Goal: Task Accomplishment & Management: Use online tool/utility

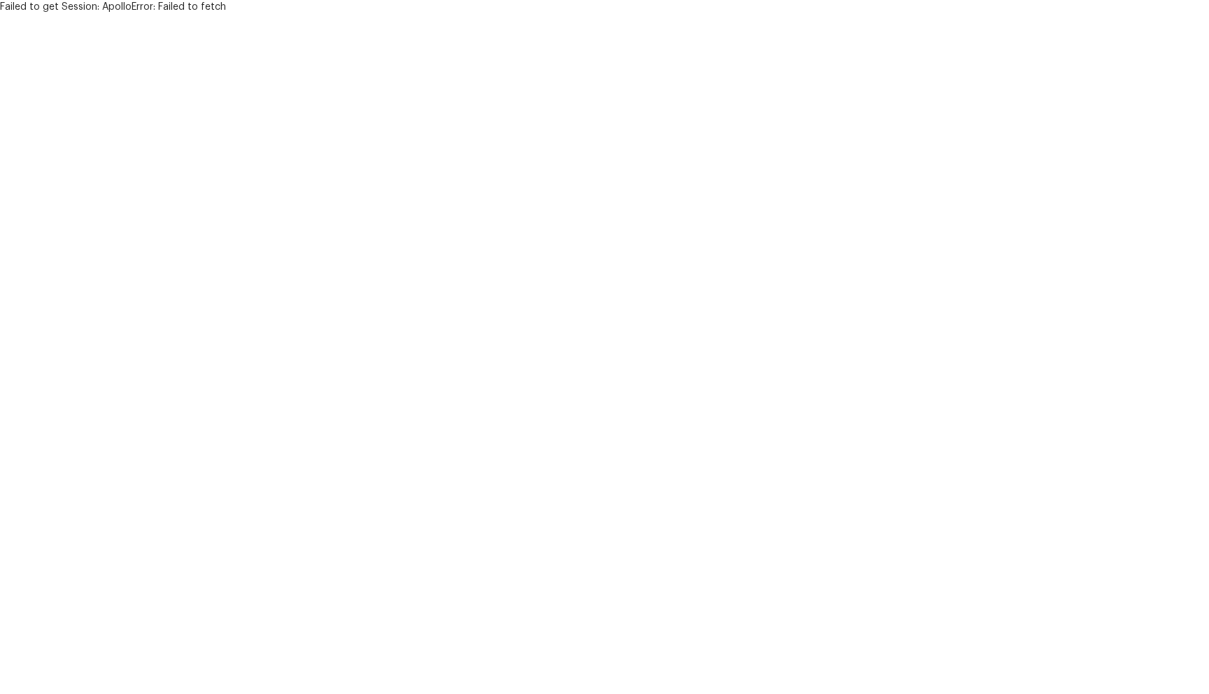
click at [263, 14] on html "Failed to get Session: ApolloError: Failed to fetch" at bounding box center [604, 7] width 1209 height 14
click at [516, 14] on html "Failed to get Session: ApolloError: Failed to fetch" at bounding box center [604, 7] width 1209 height 14
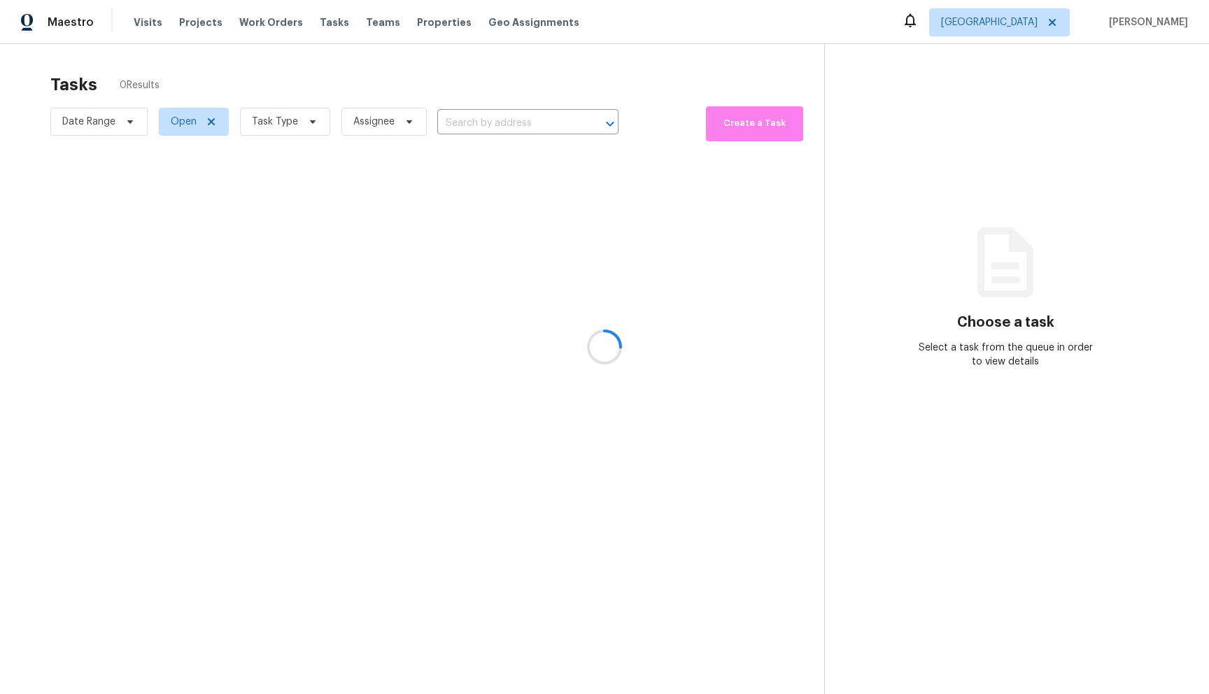
click at [273, 120] on div at bounding box center [604, 347] width 1209 height 694
click at [295, 118] on div at bounding box center [604, 347] width 1209 height 694
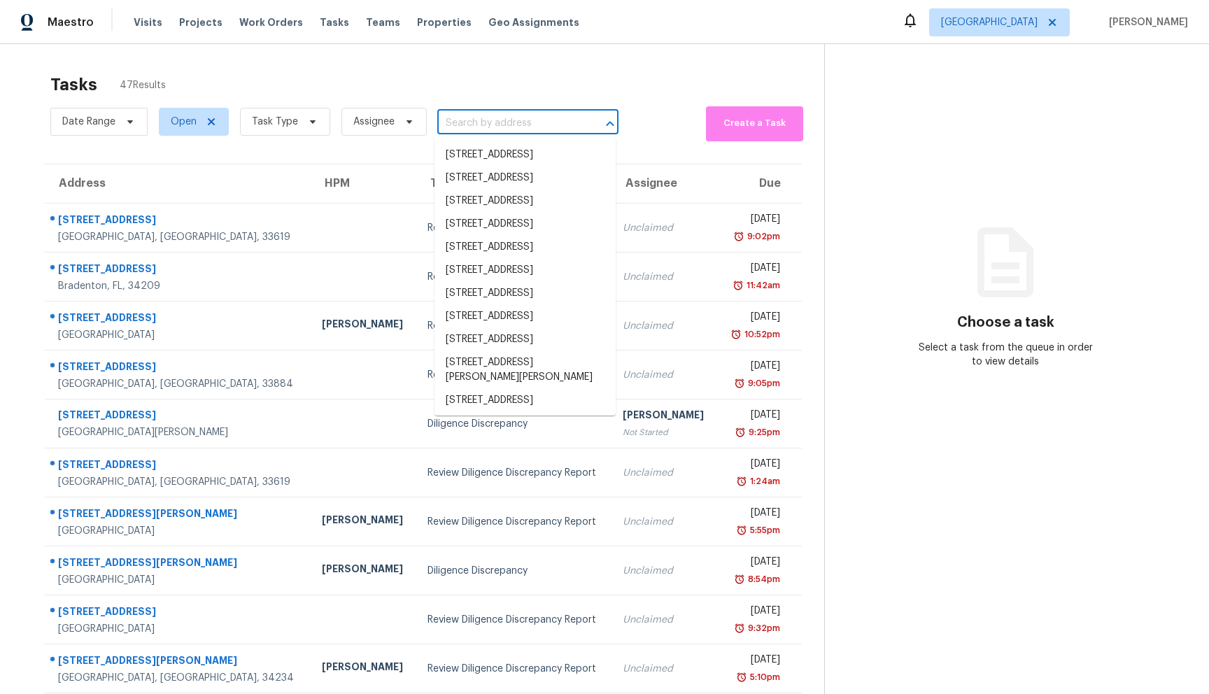
click at [486, 131] on input "text" at bounding box center [508, 124] width 142 height 22
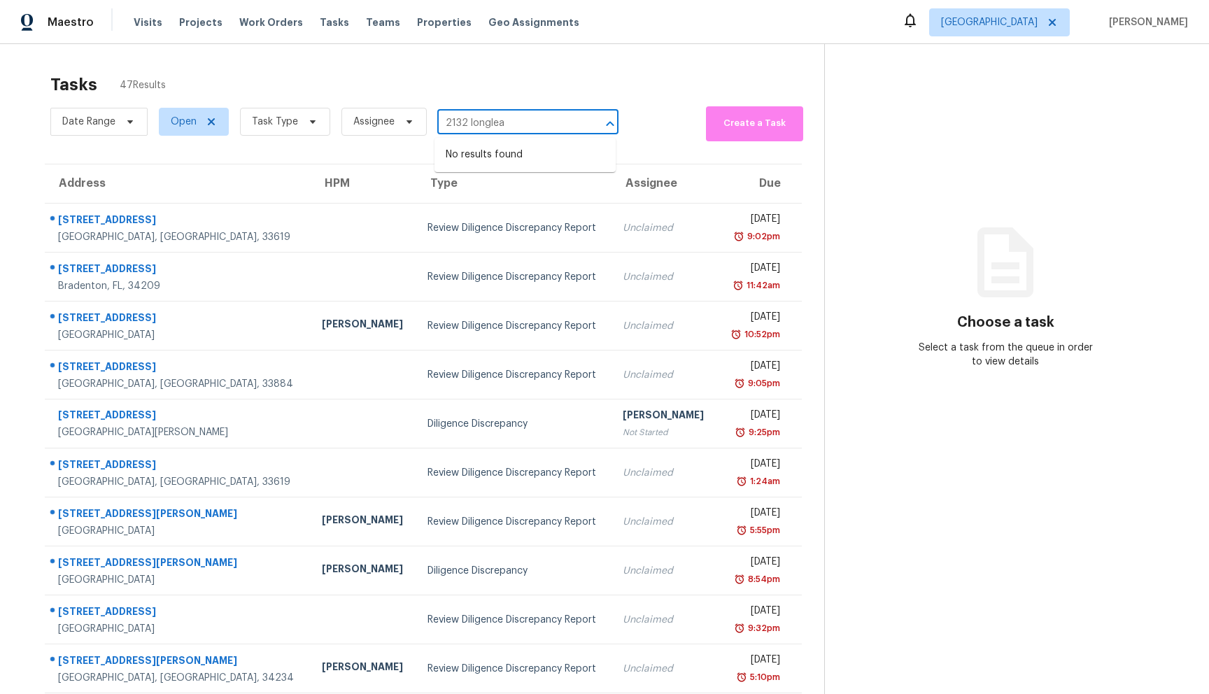
type input "2132 longleaf"
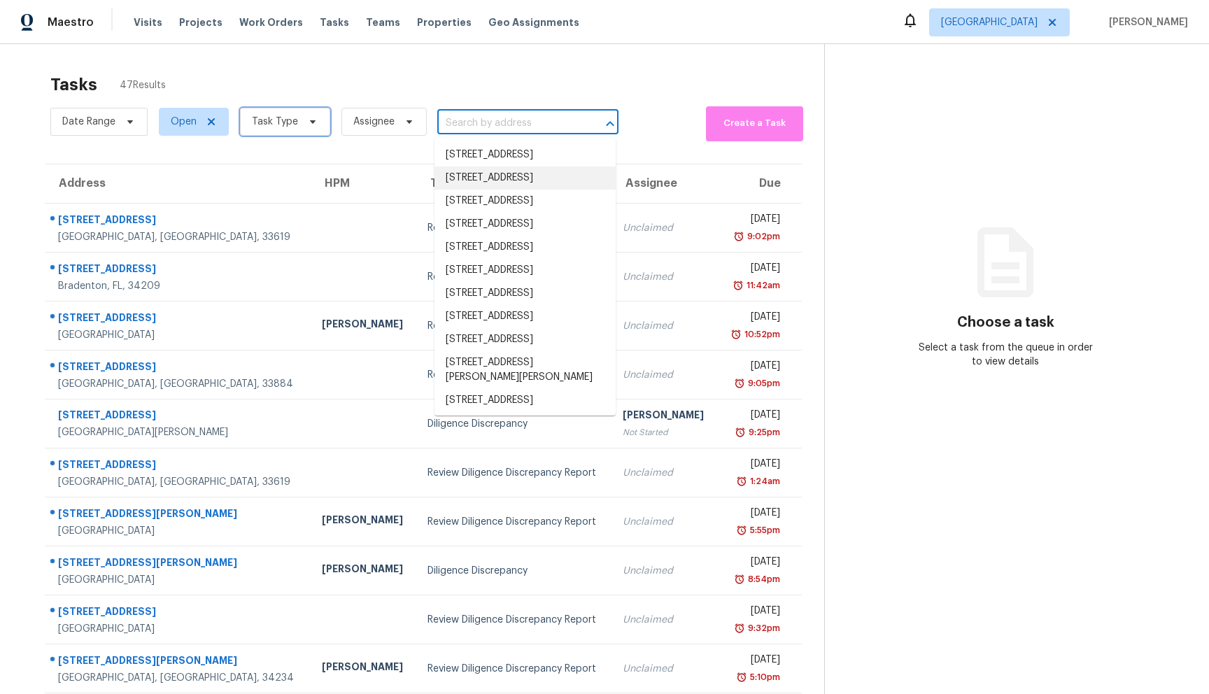
click at [288, 125] on span "Task Type" at bounding box center [275, 122] width 46 height 14
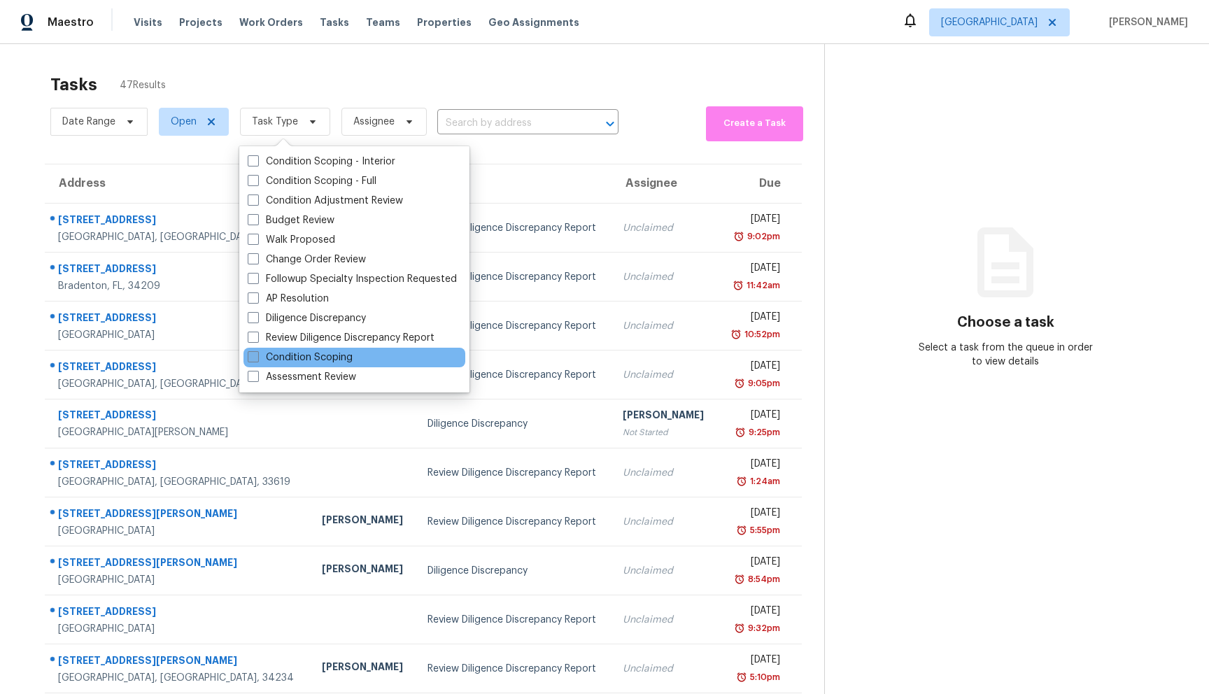
click at [314, 360] on label "Condition Scoping" at bounding box center [300, 357] width 105 height 14
click at [257, 360] on input "Condition Scoping" at bounding box center [252, 354] width 9 height 9
checkbox input "true"
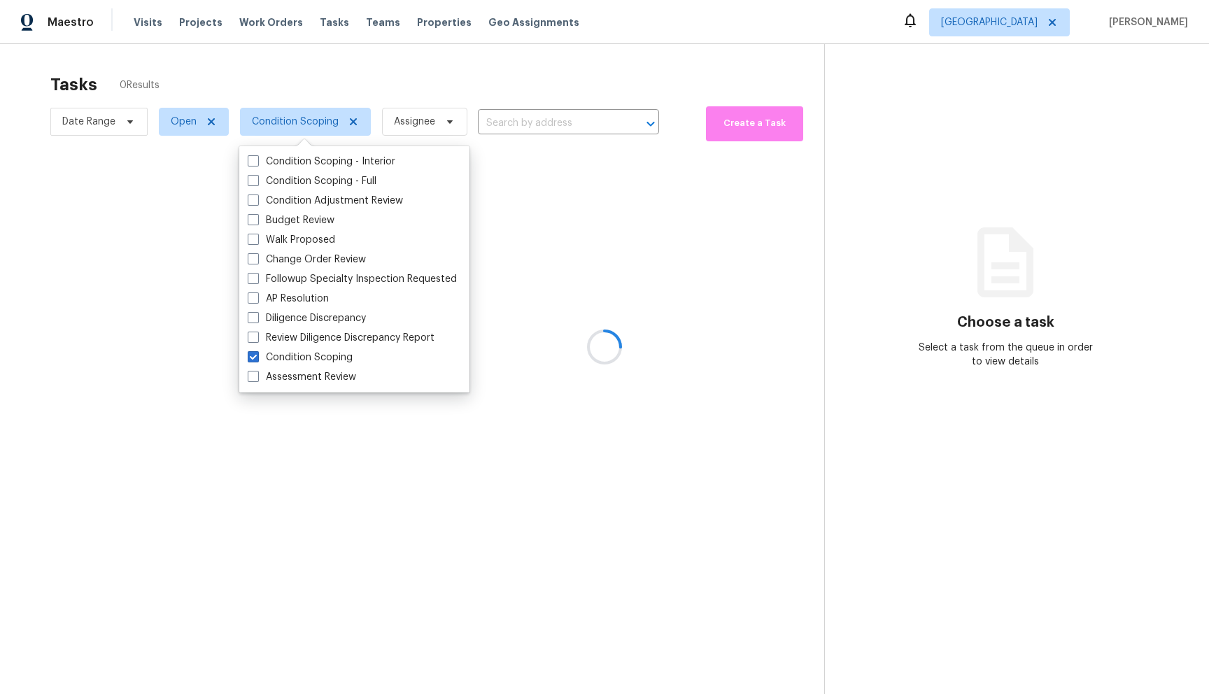
click at [448, 72] on div at bounding box center [604, 347] width 1209 height 694
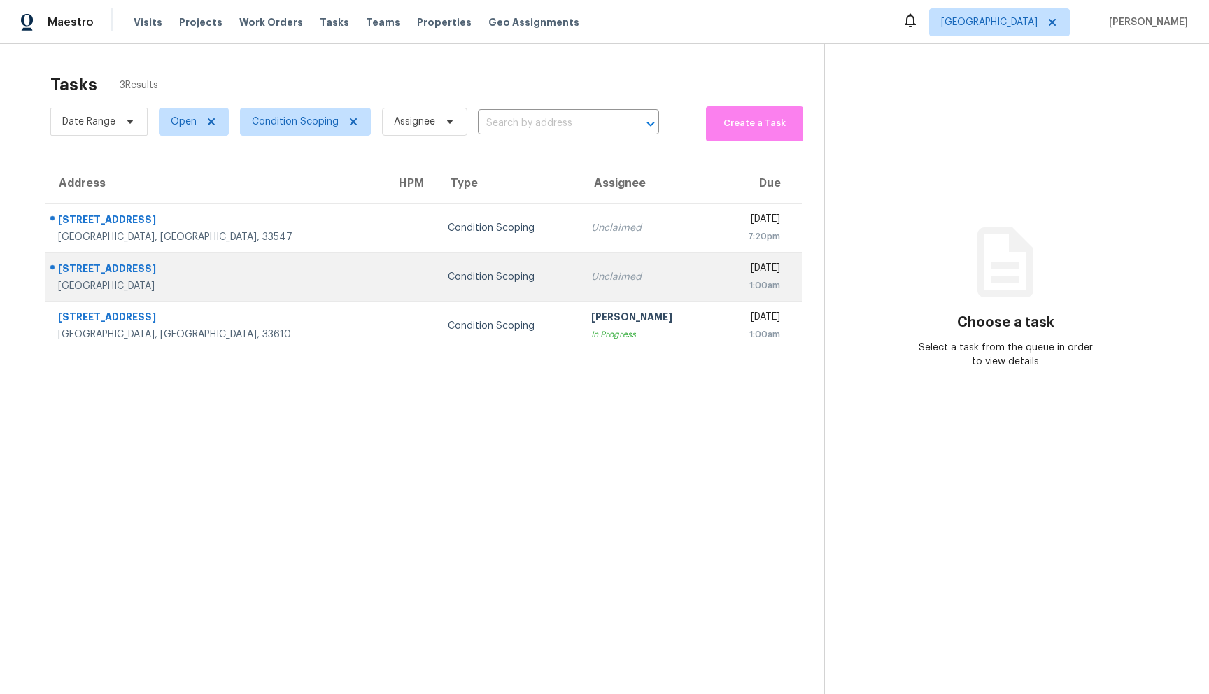
click at [157, 272] on div "2132 Longleaf Cir" at bounding box center [216, 270] width 316 height 17
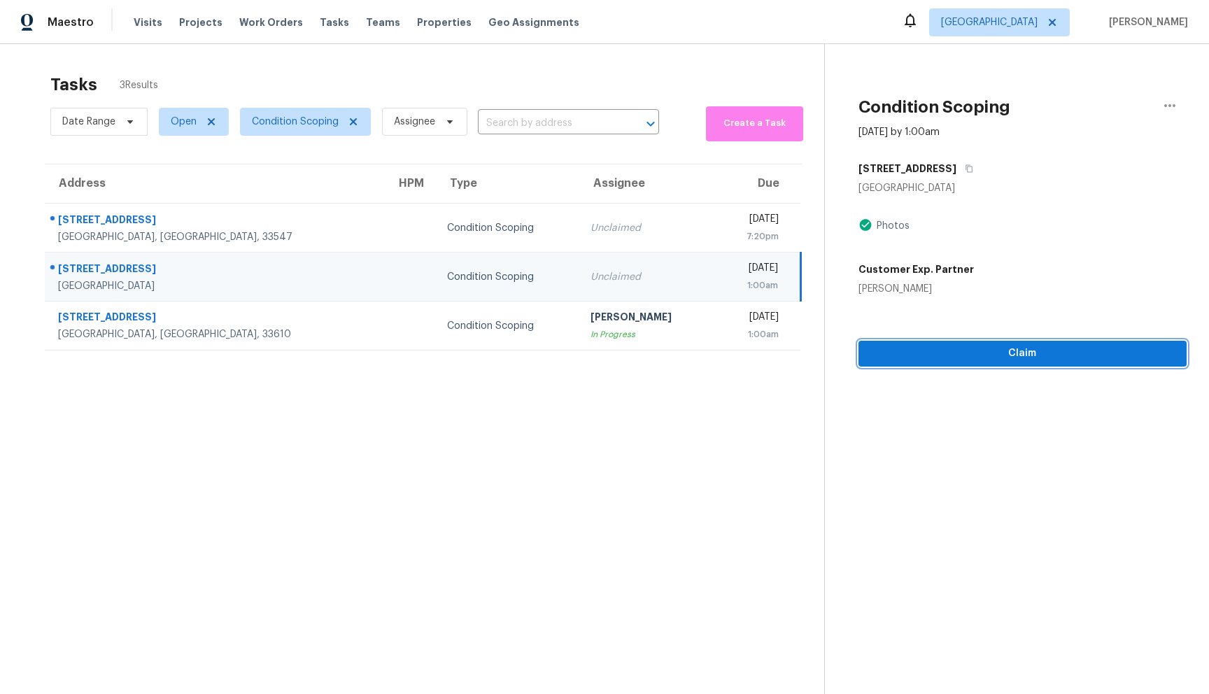
click at [930, 358] on span "Claim" at bounding box center [1023, 353] width 306 height 17
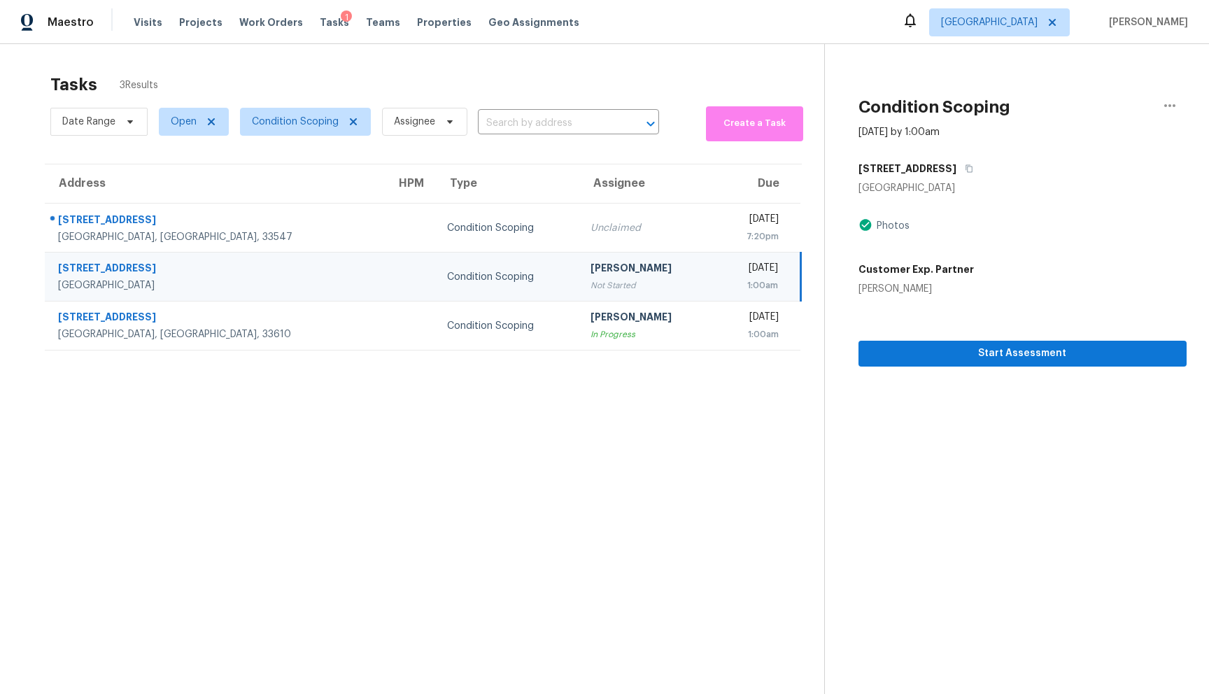
click at [313, 54] on div "Tasks 3 Results Date Range Open Condition Scoping Assignee ​ Create a Task Addr…" at bounding box center [604, 391] width 1209 height 694
click at [1012, 355] on span "Start Assessment" at bounding box center [1023, 353] width 306 height 17
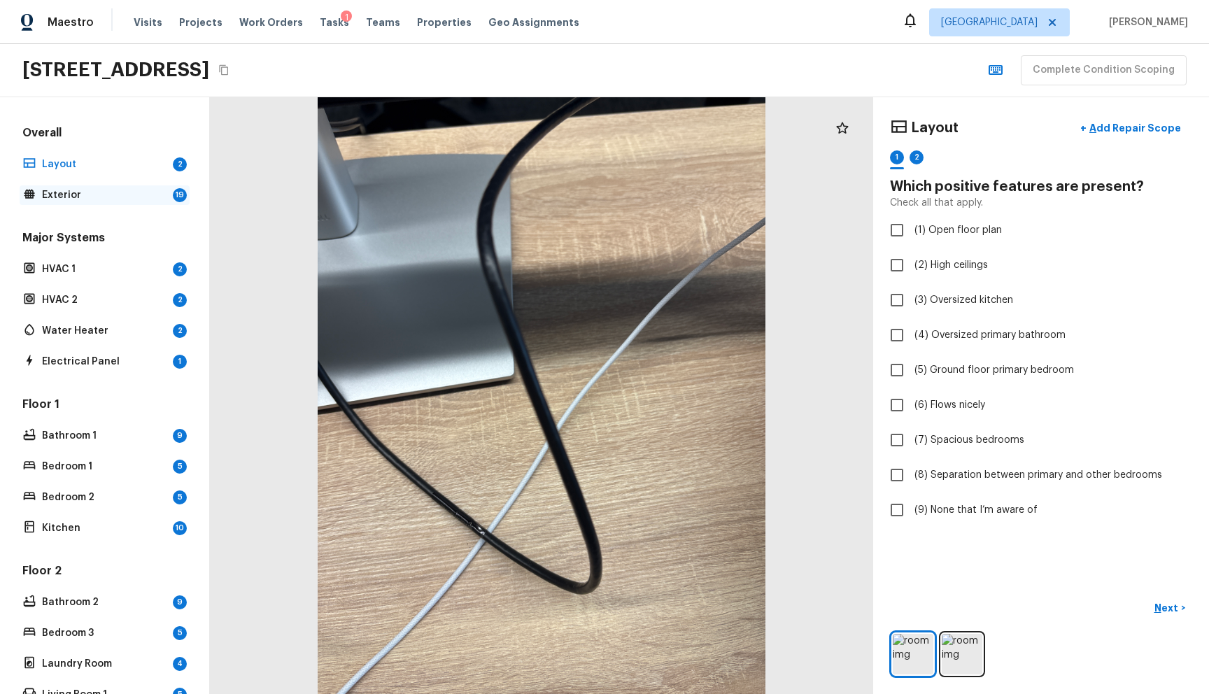
click at [119, 186] on div "Exterior 19" at bounding box center [105, 195] width 170 height 20
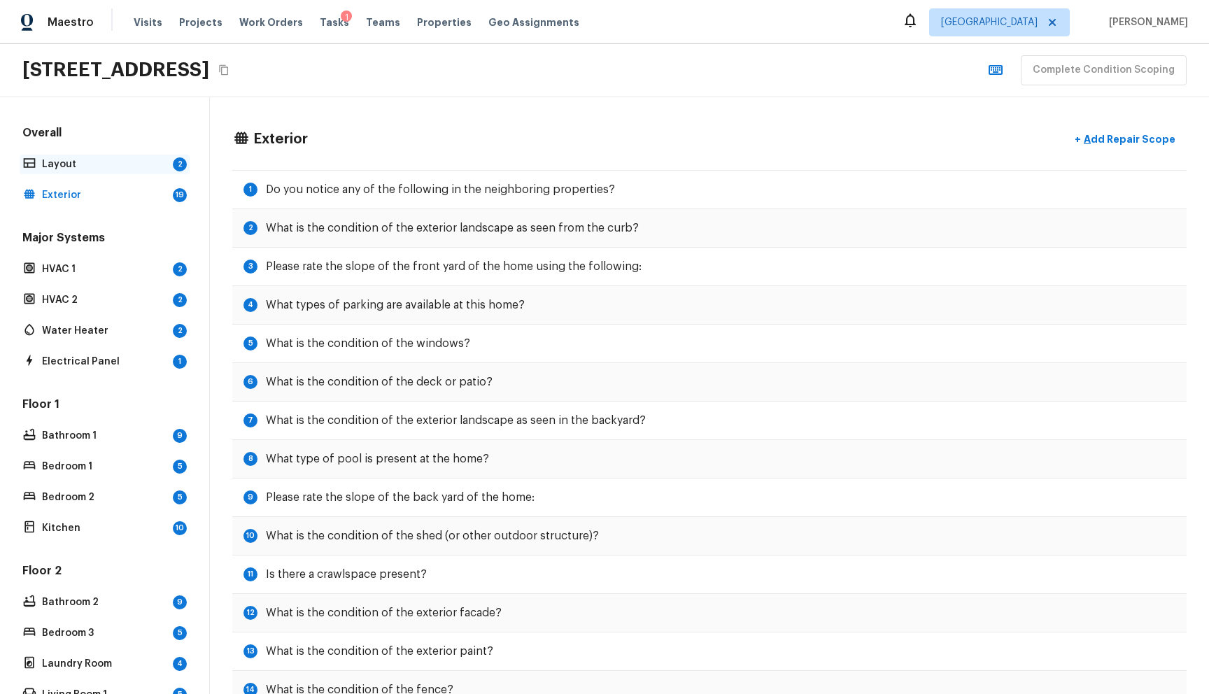
click at [122, 166] on p "Layout" at bounding box center [104, 164] width 125 height 14
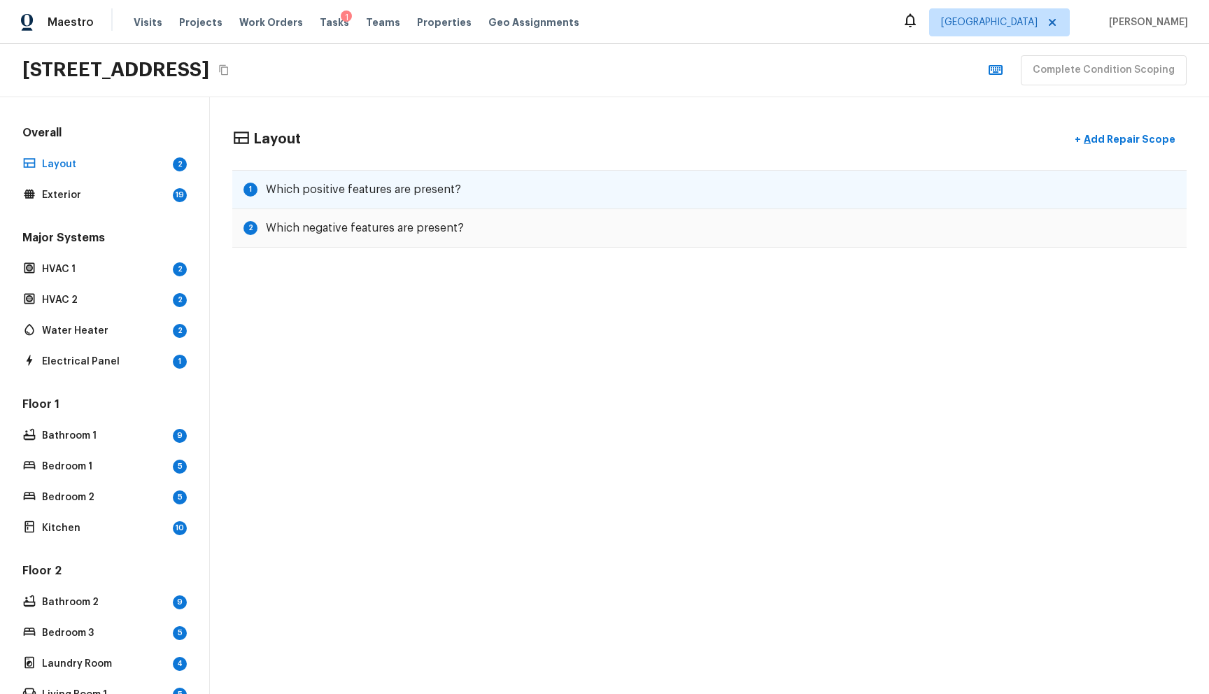
click at [384, 175] on div "1 Which positive features are present?" at bounding box center [709, 189] width 954 height 39
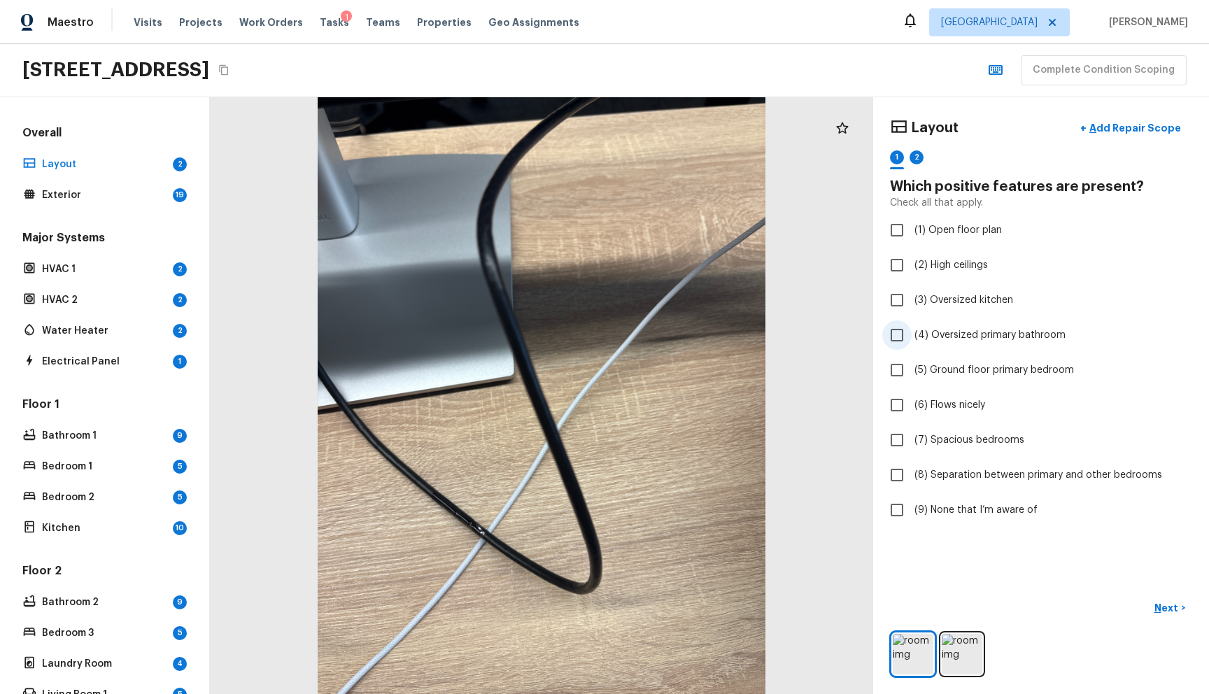
checkbox input "true"
drag, startPoint x: 945, startPoint y: 645, endPoint x: 945, endPoint y: 628, distance: 16.8
click at [945, 645] on img at bounding box center [962, 654] width 41 height 41
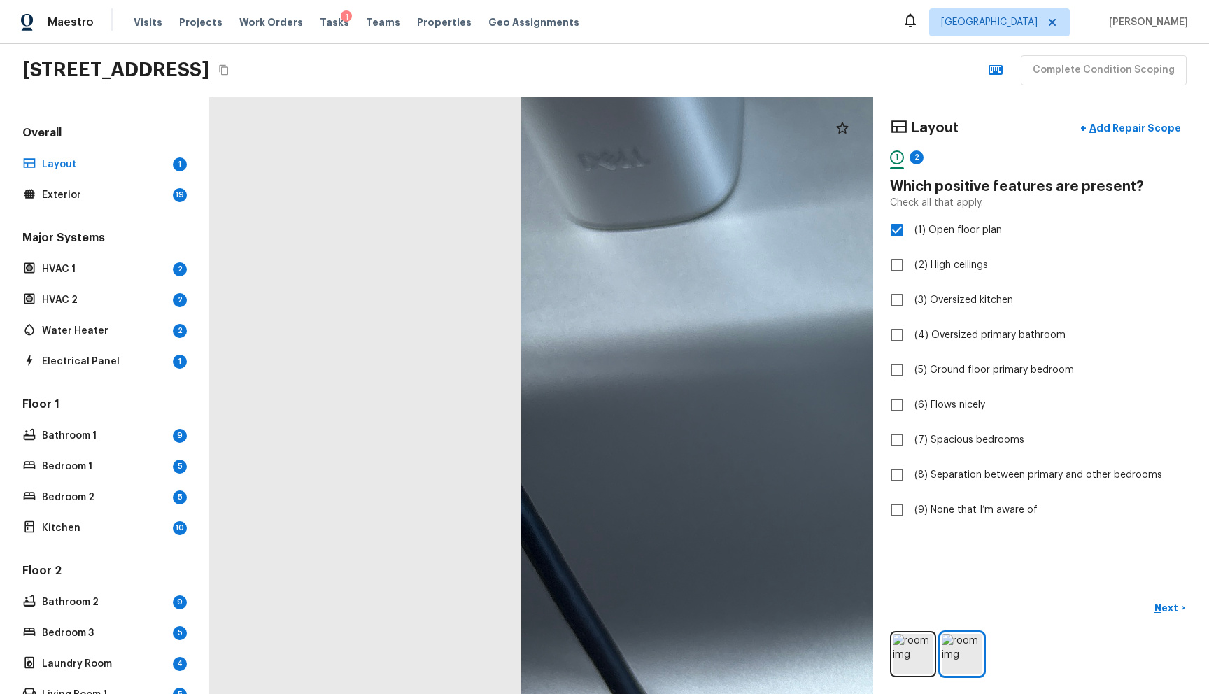
click at [134, 174] on div "Overall Layout 1 Exterior 19" at bounding box center [105, 165] width 170 height 80
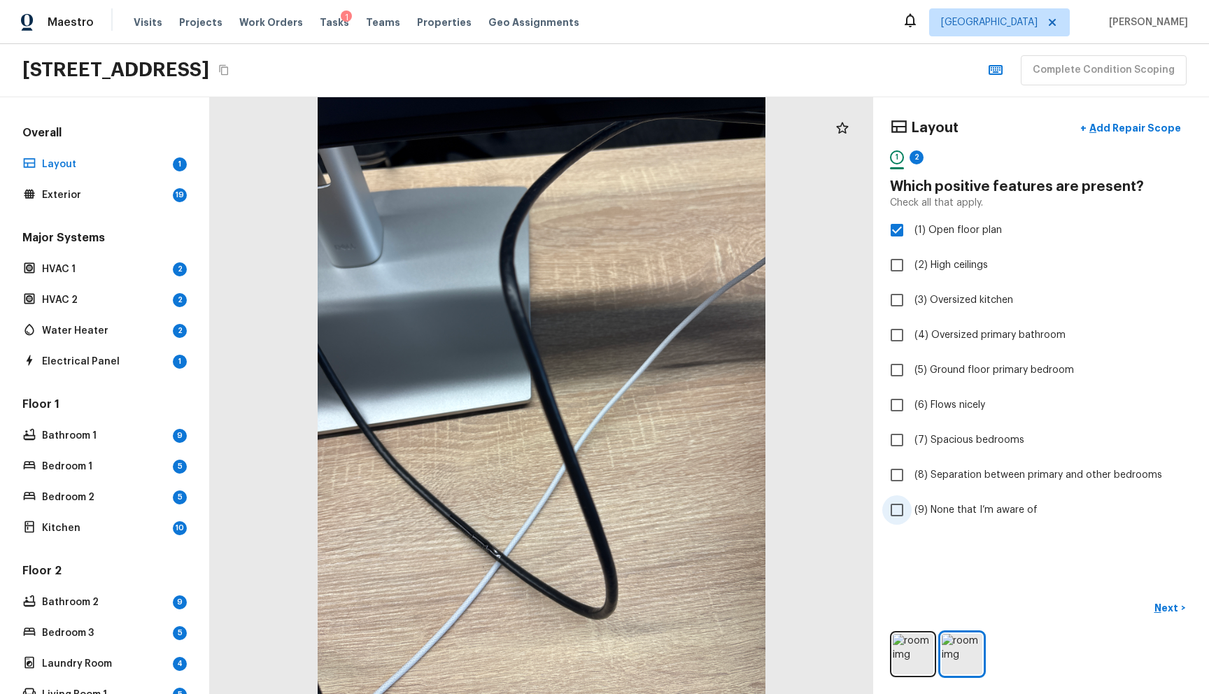
click at [939, 515] on span "(9) None that I’m aware of" at bounding box center [975, 510] width 123 height 14
click at [912, 515] on input "(9) None that I’m aware of" at bounding box center [896, 509] width 29 height 29
checkbox input "true"
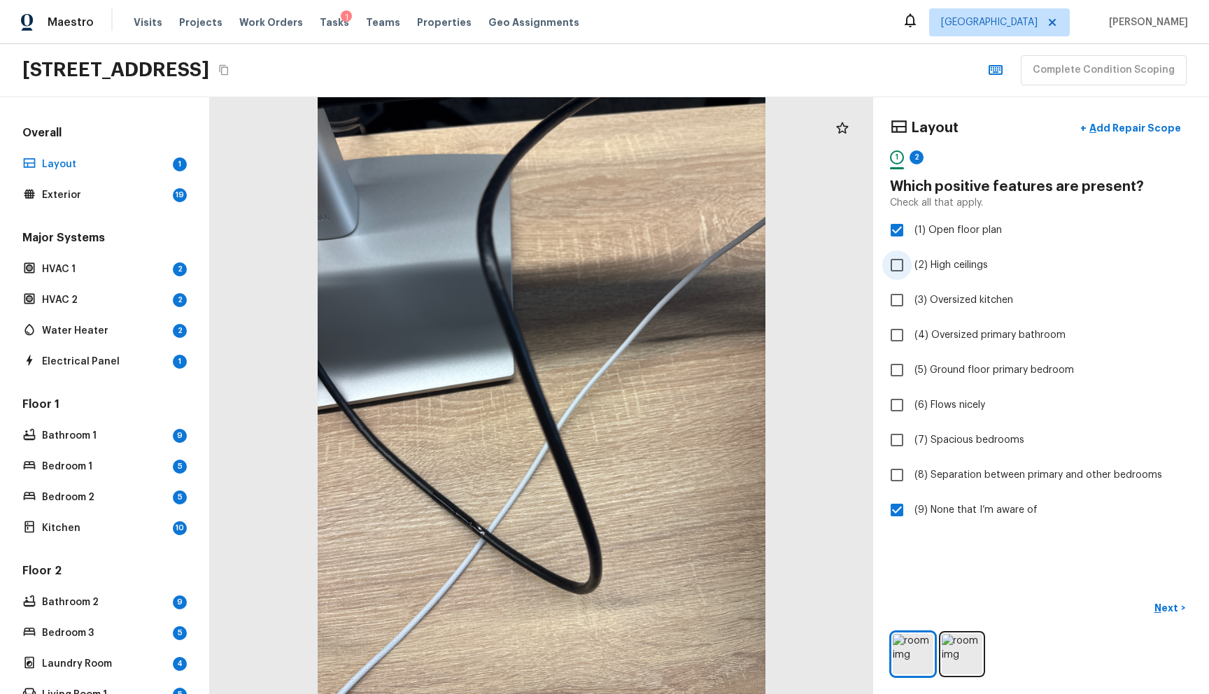
drag, startPoint x: 930, startPoint y: 232, endPoint x: 930, endPoint y: 263, distance: 30.8
click at [930, 232] on span "(1) Open floor plan" at bounding box center [957, 230] width 87 height 14
click at [912, 232] on input "(1) Open floor plan" at bounding box center [896, 229] width 29 height 29
checkbox input "false"
click at [945, 651] on img at bounding box center [962, 654] width 41 height 41
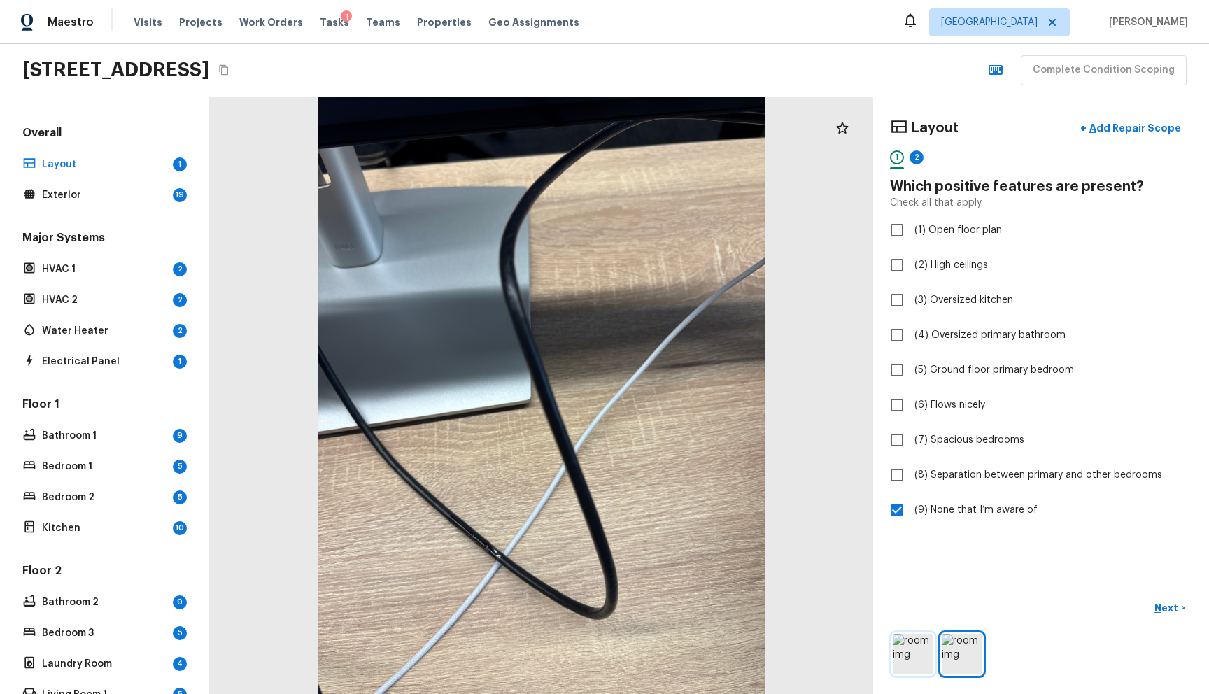
click at [902, 635] on img at bounding box center [913, 654] width 41 height 41
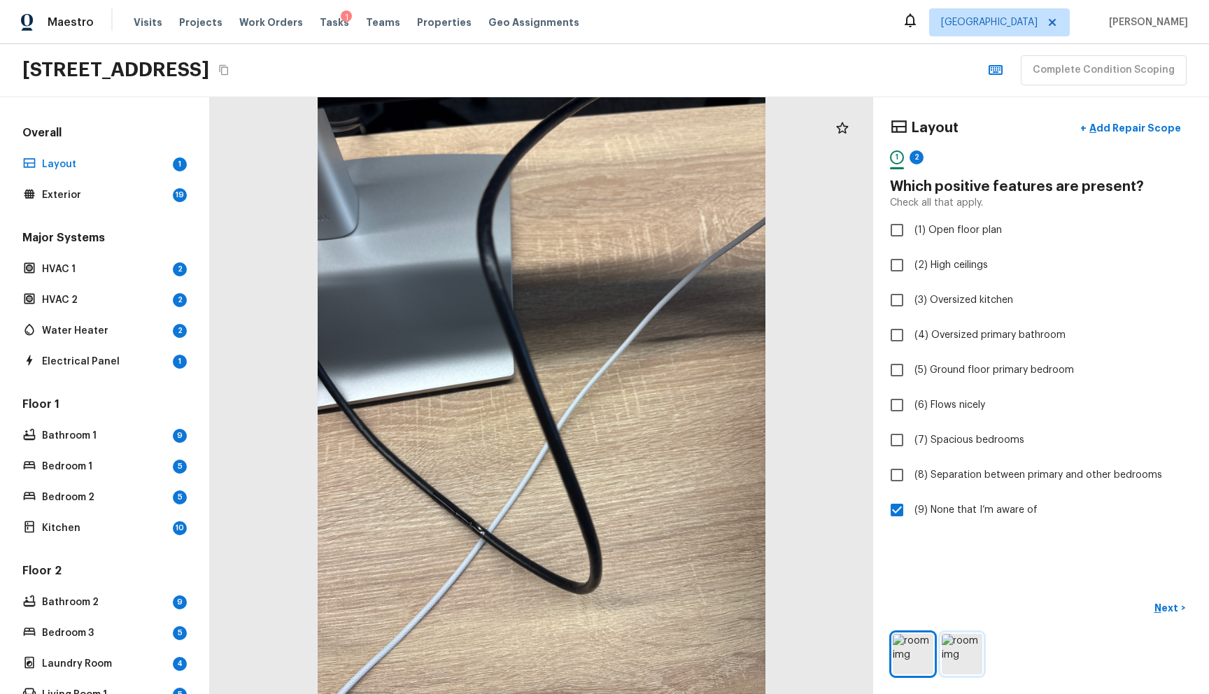
click at [953, 634] on img at bounding box center [962, 654] width 41 height 41
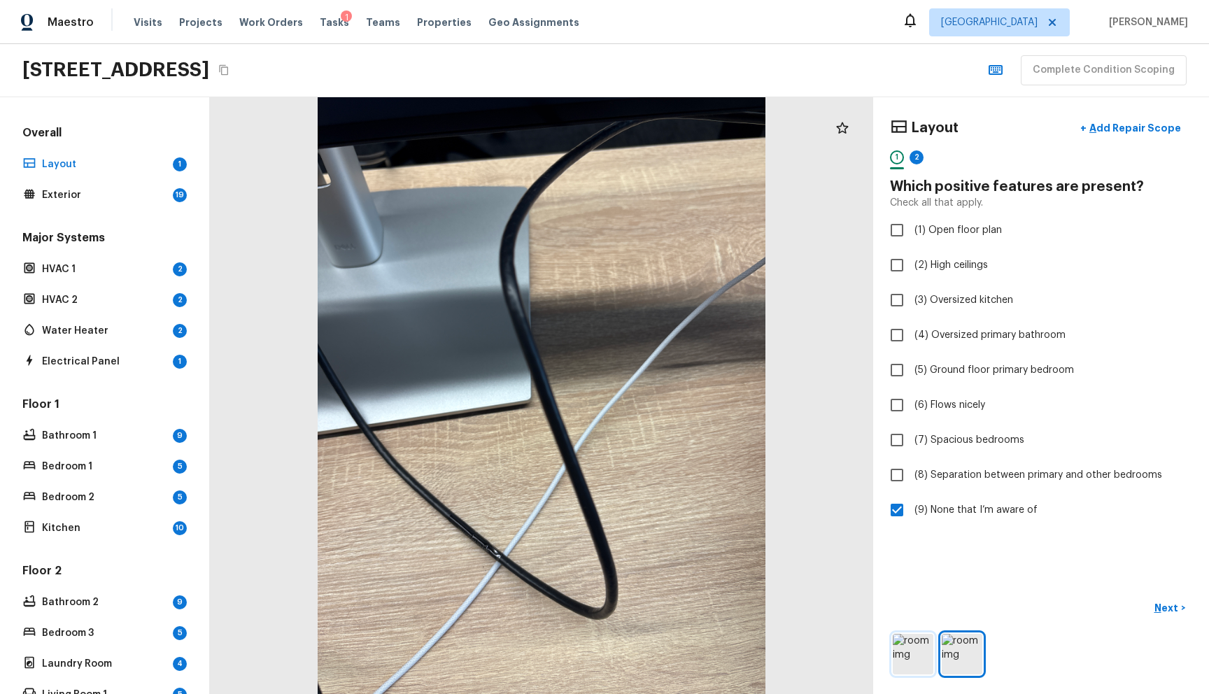
click at [901, 639] on img at bounding box center [913, 654] width 41 height 41
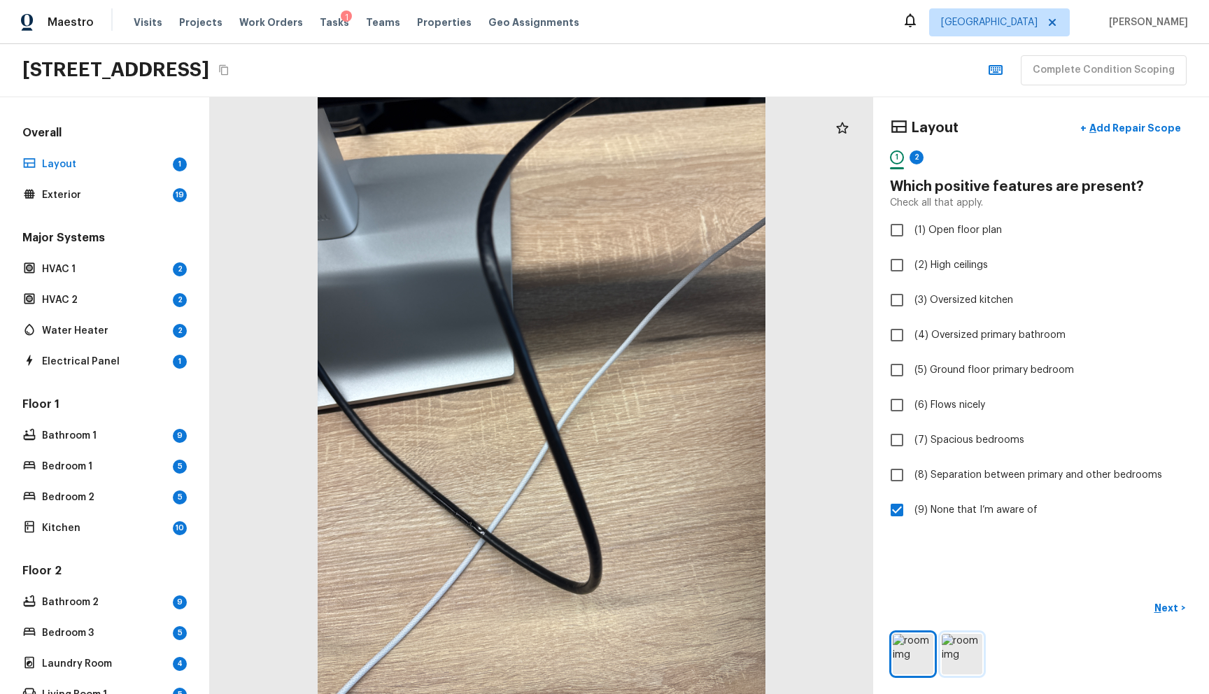
click at [942, 636] on img at bounding box center [962, 654] width 41 height 41
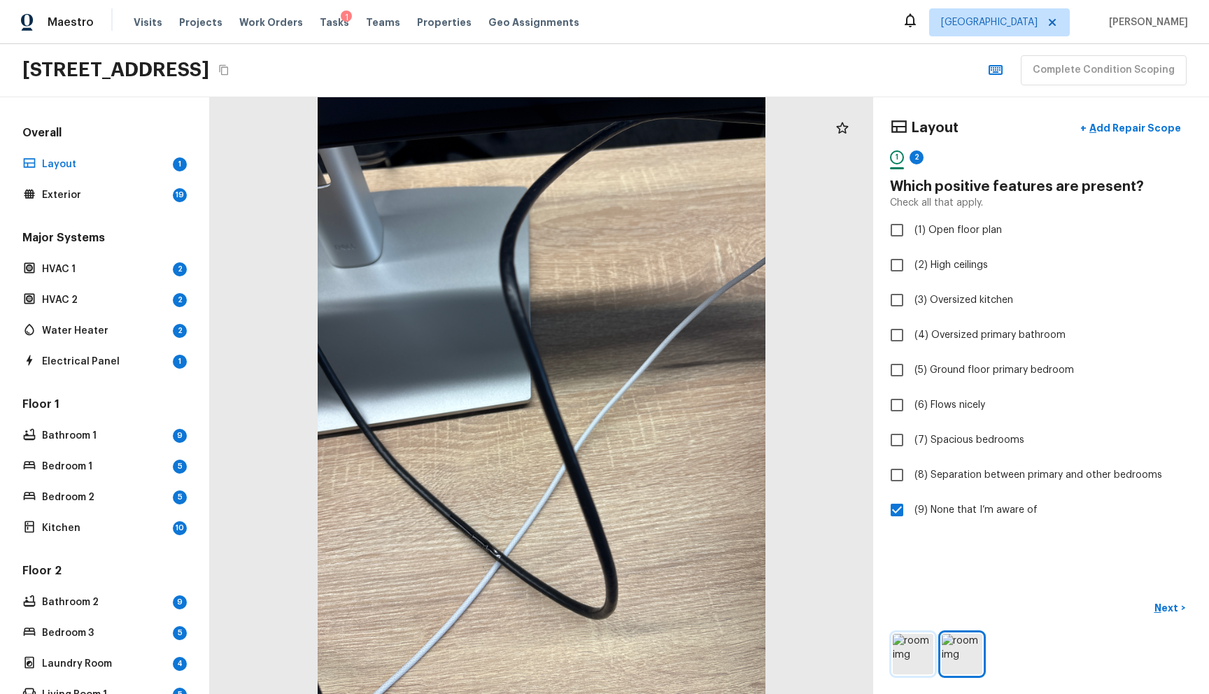
click at [899, 639] on img at bounding box center [913, 654] width 41 height 41
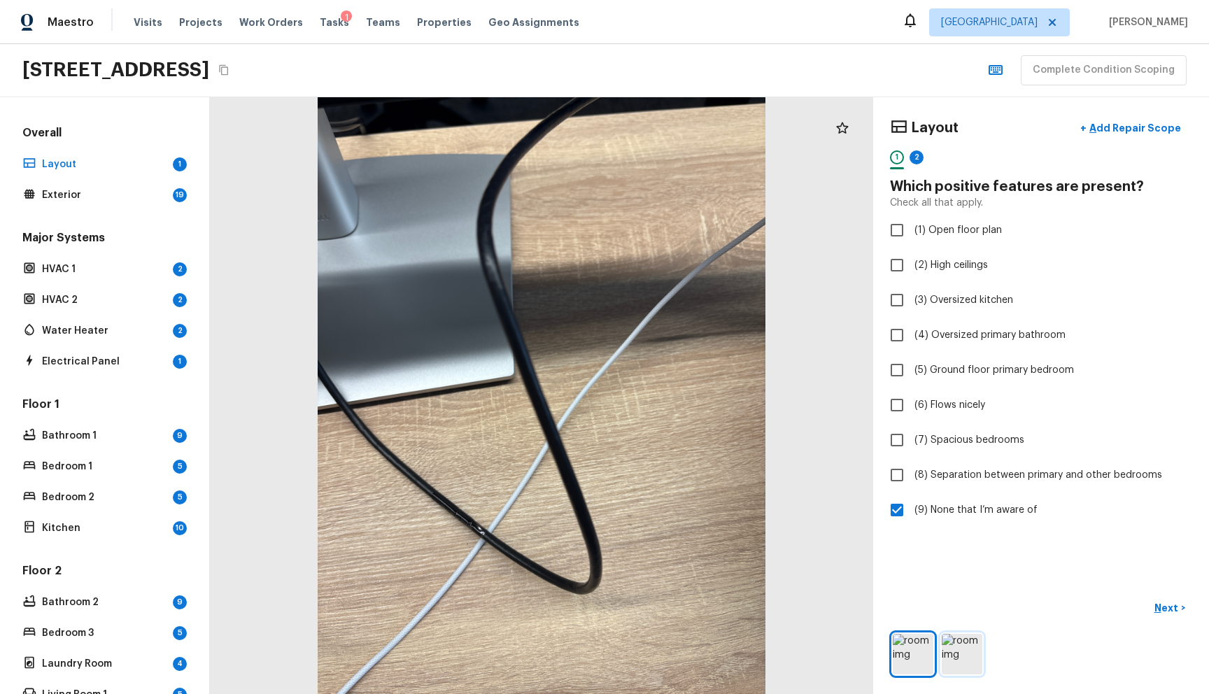
click at [958, 635] on img at bounding box center [962, 654] width 41 height 41
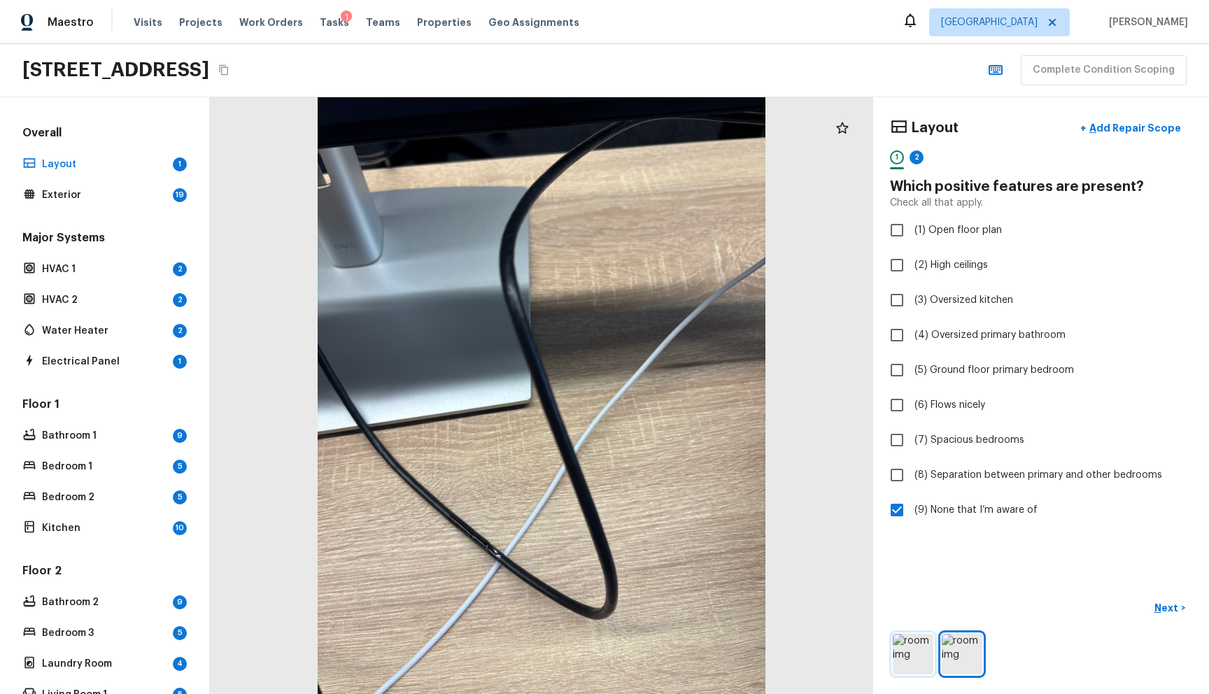
click at [914, 640] on img at bounding box center [913, 654] width 41 height 41
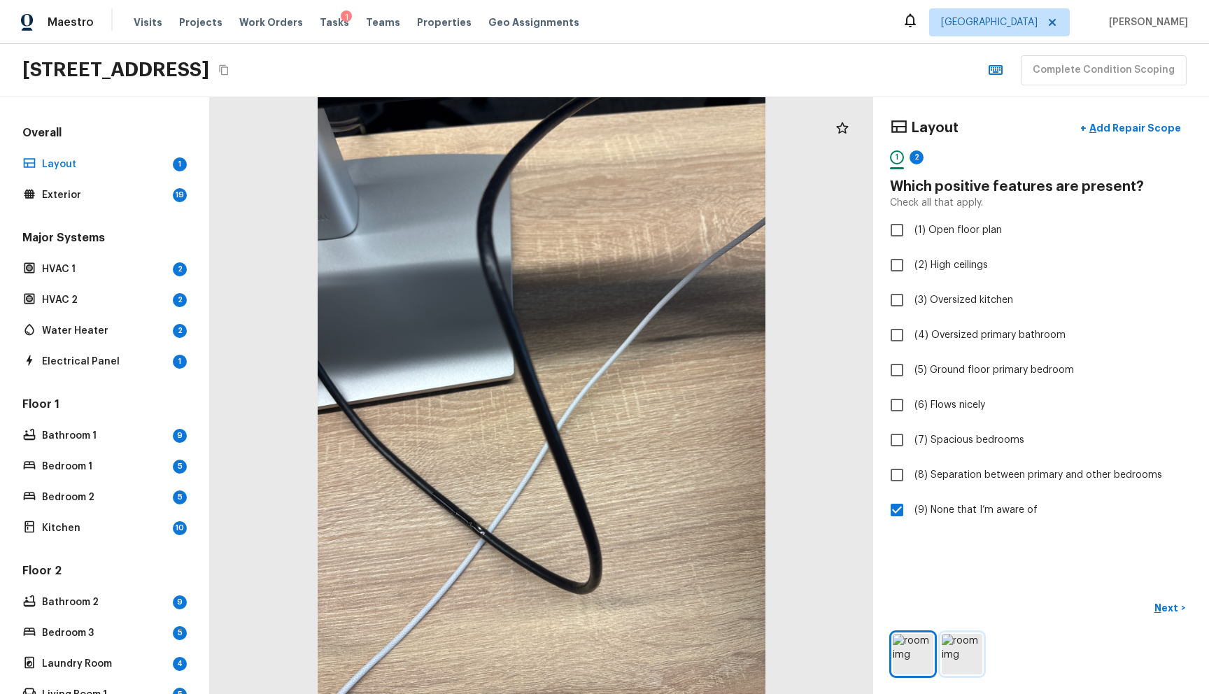
click at [942, 637] on img at bounding box center [962, 654] width 41 height 41
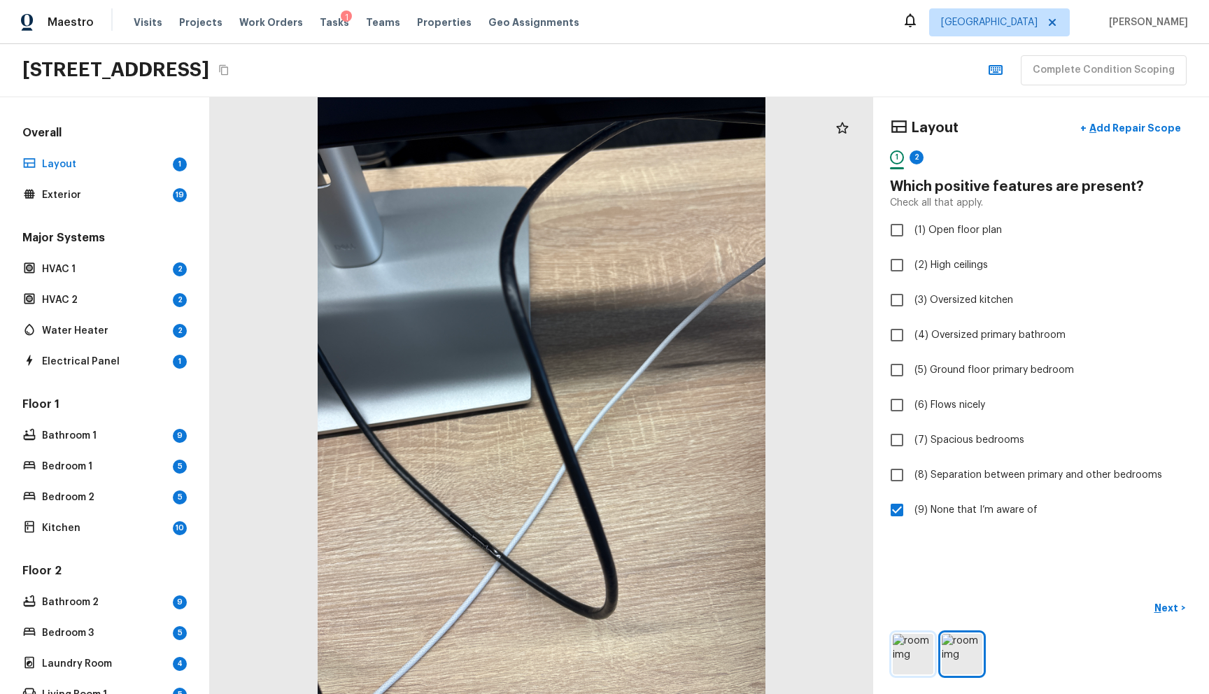
click at [902, 644] on img at bounding box center [913, 654] width 41 height 41
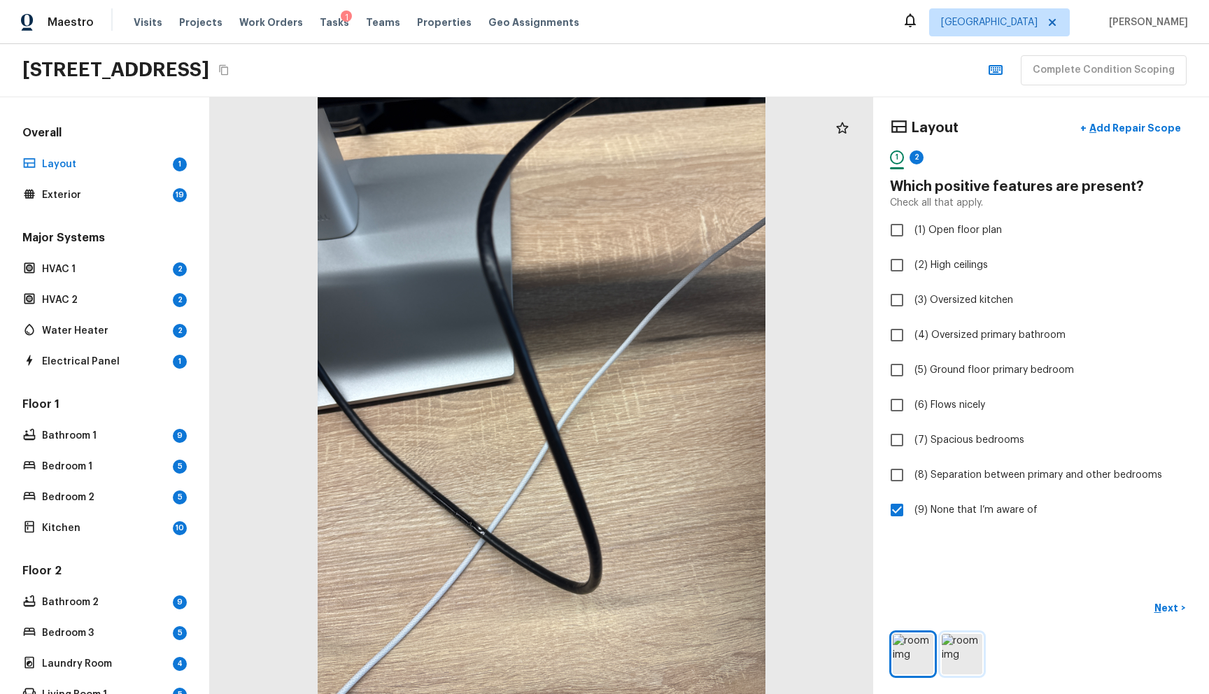
click at [947, 643] on img at bounding box center [962, 654] width 41 height 41
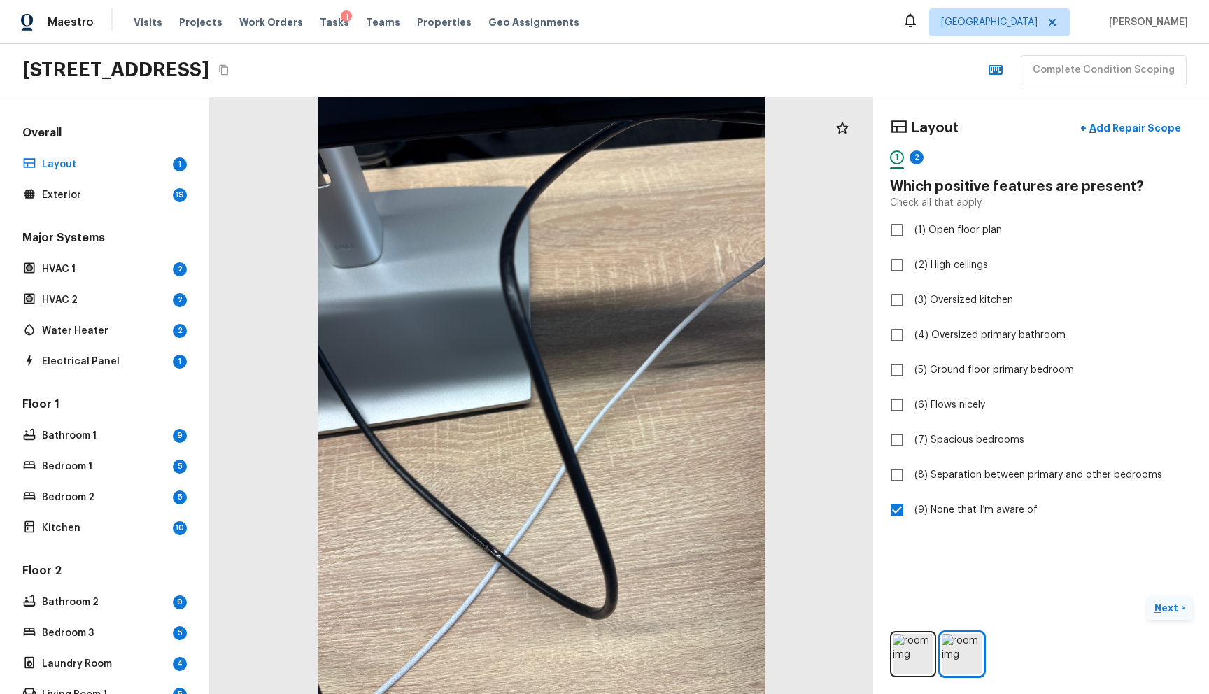
click at [1147, 597] on button "Next >" at bounding box center [1169, 608] width 45 height 23
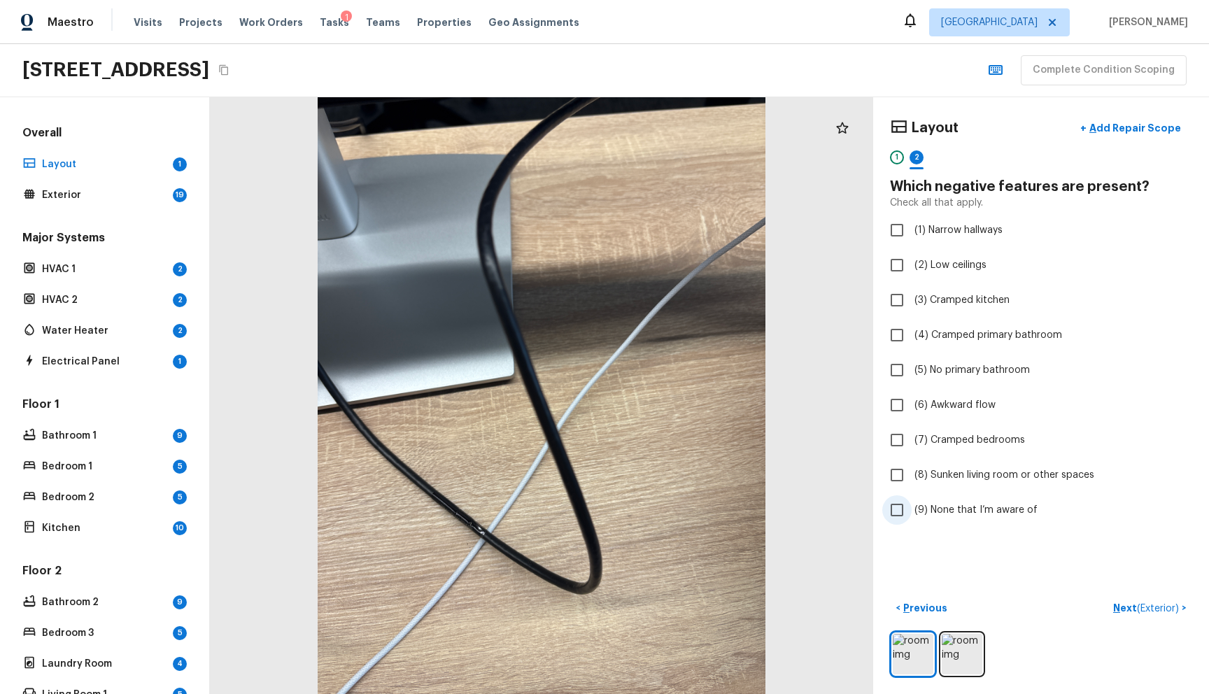
click at [970, 513] on span "(9) None that I’m aware of" at bounding box center [975, 510] width 123 height 14
click at [912, 513] on input "(9) None that I’m aware of" at bounding box center [896, 509] width 29 height 29
checkbox input "true"
click at [1113, 601] on p "Next ( Exterior )" at bounding box center [1147, 608] width 69 height 15
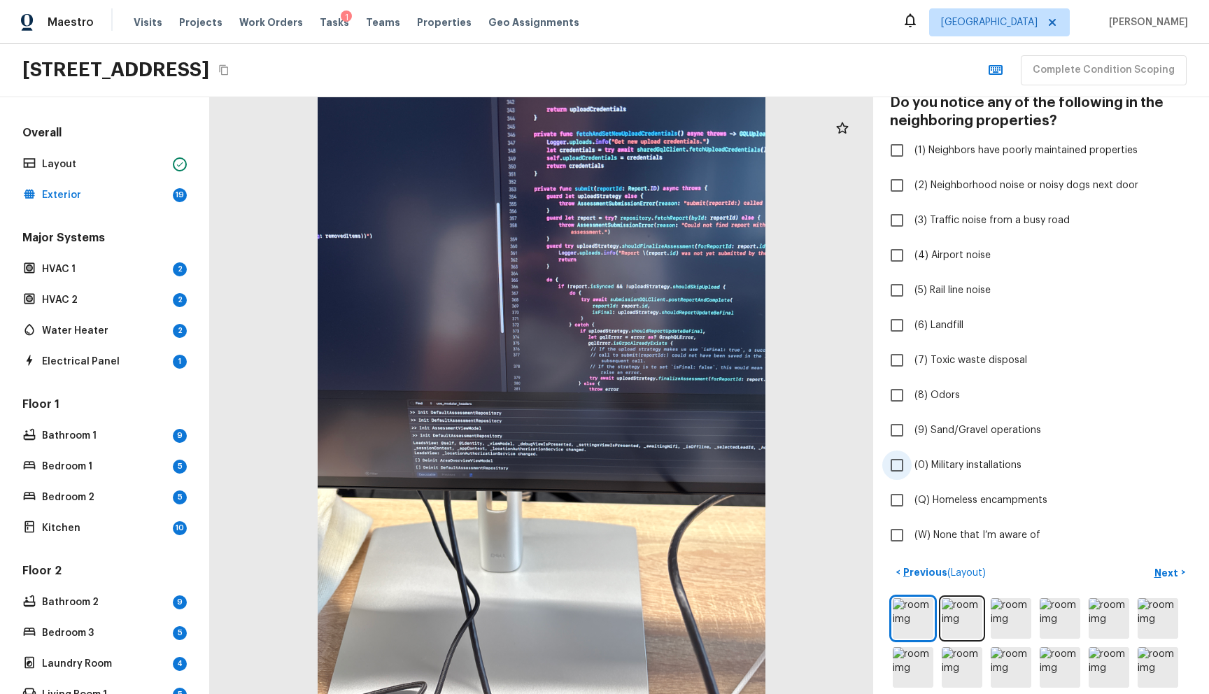
scroll to position [96, 0]
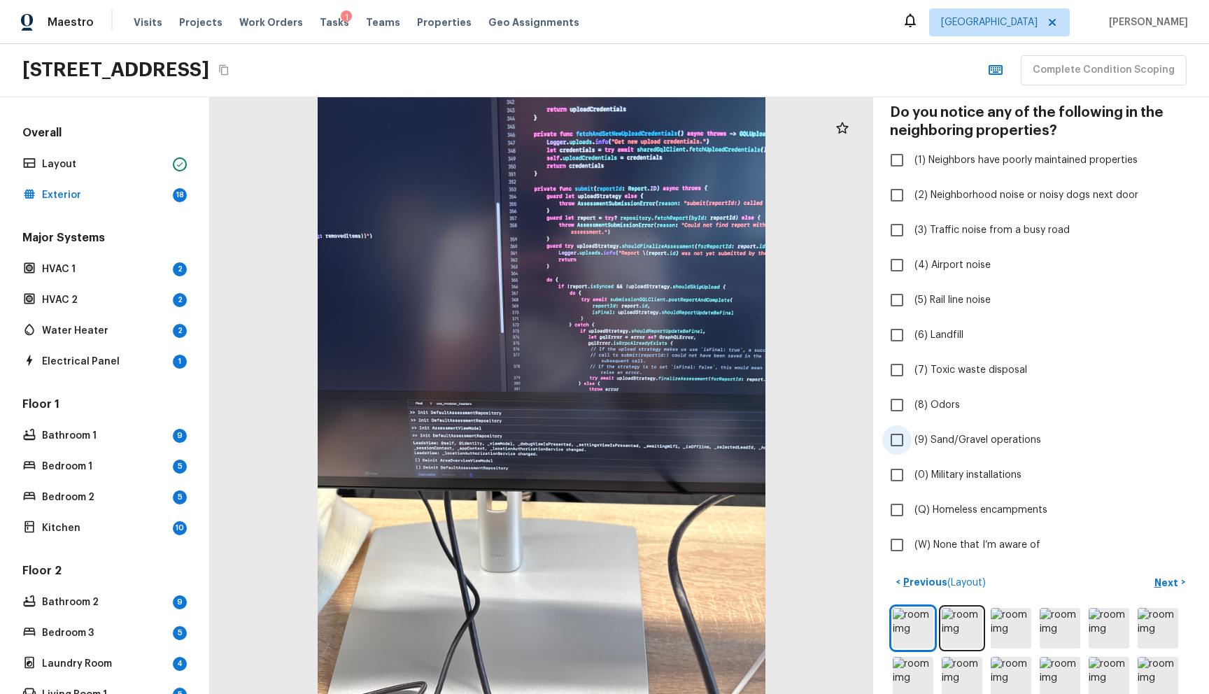
checkbox input "false"
checkbox input "true"
checkbox input "false"
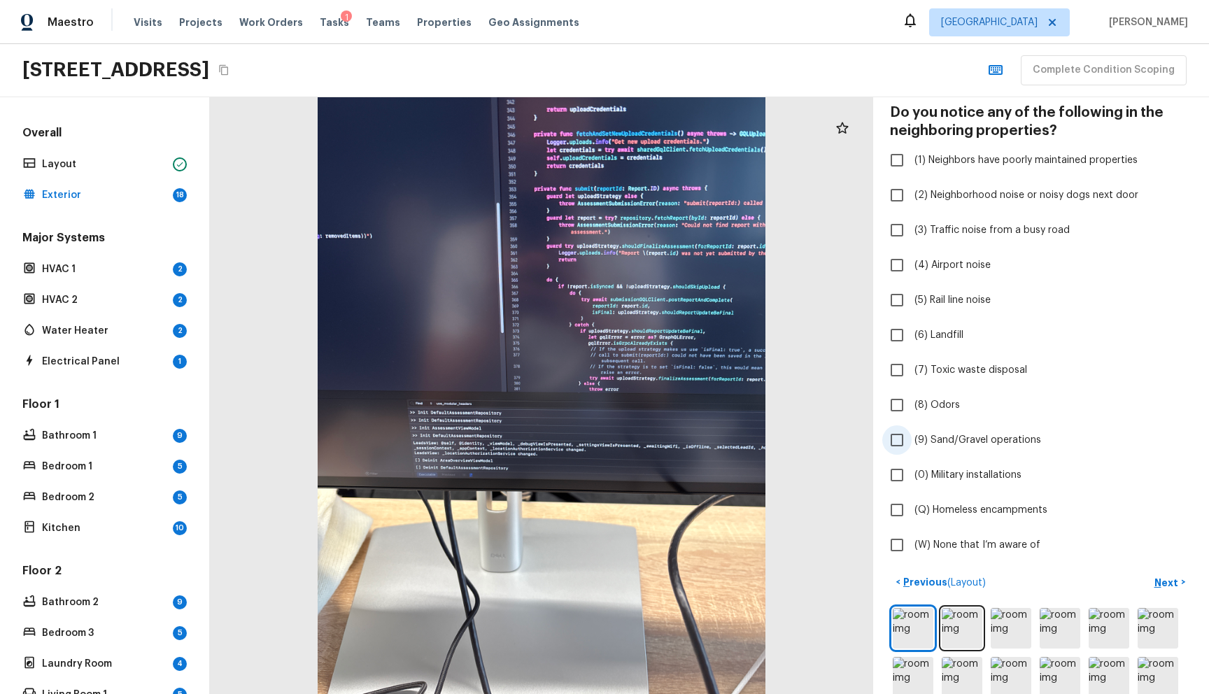
checkbox input "true"
checkbox input "false"
checkbox input "true"
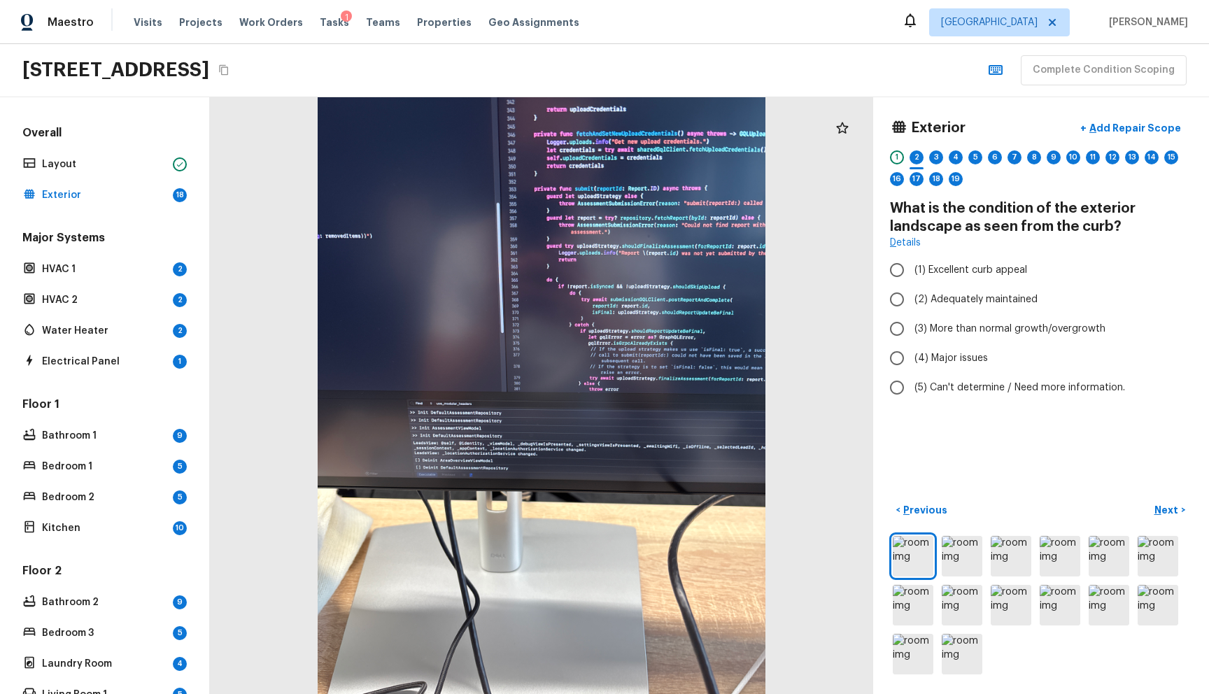
radio input "true"
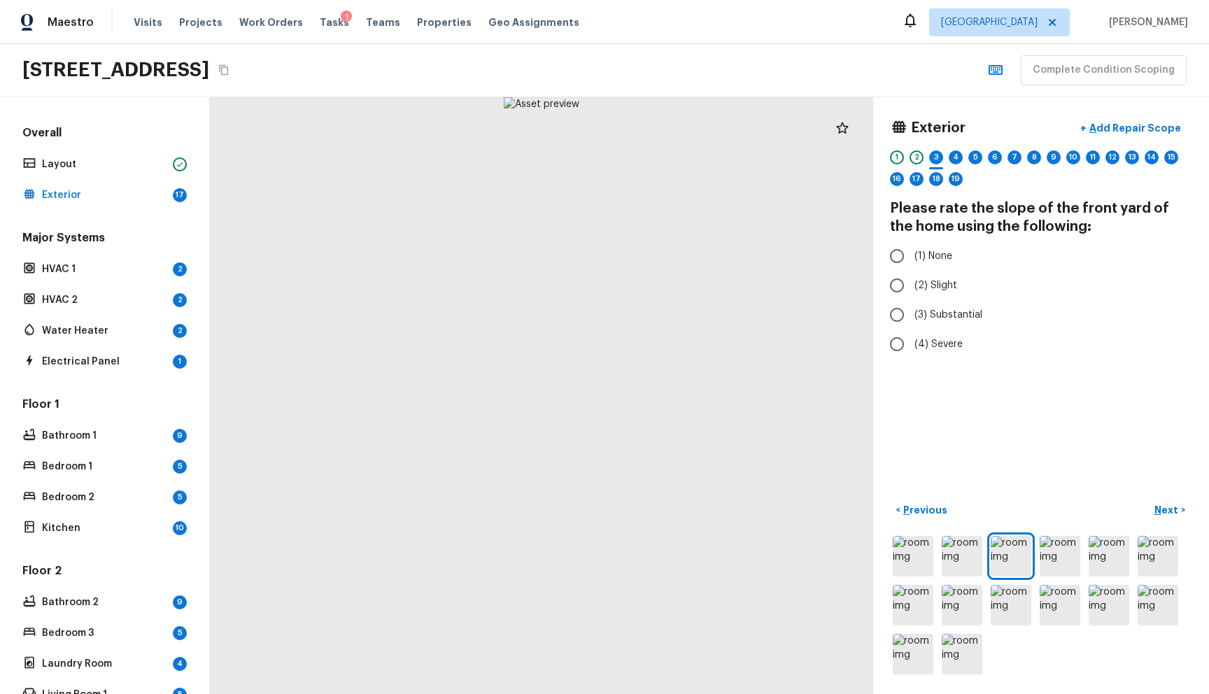
radio input "true"
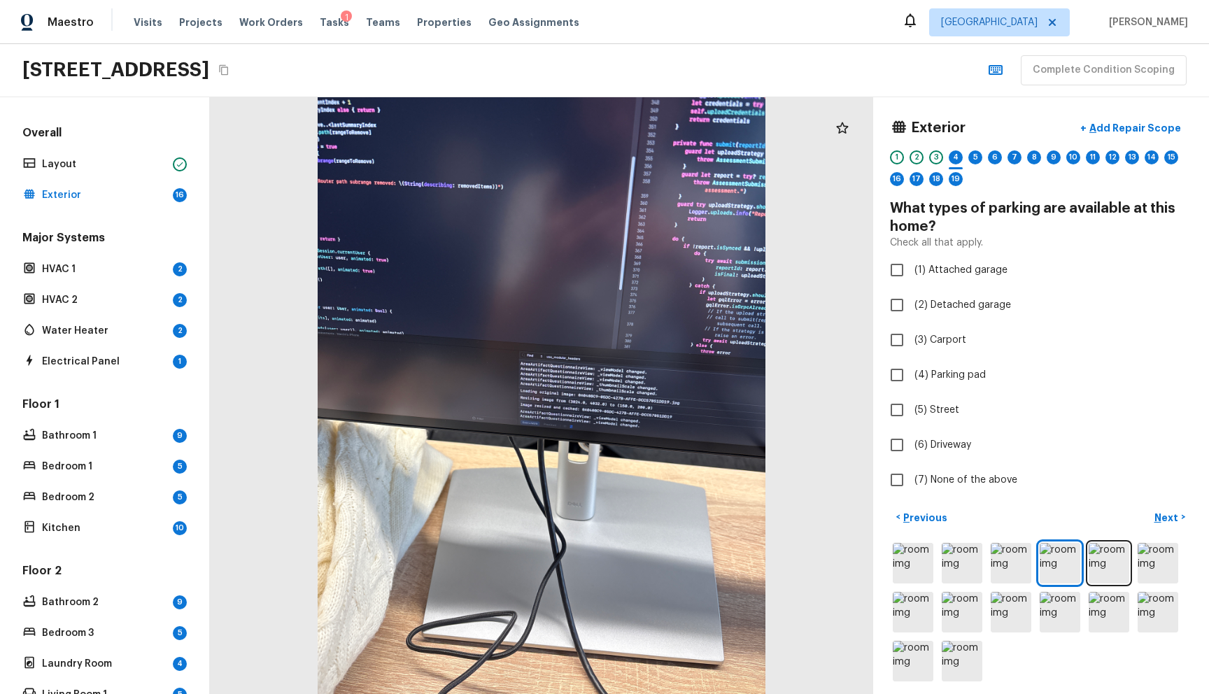
checkbox input "true"
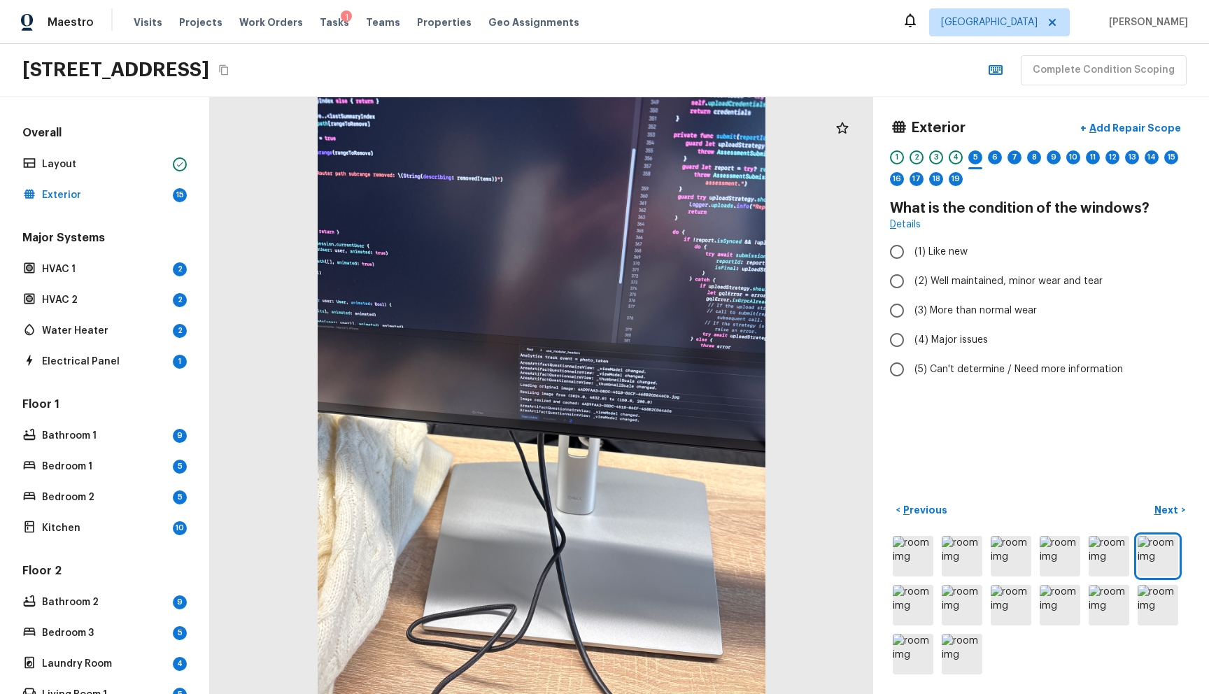
radio input "true"
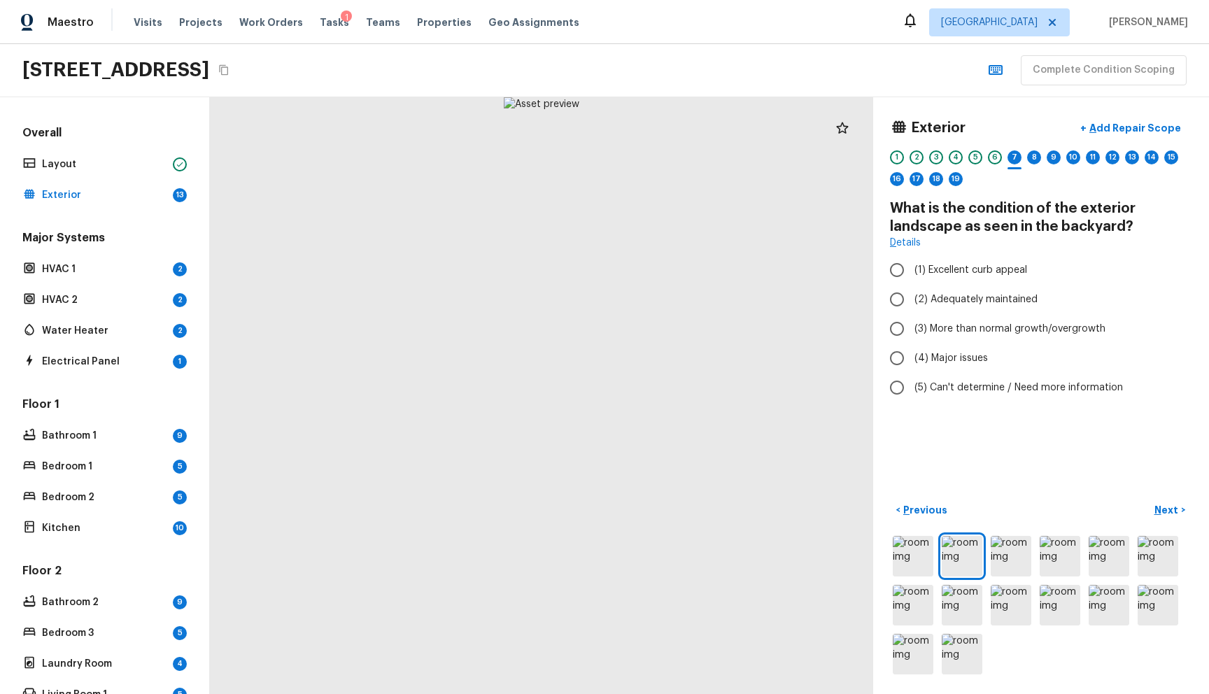
radio input "true"
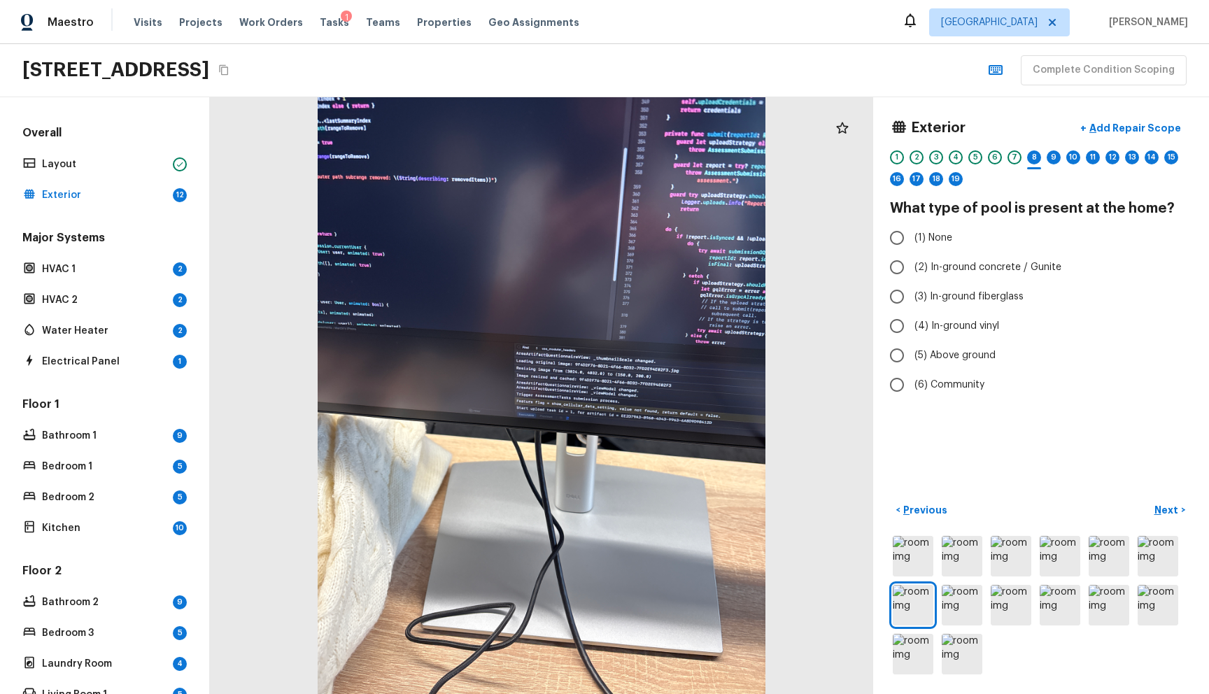
radio input "true"
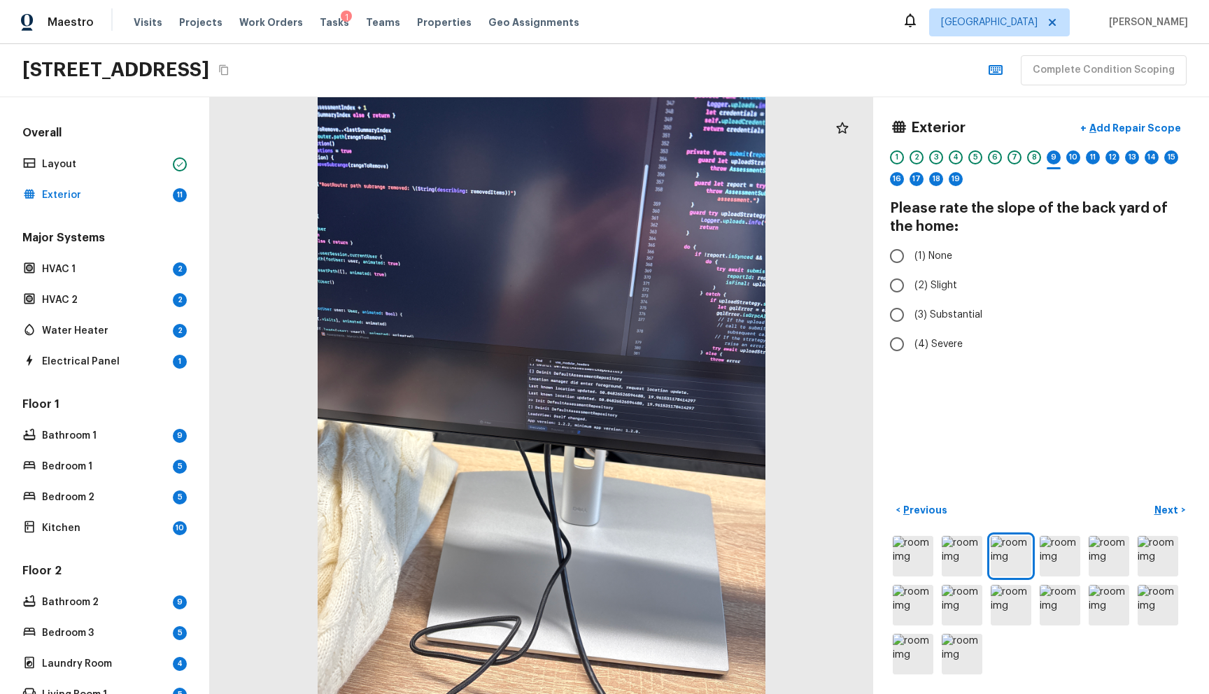
radio input "true"
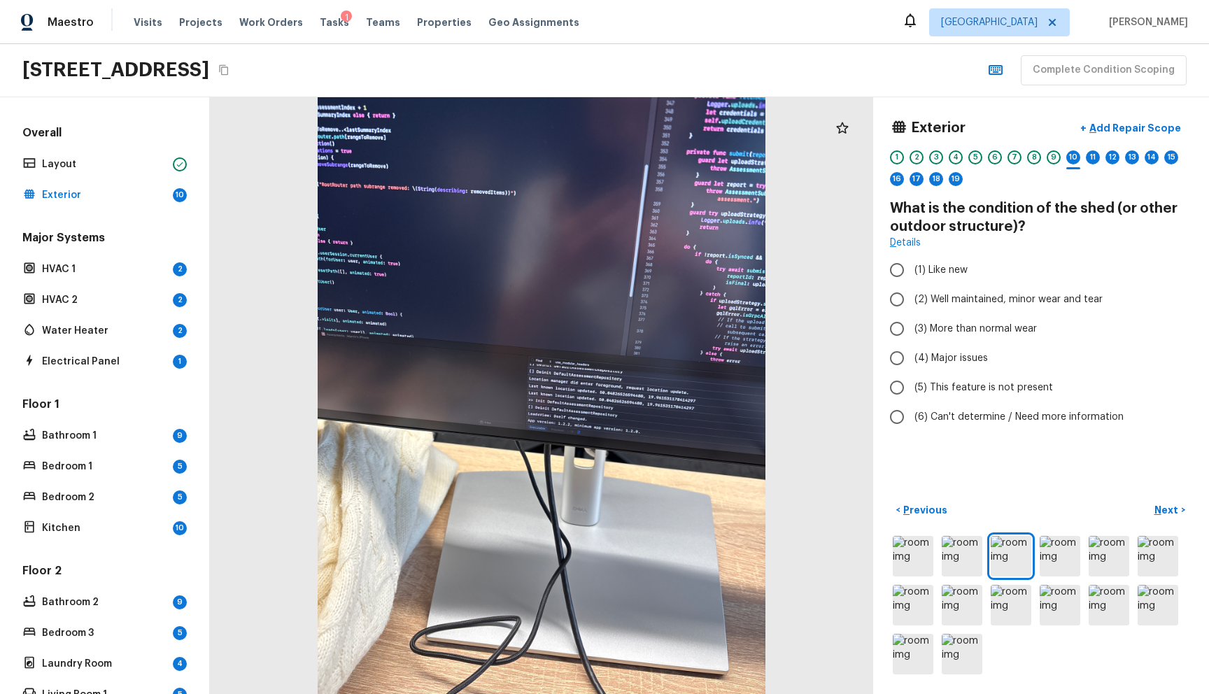
radio input "true"
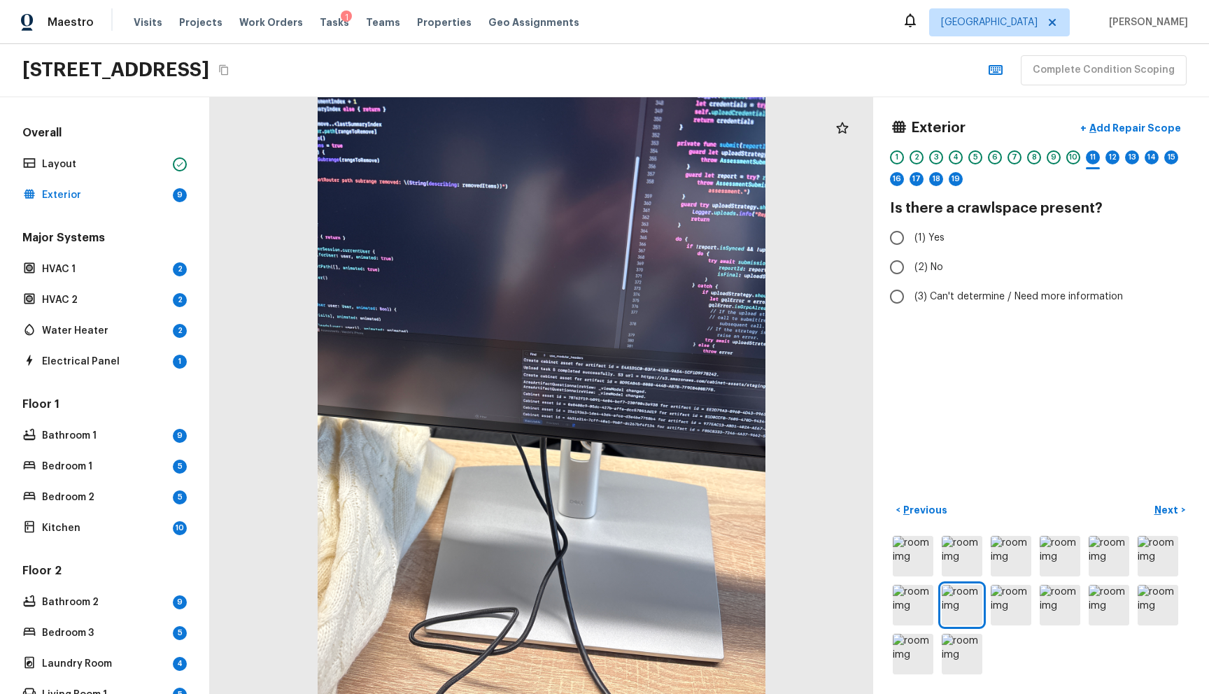
radio input "true"
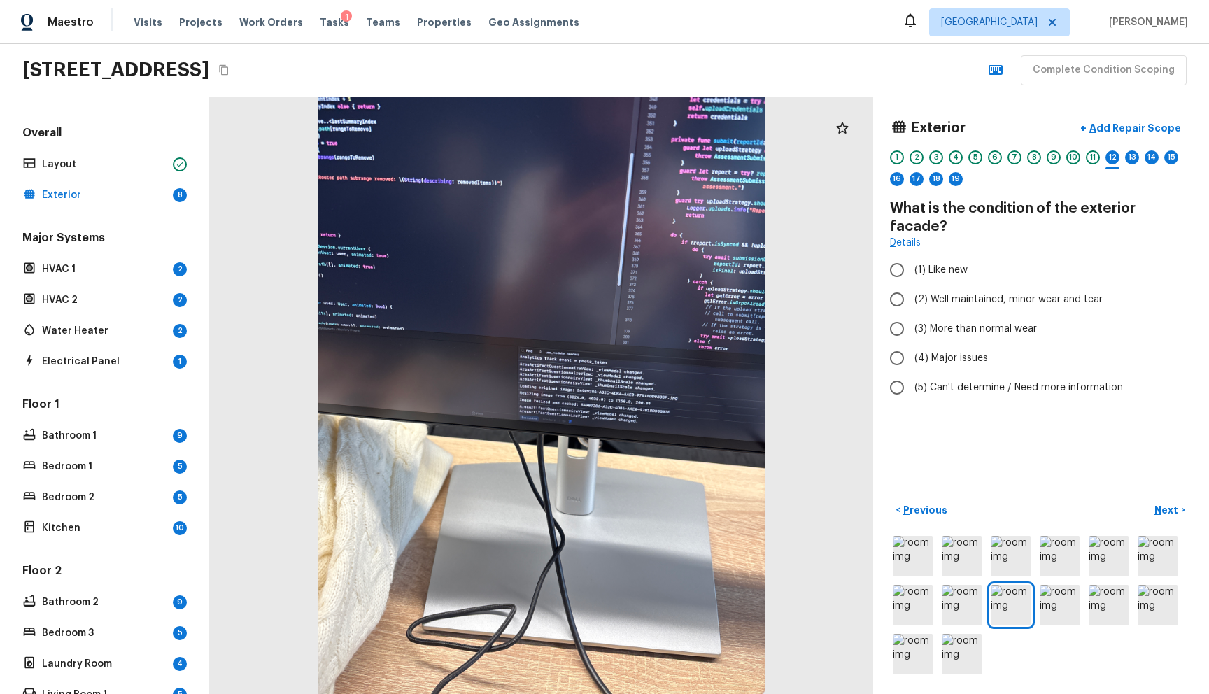
radio input "true"
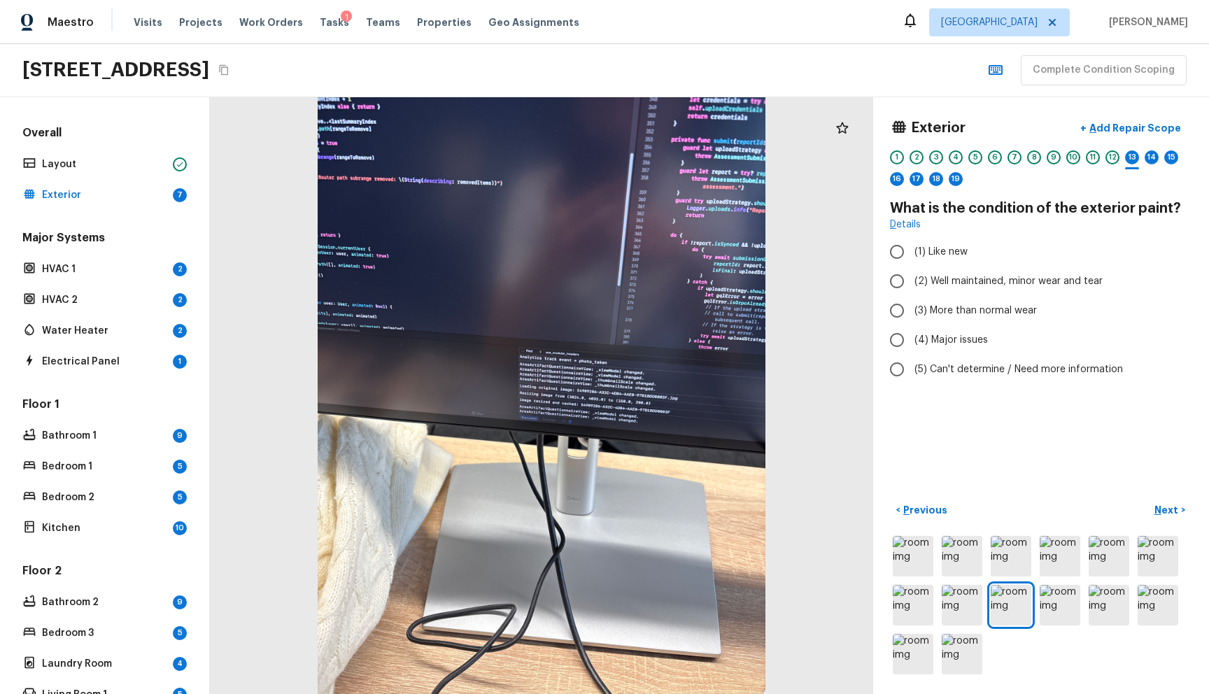
radio input "true"
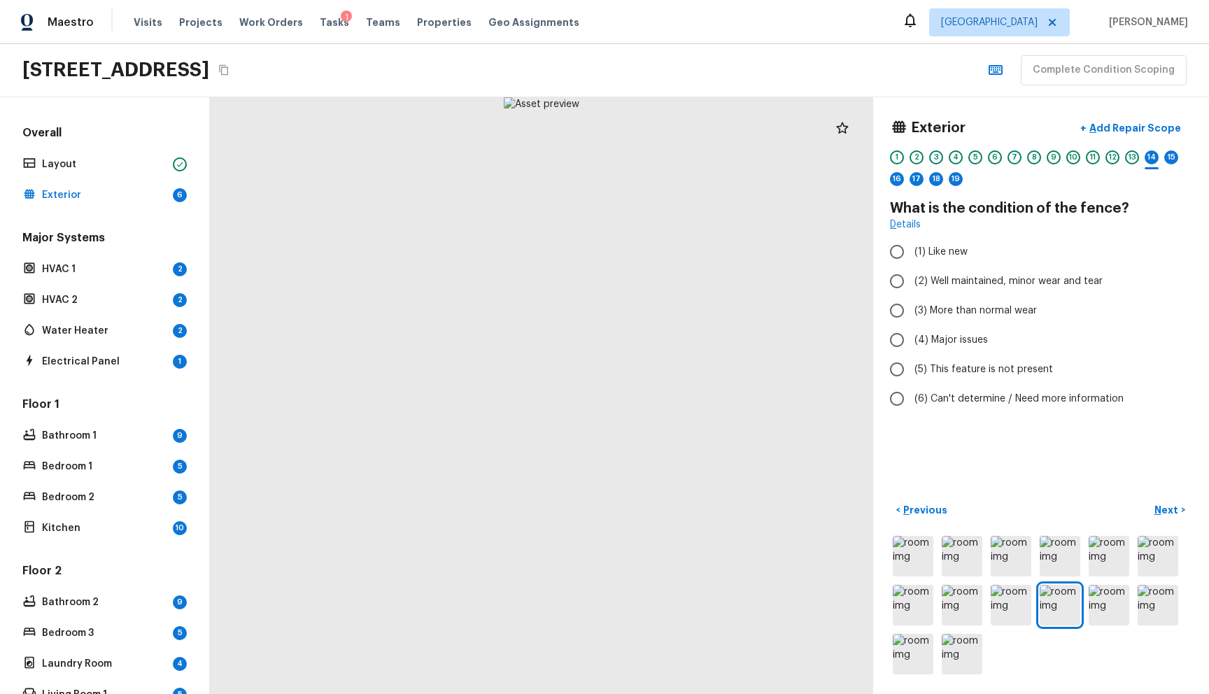
radio input "true"
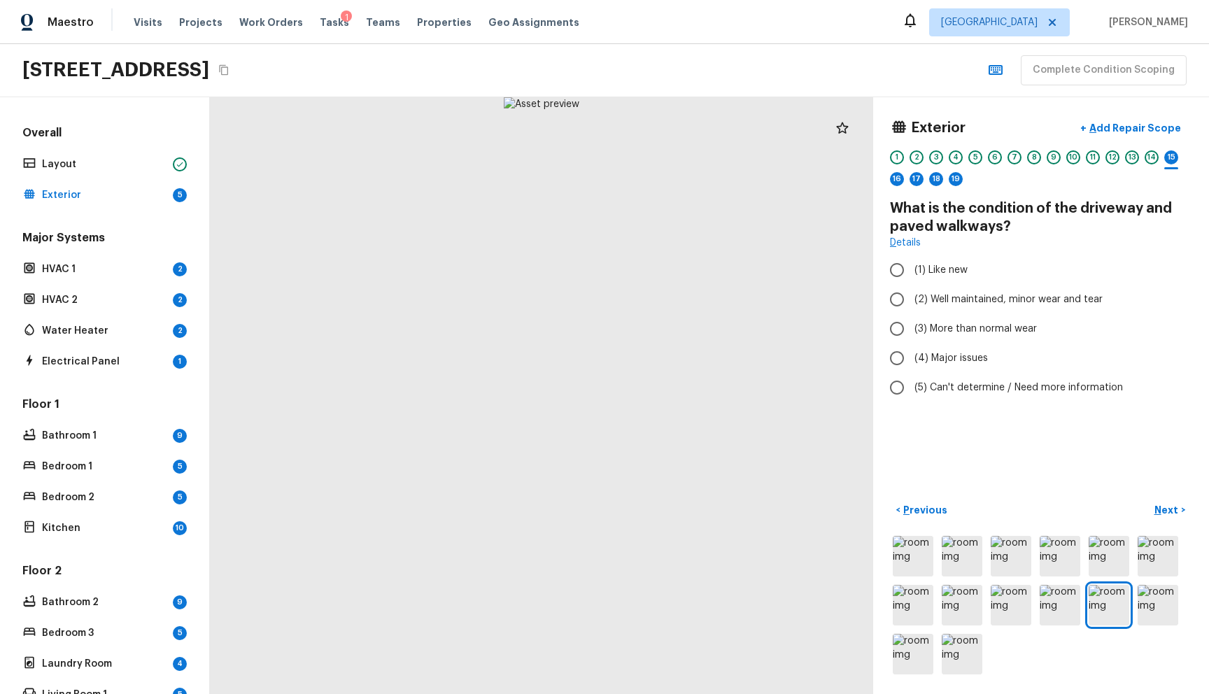
radio input "true"
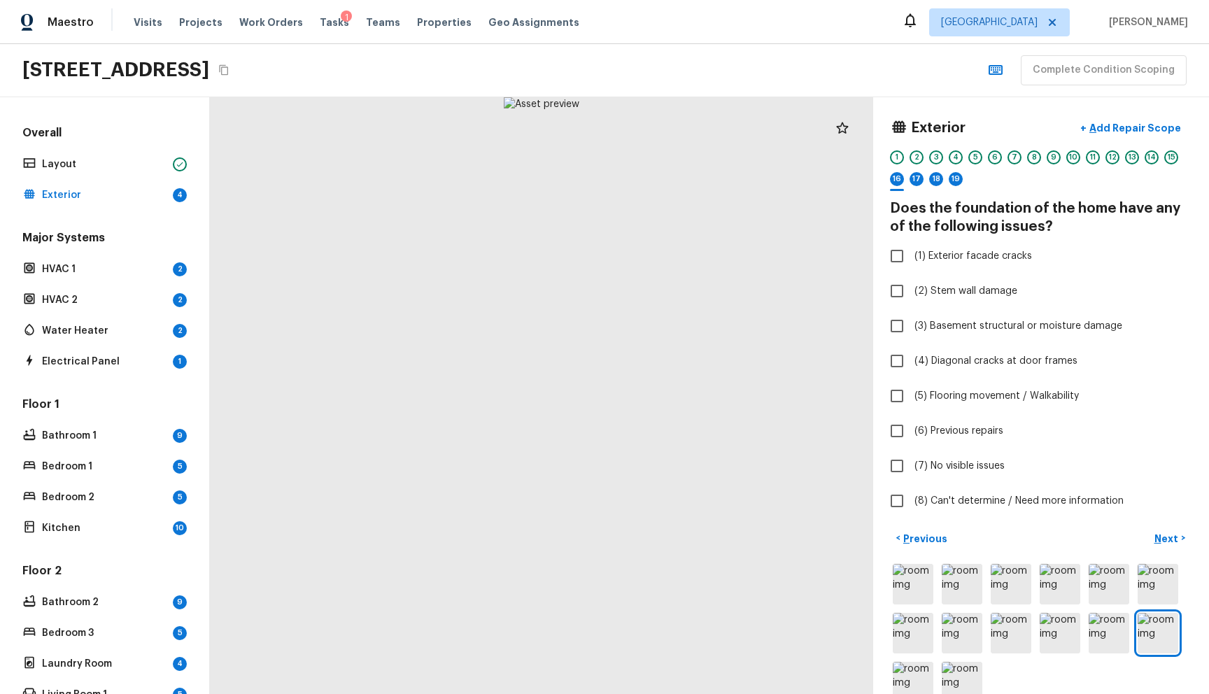
checkbox input "true"
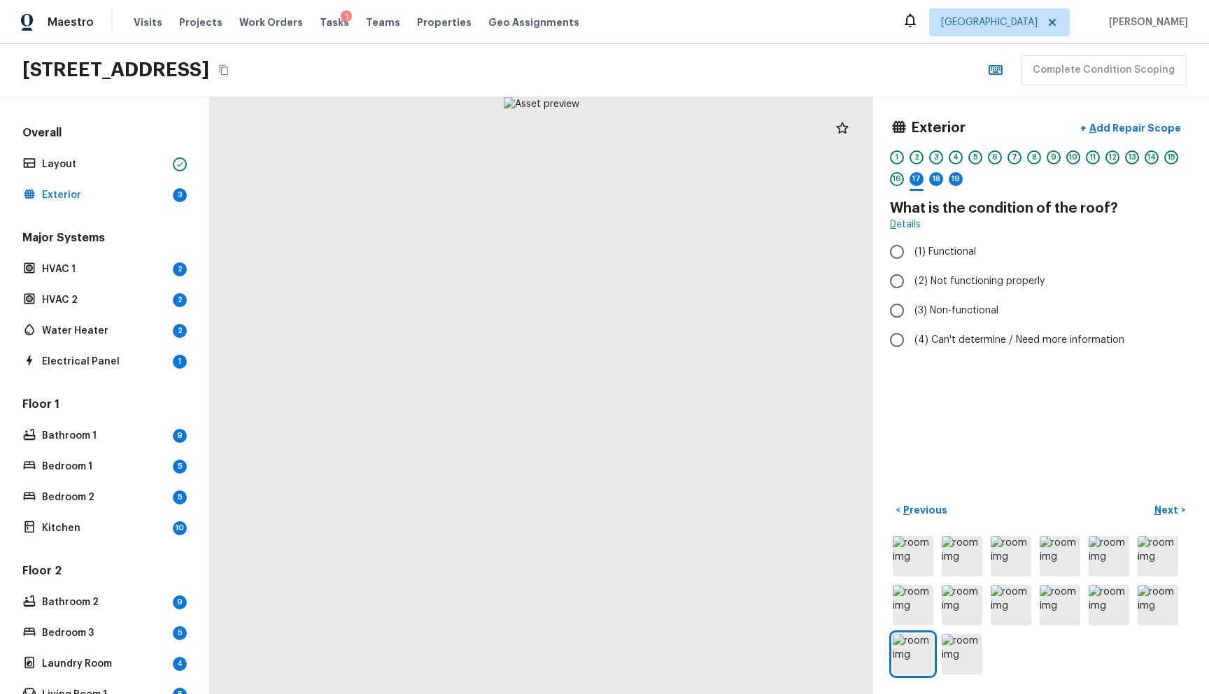
radio input "true"
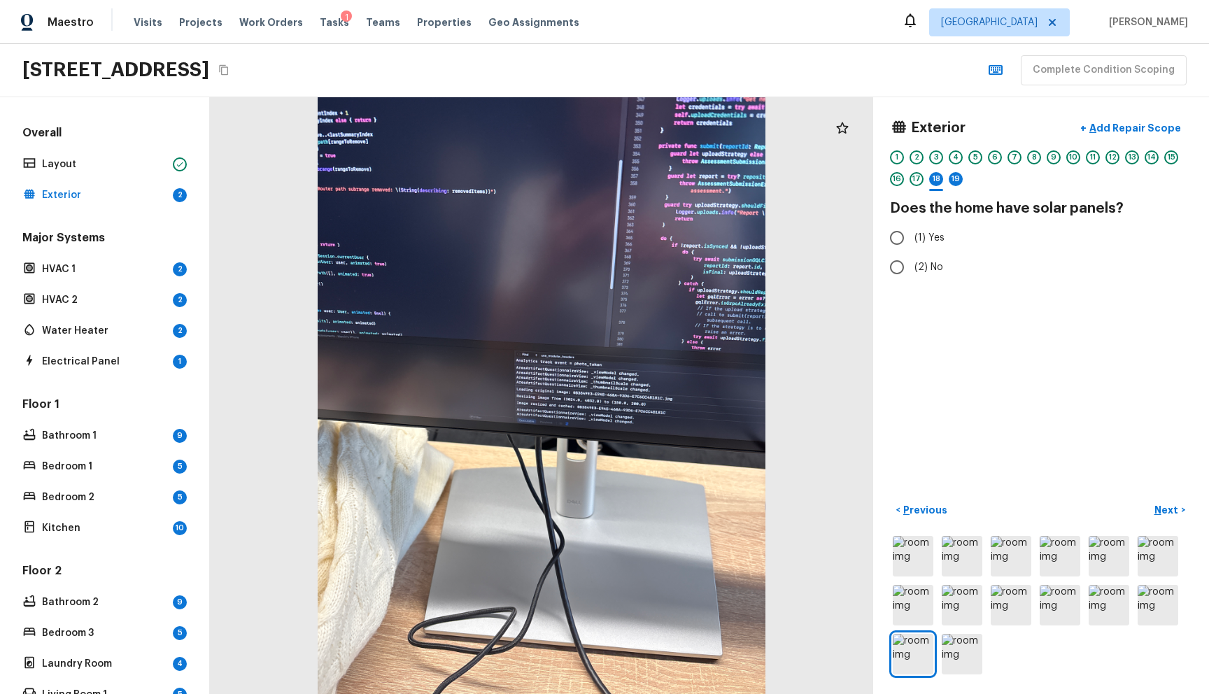
radio input "true"
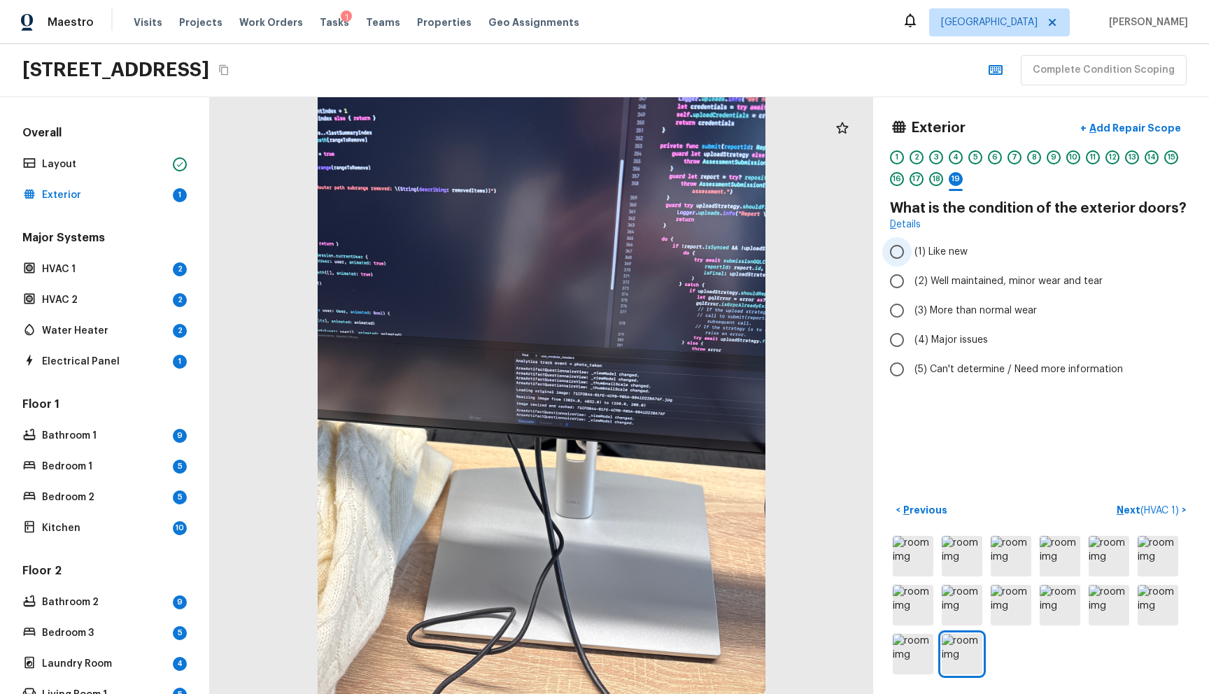
click at [947, 246] on span "(1) Like new" at bounding box center [940, 252] width 53 height 14
click at [912, 246] on input "(1) Like new" at bounding box center [896, 251] width 29 height 29
radio input "true"
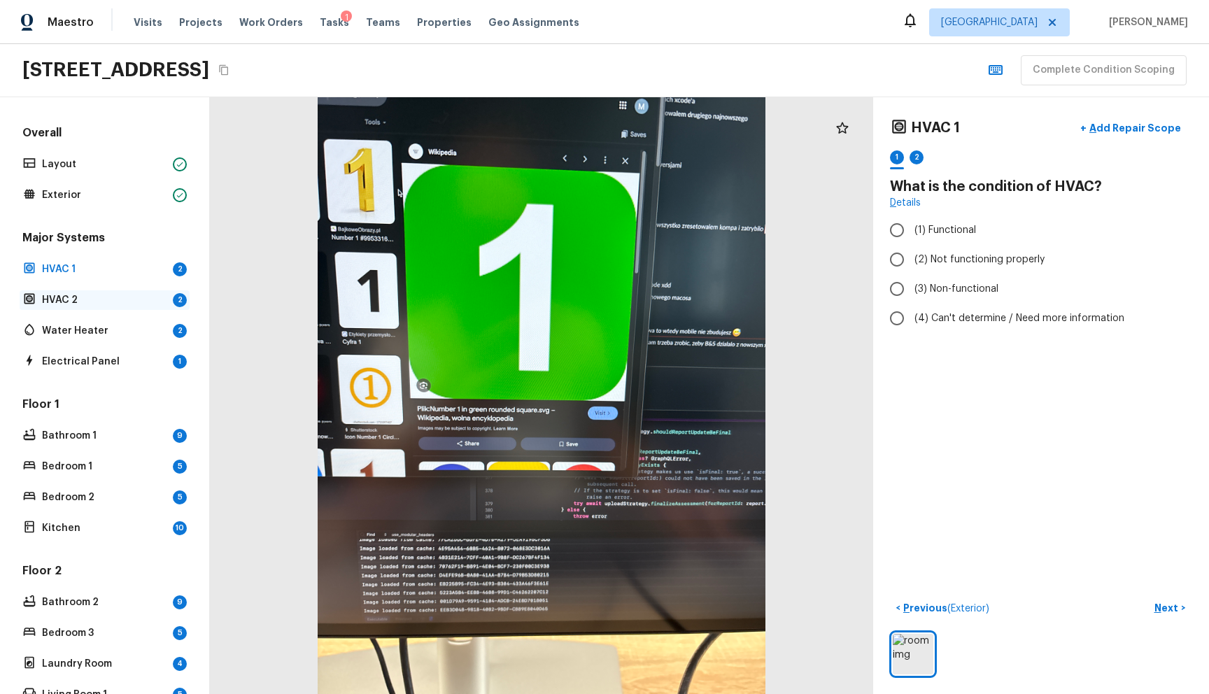
click at [106, 300] on p "HVAC 2" at bounding box center [104, 300] width 125 height 14
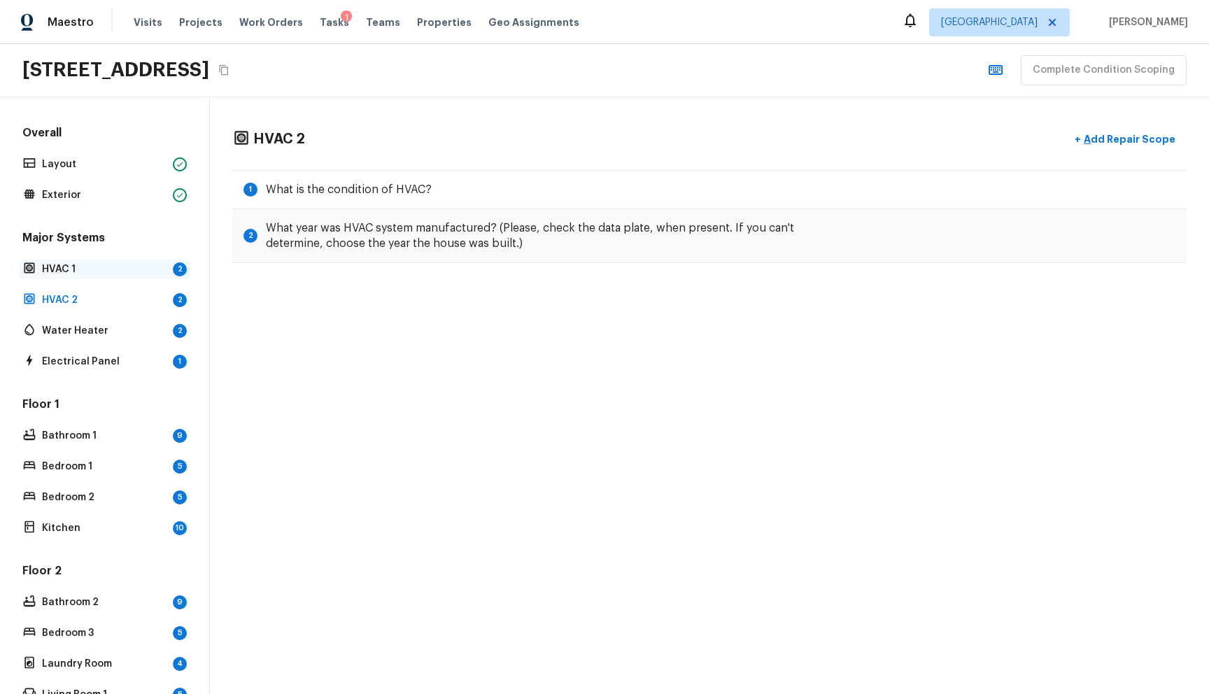
click at [112, 264] on p "HVAC 1" at bounding box center [104, 269] width 125 height 14
click at [92, 287] on div "Major Systems HVAC 1 2 HVAC 2 2 Water Heater 2 Electrical Panel 1" at bounding box center [105, 300] width 170 height 141
click at [93, 295] on p "HVAC 2" at bounding box center [104, 300] width 125 height 14
click at [90, 278] on div "Major Systems HVAC 1 2 HVAC 2 2 Water Heater 2 Electrical Panel 1" at bounding box center [105, 300] width 170 height 141
click at [89, 273] on p "HVAC 1" at bounding box center [104, 269] width 125 height 14
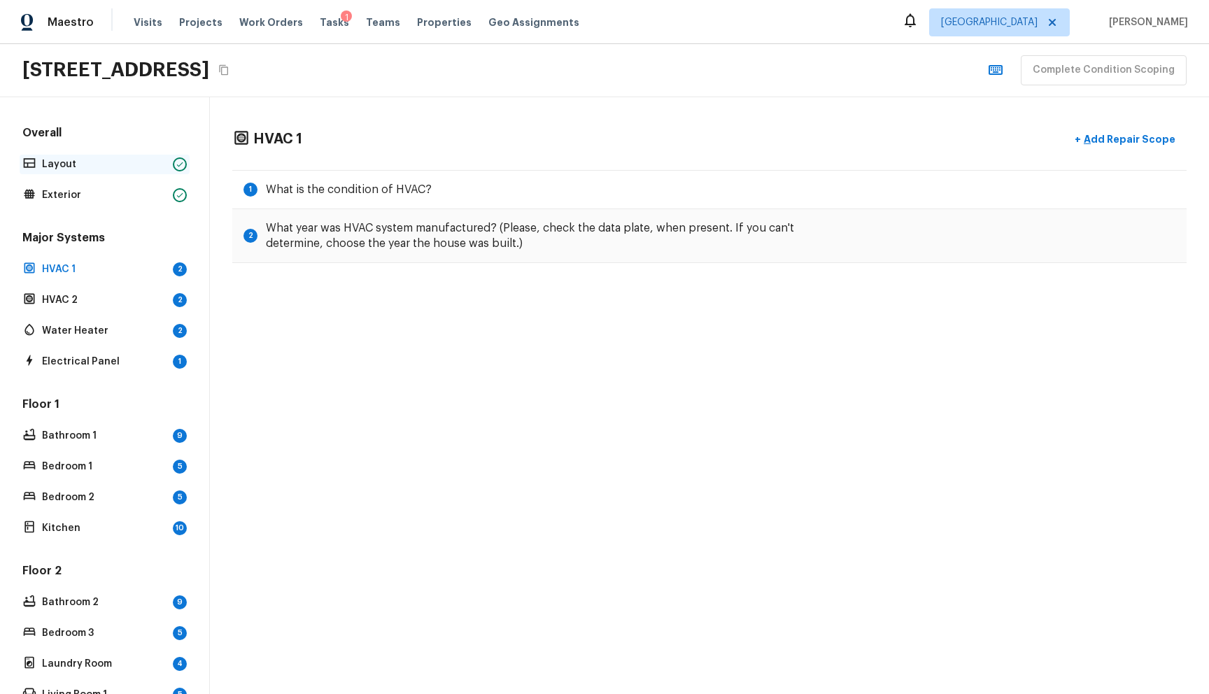
click at [92, 173] on div "Layout" at bounding box center [105, 165] width 170 height 20
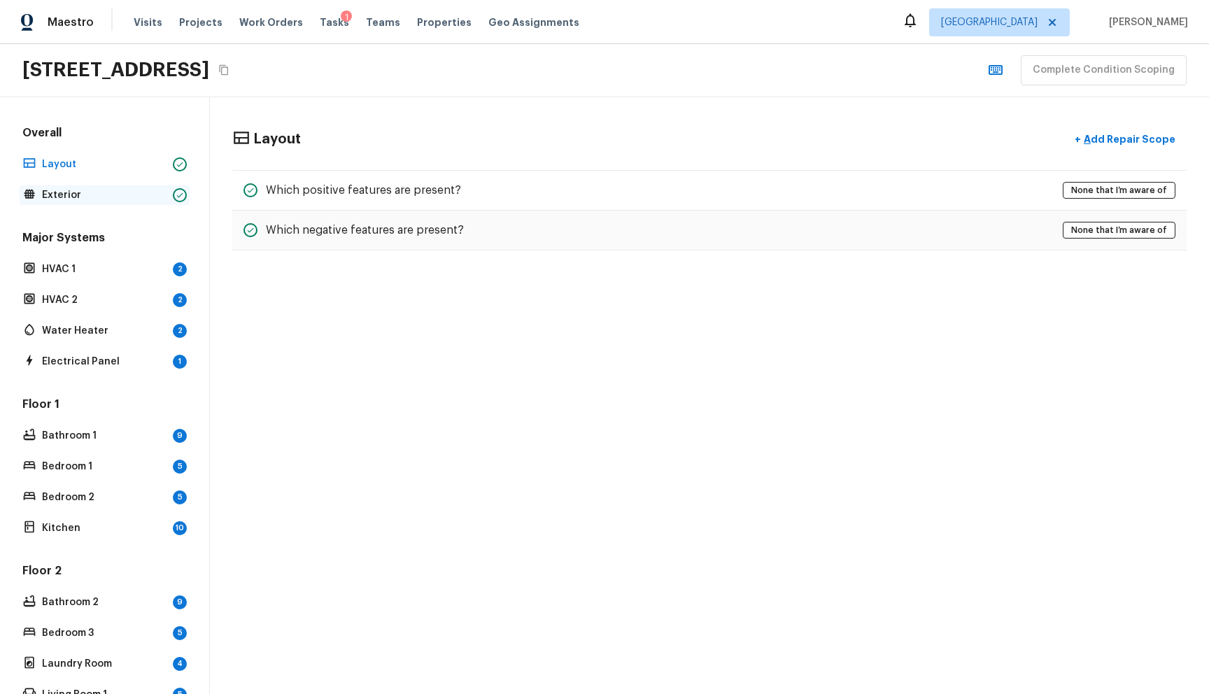
click at [85, 198] on p "Exterior" at bounding box center [104, 195] width 125 height 14
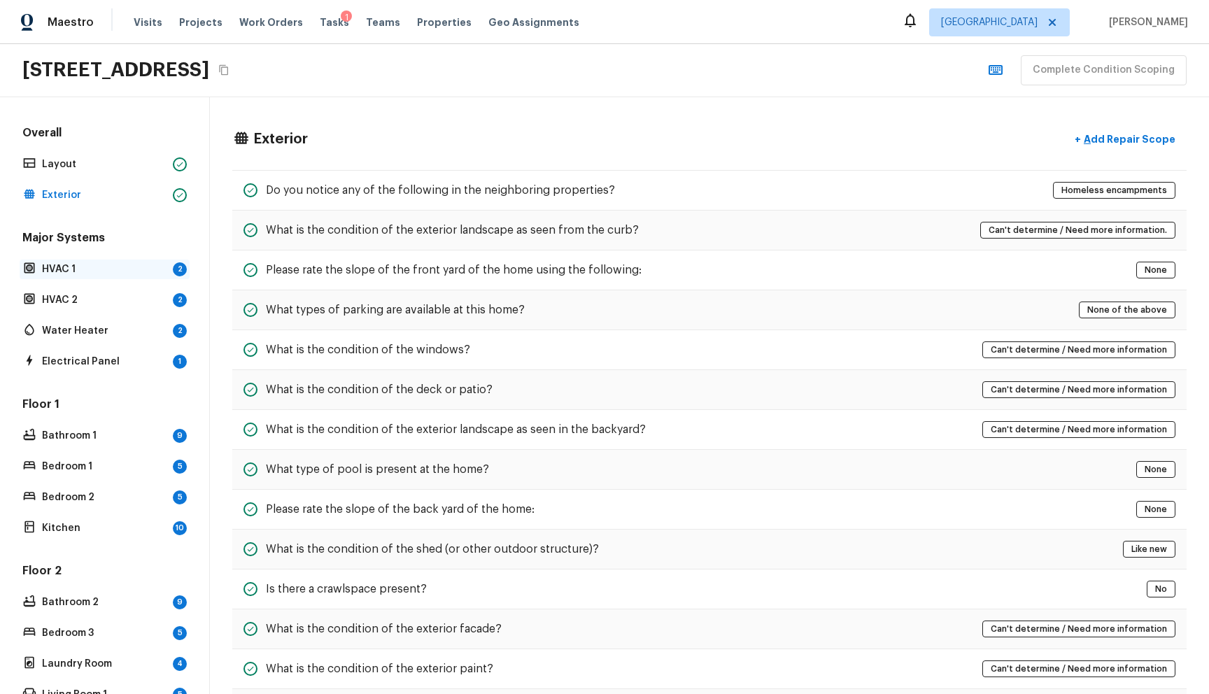
click at [71, 264] on p "HVAC 1" at bounding box center [104, 269] width 125 height 14
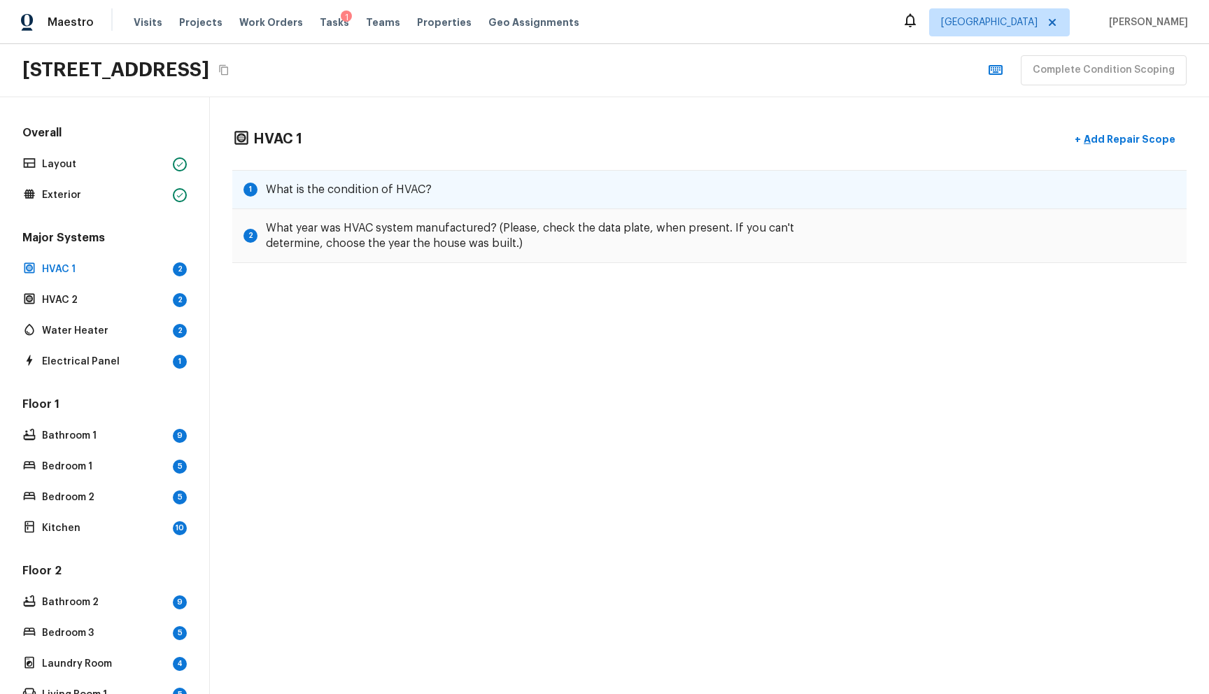
click at [308, 193] on h5 "What is the condition of HVAC?" at bounding box center [349, 189] width 166 height 15
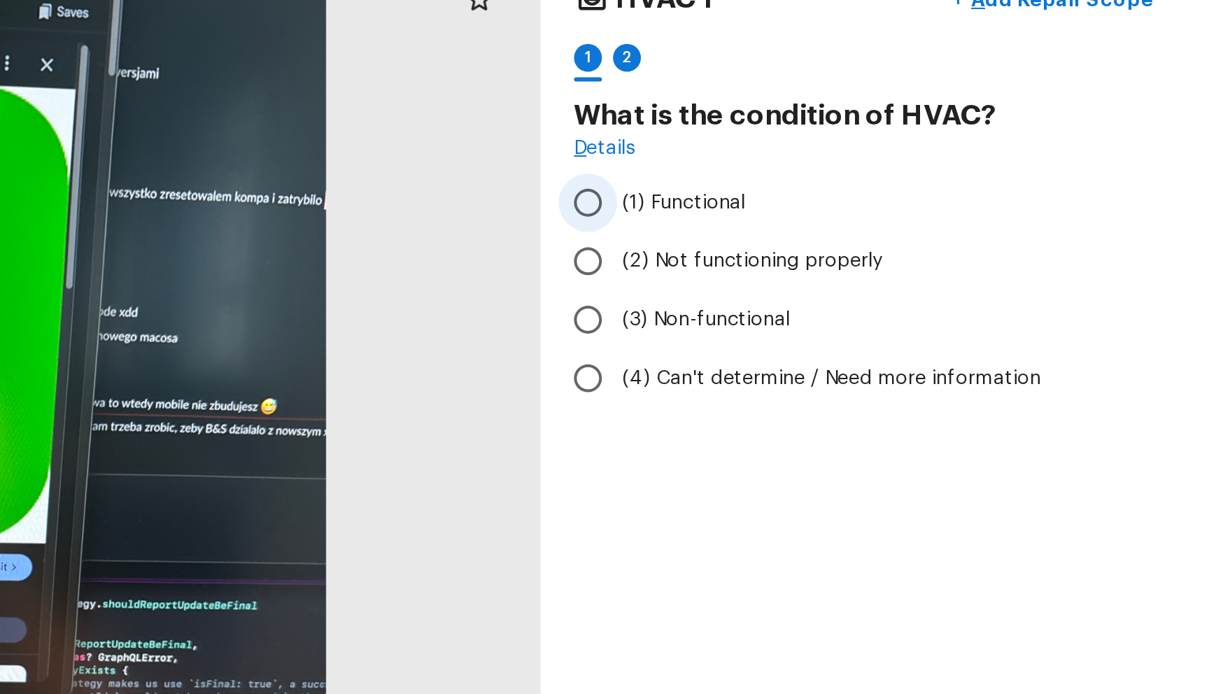
click at [931, 235] on span "(1) Functional" at bounding box center [945, 230] width 62 height 14
click at [912, 235] on input "(1) Functional" at bounding box center [896, 229] width 29 height 29
radio input "true"
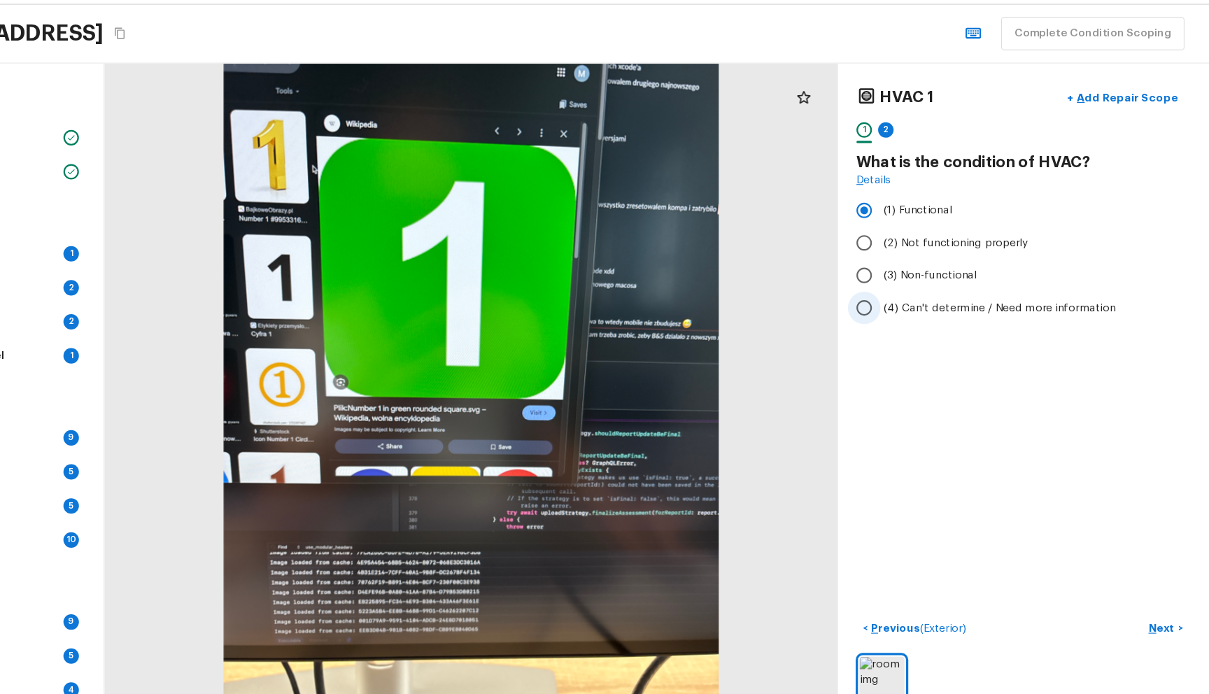
click at [953, 322] on span "(4) Can't determine / Need more information" at bounding box center [1019, 318] width 210 height 14
click at [912, 322] on input "(4) Can't determine / Need more information" at bounding box center [896, 318] width 29 height 29
radio input "true"
click at [1154, 601] on p "Next" at bounding box center [1167, 608] width 27 height 14
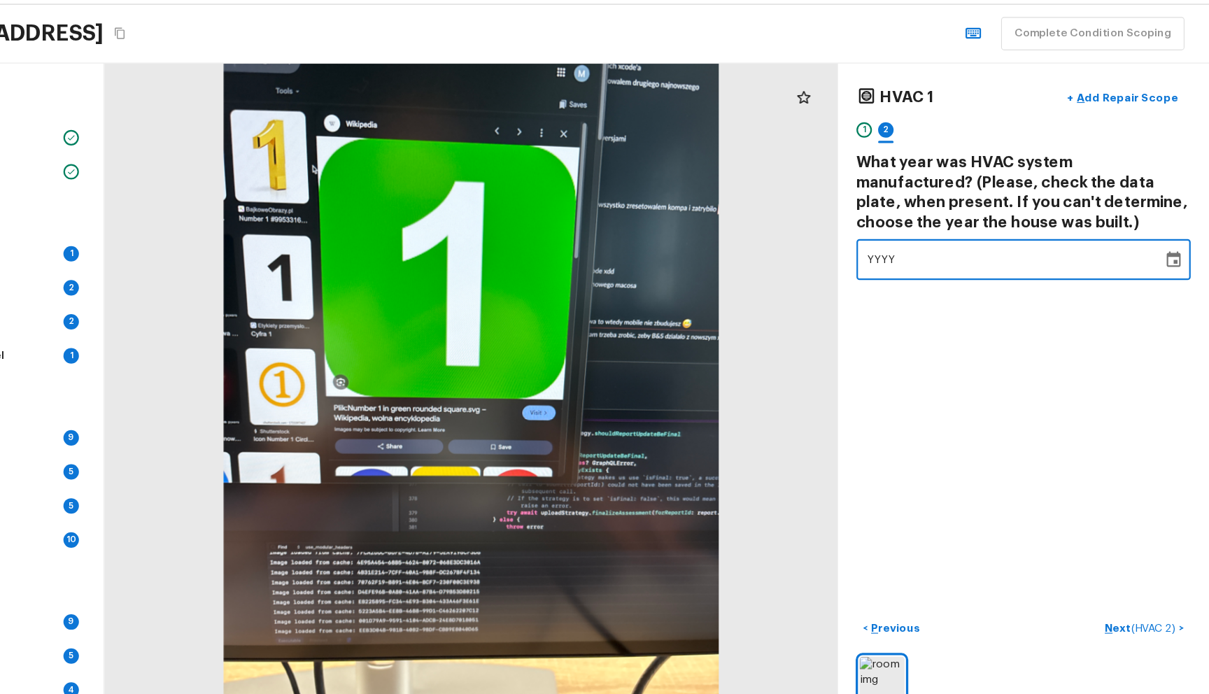
click at [932, 283] on div "YYYY" at bounding box center [1028, 274] width 257 height 37
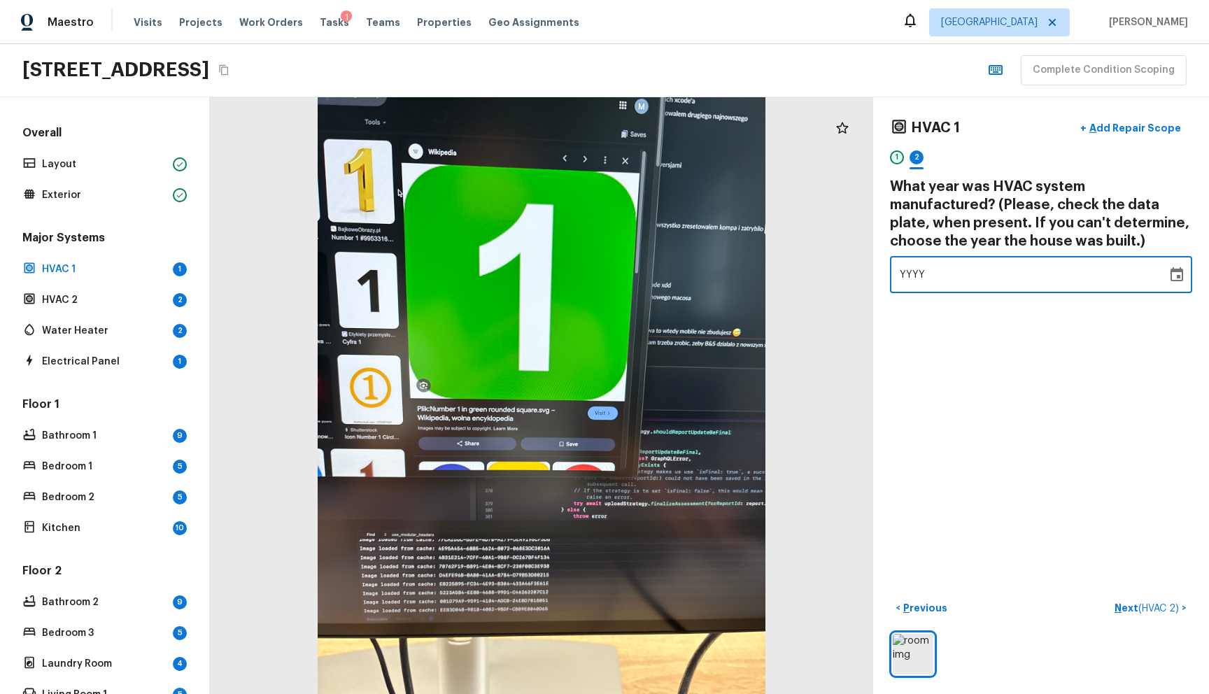
click at [890, 158] on div "1" at bounding box center [897, 157] width 14 height 14
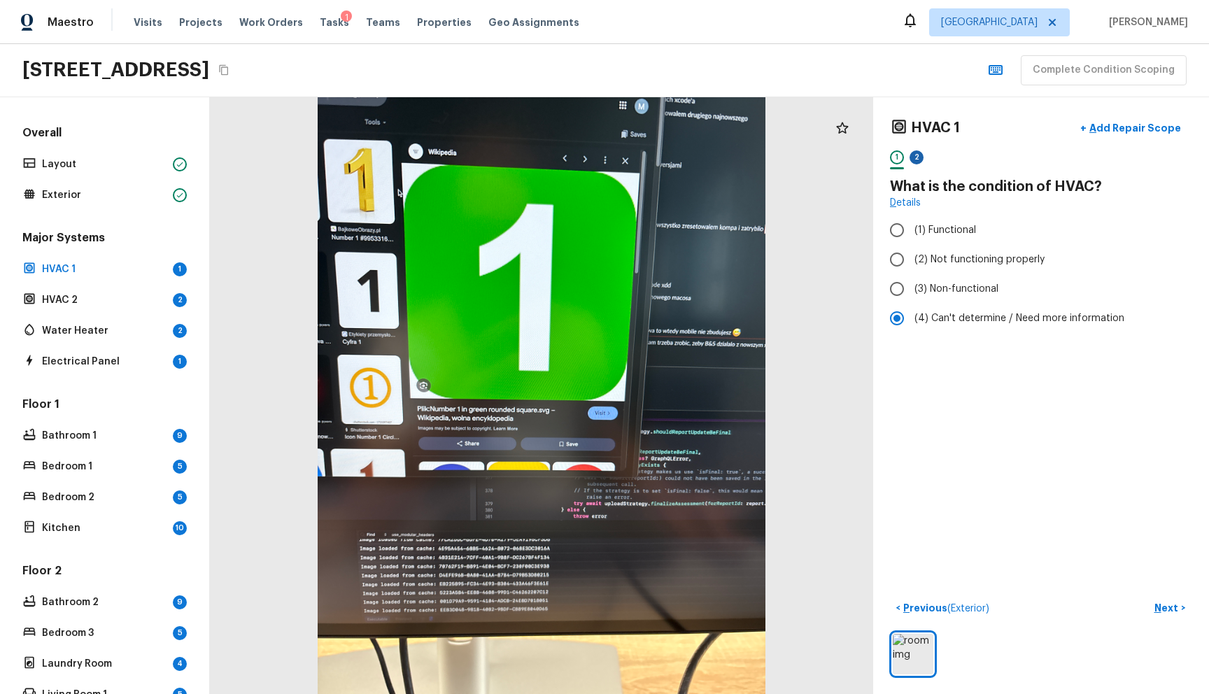
click at [909, 160] on div "2" at bounding box center [916, 157] width 14 height 14
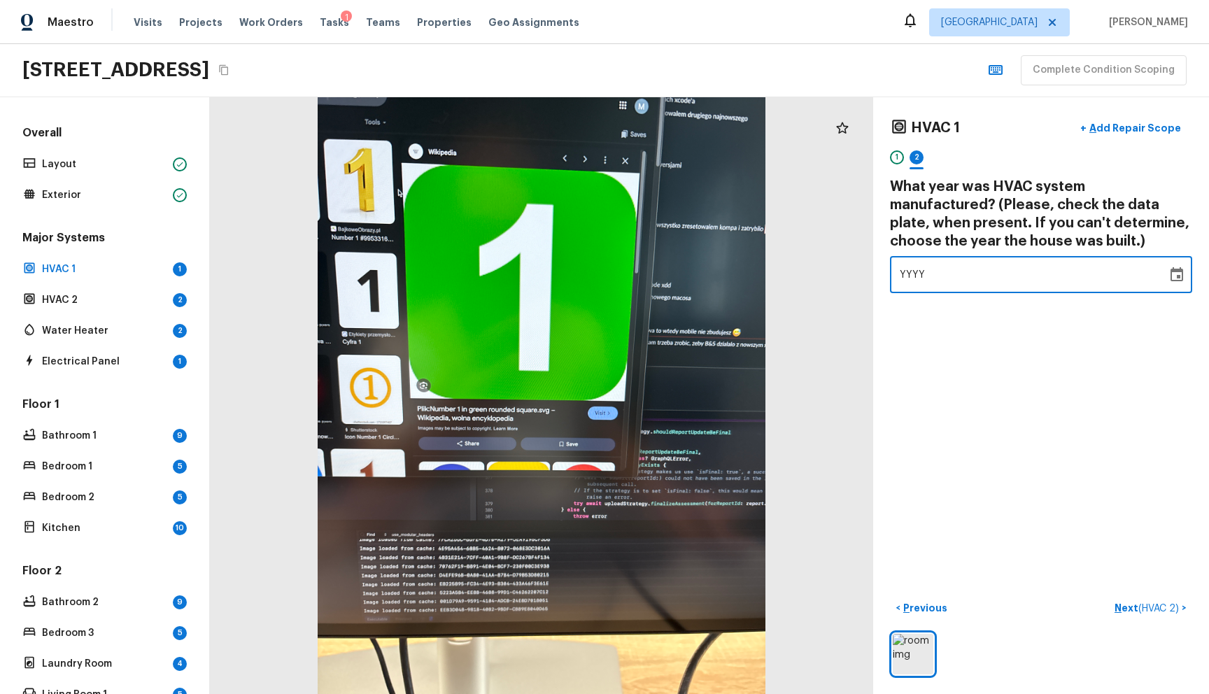
click at [926, 285] on div "YYYY" at bounding box center [1028, 274] width 257 height 37
click at [944, 279] on div "YYYY" at bounding box center [1028, 274] width 257 height 37
click at [926, 278] on div "YYYY" at bounding box center [1028, 274] width 257 height 37
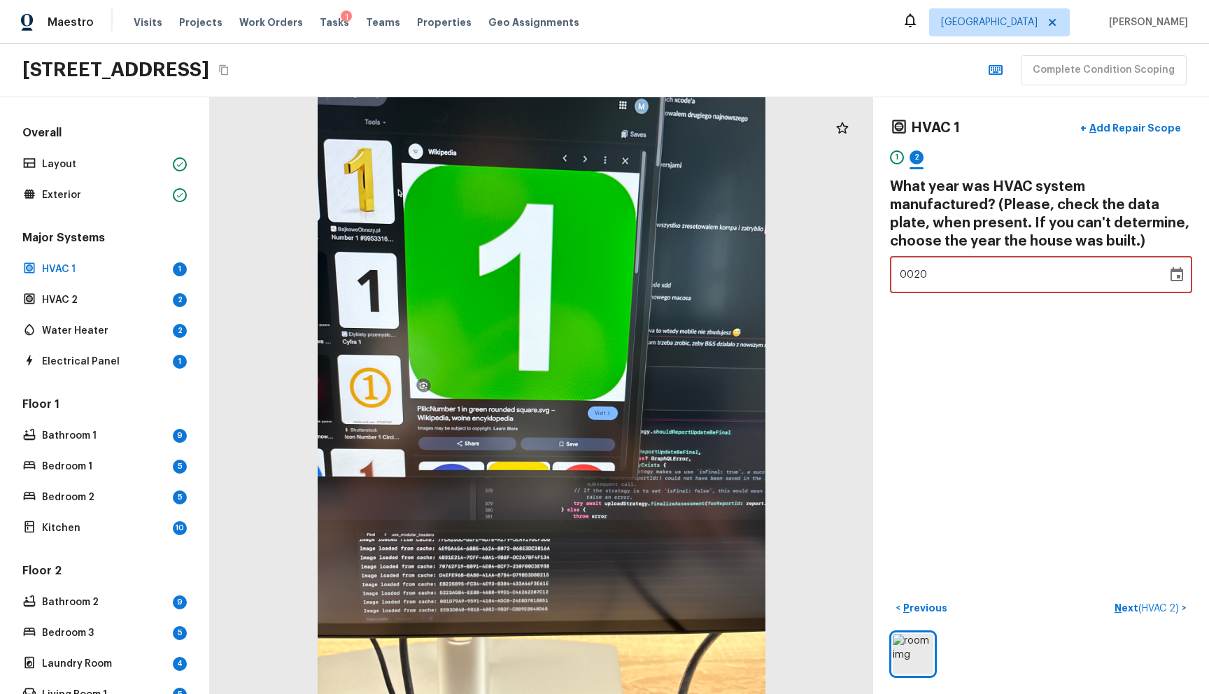
type input "2025"
click at [1118, 601] on p "Next ( HVAC 2 )" at bounding box center [1147, 608] width 67 height 15
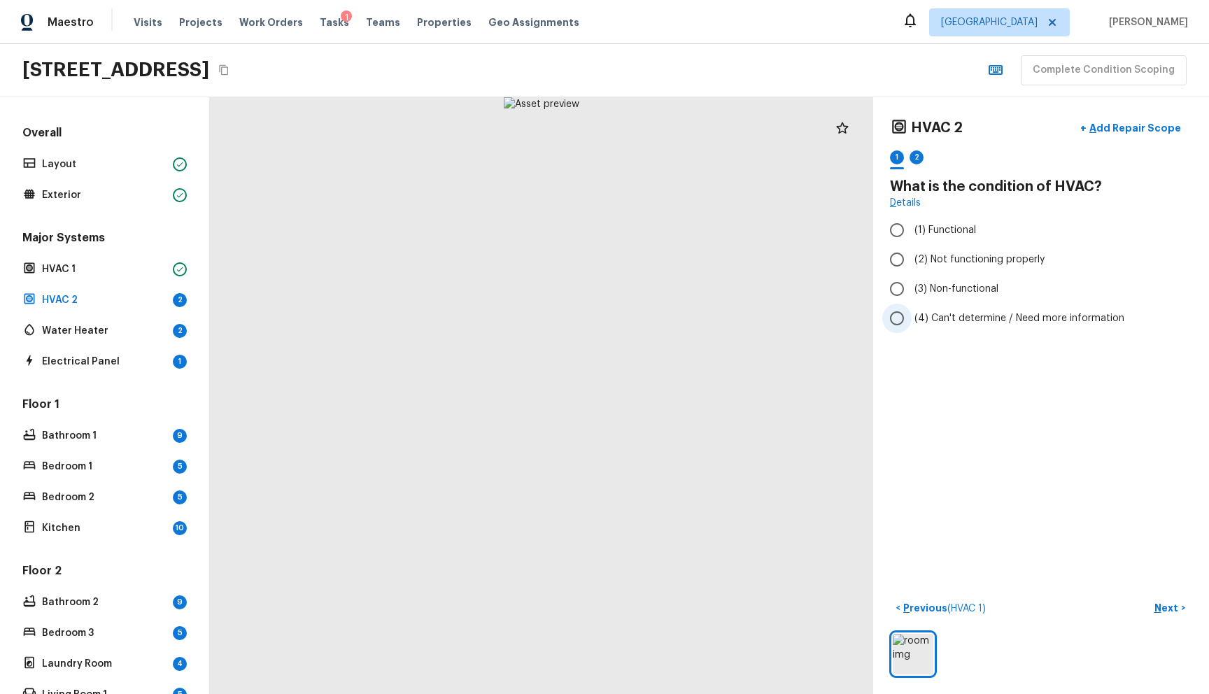
click at [955, 325] on label "(4) Can't determine / Need more information" at bounding box center [1031, 318] width 299 height 29
click at [912, 325] on input "(4) Can't determine / Need more information" at bounding box center [896, 318] width 29 height 29
radio input "true"
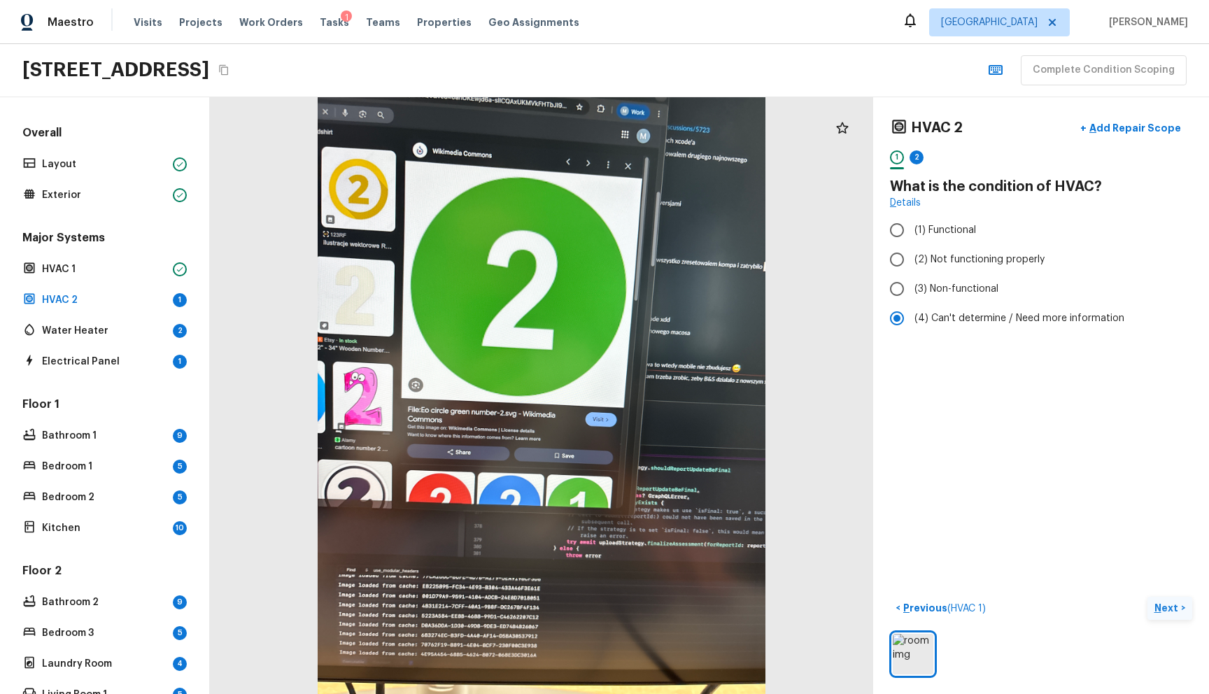
click at [1154, 601] on p "Next" at bounding box center [1167, 608] width 27 height 14
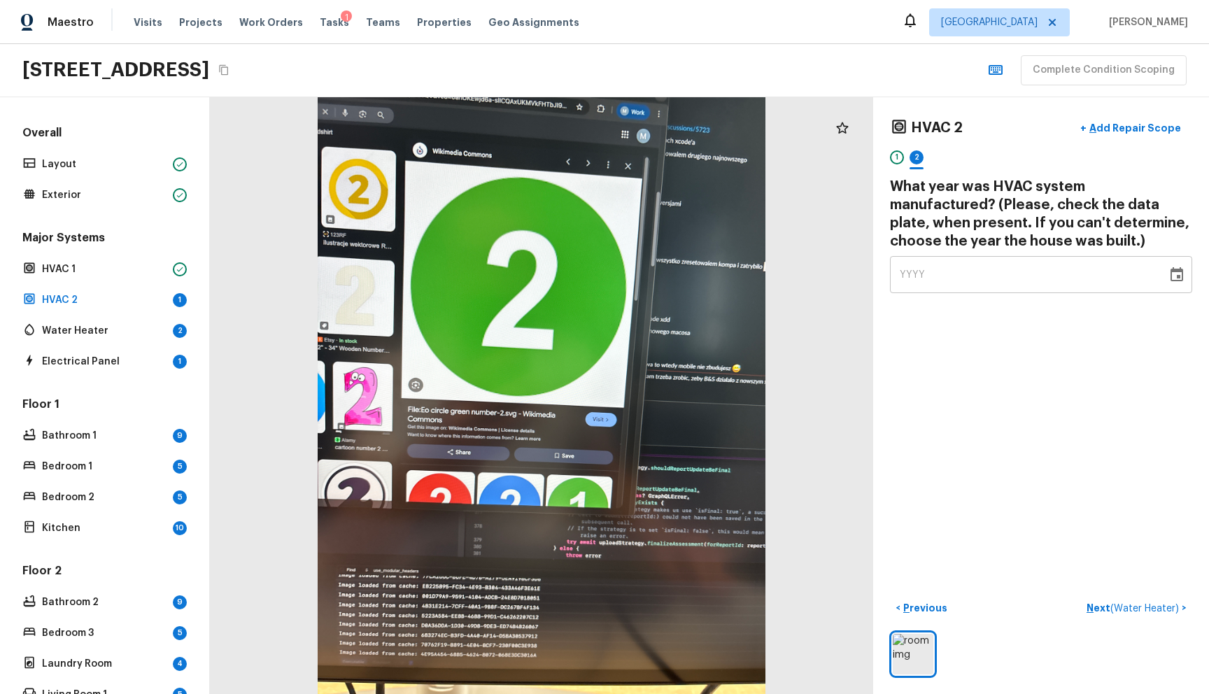
click at [902, 270] on span "YYYY" at bounding box center [913, 275] width 26 height 10
type input "2025"
click at [941, 327] on div "HVAC 2 + Add Repair Scope 1 2 What year was HVAC system manufactured? (Please, …" at bounding box center [1041, 395] width 336 height 597
click at [1091, 597] on button "Next ( Water Heater ) >" at bounding box center [1136, 608] width 111 height 23
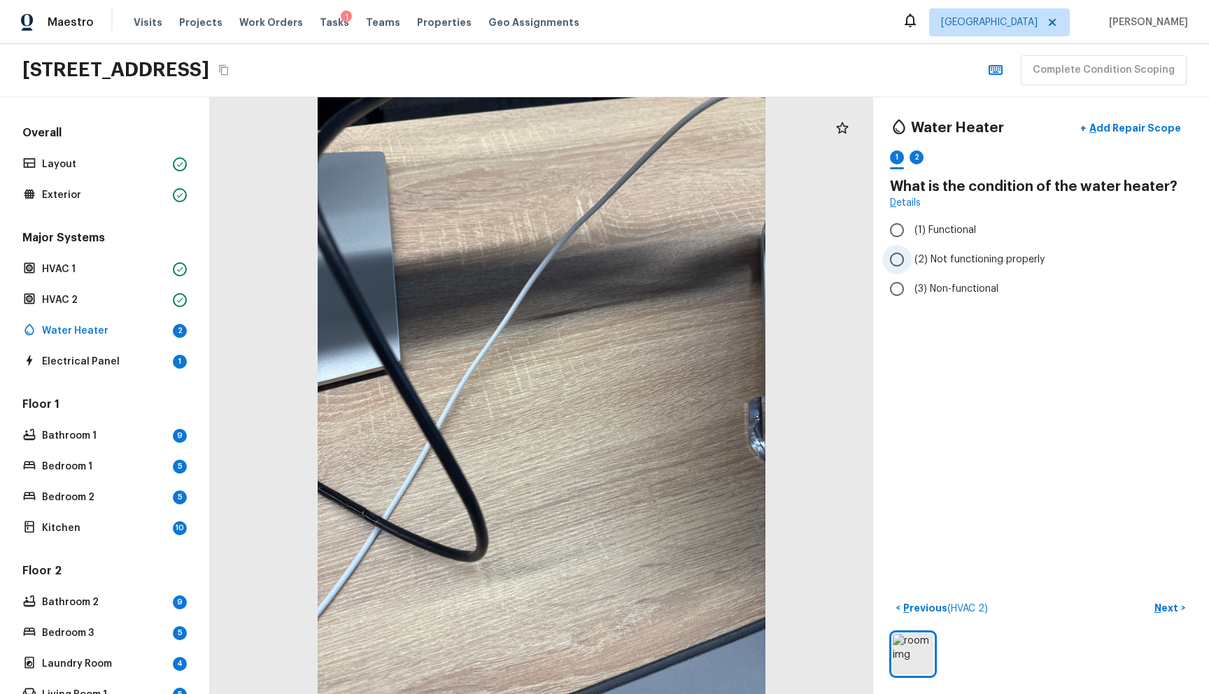
click at [949, 256] on span "(2) Not functioning properly" at bounding box center [979, 260] width 130 height 14
click at [912, 256] on input "(2) Not functioning properly" at bounding box center [896, 259] width 29 height 29
radio input "true"
click at [960, 280] on label "(3) Non-functional" at bounding box center [1031, 288] width 299 height 29
click at [912, 280] on input "(3) Non-functional" at bounding box center [896, 288] width 29 height 29
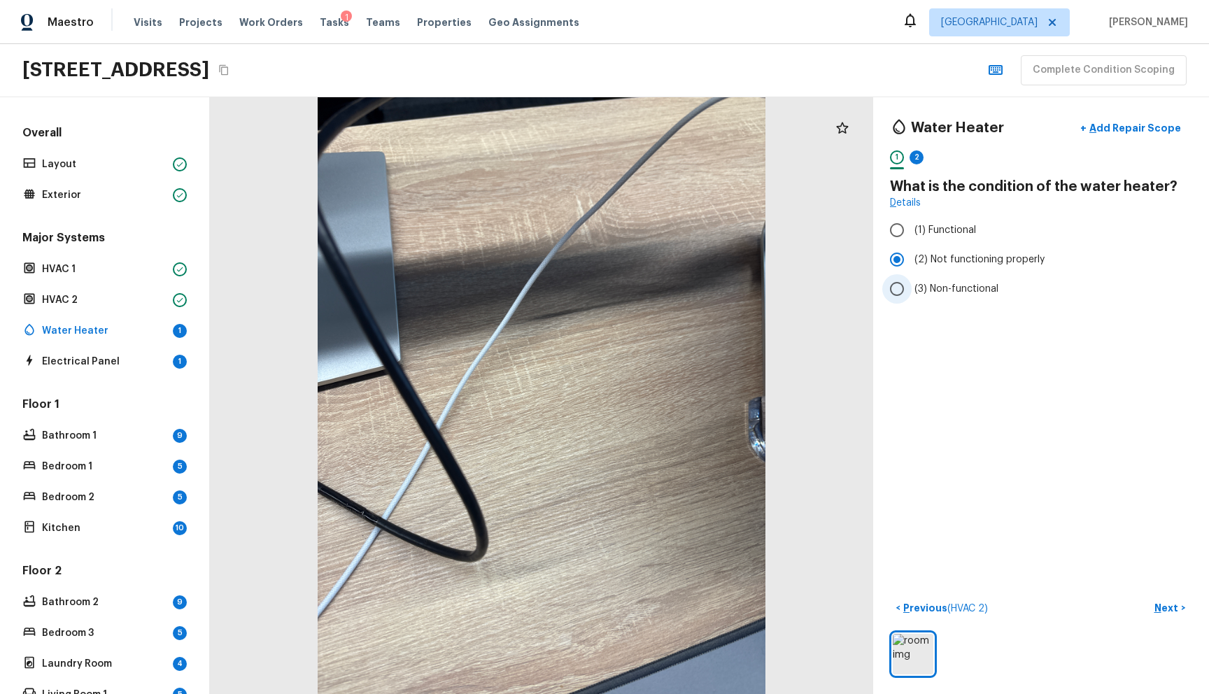
radio input "true"
click at [918, 234] on span "(1) Functional" at bounding box center [945, 230] width 62 height 14
click at [912, 234] on input "(1) Functional" at bounding box center [896, 229] width 29 height 29
radio input "true"
click at [942, 282] on span "(3) Non-functional" at bounding box center [956, 289] width 84 height 14
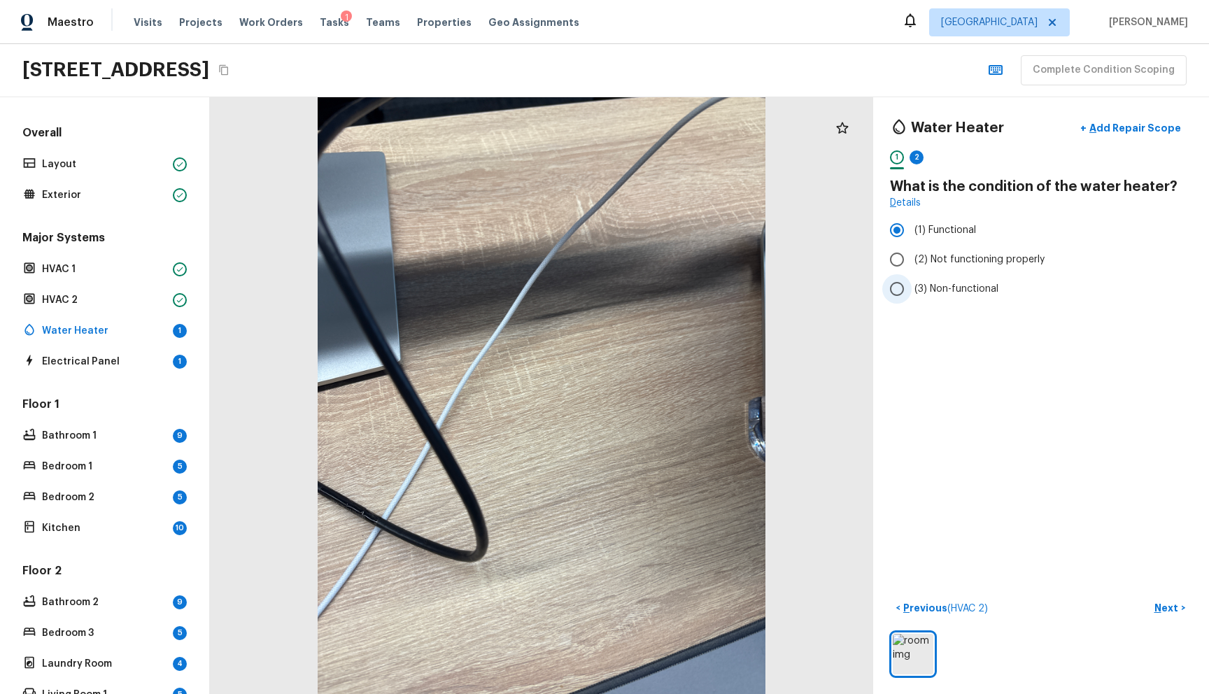
click at [912, 281] on input "(3) Non-functional" at bounding box center [896, 288] width 29 height 29
radio input "true"
click at [938, 220] on label "(1) Functional" at bounding box center [1031, 229] width 299 height 29
click at [912, 220] on input "(1) Functional" at bounding box center [896, 229] width 29 height 29
radio input "true"
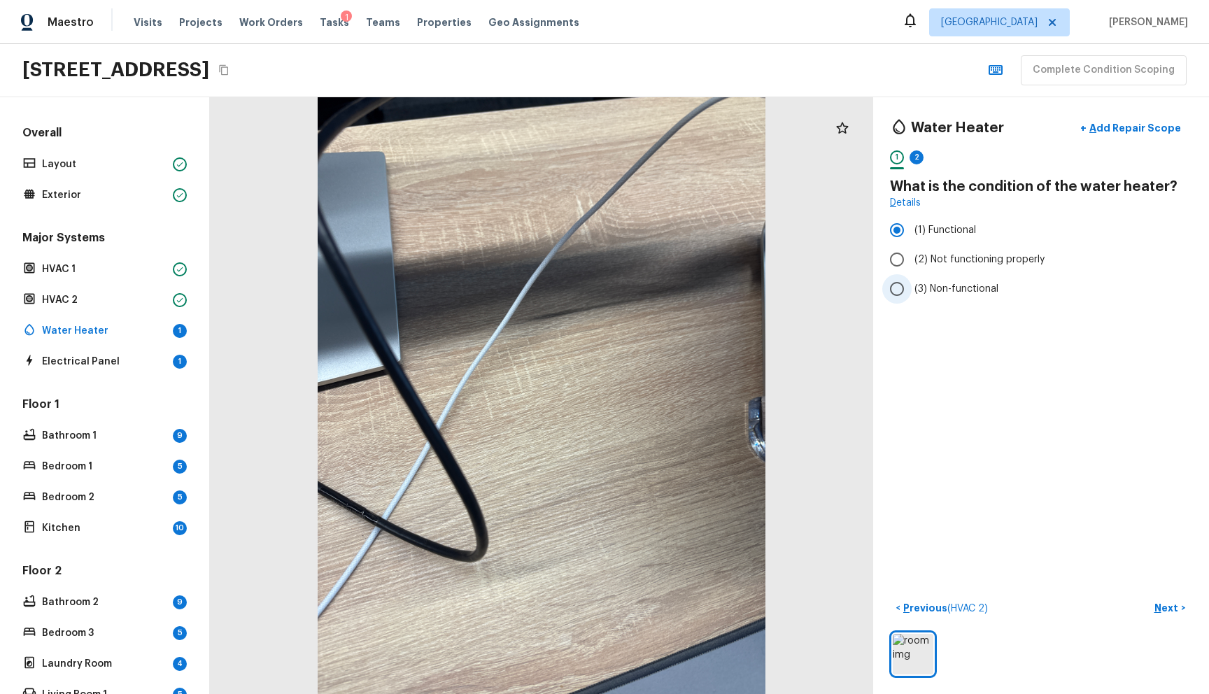
click at [933, 292] on span "(3) Non-functional" at bounding box center [956, 289] width 84 height 14
click at [912, 292] on input "(3) Non-functional" at bounding box center [896, 288] width 29 height 29
radio input "true"
click at [926, 236] on span "(1) Functional" at bounding box center [945, 230] width 62 height 14
click at [912, 236] on input "(1) Functional" at bounding box center [896, 229] width 29 height 29
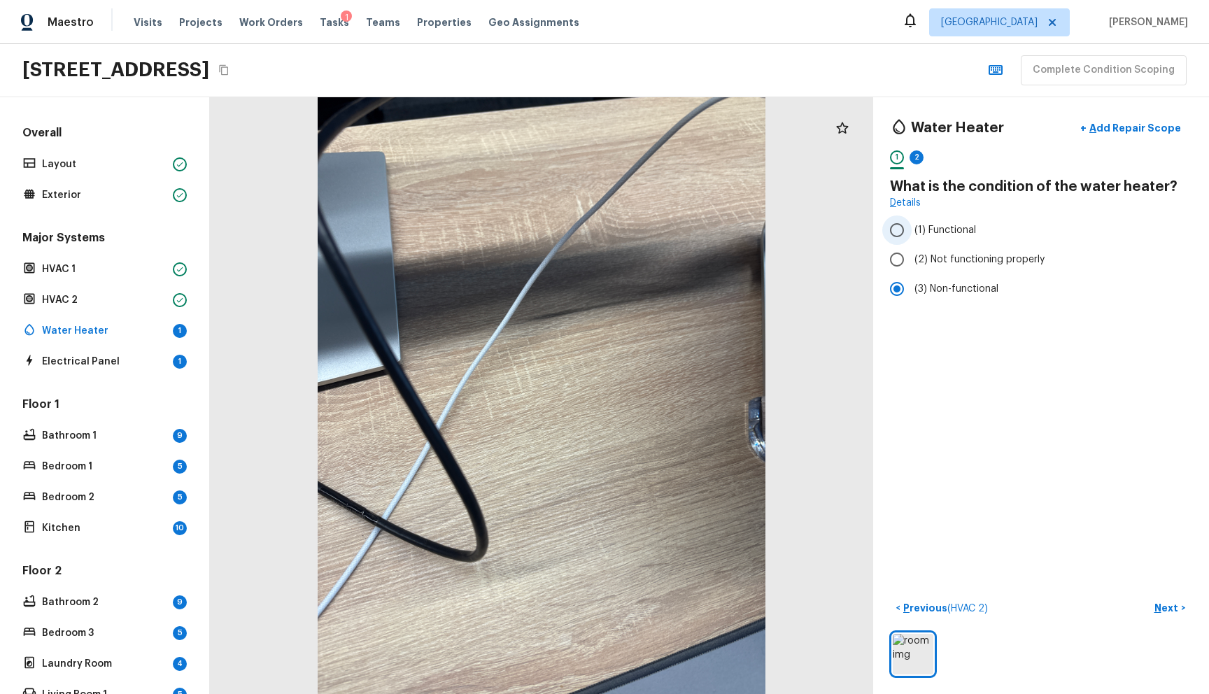
radio input "true"
click at [923, 295] on span "(3) Non-functional" at bounding box center [956, 289] width 84 height 14
click at [912, 295] on input "(3) Non-functional" at bounding box center [896, 288] width 29 height 29
radio input "true"
drag, startPoint x: 933, startPoint y: 218, endPoint x: 933, endPoint y: 250, distance: 31.5
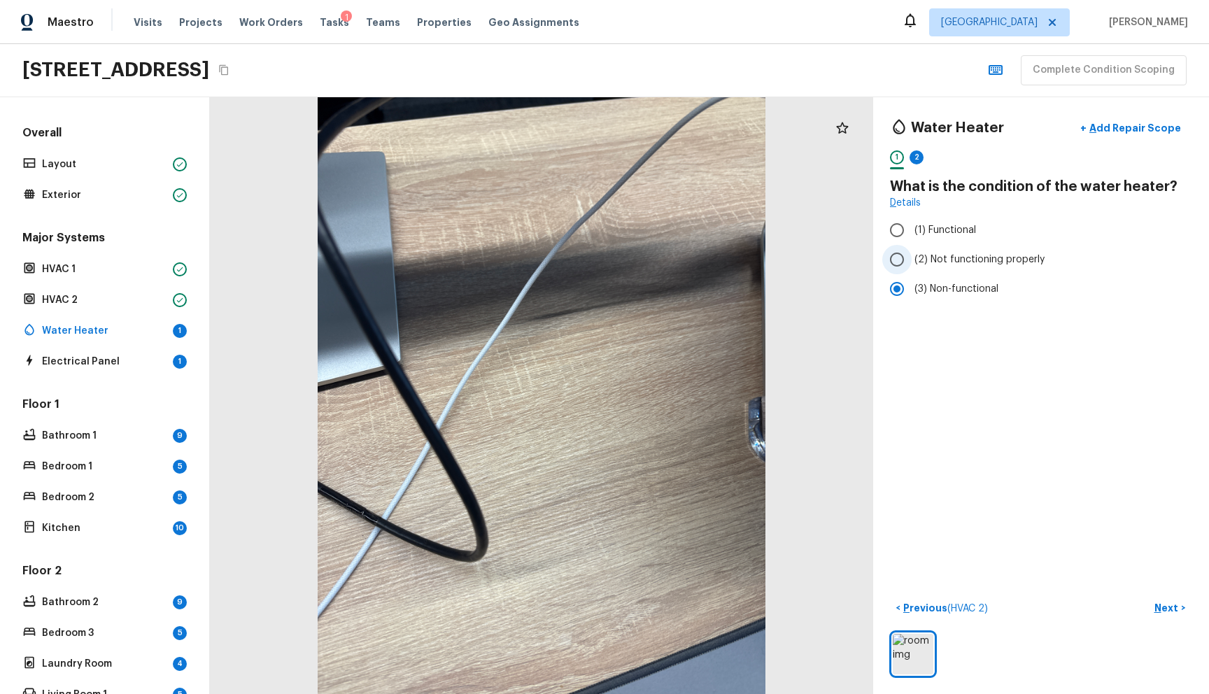
click at [933, 218] on label "(1) Functional" at bounding box center [1031, 229] width 299 height 29
click at [912, 218] on input "(1) Functional" at bounding box center [896, 229] width 29 height 29
radio input "true"
drag, startPoint x: 934, startPoint y: 292, endPoint x: 939, endPoint y: 221, distance: 70.8
click at [934, 291] on span "(3) Non-functional" at bounding box center [956, 289] width 84 height 14
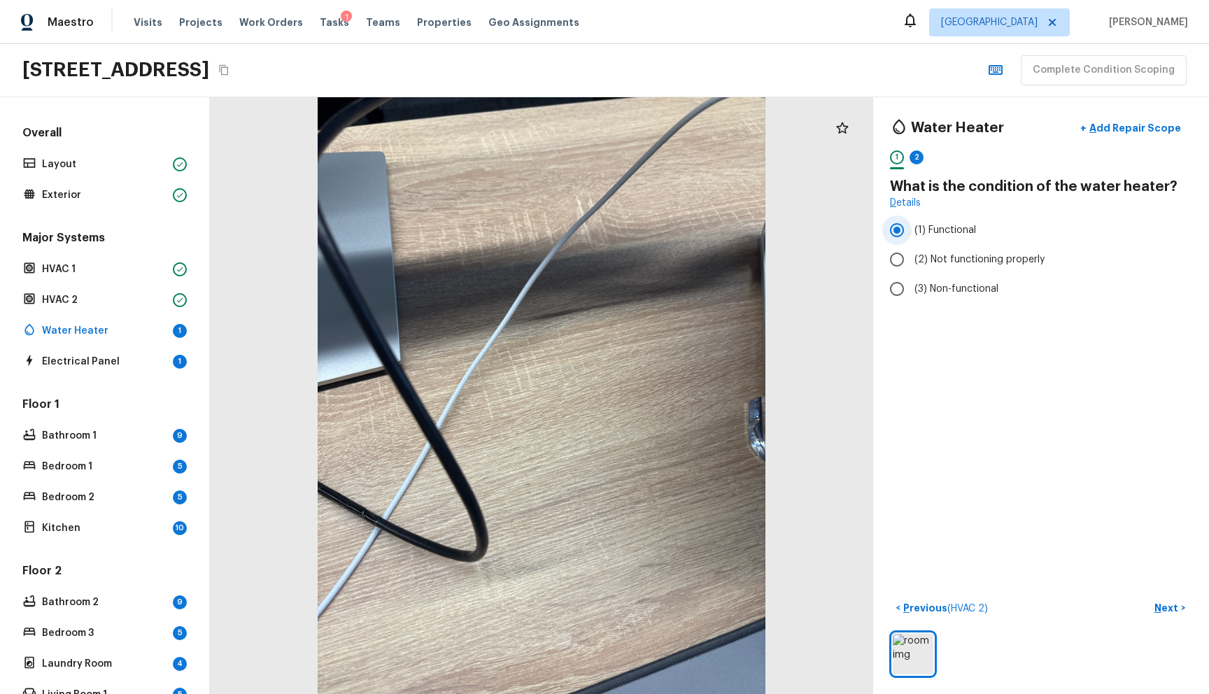
click at [912, 291] on input "(3) Non-functional" at bounding box center [896, 288] width 29 height 29
radio input "true"
click at [939, 221] on label "(1) Functional" at bounding box center [1031, 229] width 299 height 29
click at [912, 221] on input "(1) Functional" at bounding box center [896, 229] width 29 height 29
radio input "true"
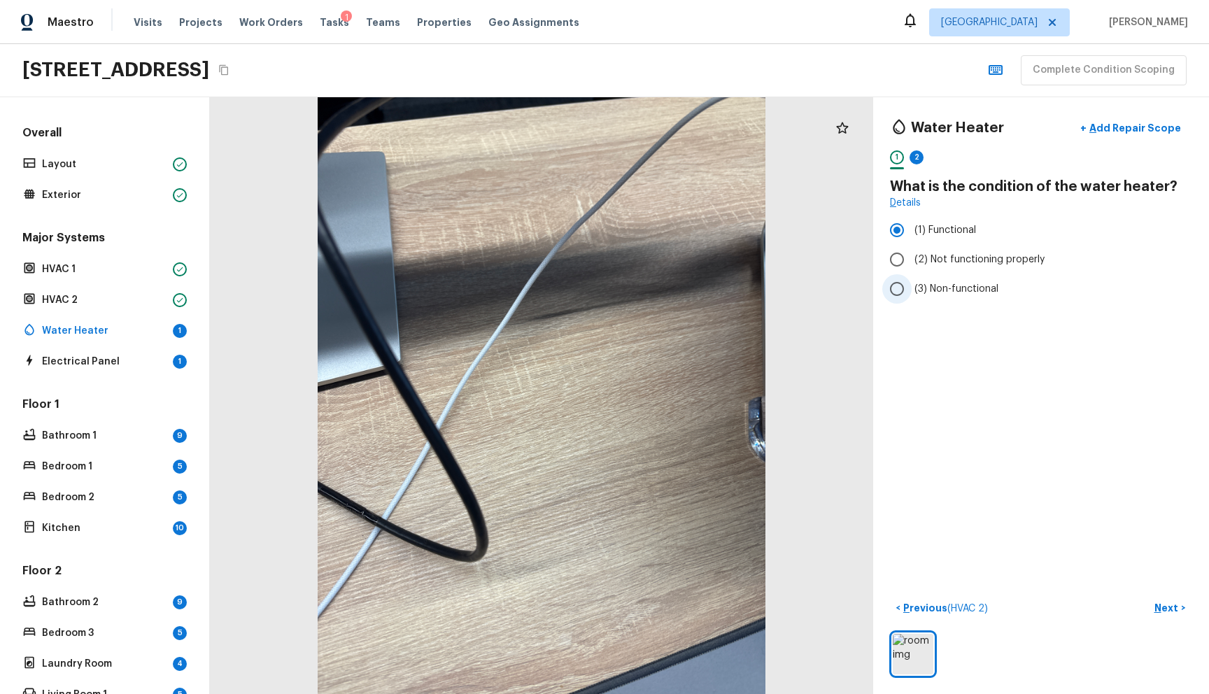
click at [933, 295] on span "(3) Non-functional" at bounding box center [956, 289] width 84 height 14
click at [912, 295] on input "(3) Non-functional" at bounding box center [896, 288] width 29 height 29
radio input "true"
click at [933, 228] on span "(1) Functional" at bounding box center [945, 230] width 62 height 14
click at [912, 228] on input "(1) Functional" at bounding box center [896, 229] width 29 height 29
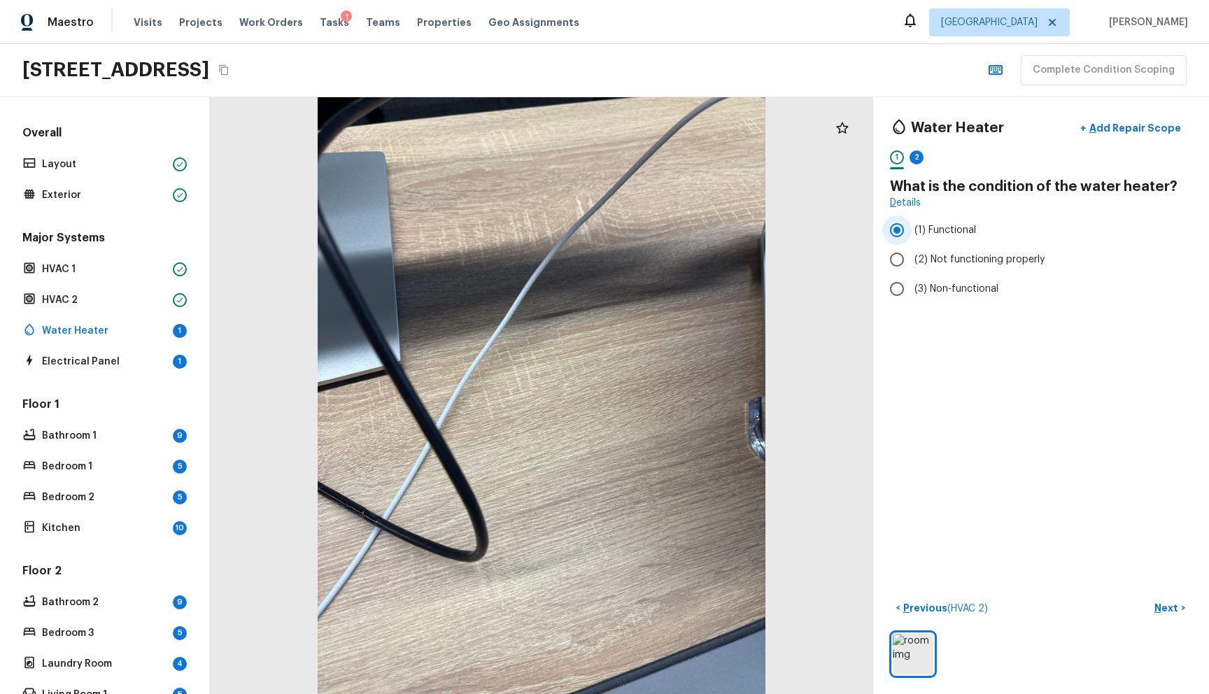
radio input "true"
click at [940, 298] on label "(3) Non-functional" at bounding box center [1031, 288] width 299 height 29
click at [912, 298] on input "(3) Non-functional" at bounding box center [896, 288] width 29 height 29
radio input "true"
click at [949, 230] on span "(1) Functional" at bounding box center [945, 230] width 62 height 14
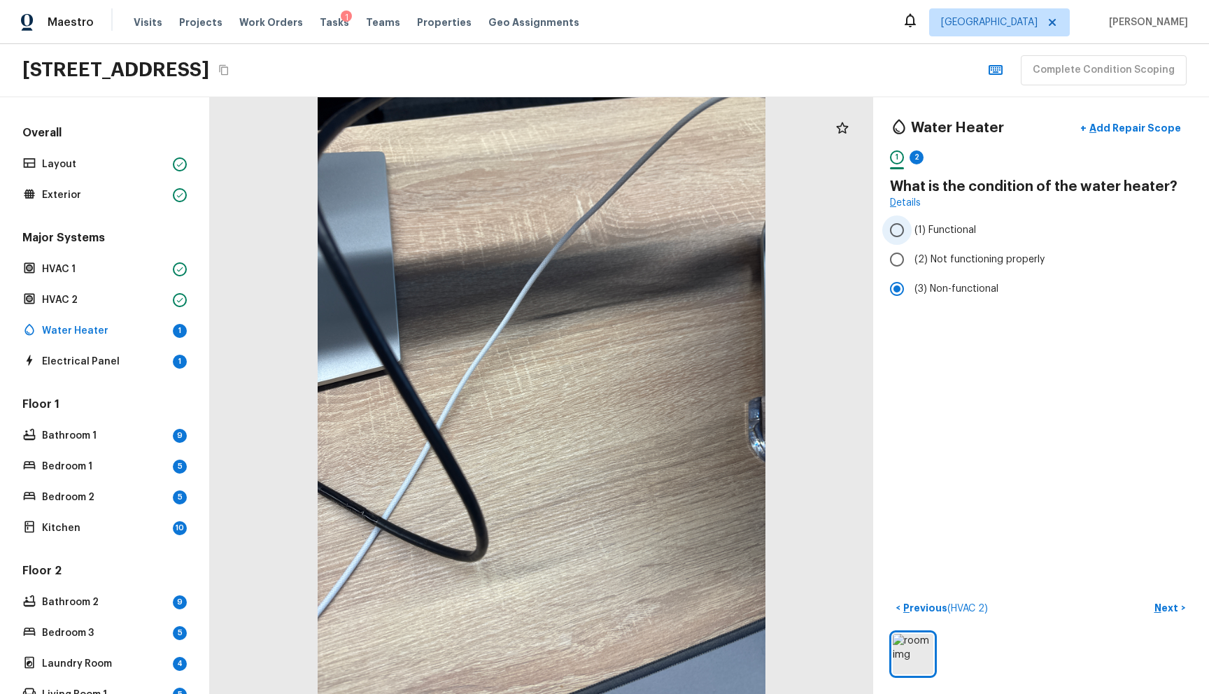
click at [912, 230] on input "(1) Functional" at bounding box center [896, 229] width 29 height 29
radio input "true"
click at [1147, 599] on button "Next >" at bounding box center [1169, 608] width 45 height 23
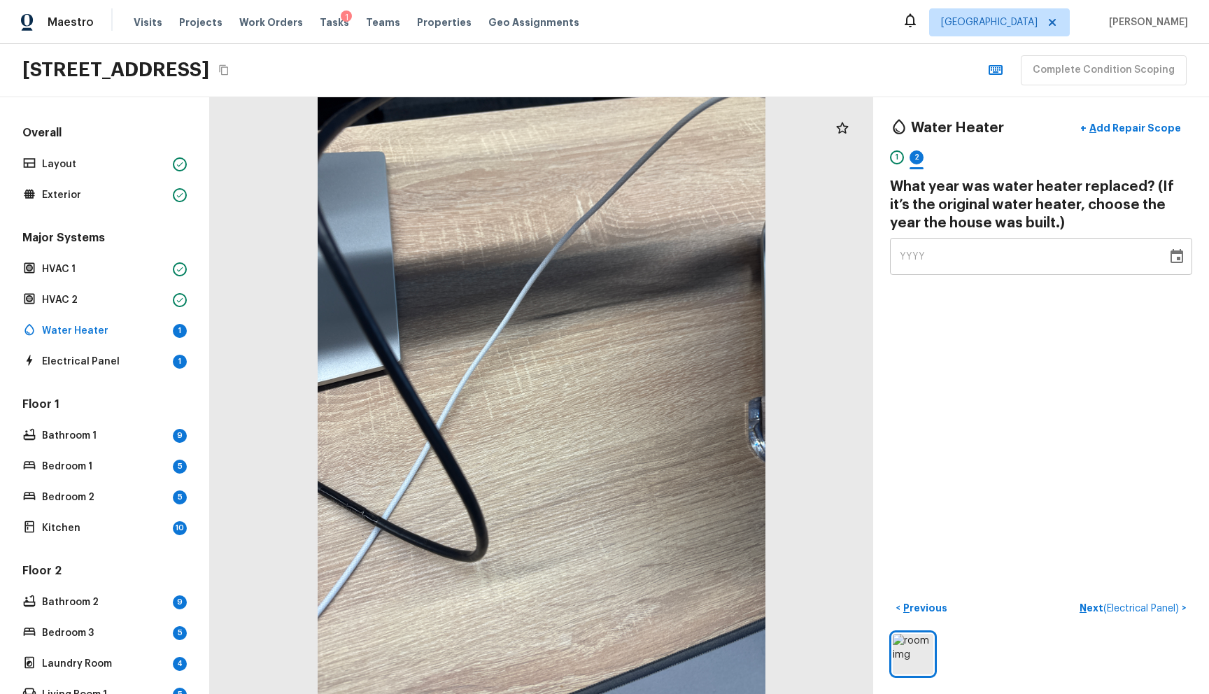
click at [918, 258] on div "YYYY" at bounding box center [1028, 256] width 257 height 37
type input "2025"
click at [985, 285] on div "Water Heater + Add Repair Scope 1 2 What year was water heater replaced? (If it…" at bounding box center [1041, 395] width 336 height 597
click at [111, 261] on div "HVAC 1" at bounding box center [105, 270] width 170 height 20
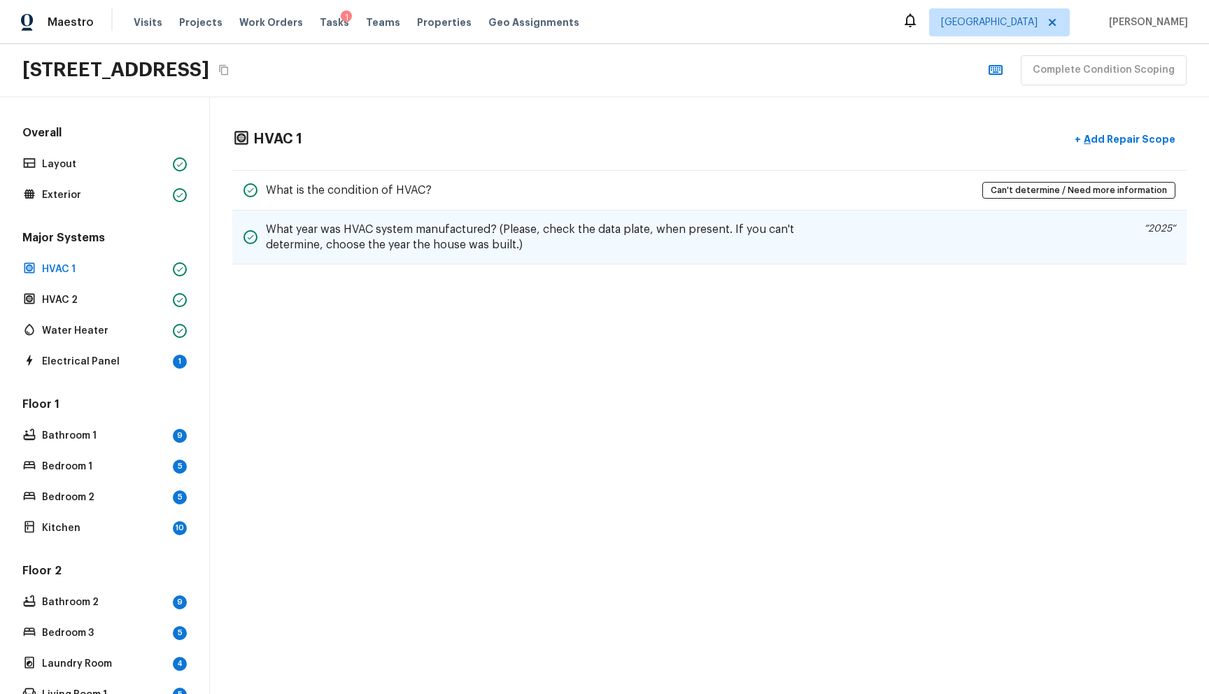
click at [902, 234] on div "What year was HVAC system manufactured? (Please, check the data plate, when pre…" at bounding box center [709, 238] width 954 height 54
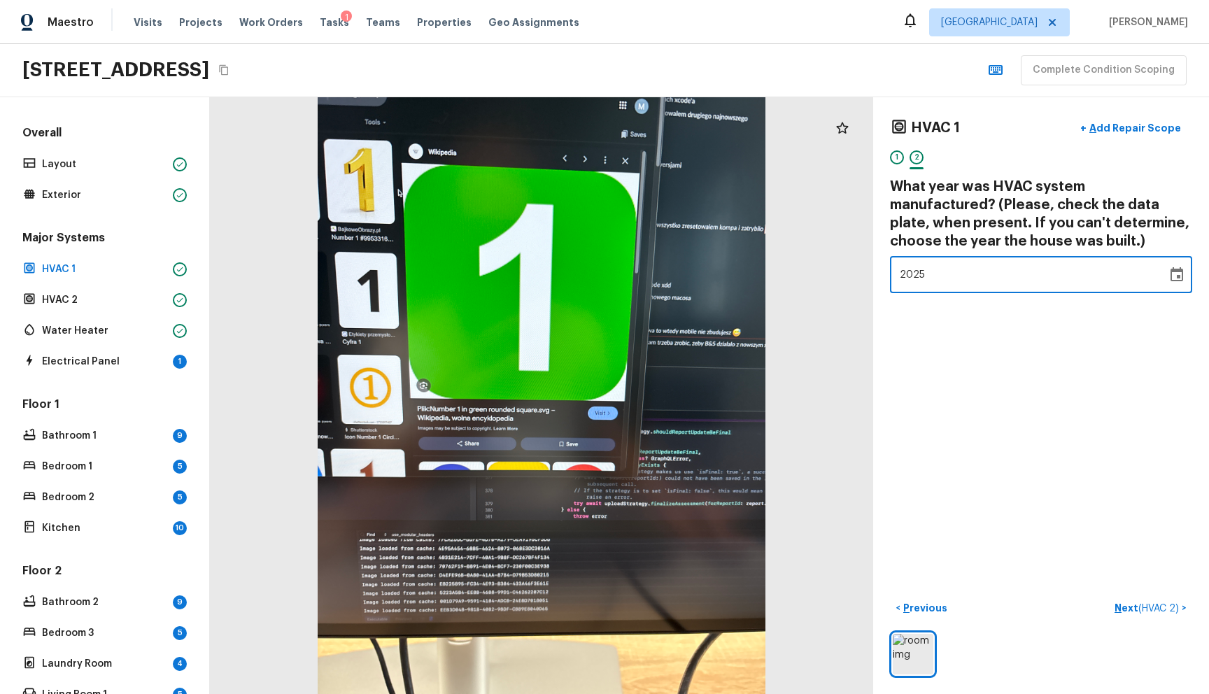
click at [907, 268] on span "2025" at bounding box center [913, 275] width 26 height 14
type input "2001"
type input "0000"
type input "2001"
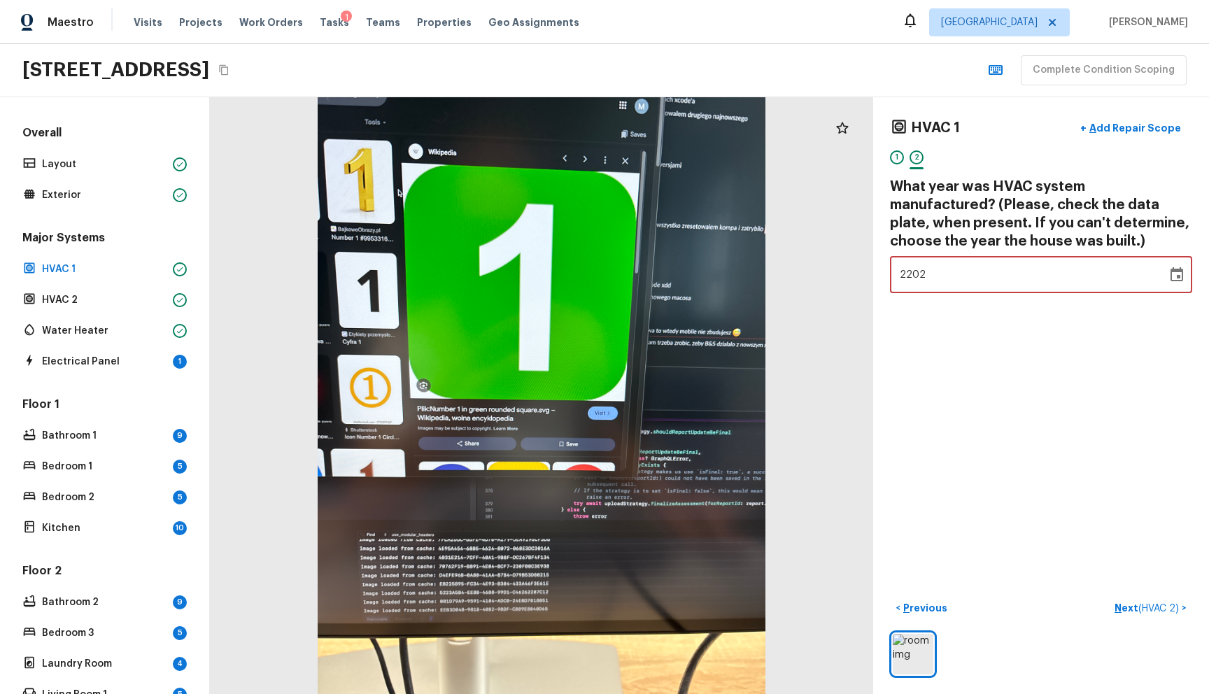
type input "2001"
type input "2021"
click at [946, 429] on div "HVAC 1 + Add Repair Scope 1 2 What year was HVAC system manufactured? (Please, …" at bounding box center [1041, 395] width 336 height 597
click at [1124, 597] on button "Next ( HVAC 2 ) >" at bounding box center [1150, 608] width 83 height 23
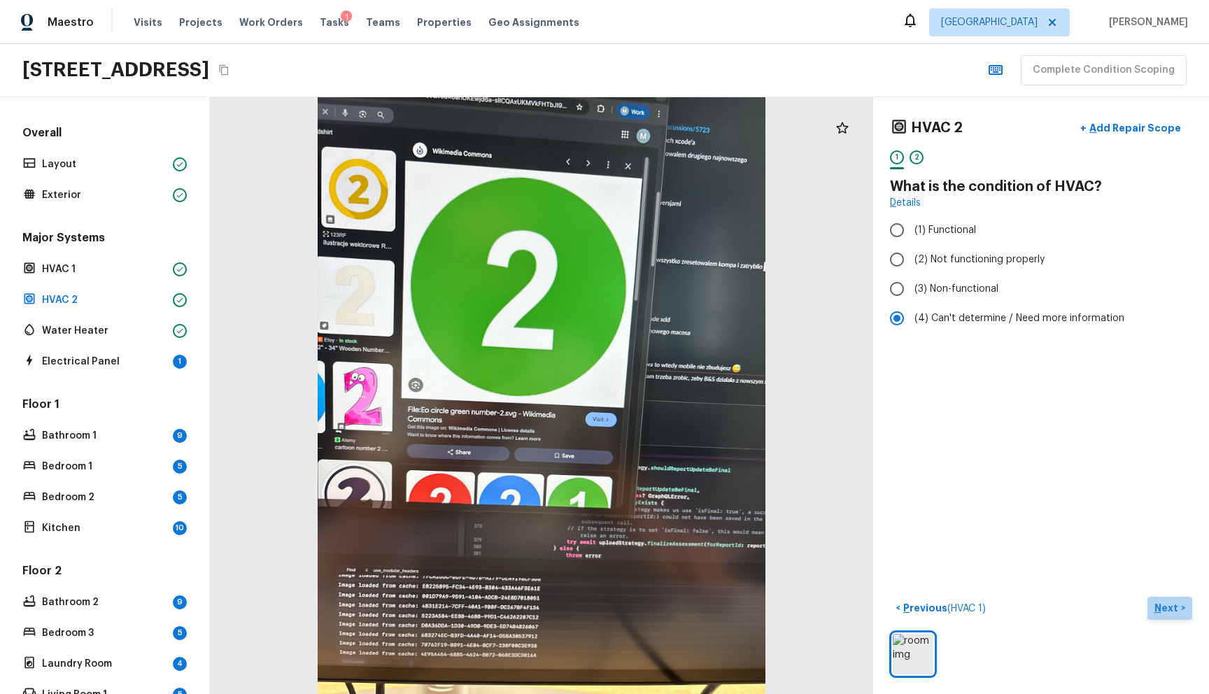
click at [1147, 598] on button "Next >" at bounding box center [1169, 608] width 45 height 23
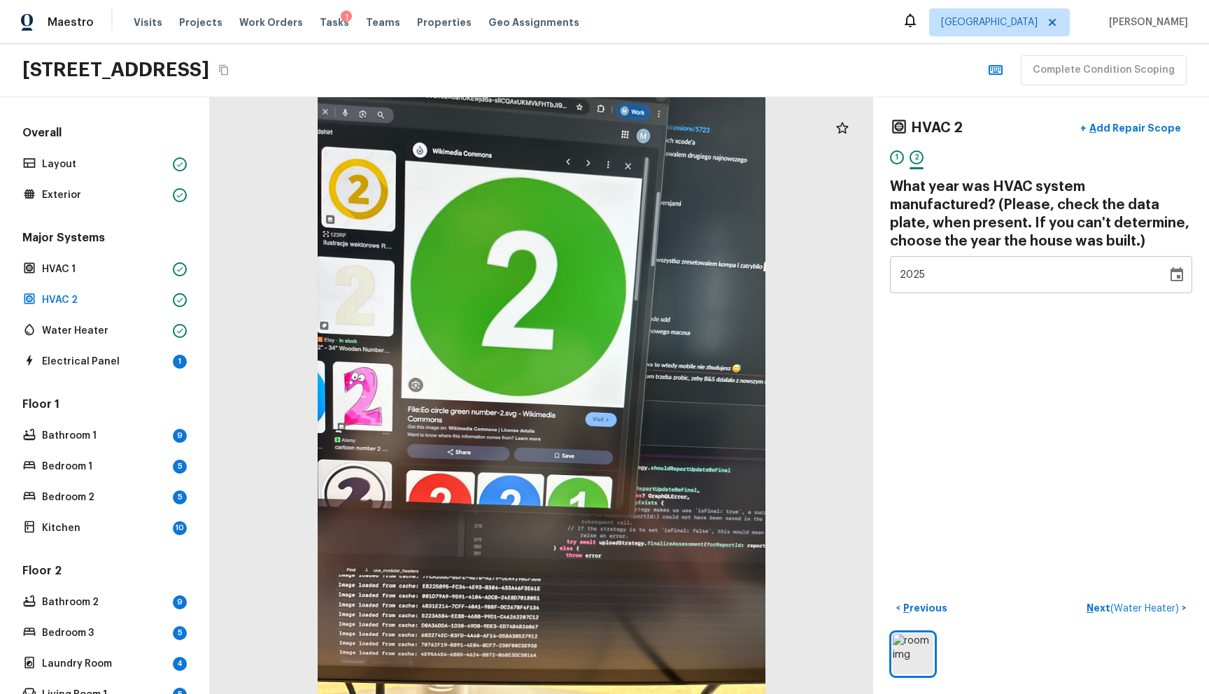
click at [930, 278] on div "2025" at bounding box center [1028, 274] width 257 height 37
click at [931, 278] on div "2025" at bounding box center [1028, 274] width 257 height 37
click at [932, 277] on div "2025" at bounding box center [1028, 274] width 257 height 37
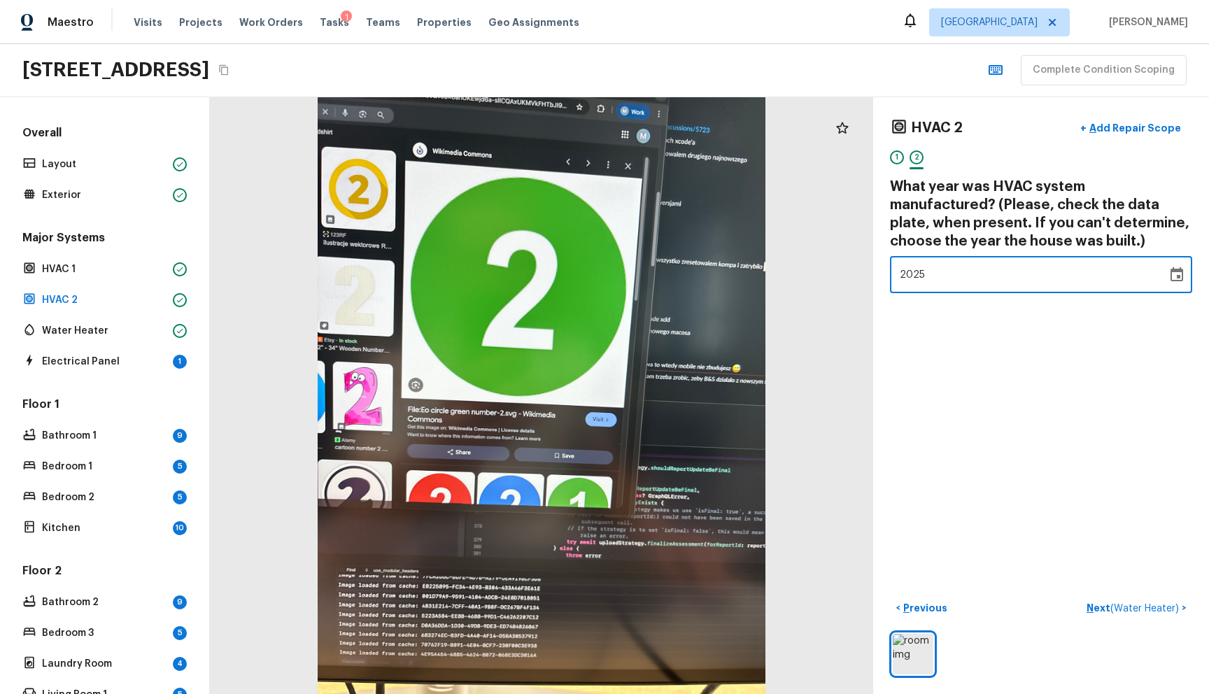
type input "2001"
type input "2022"
click at [1086, 601] on p "Next ( Water Heater )" at bounding box center [1133, 608] width 95 height 15
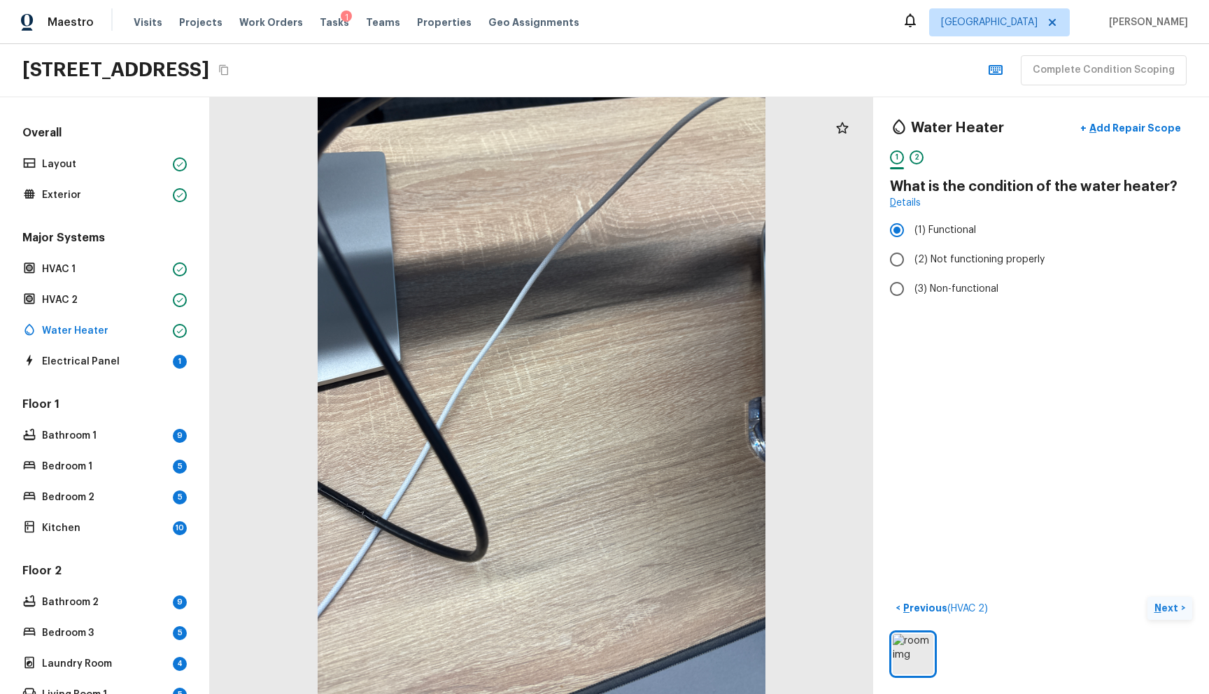
click at [1157, 601] on p "Next" at bounding box center [1167, 608] width 27 height 14
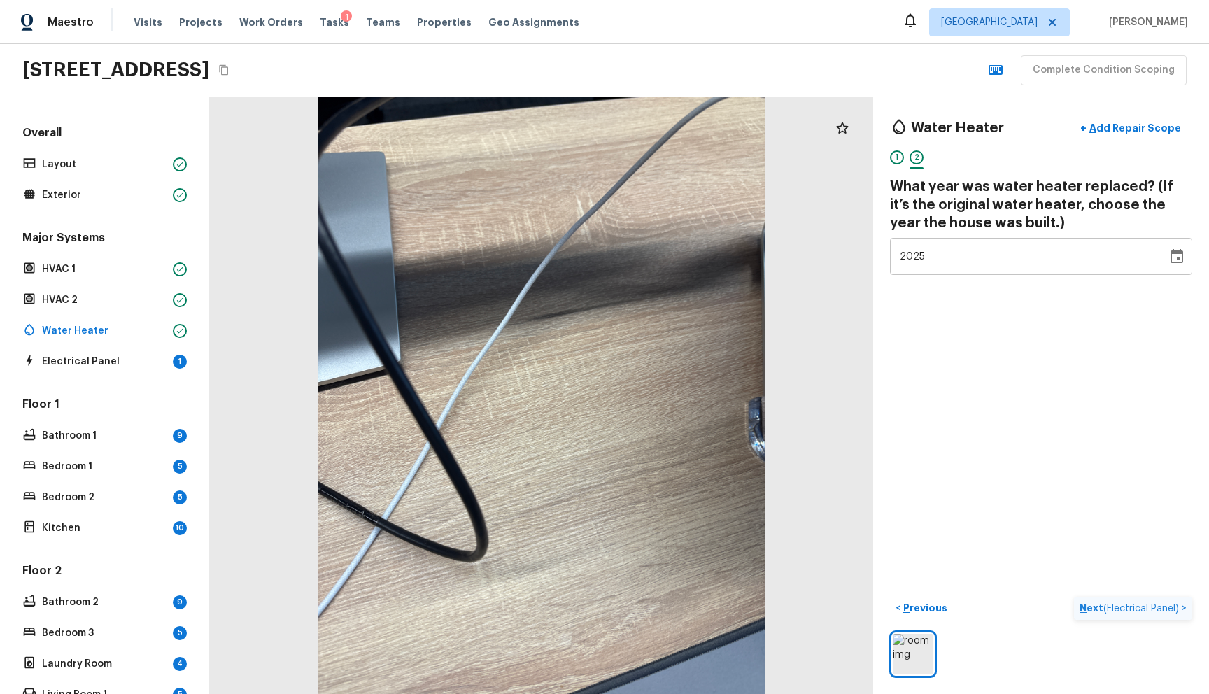
click at [1152, 604] on span "( Electrical Panel )" at bounding box center [1141, 609] width 76 height 10
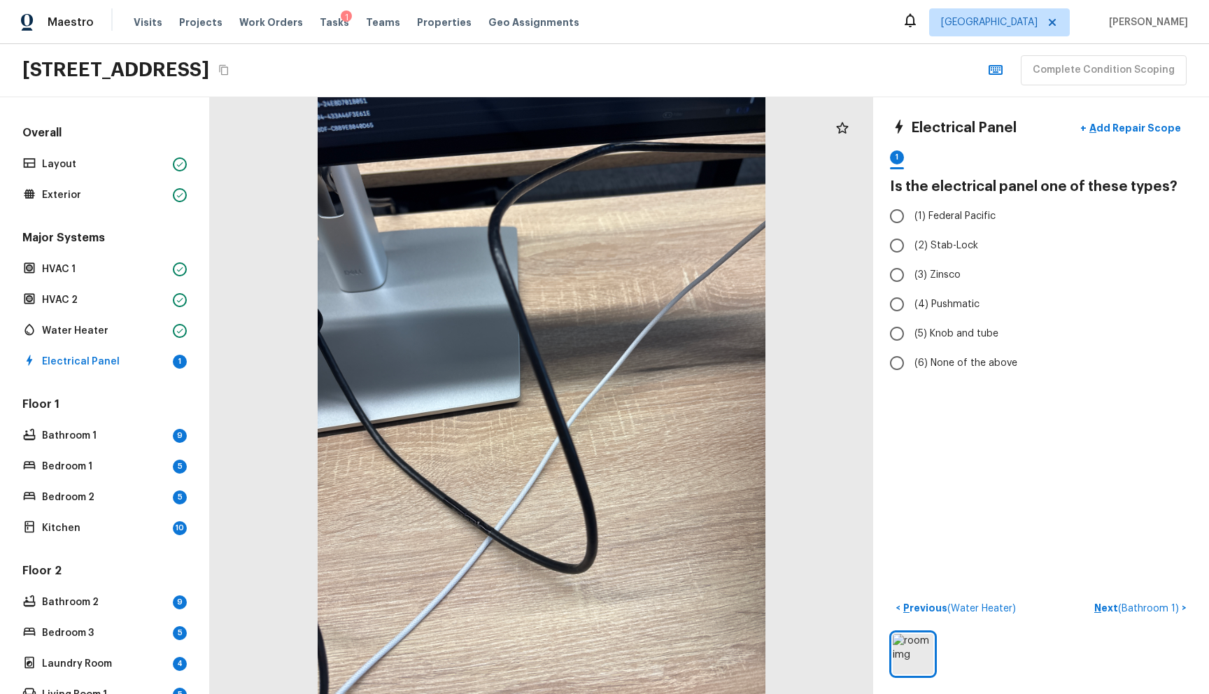
click at [947, 380] on div "Electrical Panel + Add Repair Scope 1 Is the electrical panel one of these type…" at bounding box center [1041, 395] width 336 height 597
click at [954, 370] on label "(6) None of the above" at bounding box center [1031, 362] width 299 height 29
click at [912, 370] on input "(6) None of the above" at bounding box center [896, 362] width 29 height 29
radio input "true"
click at [1123, 604] on button "Next ( Bathroom 1 ) >" at bounding box center [1141, 608] width 104 height 23
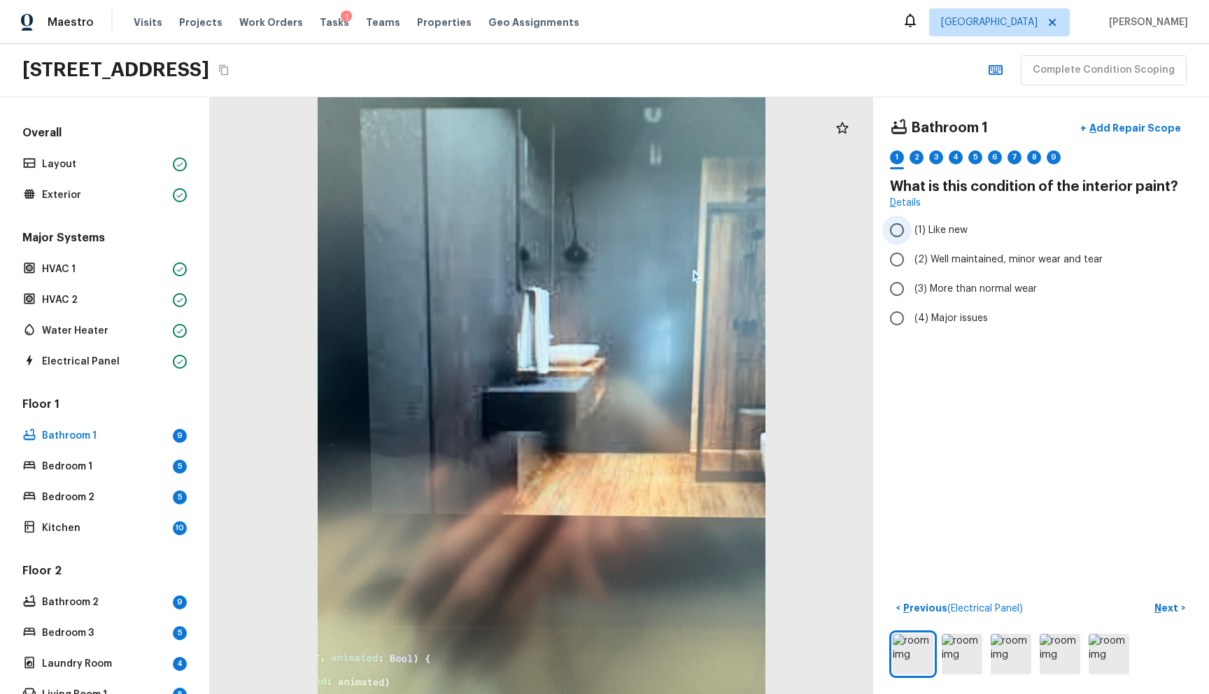
click at [937, 232] on span "(1) Like new" at bounding box center [940, 230] width 53 height 14
click at [912, 232] on input "(1) Like new" at bounding box center [896, 229] width 29 height 29
radio input "true"
click at [1154, 601] on p "Next" at bounding box center [1167, 608] width 27 height 14
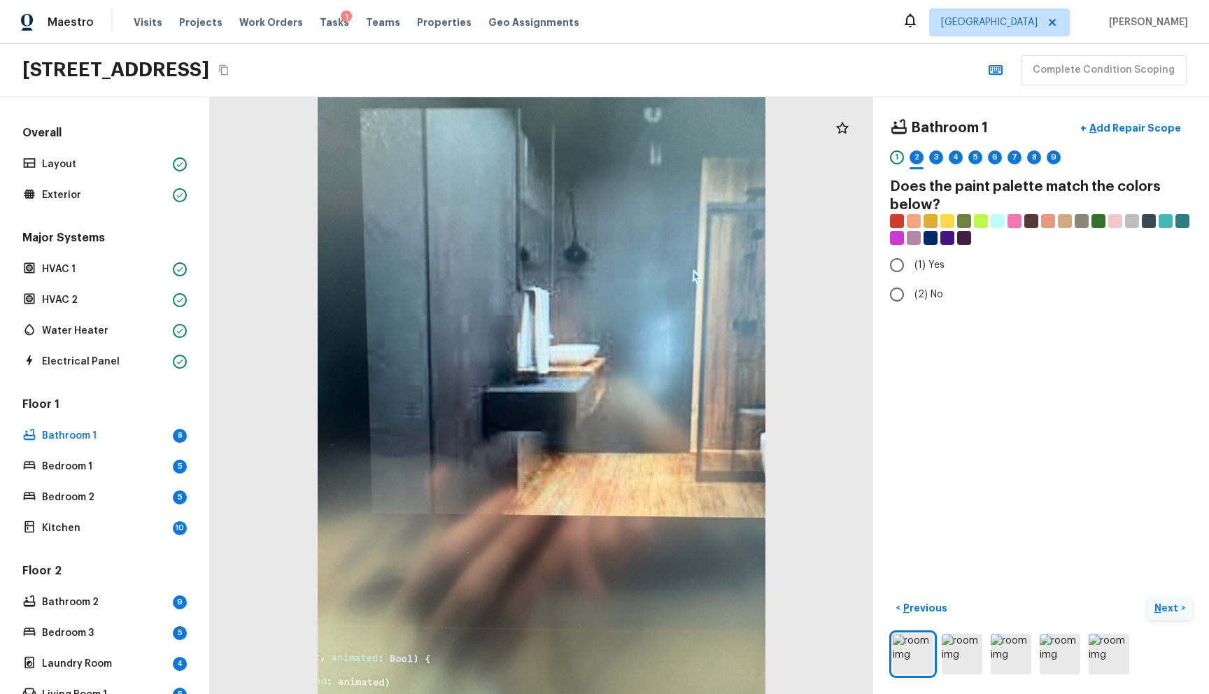
radio input "true"
click at [1154, 601] on p "Next" at bounding box center [1167, 608] width 27 height 14
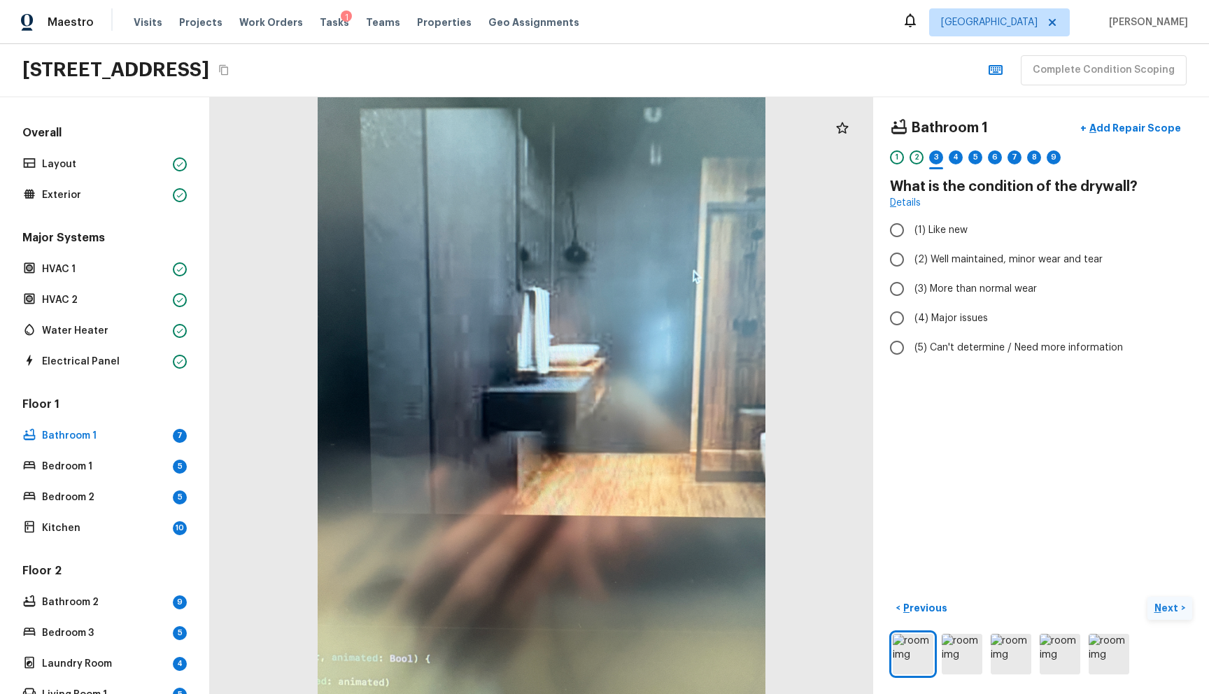
radio input "true"
click at [1154, 601] on p "Next" at bounding box center [1167, 608] width 27 height 14
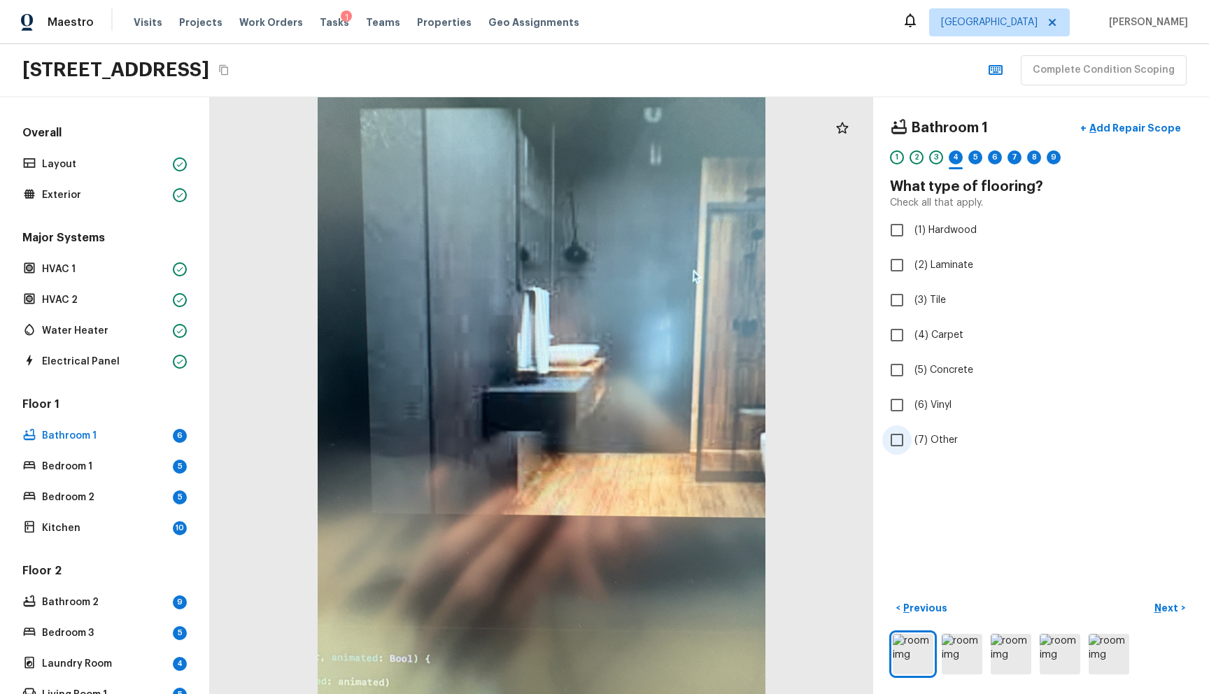
click at [958, 431] on label "(7) Other" at bounding box center [1031, 439] width 299 height 29
click at [912, 431] on input "(7) Other" at bounding box center [896, 439] width 29 height 29
checkbox input "true"
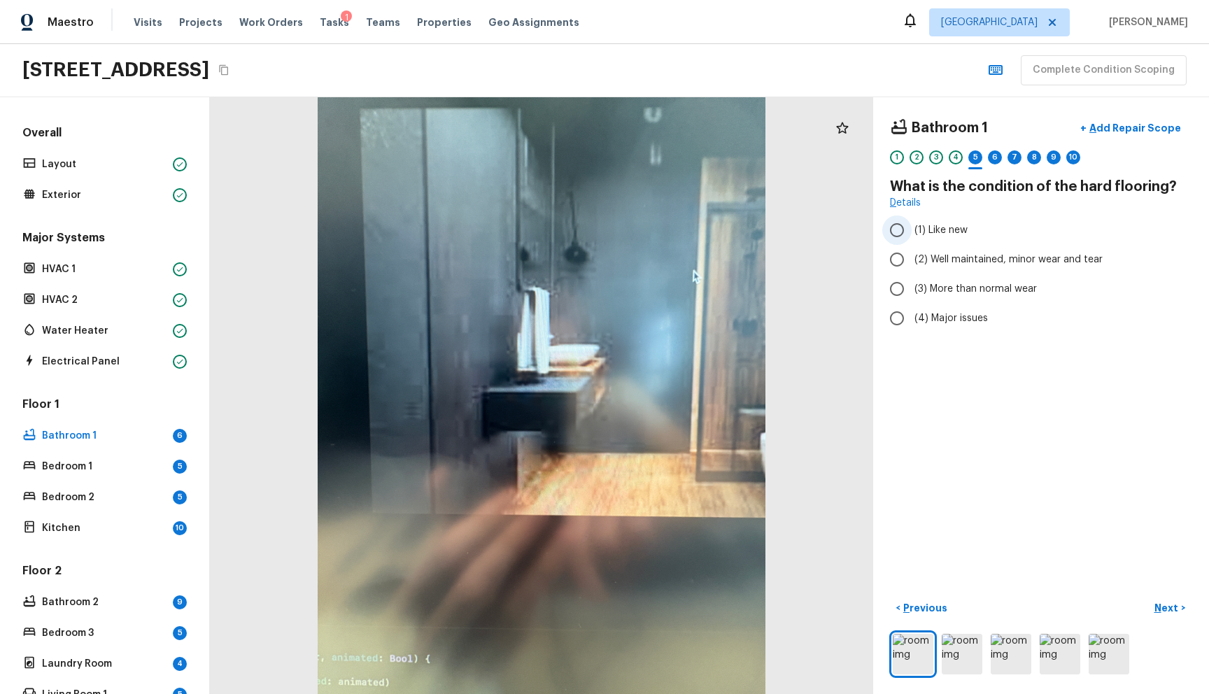
click at [918, 231] on span "(1) Like new" at bounding box center [940, 230] width 53 height 14
click at [912, 231] on input "(1) Like new" at bounding box center [896, 229] width 29 height 29
radio input "true"
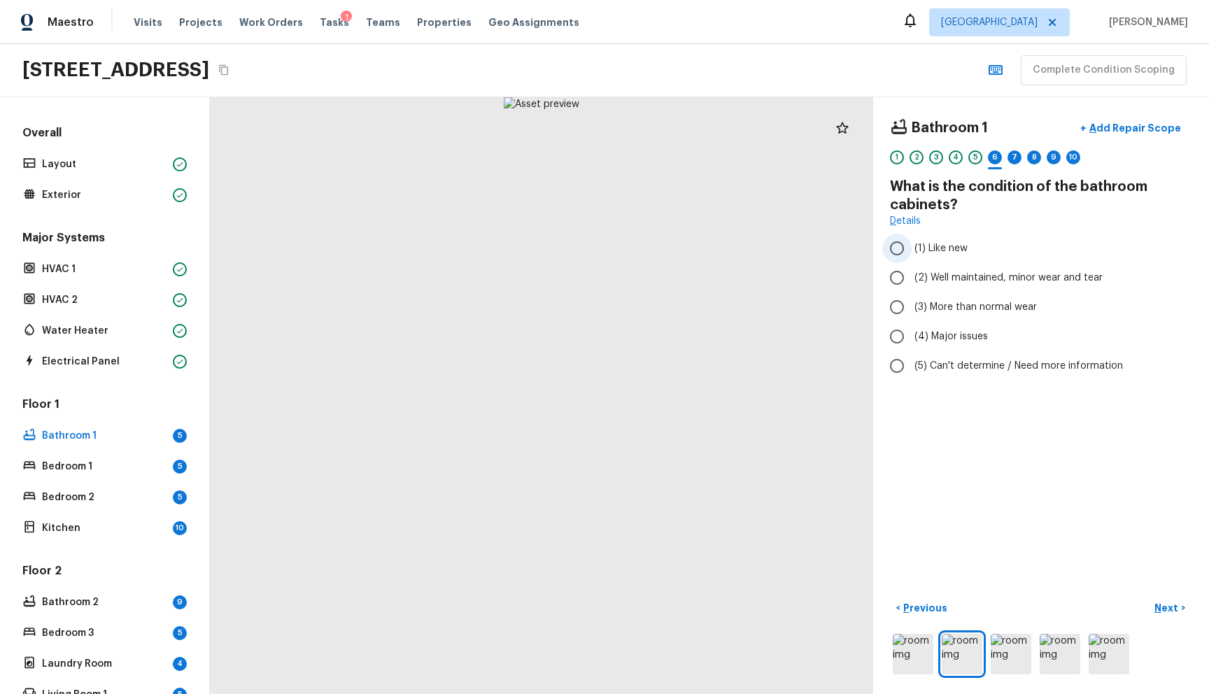
click at [921, 241] on span "(1) Like new" at bounding box center [940, 248] width 53 height 14
click at [912, 241] on input "(1) Like new" at bounding box center [896, 248] width 29 height 29
radio input "true"
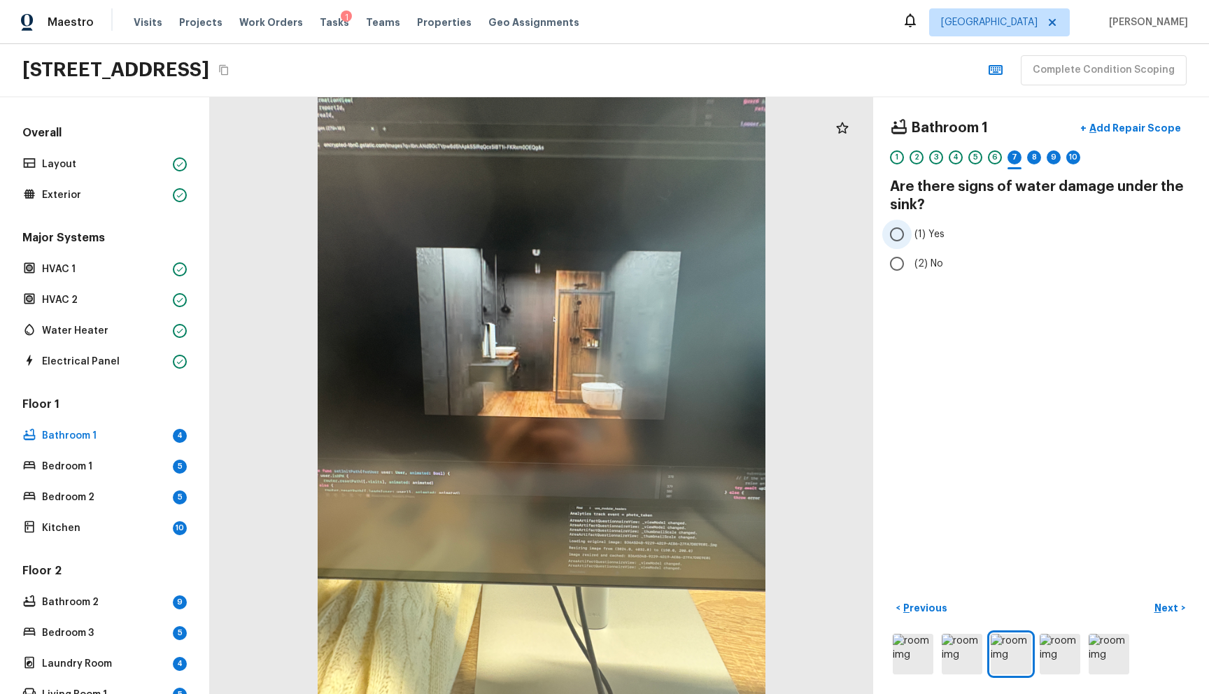
click at [915, 242] on label "(1) Yes" at bounding box center [1031, 234] width 299 height 29
click at [912, 242] on input "(1) Yes" at bounding box center [896, 234] width 29 height 29
radio input "true"
click at [1117, 125] on p "Add Repair Scope" at bounding box center [1133, 128] width 94 height 14
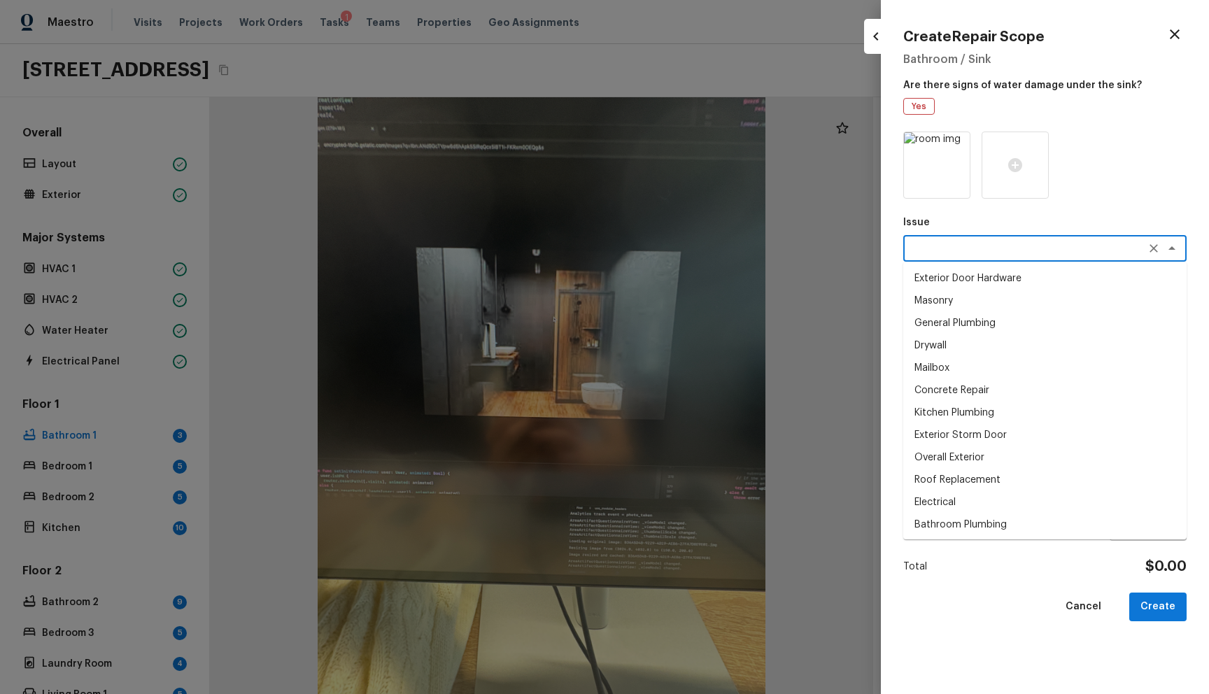
click at [944, 248] on textarea at bounding box center [1025, 248] width 232 height 14
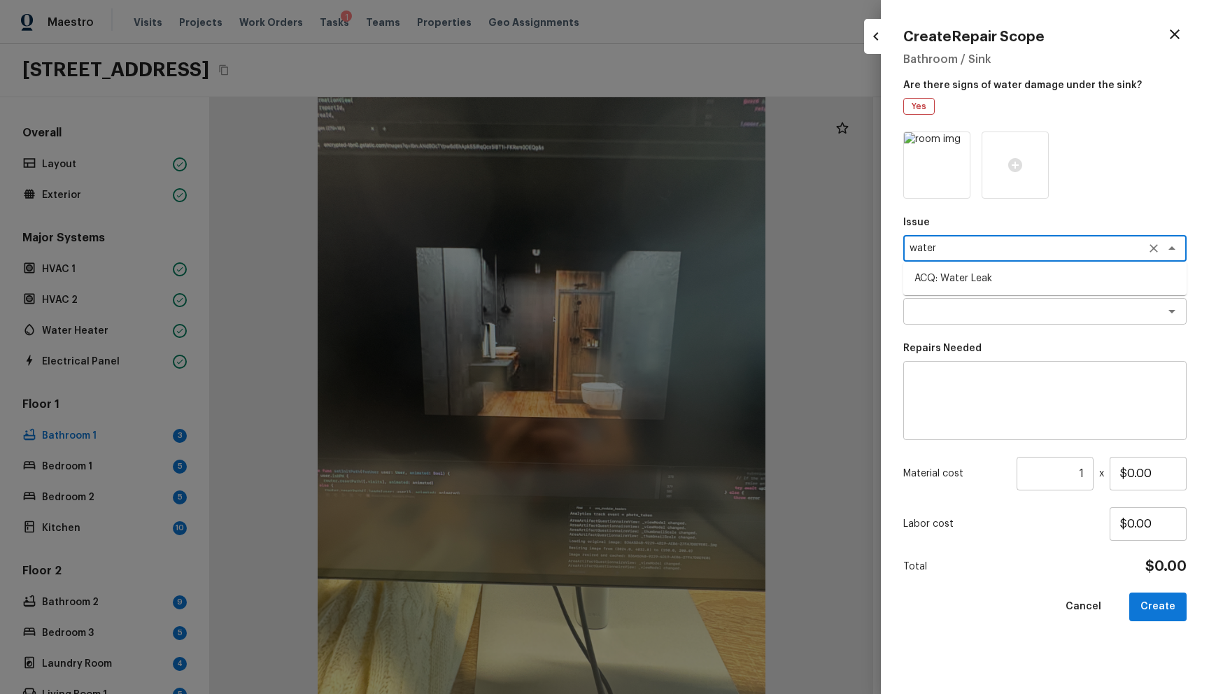
click at [969, 244] on textarea "water" at bounding box center [1025, 248] width 232 height 14
click at [968, 244] on textarea "water" at bounding box center [1025, 248] width 232 height 14
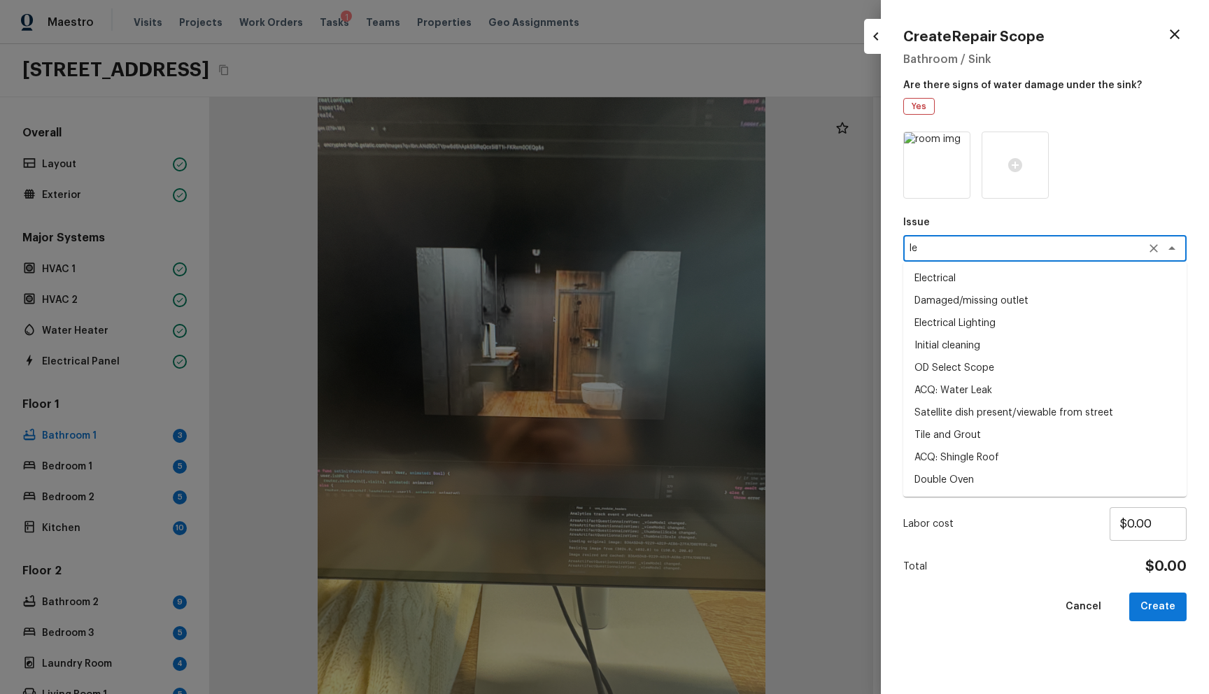
type textarea "l"
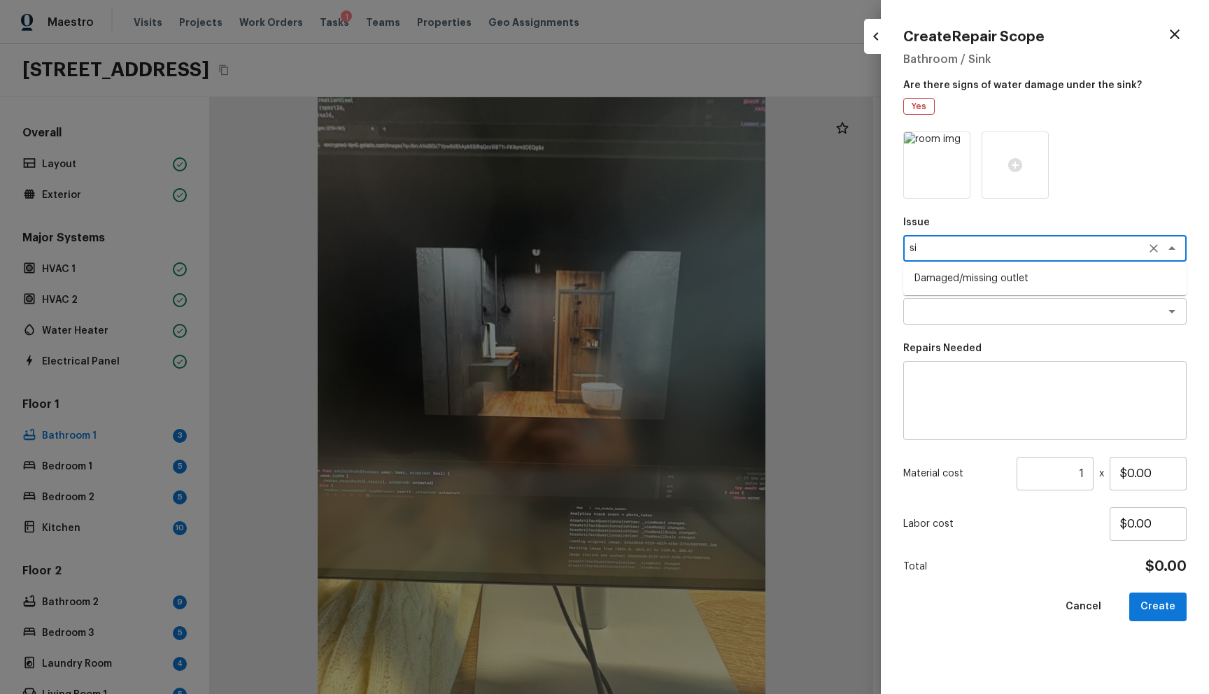
type textarea "s"
click at [935, 315] on li "Bathroom Plumbing" at bounding box center [1044, 323] width 283 height 22
click at [963, 298] on div "x ​" at bounding box center [1044, 311] width 283 height 27
type textarea "Bathroom Plumbing"
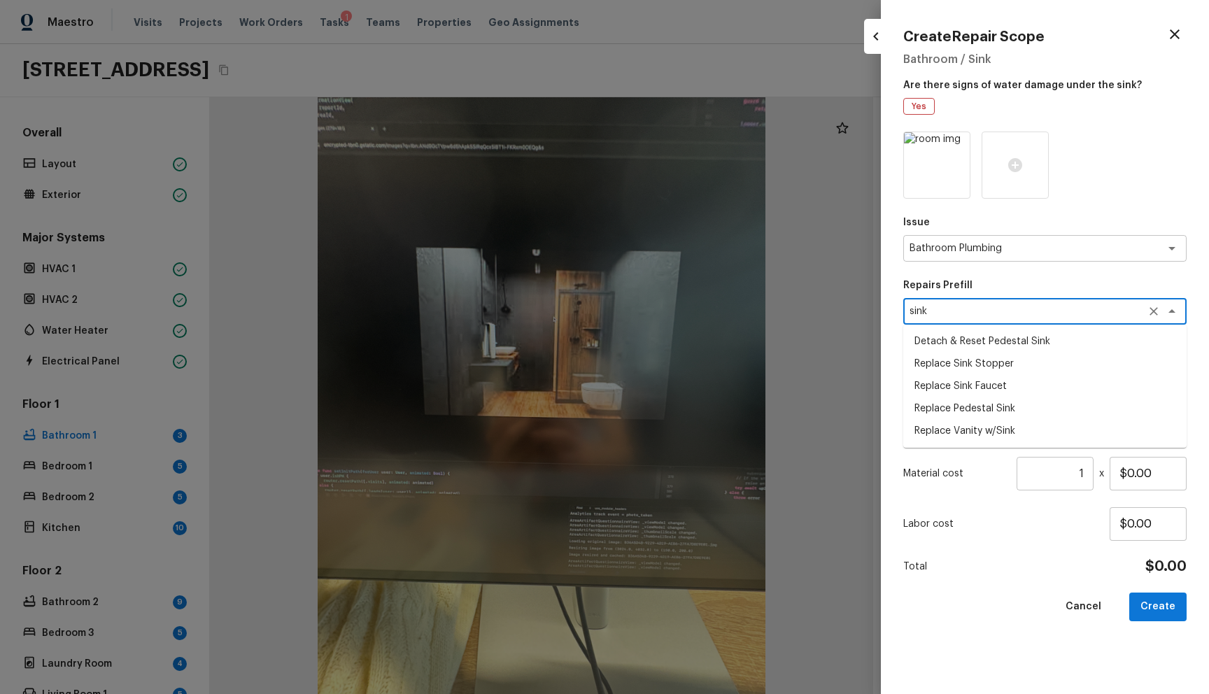
click at [989, 368] on li "Replace Sink Stopper" at bounding box center [1044, 364] width 283 height 22
type textarea "Replace Sink Stopper"
type textarea "Install a new sink stopper to match the finish of faucet."
type input "$25.00"
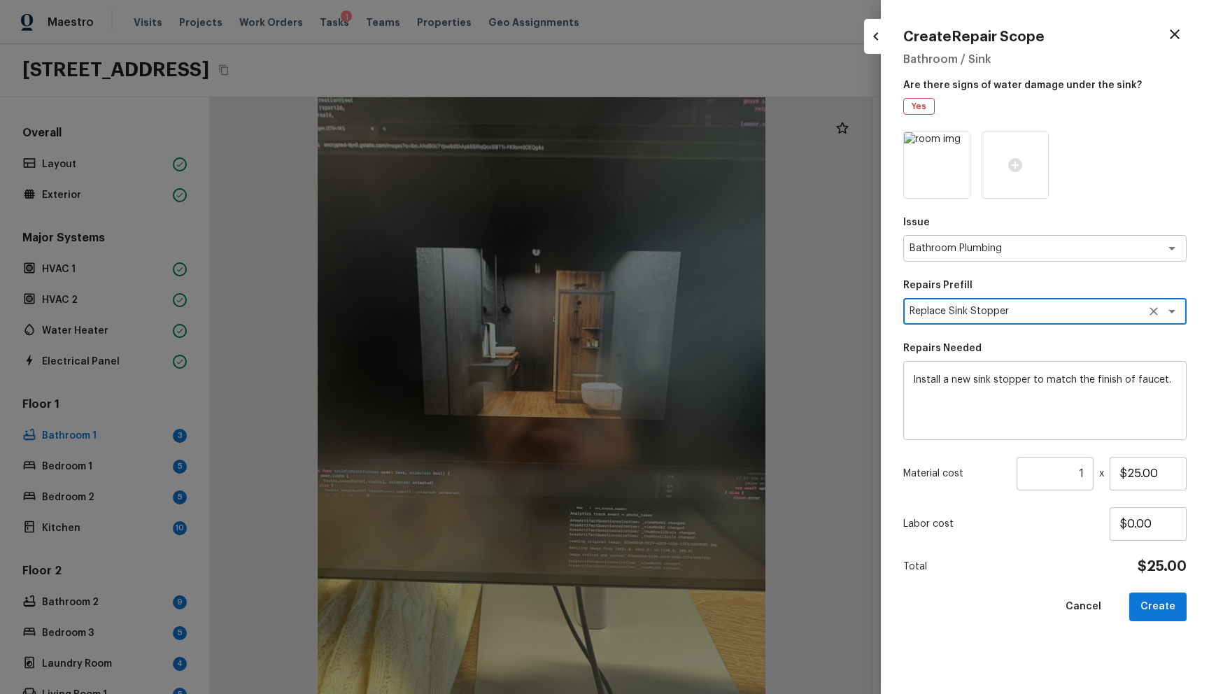
type textarea "Replace Sink Stopper"
click at [978, 383] on textarea "Install a new sink stopper to match the finish of faucet." at bounding box center [1045, 401] width 264 height 56
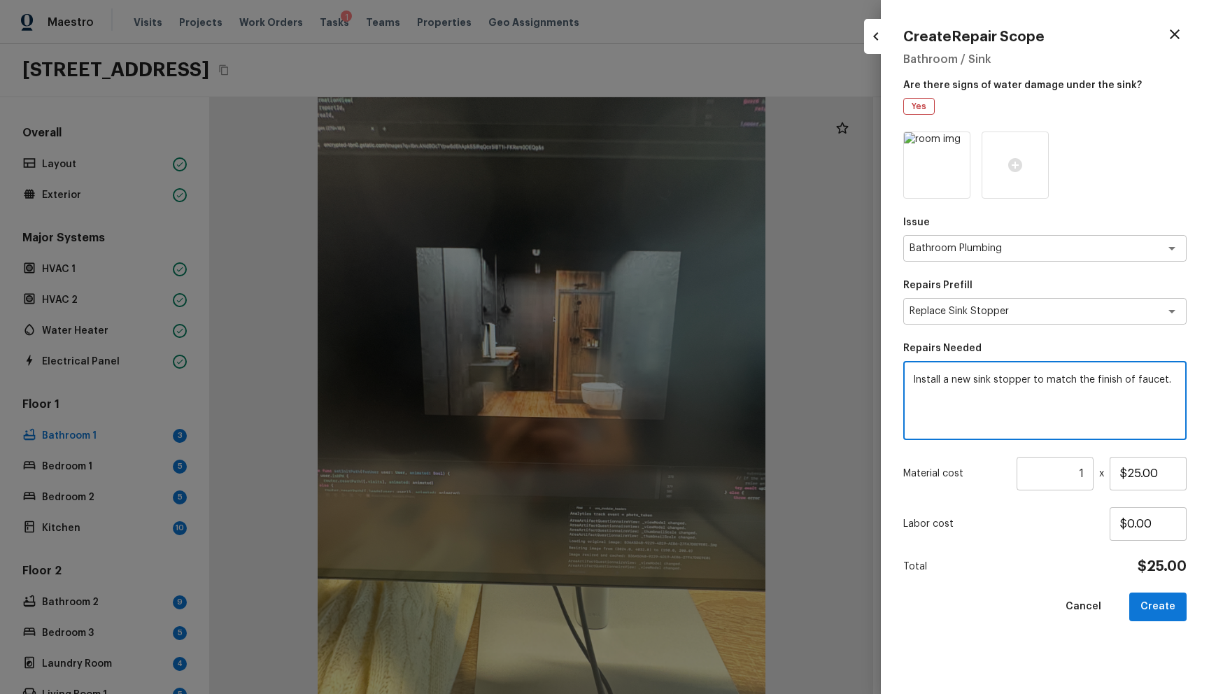
click at [978, 383] on textarea "Install a new sink stopper to match the finish of faucet." at bounding box center [1045, 401] width 264 height 56
click at [1003, 404] on textarea "Install a new sink stopper to match the finish of faucet." at bounding box center [1045, 401] width 264 height 56
type textarea "Install a new sink stopper to match the finish of faucet. Black bathroom"
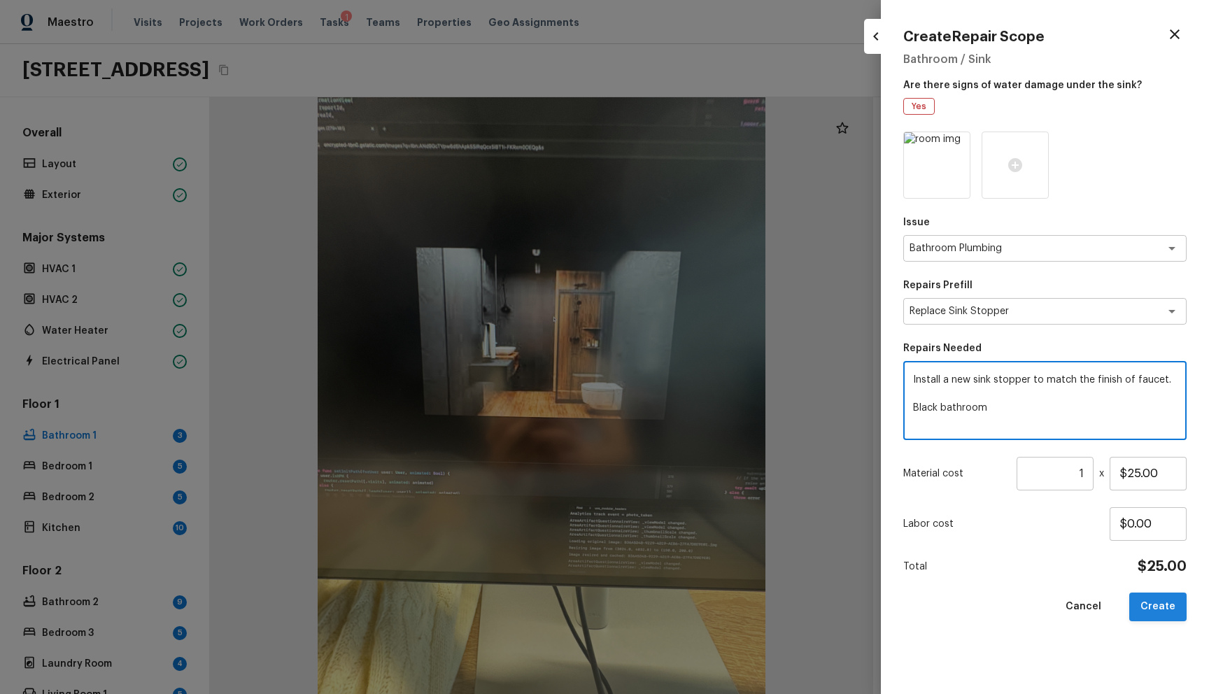
click at [1175, 609] on button "Create" at bounding box center [1157, 607] width 57 height 29
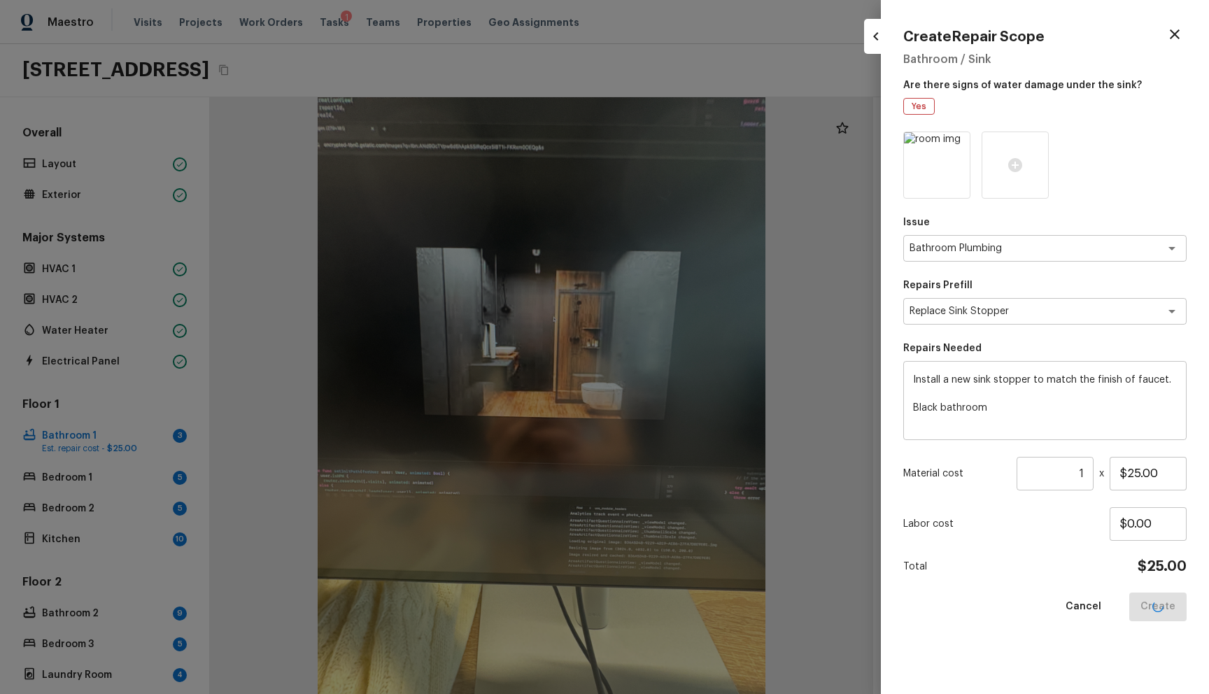
type input "$0.00"
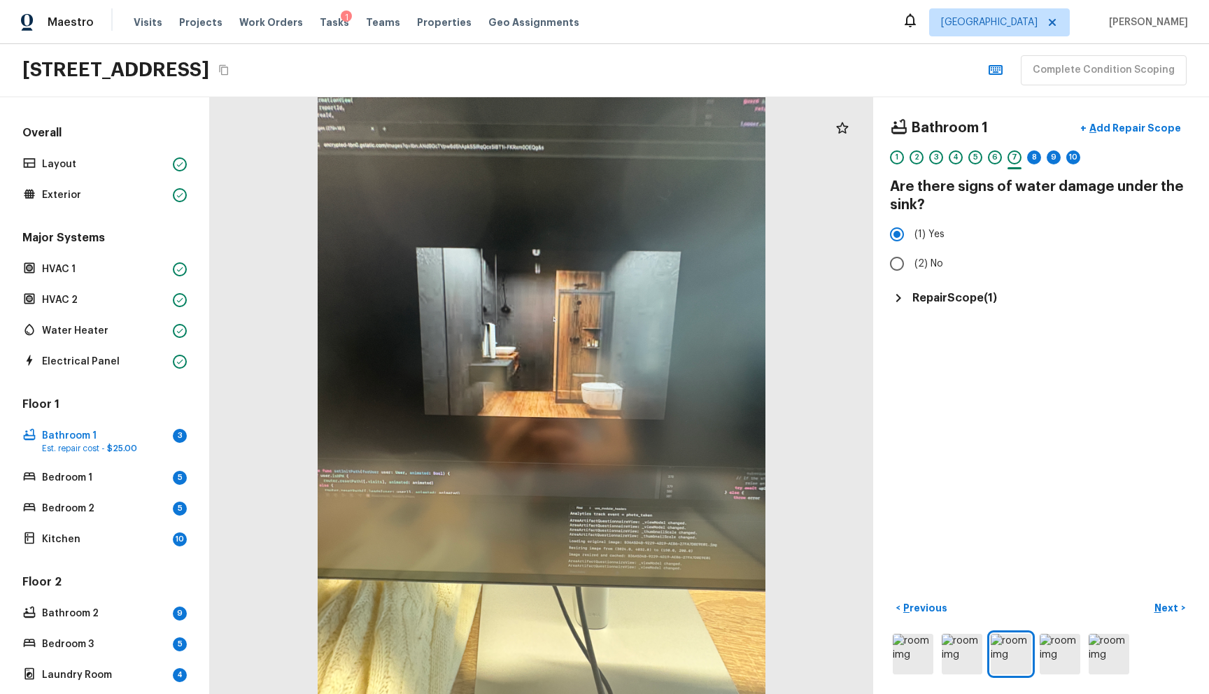
click at [977, 361] on div "Bathroom 1 + Add Repair Scope 1 2 3 4 5 6 7 8 9 10 Are there signs of water dam…" at bounding box center [1041, 395] width 336 height 597
click at [917, 299] on h5 "Repair Scope ( 1 )" at bounding box center [954, 297] width 85 height 15
click at [1154, 601] on p "Next" at bounding box center [1167, 608] width 27 height 14
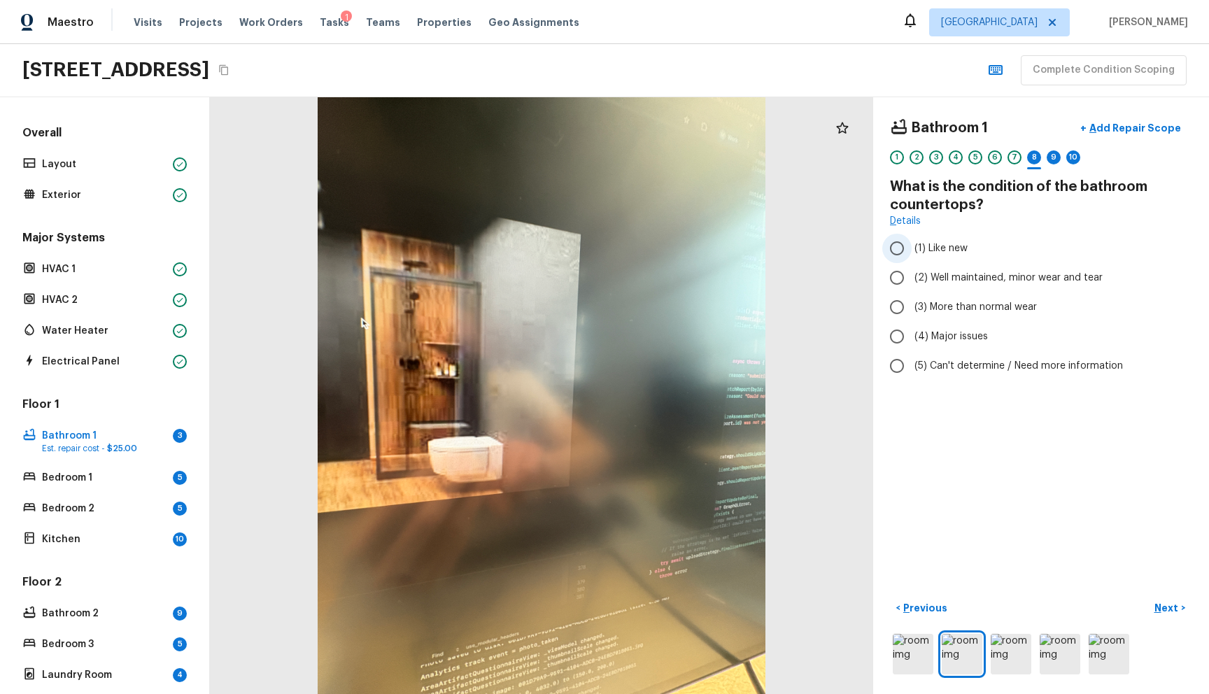
click at [921, 255] on span "(1) Like new" at bounding box center [940, 248] width 53 height 14
click at [912, 255] on input "(1) Like new" at bounding box center [896, 248] width 29 height 29
radio input "true"
drag, startPoint x: 1153, startPoint y: 595, endPoint x: 1108, endPoint y: 504, distance: 101.4
click at [1154, 601] on p "Next" at bounding box center [1167, 608] width 27 height 14
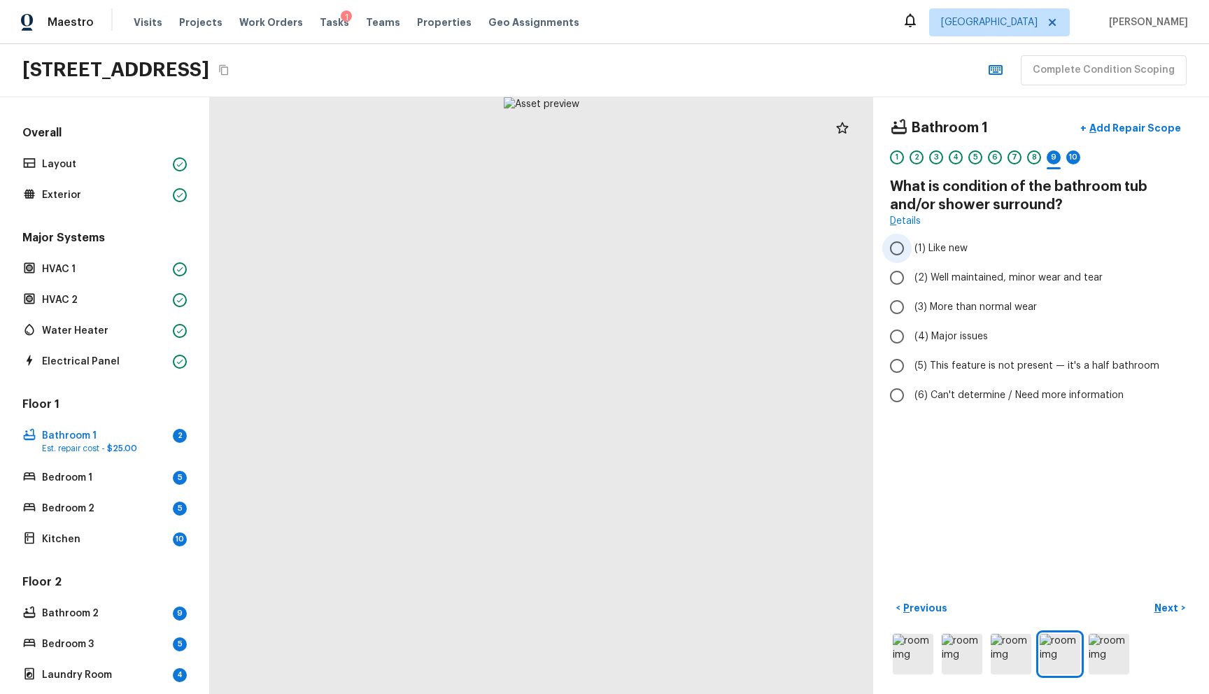
click at [935, 260] on label "(1) Like new" at bounding box center [1031, 248] width 299 height 29
click at [912, 260] on input "(1) Like new" at bounding box center [896, 248] width 29 height 29
radio input "true"
click at [1149, 597] on button "Next >" at bounding box center [1169, 608] width 45 height 23
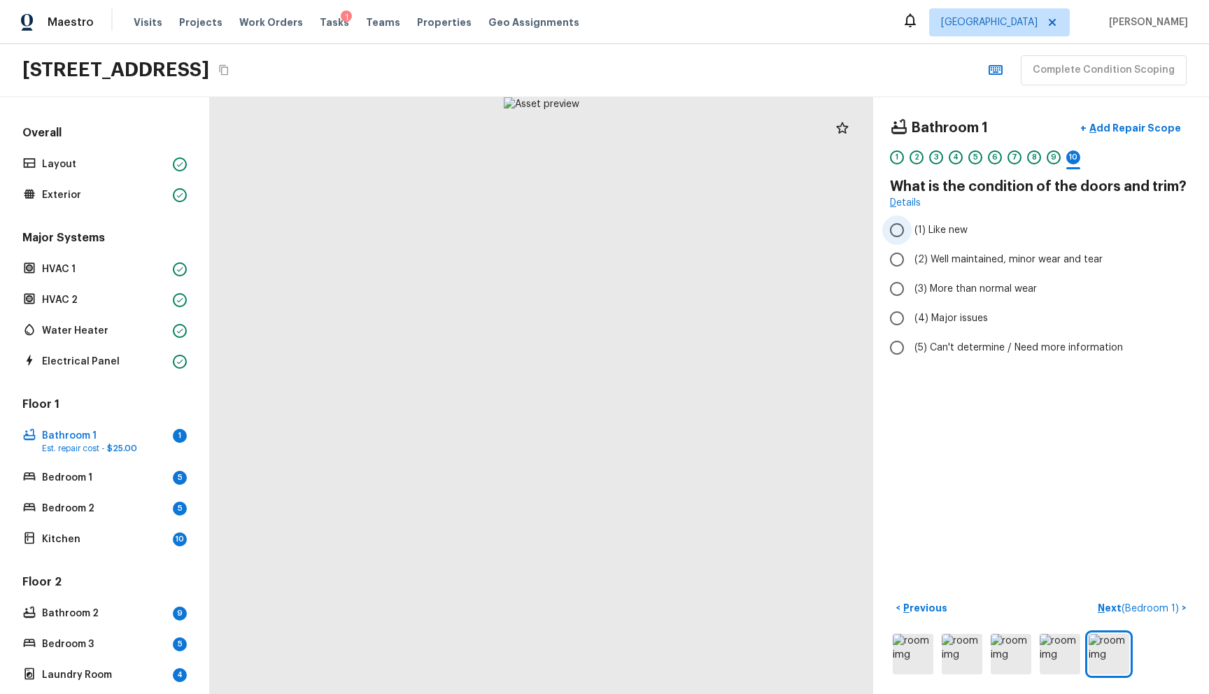
click at [920, 232] on span "(1) Like new" at bounding box center [940, 230] width 53 height 14
click at [912, 232] on input "(1) Like new" at bounding box center [896, 229] width 29 height 29
radio input "true"
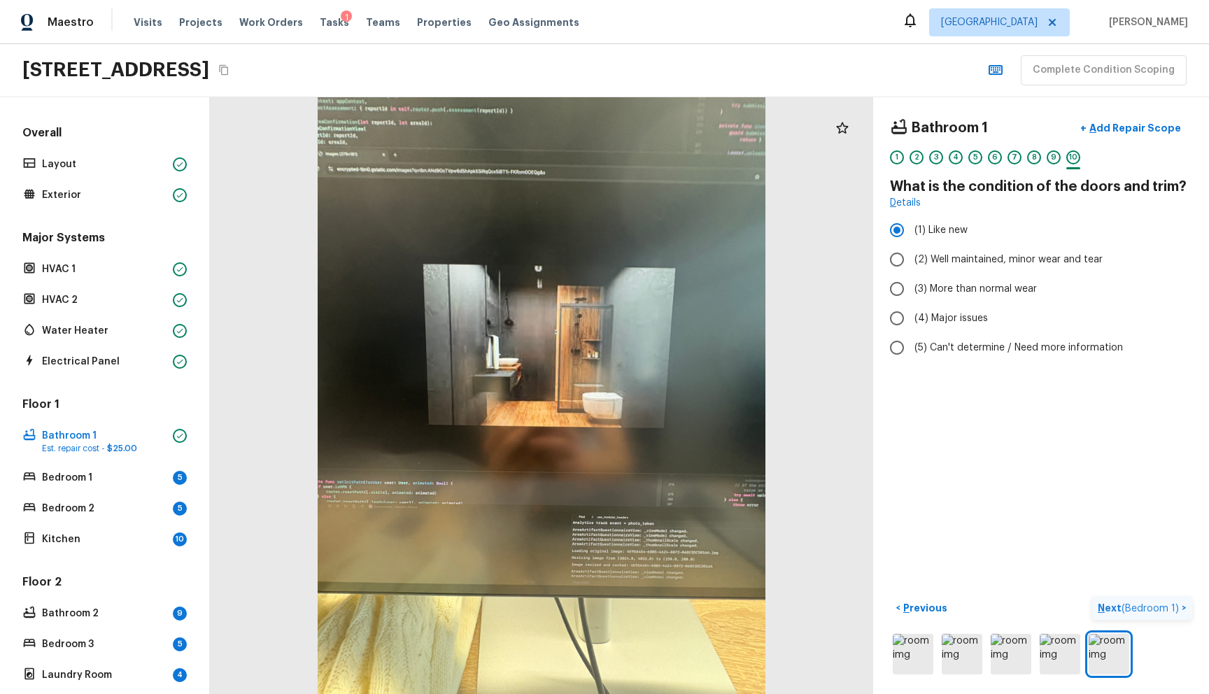
click at [1142, 604] on span "( Bedroom 1 )" at bounding box center [1149, 609] width 57 height 10
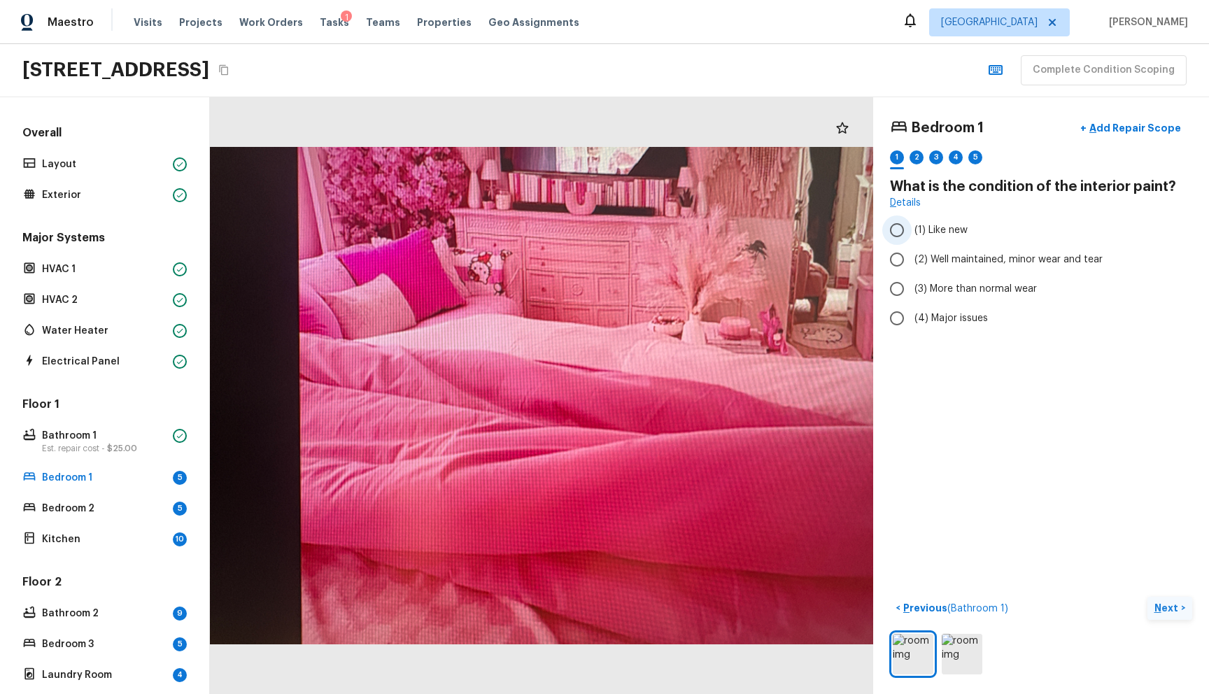
click at [905, 222] on label "(1) Like new" at bounding box center [1031, 229] width 299 height 29
click at [905, 222] on input "(1) Like new" at bounding box center [896, 229] width 29 height 29
radio input "true"
click at [1162, 602] on p "Next" at bounding box center [1167, 608] width 27 height 14
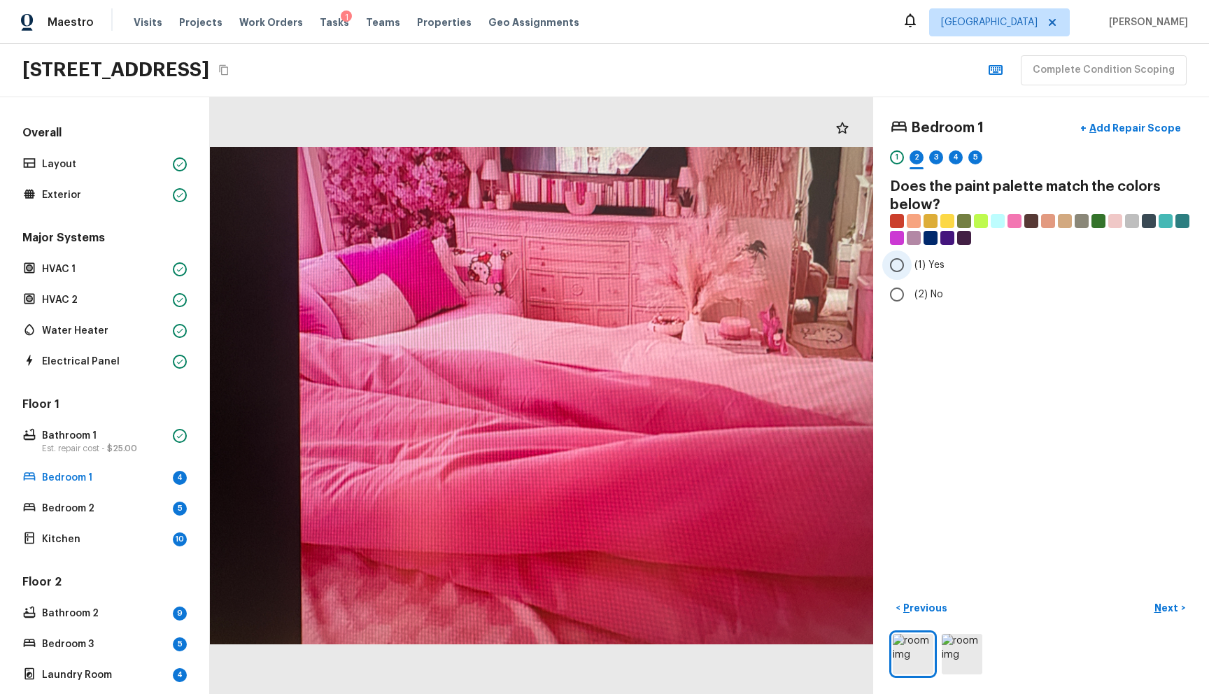
click at [919, 265] on span "(1) Yes" at bounding box center [929, 265] width 30 height 14
click at [912, 265] on input "(1) Yes" at bounding box center [896, 264] width 29 height 29
radio input "true"
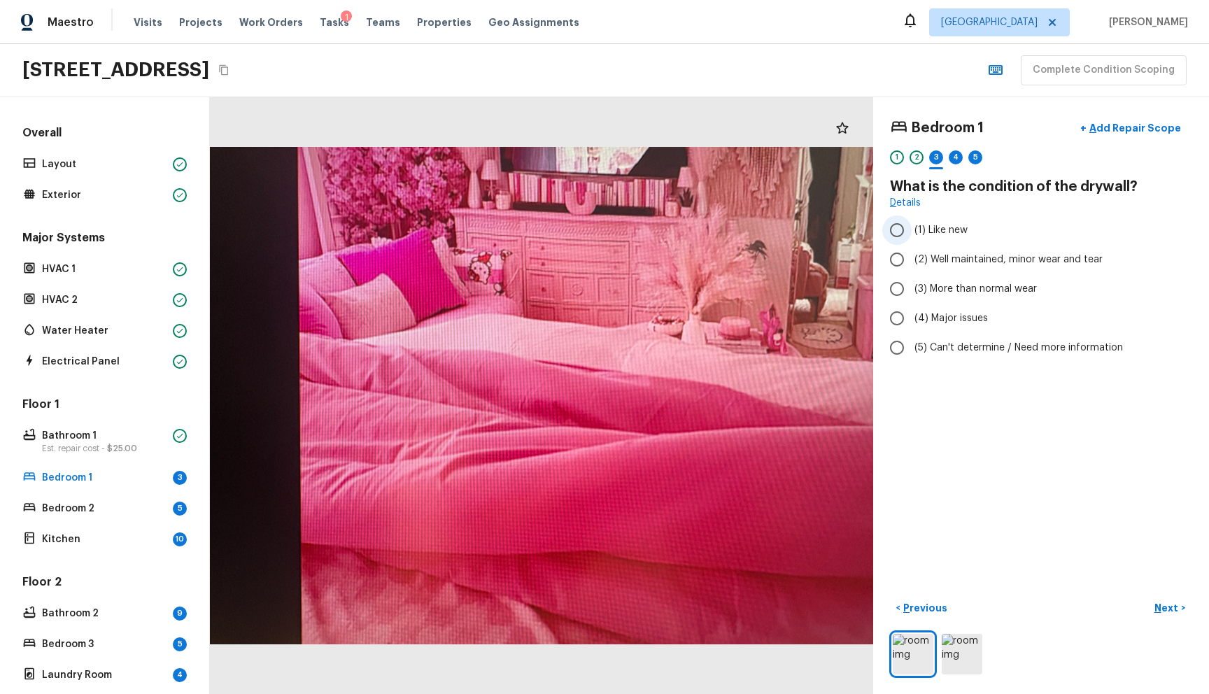
click at [944, 234] on span "(1) Like new" at bounding box center [940, 230] width 53 height 14
click at [912, 234] on input "(1) Like new" at bounding box center [896, 229] width 29 height 29
radio input "true"
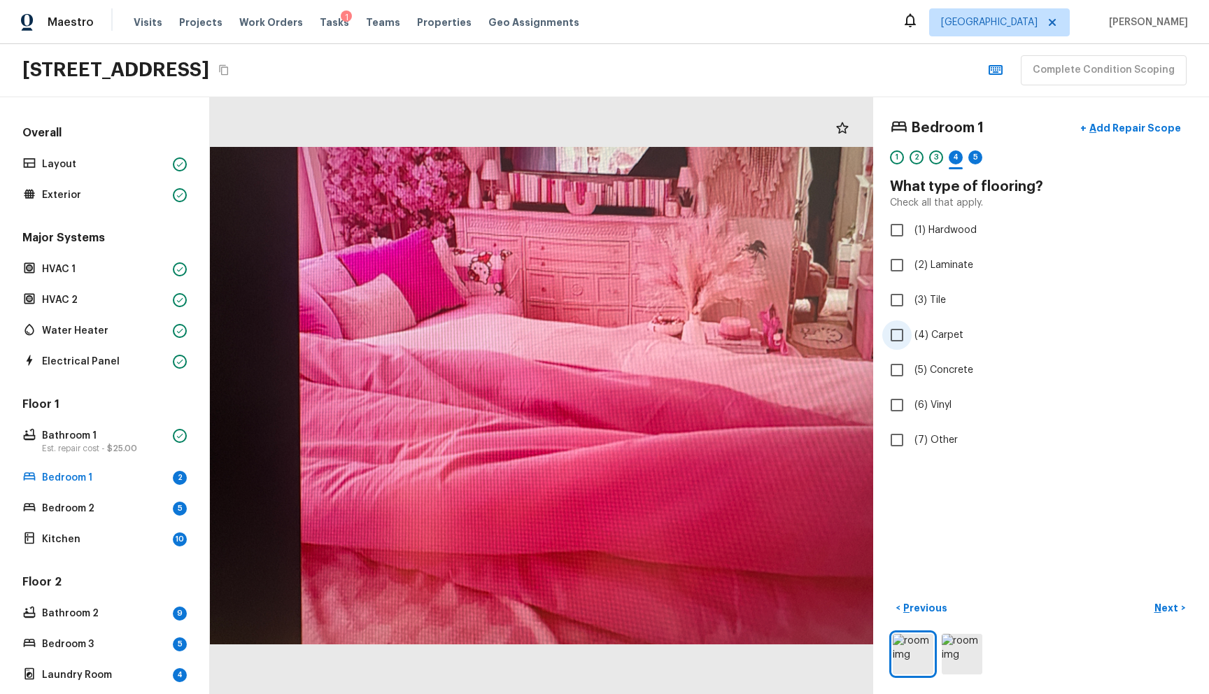
click at [968, 334] on label "(4) Carpet" at bounding box center [1031, 334] width 299 height 29
click at [912, 334] on input "(4) Carpet" at bounding box center [896, 334] width 29 height 29
checkbox input "true"
click at [1120, 126] on p "Add Repair Scope" at bounding box center [1133, 128] width 94 height 14
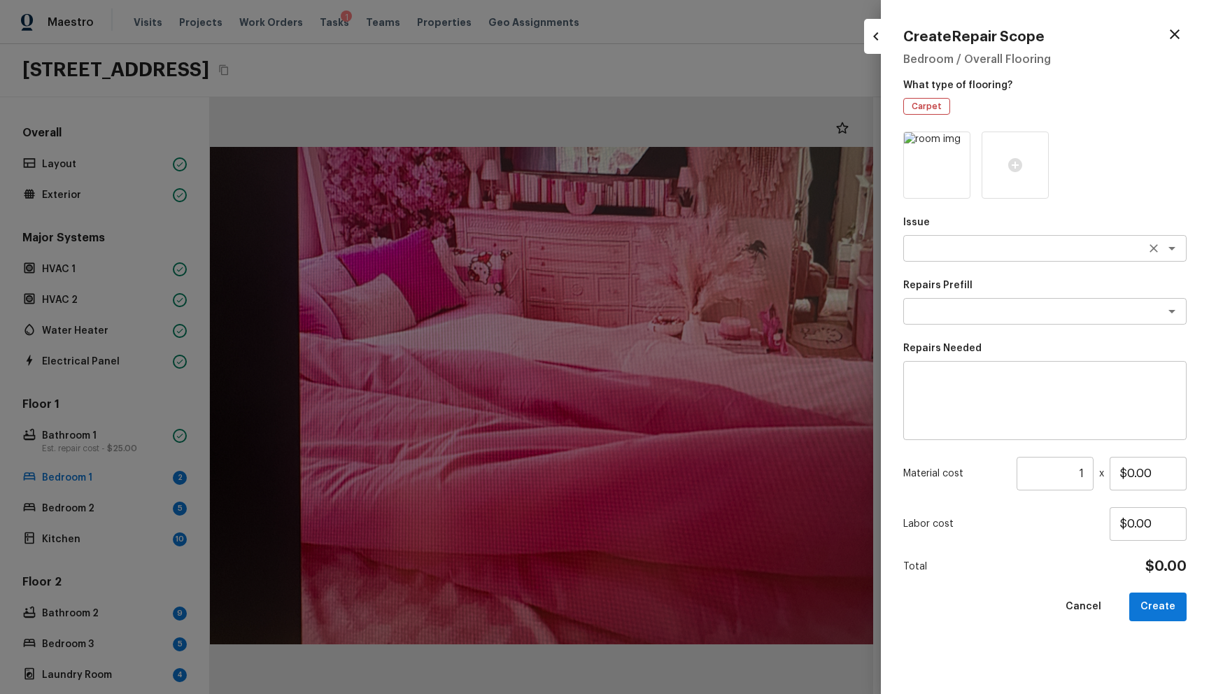
click at [939, 257] on div "x ​" at bounding box center [1044, 248] width 283 height 27
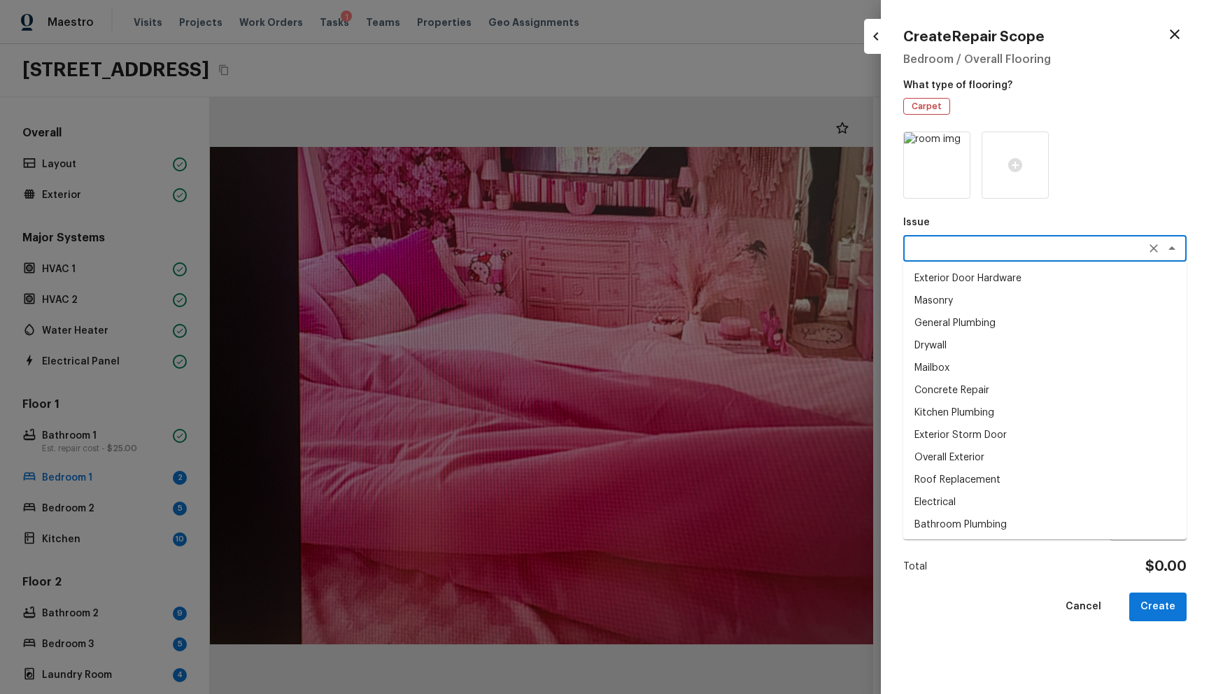
click at [1168, 41] on icon "button" at bounding box center [1174, 34] width 17 height 17
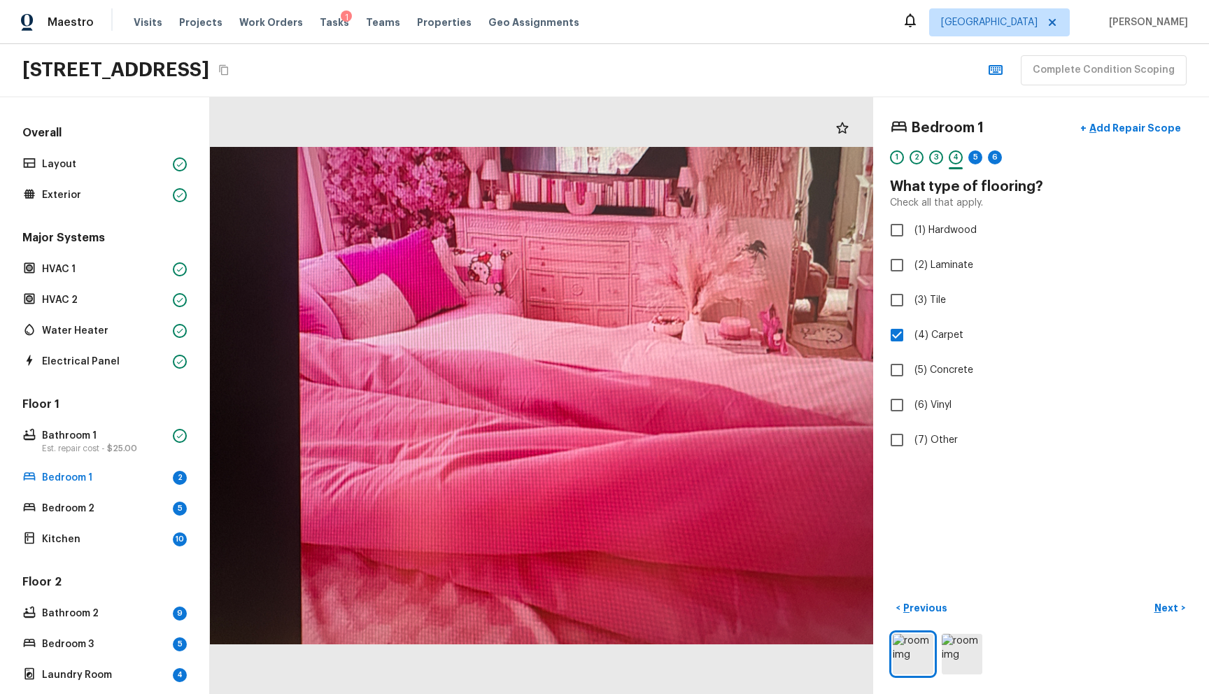
click at [975, 163] on div "1 2 3 4 5 6" at bounding box center [1041, 161] width 302 height 22
click at [969, 160] on div "5" at bounding box center [975, 157] width 14 height 14
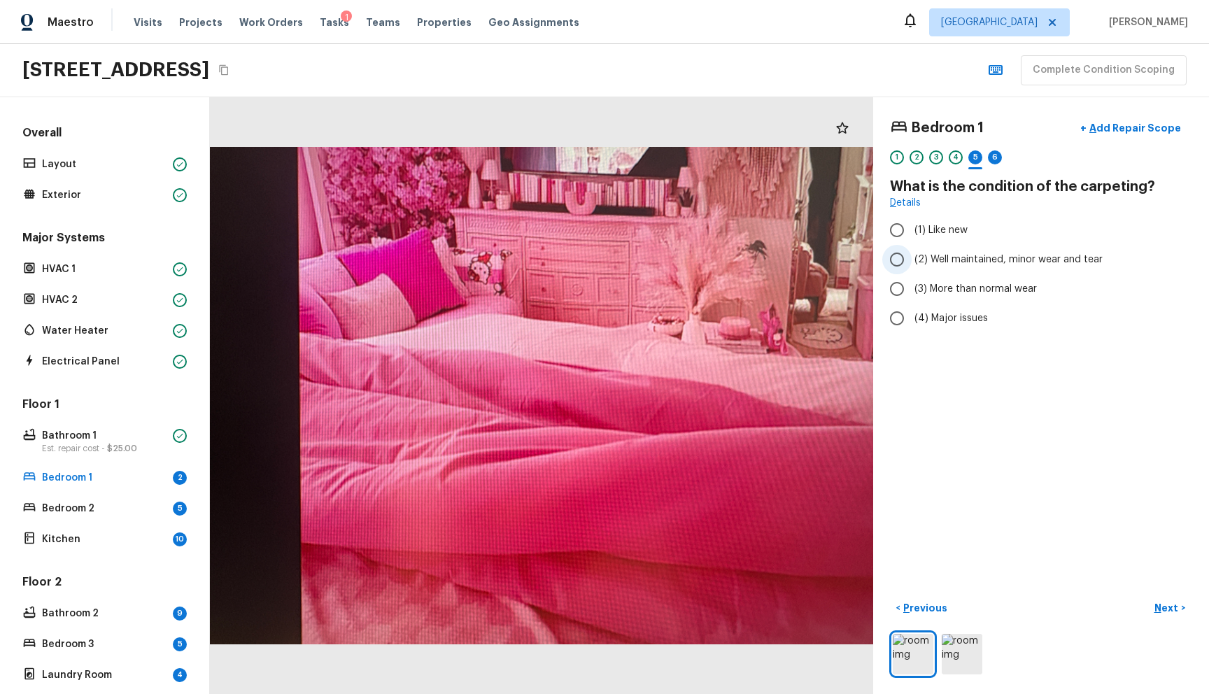
click at [913, 252] on label "(2) Well maintained, minor wear and tear" at bounding box center [1031, 259] width 299 height 29
click at [912, 252] on input "(2) Well maintained, minor wear and tear" at bounding box center [896, 259] width 29 height 29
radio input "true"
click at [1134, 136] on button "+ Add Repair Scope" at bounding box center [1130, 128] width 123 height 29
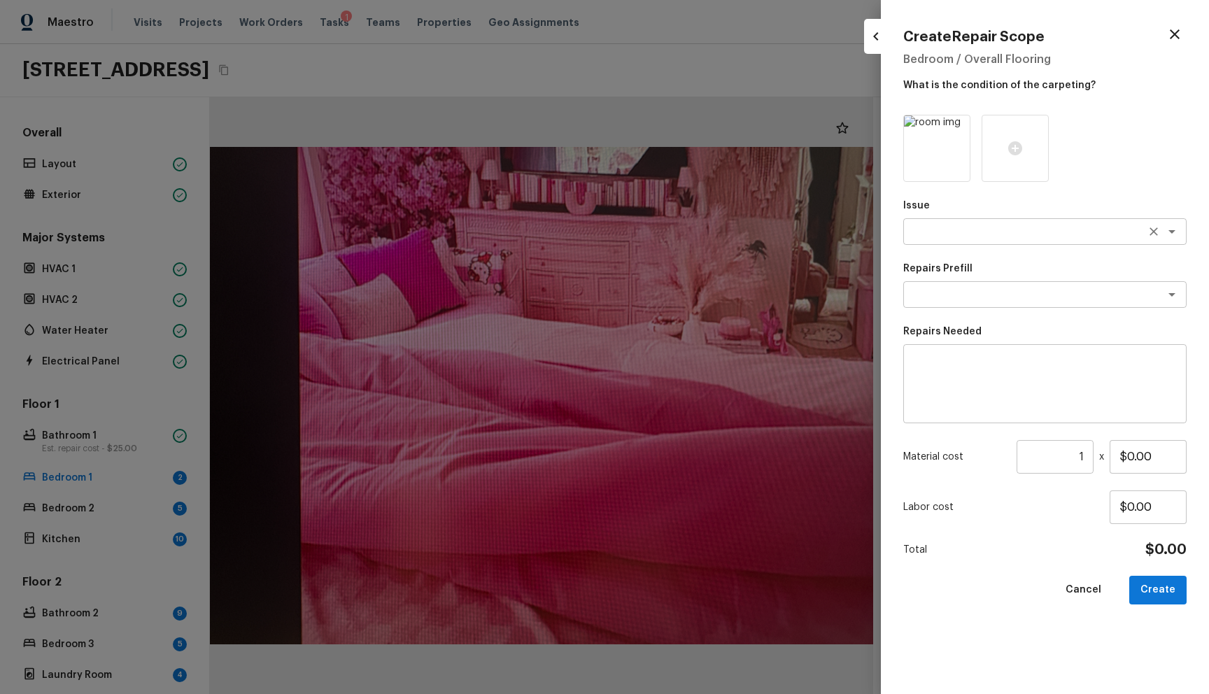
click at [948, 238] on textarea at bounding box center [1025, 232] width 232 height 14
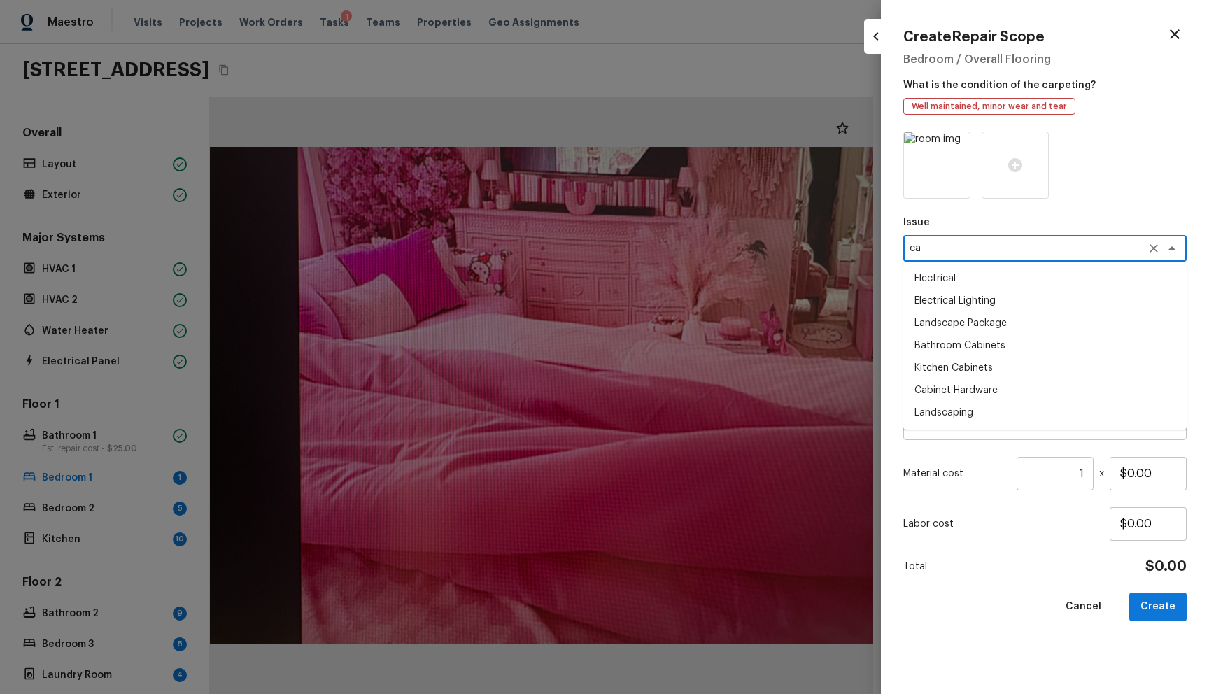
type textarea "c"
click at [957, 318] on li "Flooring General" at bounding box center [1044, 323] width 283 height 22
type textarea "Flooring General"
click at [952, 295] on div "Repairs Prefill x ​" at bounding box center [1044, 301] width 283 height 46
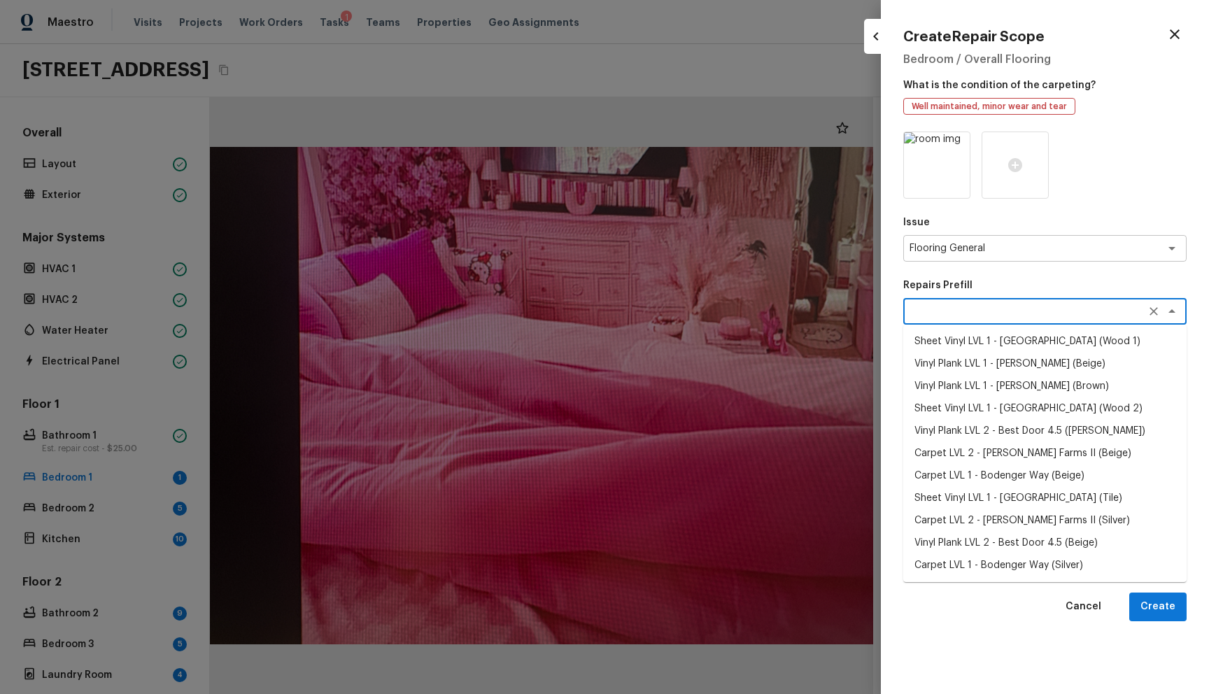
click at [952, 306] on textarea at bounding box center [1025, 311] width 232 height 14
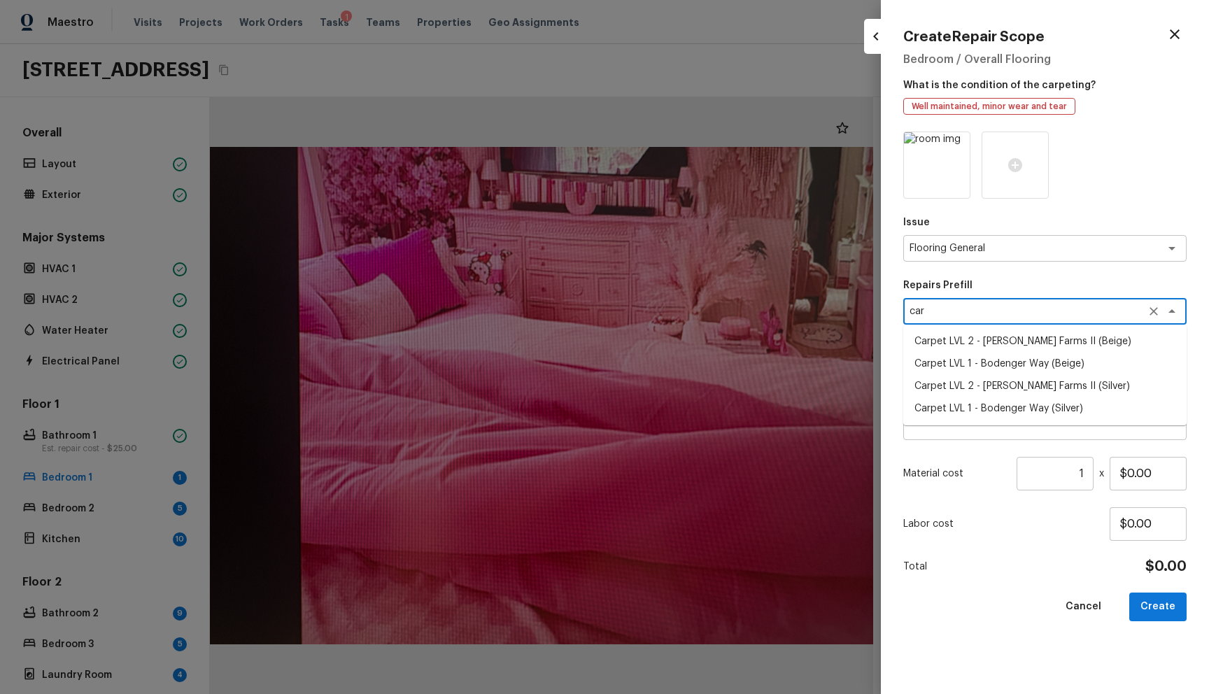
type textarea "car"
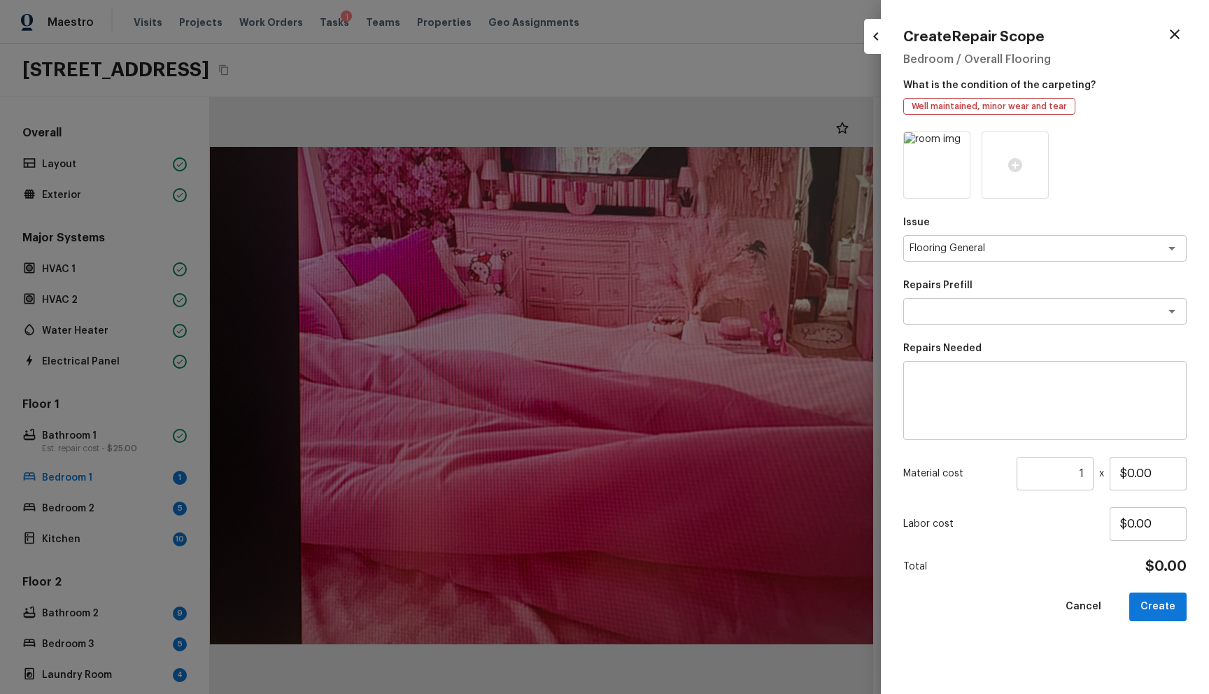
click at [998, 296] on div "Repairs Prefill x ​" at bounding box center [1044, 301] width 283 height 46
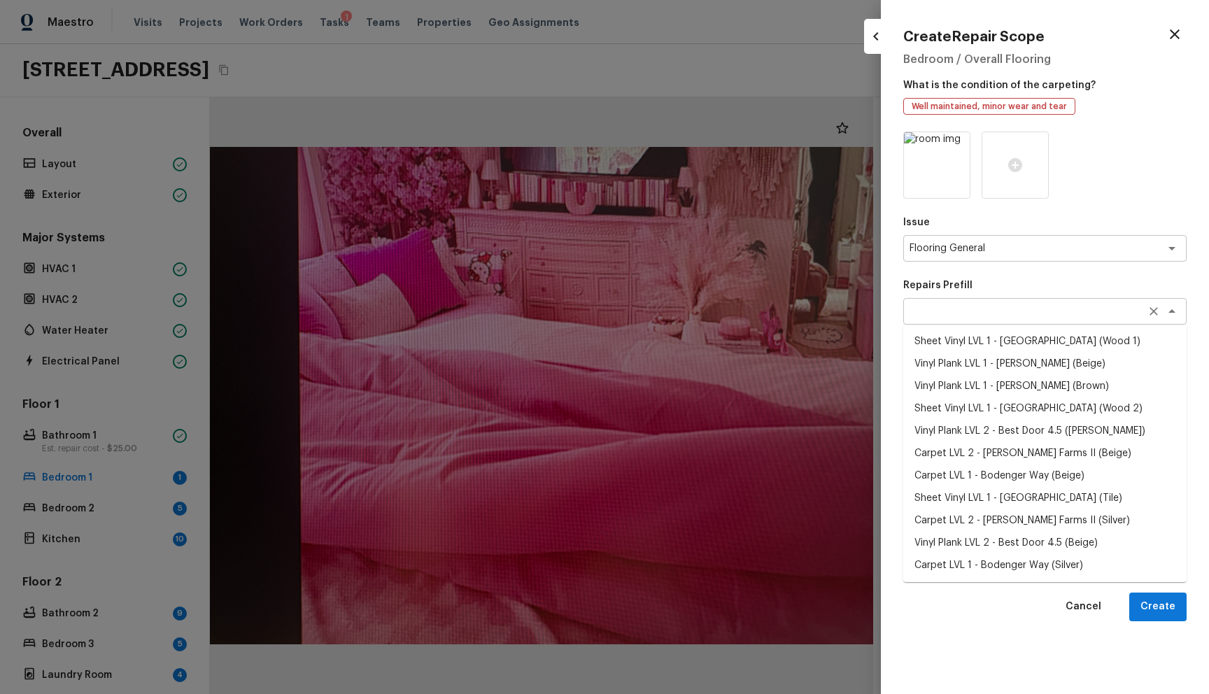
click at [991, 302] on div "x ​" at bounding box center [1044, 311] width 283 height 27
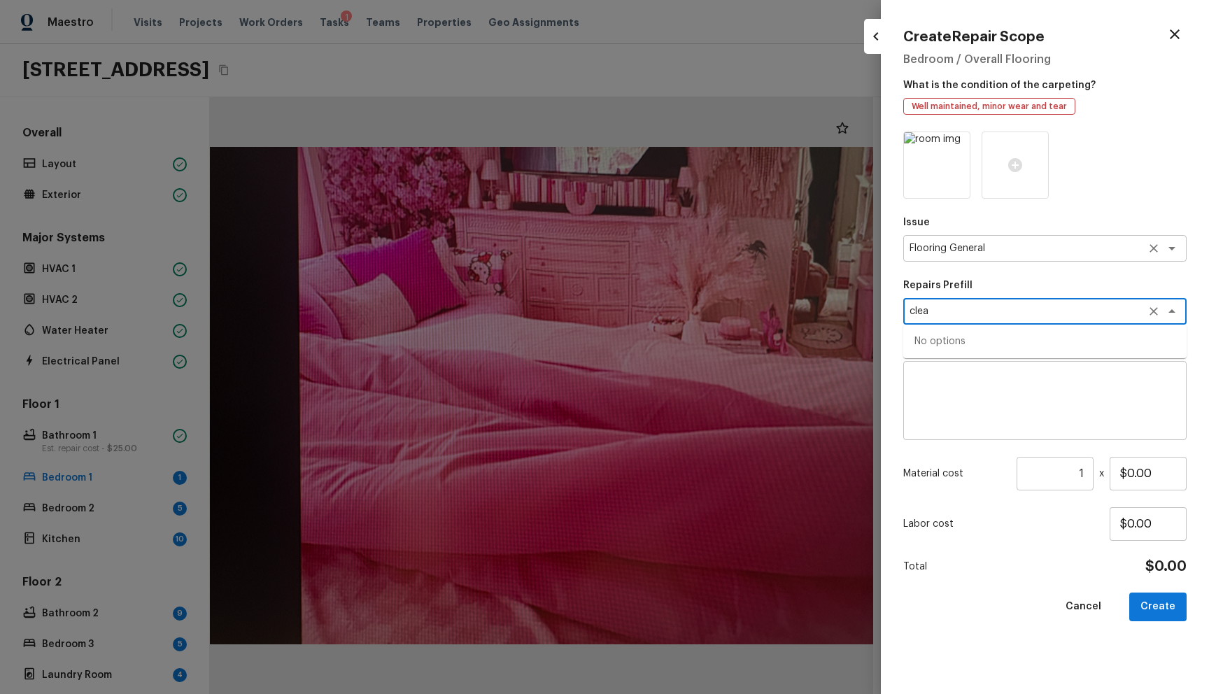
type textarea "clea"
click at [961, 249] on textarea "Flooring General" at bounding box center [1025, 248] width 232 height 14
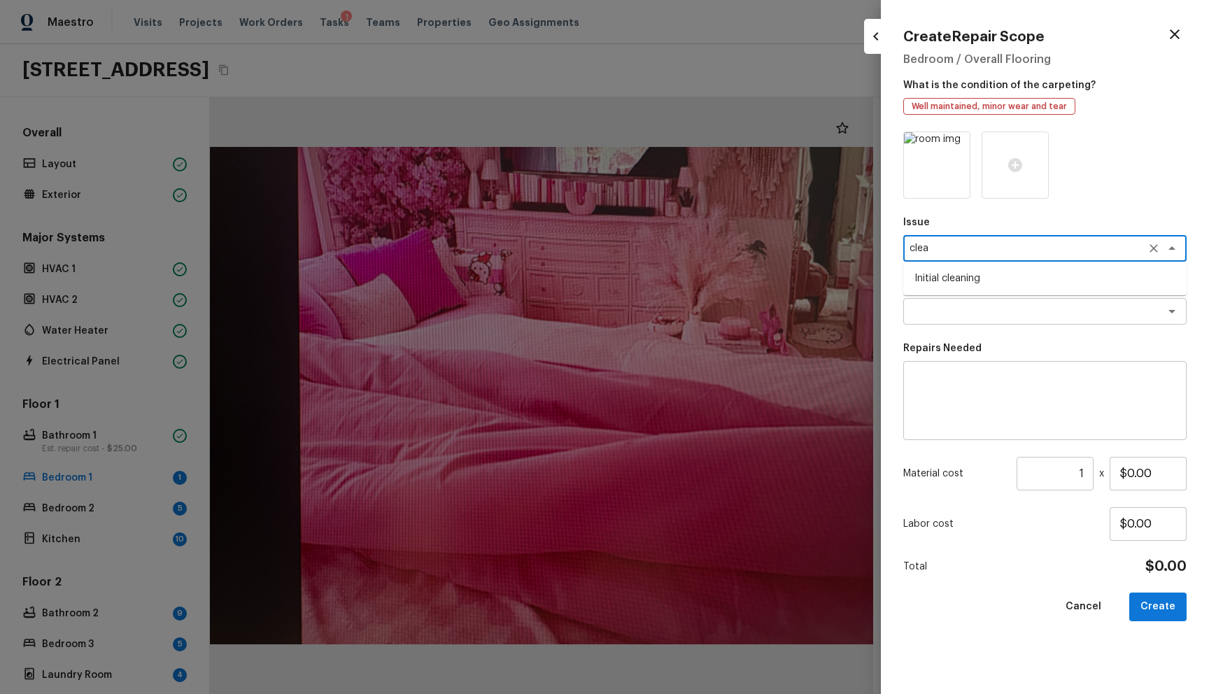
click at [1070, 271] on li "Initial cleaning" at bounding box center [1044, 278] width 283 height 22
type textarea "Initial cleaning"
click at [1037, 304] on textarea at bounding box center [1025, 311] width 232 height 14
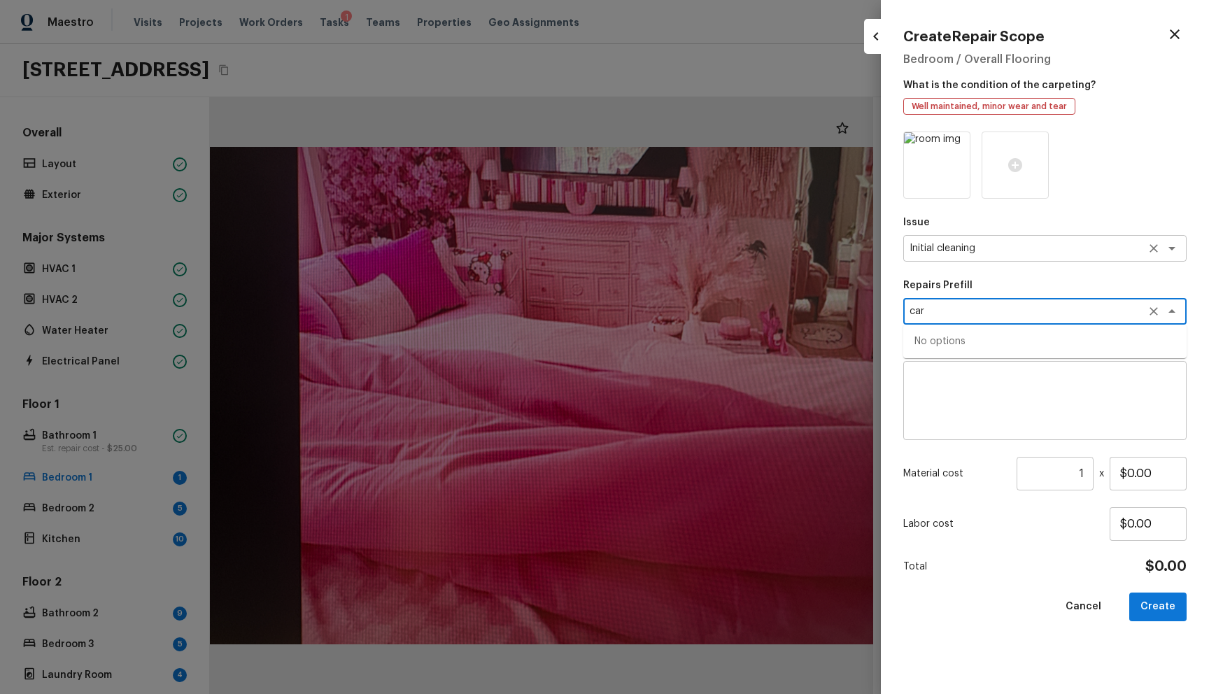
type textarea "car"
click at [1023, 255] on textarea "Initial cleaning" at bounding box center [1025, 248] width 232 height 14
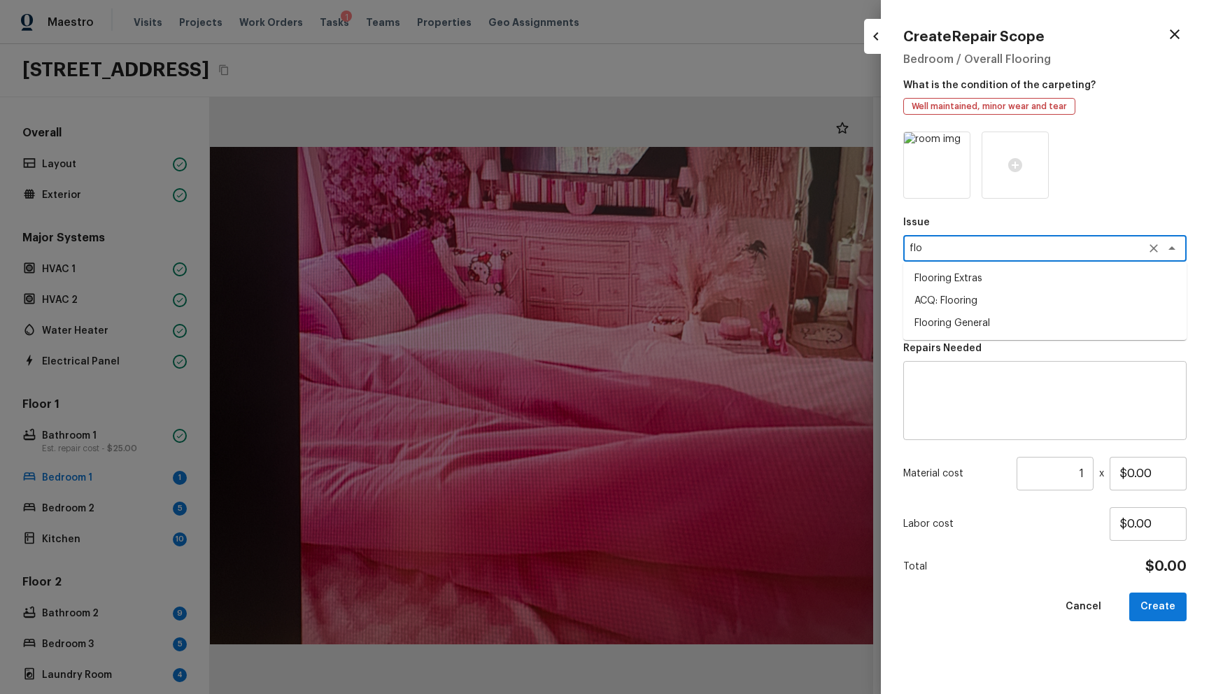
click at [964, 319] on li "Flooring General" at bounding box center [1044, 323] width 283 height 22
type textarea "Flooring General"
click at [964, 306] on textarea at bounding box center [1025, 311] width 232 height 14
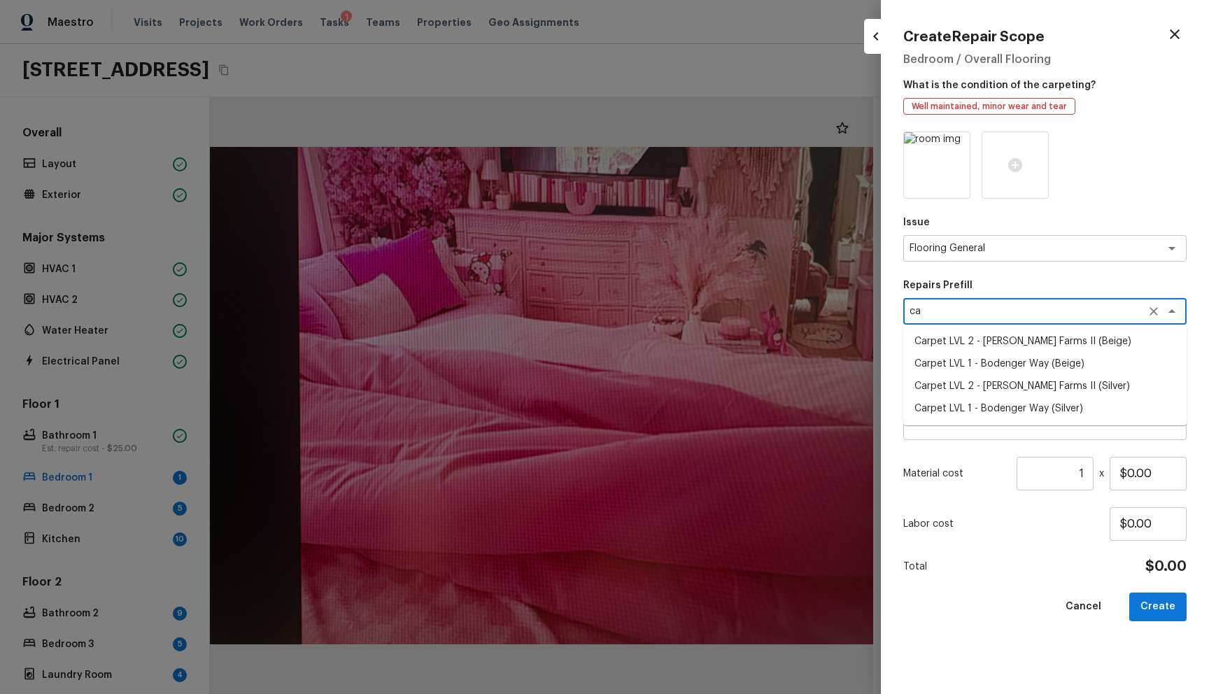
click at [1047, 342] on li "Carpet LVL 2 - Abshire Farms II (Beige)" at bounding box center [1044, 341] width 283 height 22
type textarea "Carpet LVL 2 - Abshire Farms II (Beige)"
type textarea "Install new carpet (Abshire Farms II - 749 Stony Glade) at all previously carpe…"
type input "$1.64"
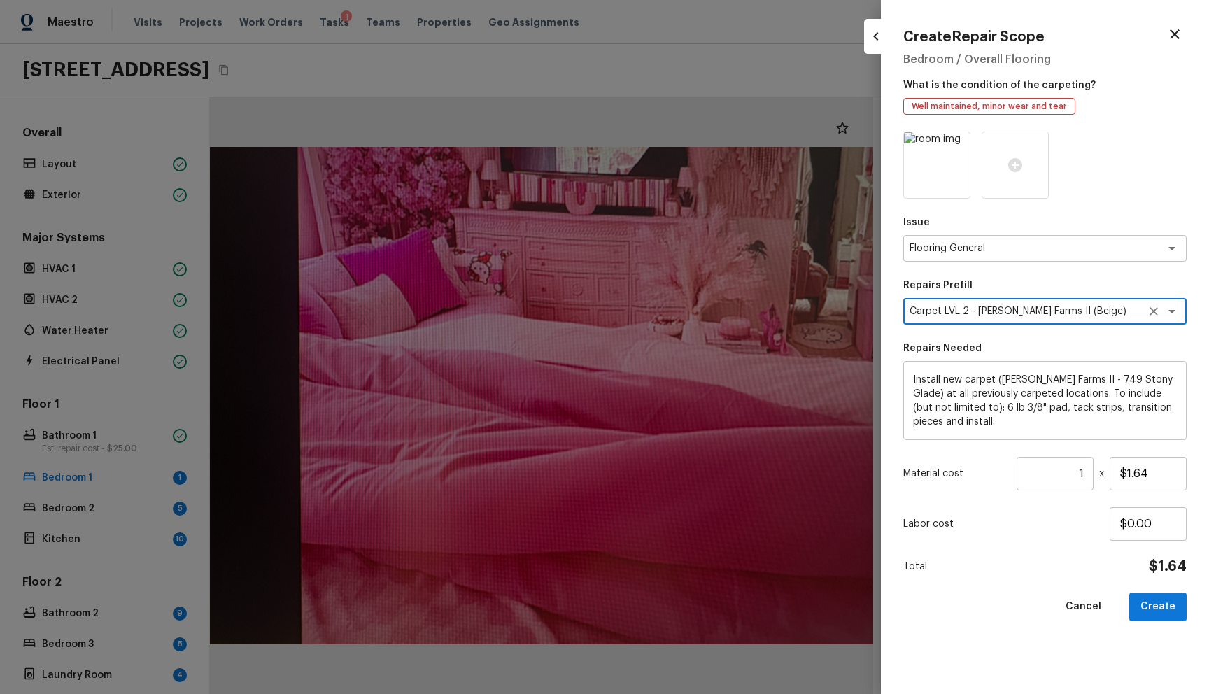
type textarea "Carpet LVL 2 - Abshire Farms II (Beige)"
click at [990, 423] on textarea "Install new carpet (Abshire Farms II - 749 Stony Glade) at all previously carpe…" at bounding box center [1045, 401] width 264 height 56
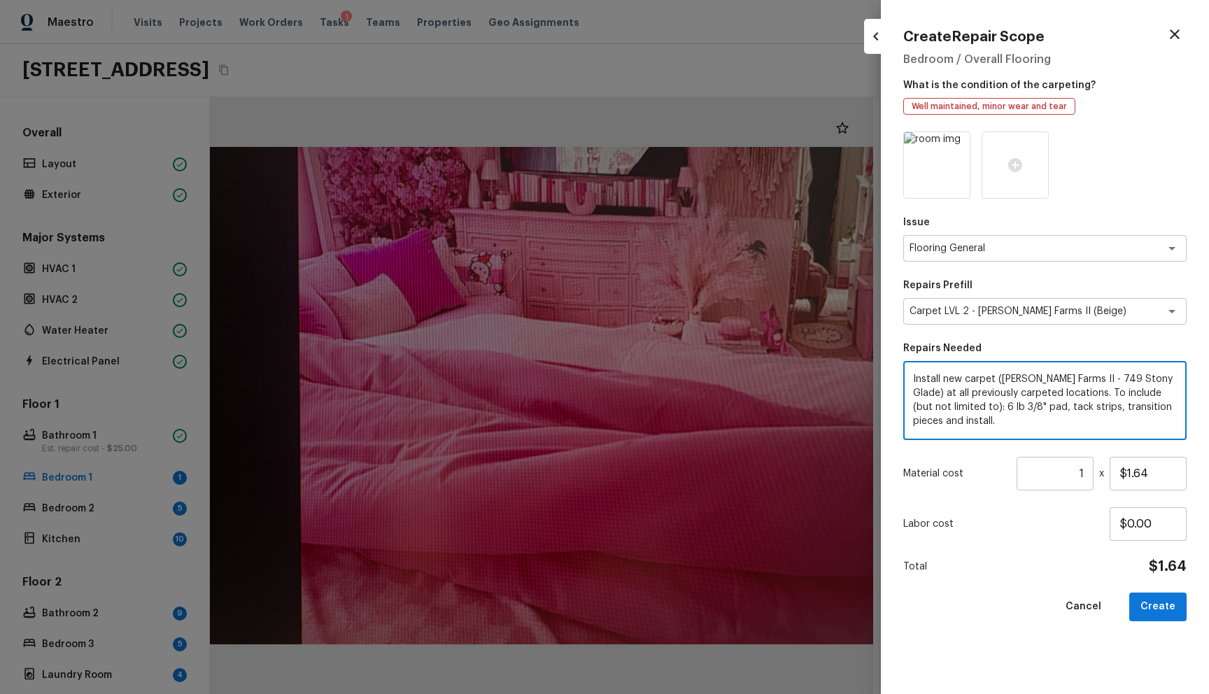
scroll to position [27, 0]
type textarea "Install new carpet (Abshire Farms II - 749 Stony Glade) at all previously carpe…"
click at [1057, 478] on input "1" at bounding box center [1054, 474] width 77 height 34
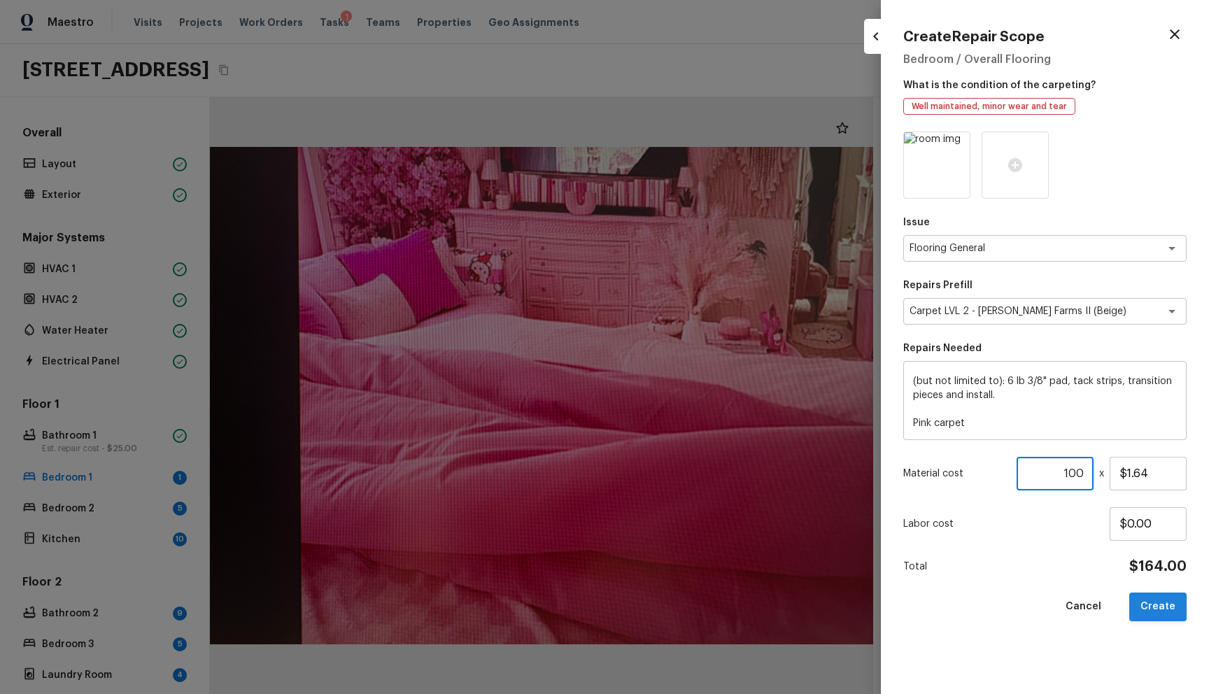
type input "100"
click at [1182, 613] on button "Create" at bounding box center [1157, 607] width 57 height 29
type input "1"
type input "$0.00"
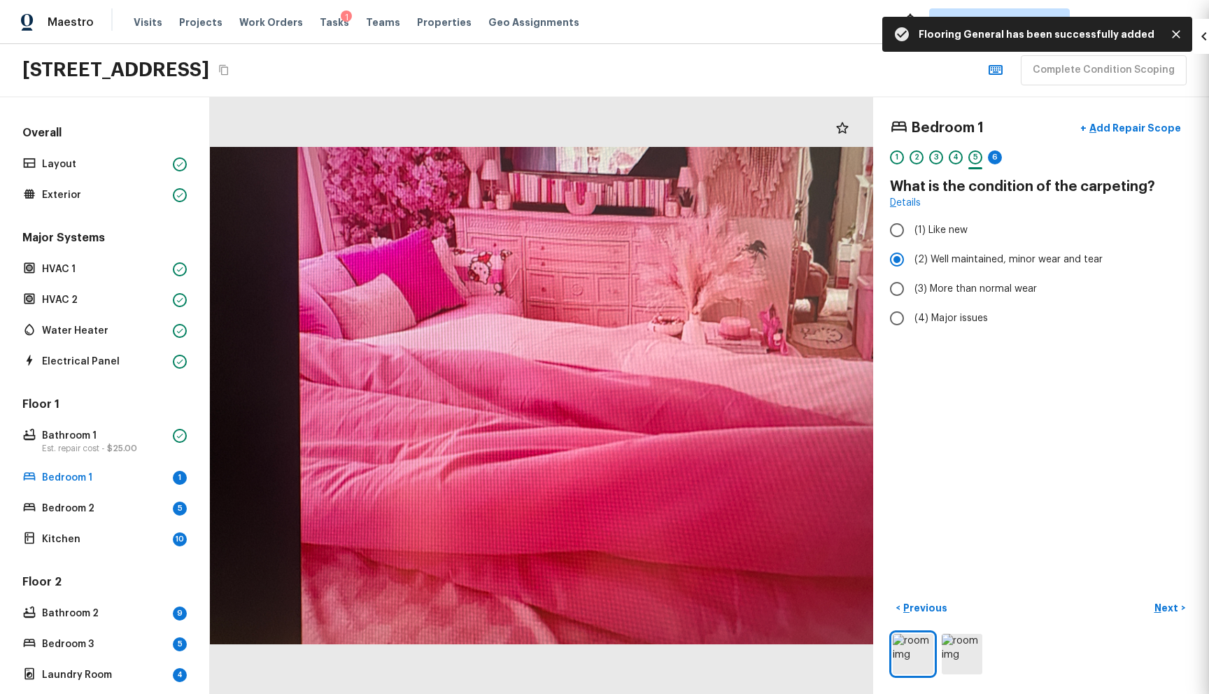
scroll to position [0, 0]
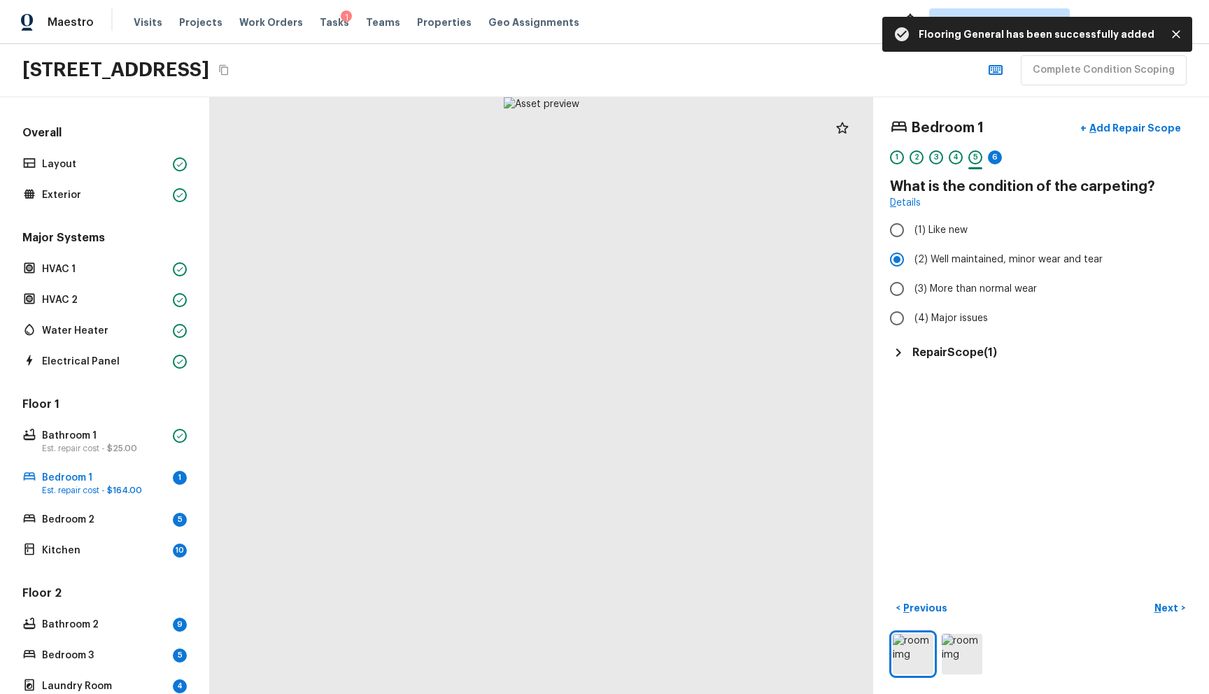
click at [942, 363] on div "Bedroom 1 + Add Repair Scope 1 2 3 4 5 6 What is the condition of the carpeting…" at bounding box center [1041, 395] width 336 height 597
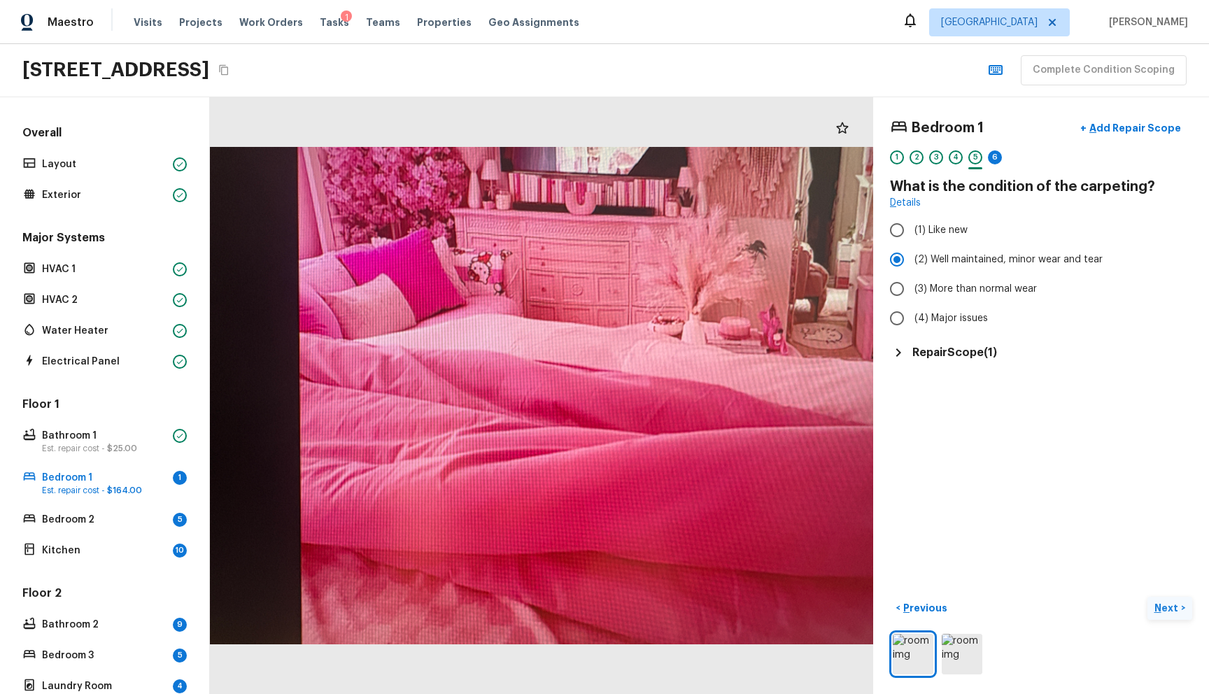
click at [1154, 601] on p "Next" at bounding box center [1167, 608] width 27 height 14
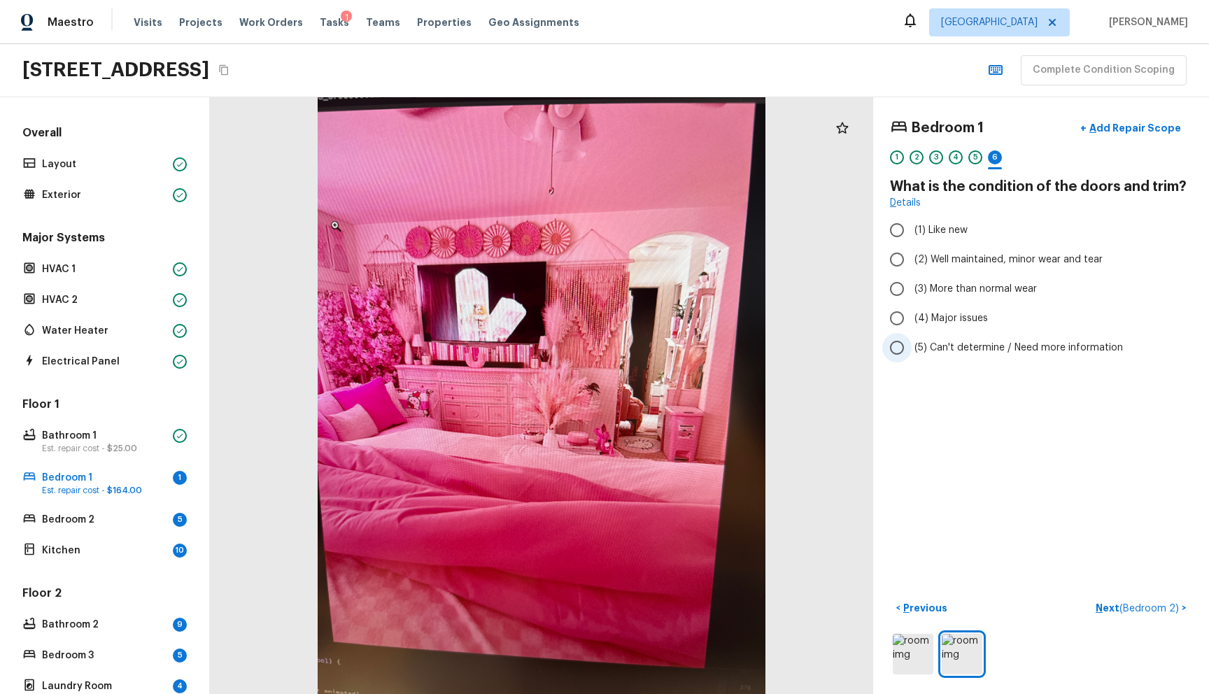
click at [955, 341] on span "(5) Can't determine / Need more information" at bounding box center [1018, 348] width 208 height 14
click at [912, 341] on input "(5) Can't determine / Need more information" at bounding box center [896, 347] width 29 height 29
radio input "true"
click at [942, 234] on span "(1) Like new" at bounding box center [940, 230] width 53 height 14
click at [912, 234] on input "(1) Like new" at bounding box center [896, 229] width 29 height 29
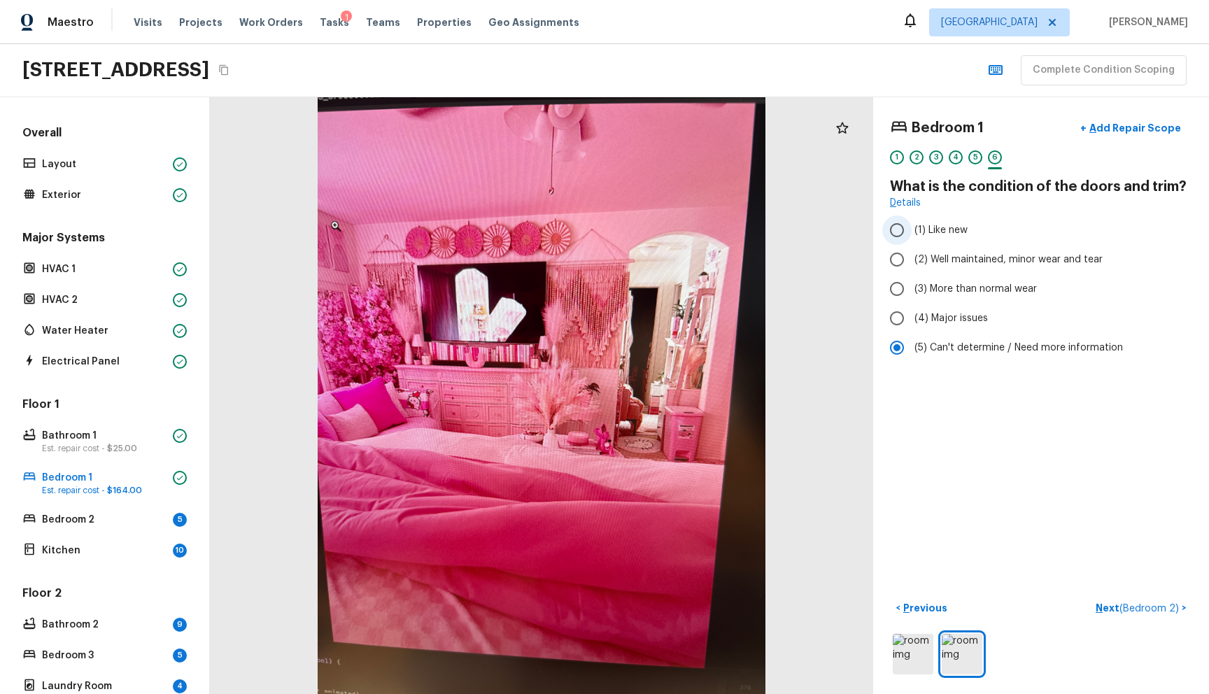
radio input "true"
click at [1110, 601] on p "Next ( Bedroom 2 )" at bounding box center [1139, 608] width 86 height 15
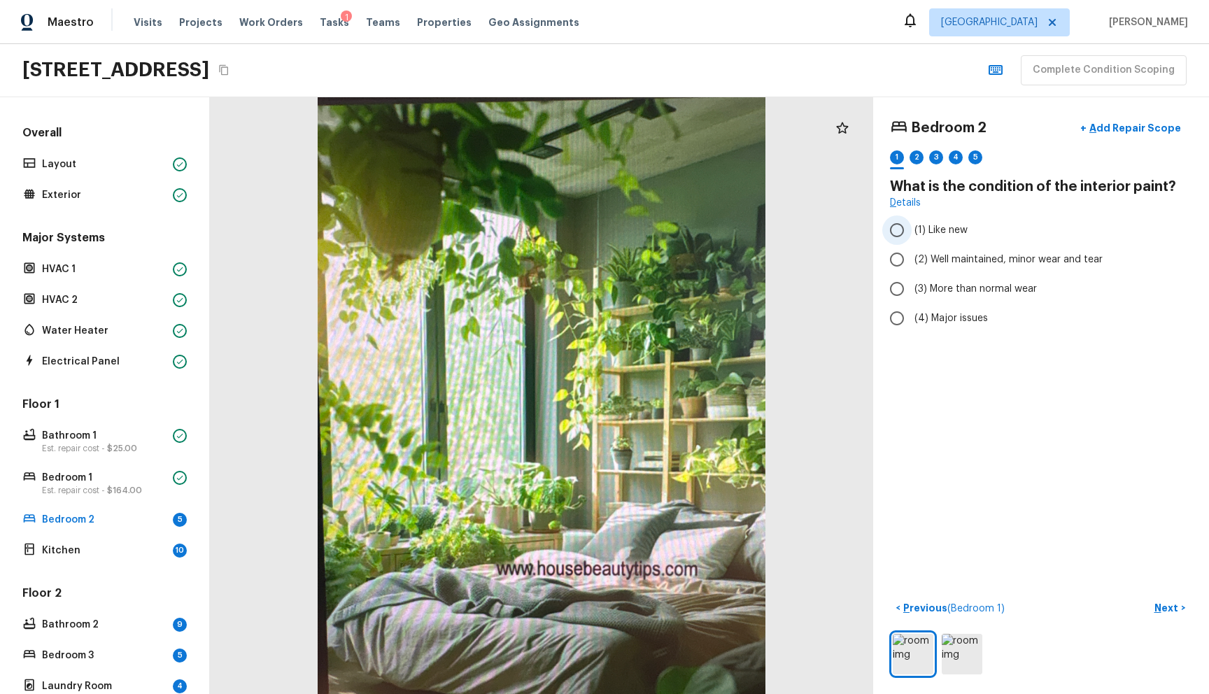
click at [939, 236] on span "(1) Like new" at bounding box center [940, 230] width 53 height 14
click at [912, 236] on input "(1) Like new" at bounding box center [896, 229] width 29 height 29
radio input "true"
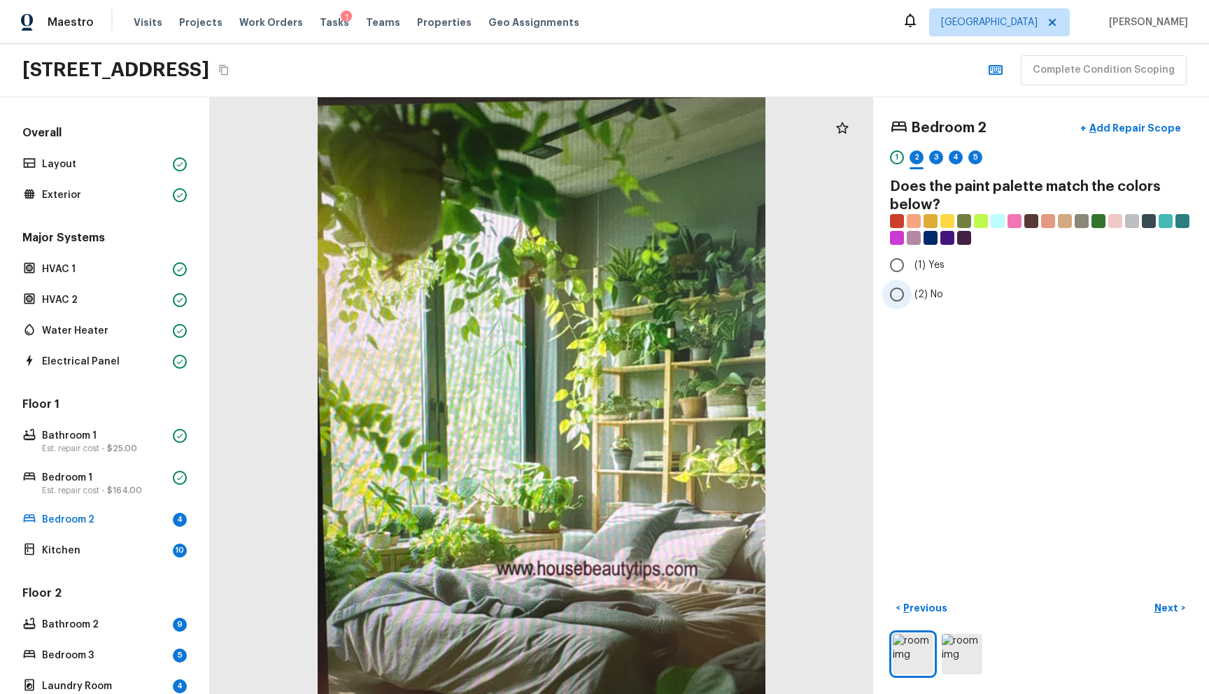
click at [921, 290] on span "(2) No" at bounding box center [928, 295] width 29 height 14
click at [912, 290] on input "(2) No" at bounding box center [896, 294] width 29 height 29
radio input "true"
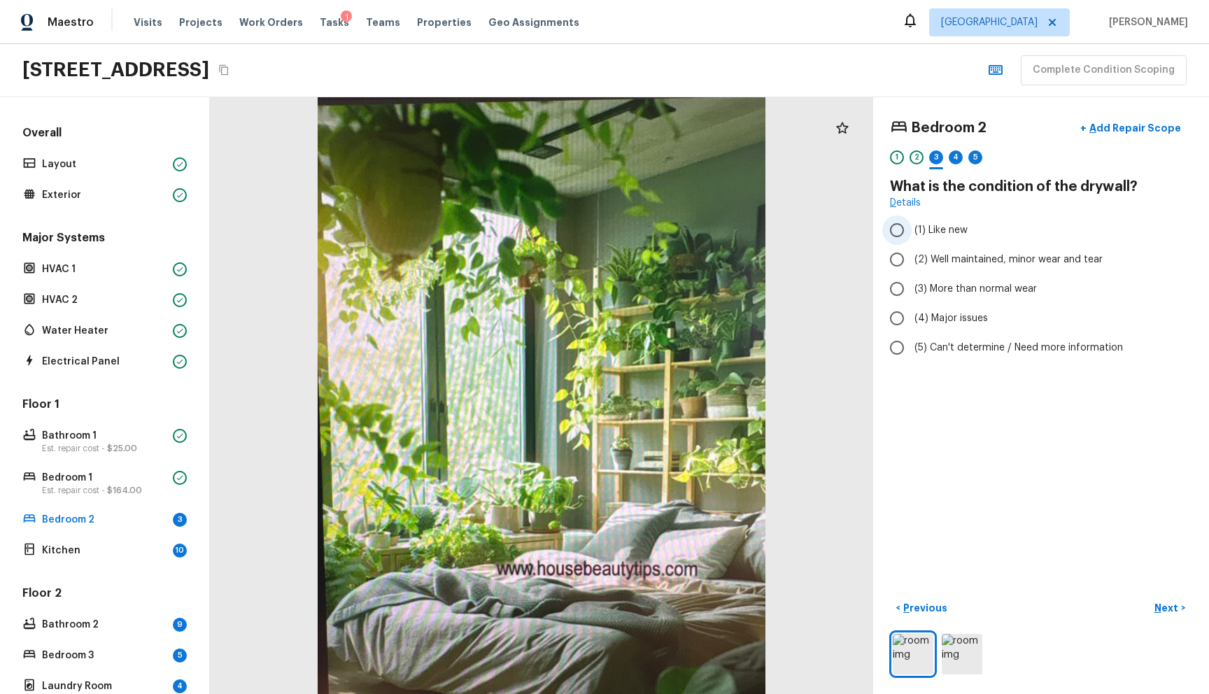
click at [956, 238] on label "(1) Like new" at bounding box center [1031, 229] width 299 height 29
click at [912, 238] on input "(1) Like new" at bounding box center [896, 229] width 29 height 29
radio input "true"
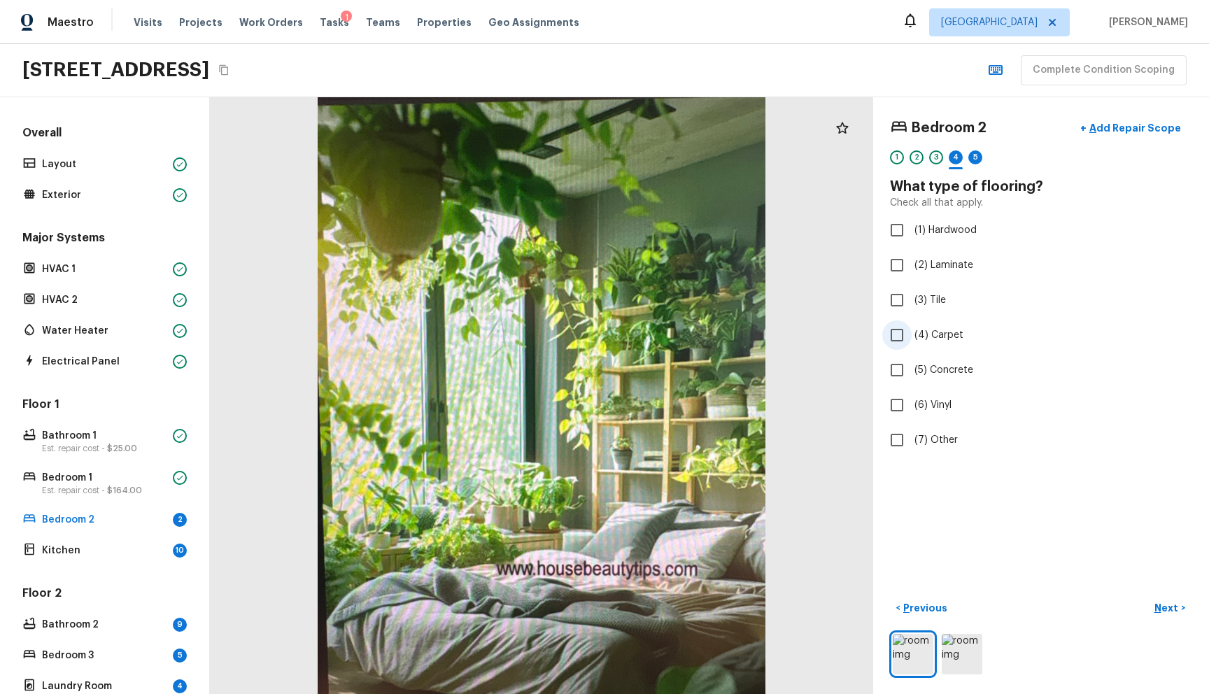
click at [933, 334] on span "(4) Carpet" at bounding box center [938, 335] width 49 height 14
click at [912, 334] on input "(4) Carpet" at bounding box center [896, 334] width 29 height 29
checkbox input "true"
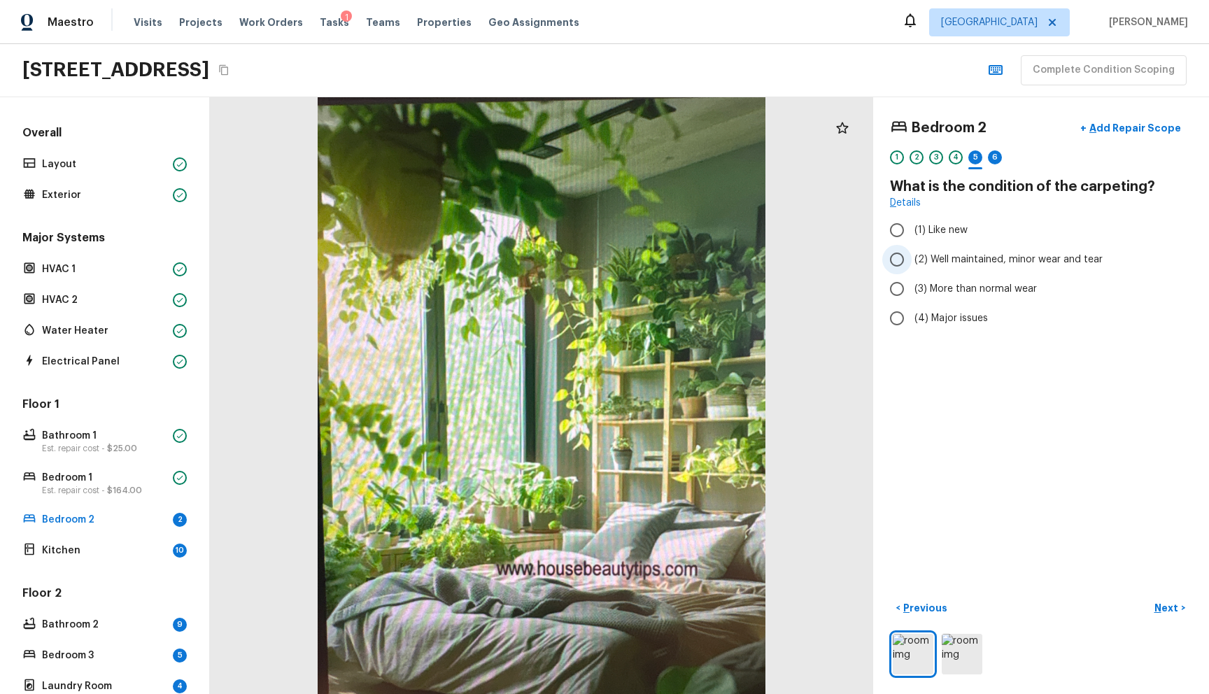
click at [996, 253] on span "(2) Well maintained, minor wear and tear" at bounding box center [1008, 260] width 188 height 14
click at [912, 253] on input "(2) Well maintained, minor wear and tear" at bounding box center [896, 259] width 29 height 29
radio input "true"
click at [1096, 132] on p "Add Repair Scope" at bounding box center [1133, 128] width 94 height 14
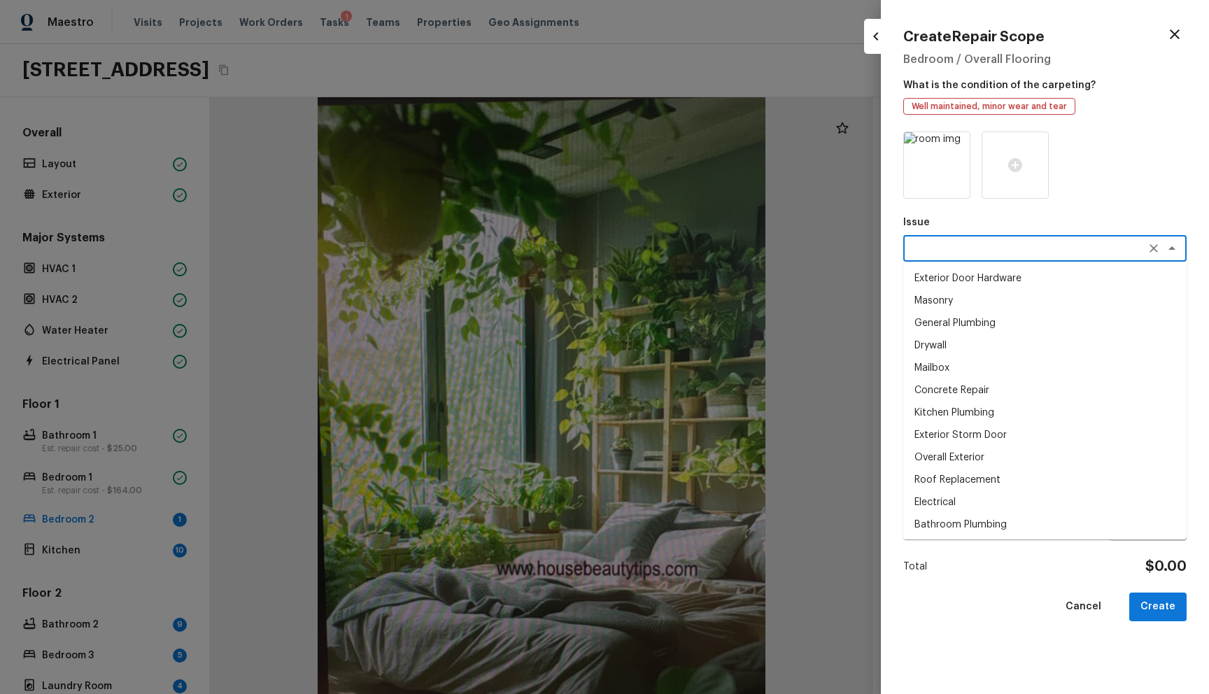
click at [945, 248] on textarea at bounding box center [1025, 248] width 232 height 14
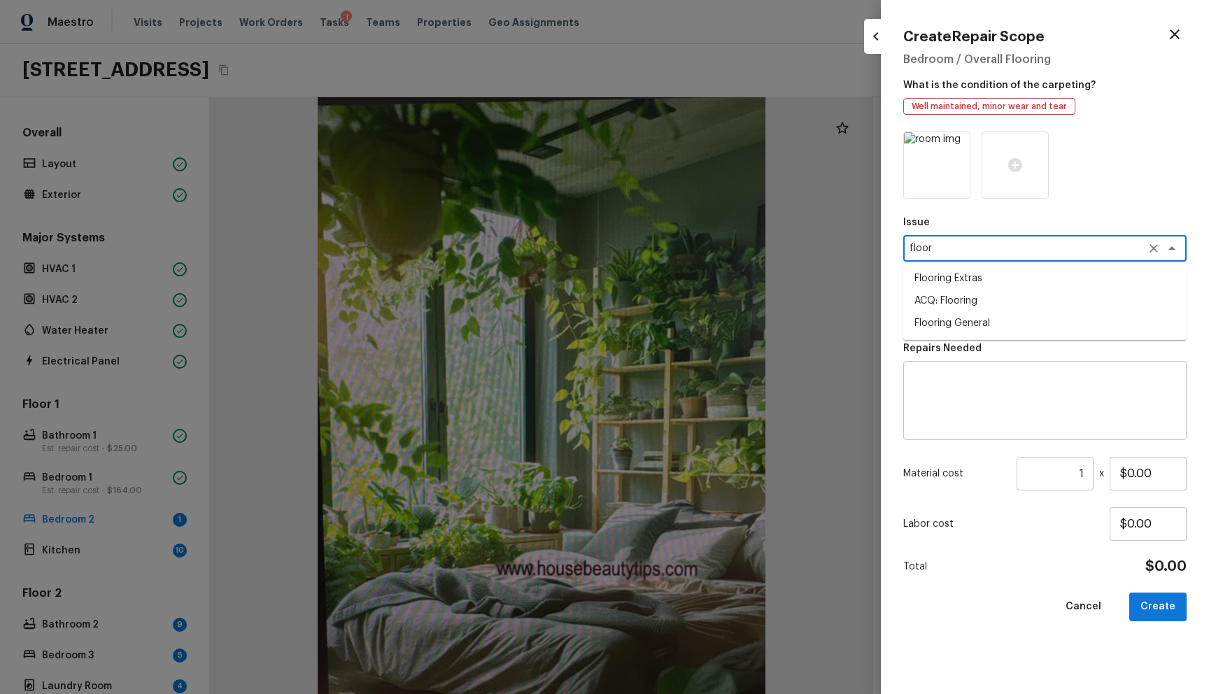
click at [963, 317] on li "Flooring General" at bounding box center [1044, 323] width 283 height 22
type textarea "Flooring General"
click at [960, 315] on textarea at bounding box center [1025, 311] width 232 height 14
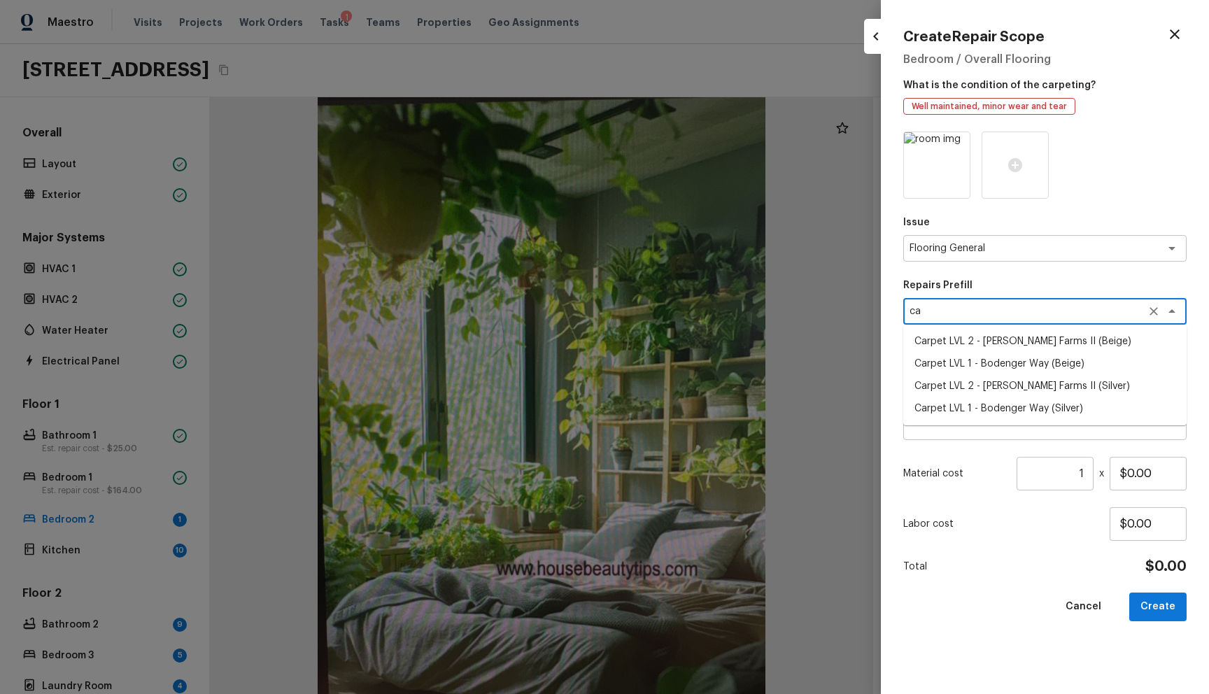
click at [950, 338] on li "Carpet LVL 2 - Abshire Farms II (Beige)" at bounding box center [1044, 341] width 283 height 22
type textarea "Carpet LVL 2 - Abshire Farms II (Beige)"
type textarea "Install new carpet (Abshire Farms II - 749 Stony Glade) at all previously carpe…"
type input "$1.64"
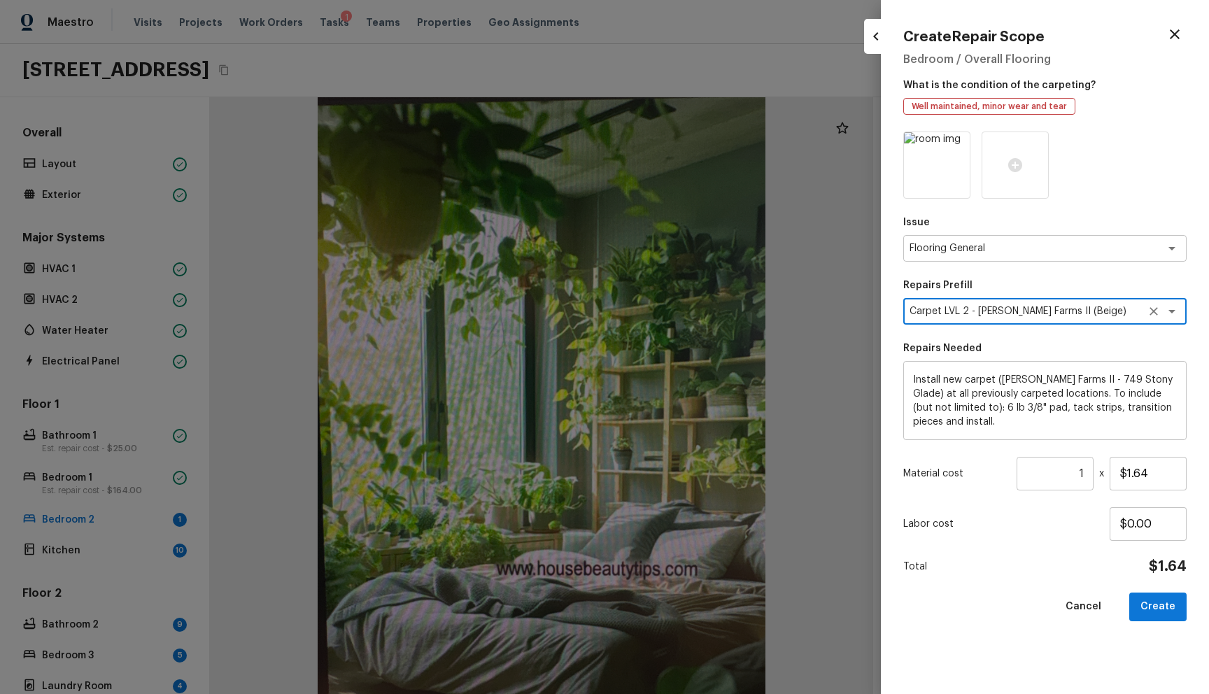
type textarea "Carpet LVL 2 - Abshire Farms II (Beige)"
click at [941, 397] on textarea "Install new carpet (Abshire Farms II - 749 Stony Glade) at all previously carpe…" at bounding box center [1045, 401] width 264 height 56
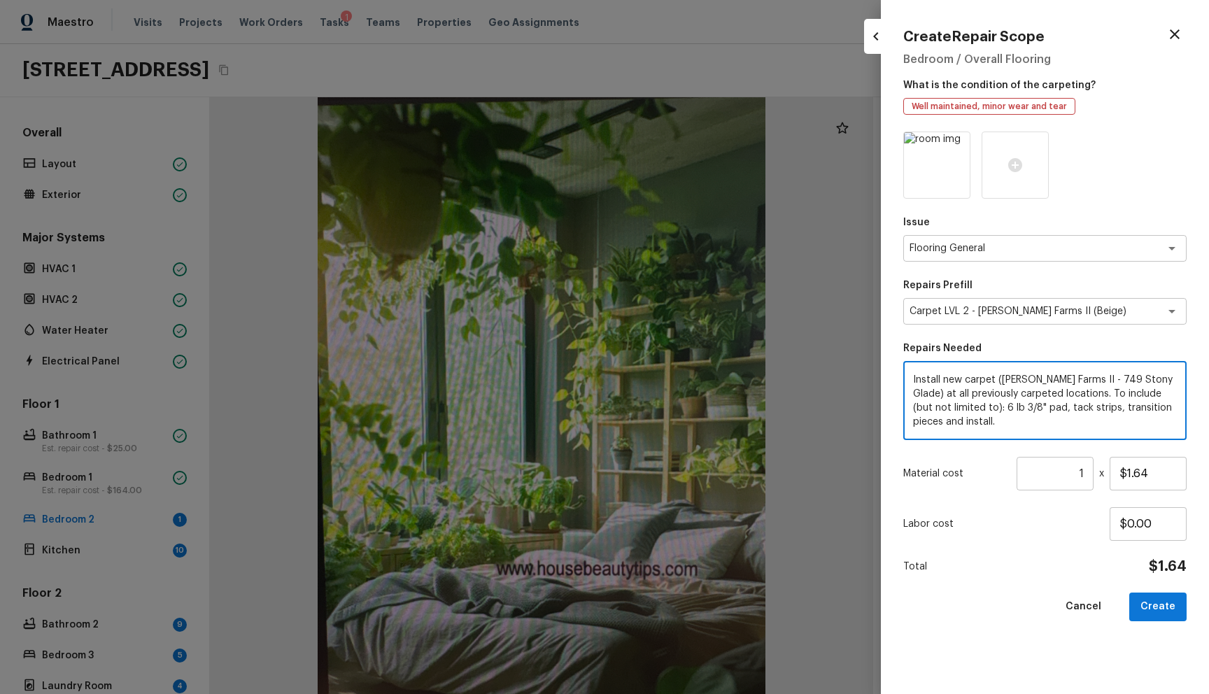
click at [980, 423] on textarea "Install new carpet (Abshire Farms II - 749 Stony Glade) at all previously carpe…" at bounding box center [1045, 401] width 264 height 56
type textarea "Install new carpet (Abshire Farms II - 749 Stony Glade) at all previously carpe…"
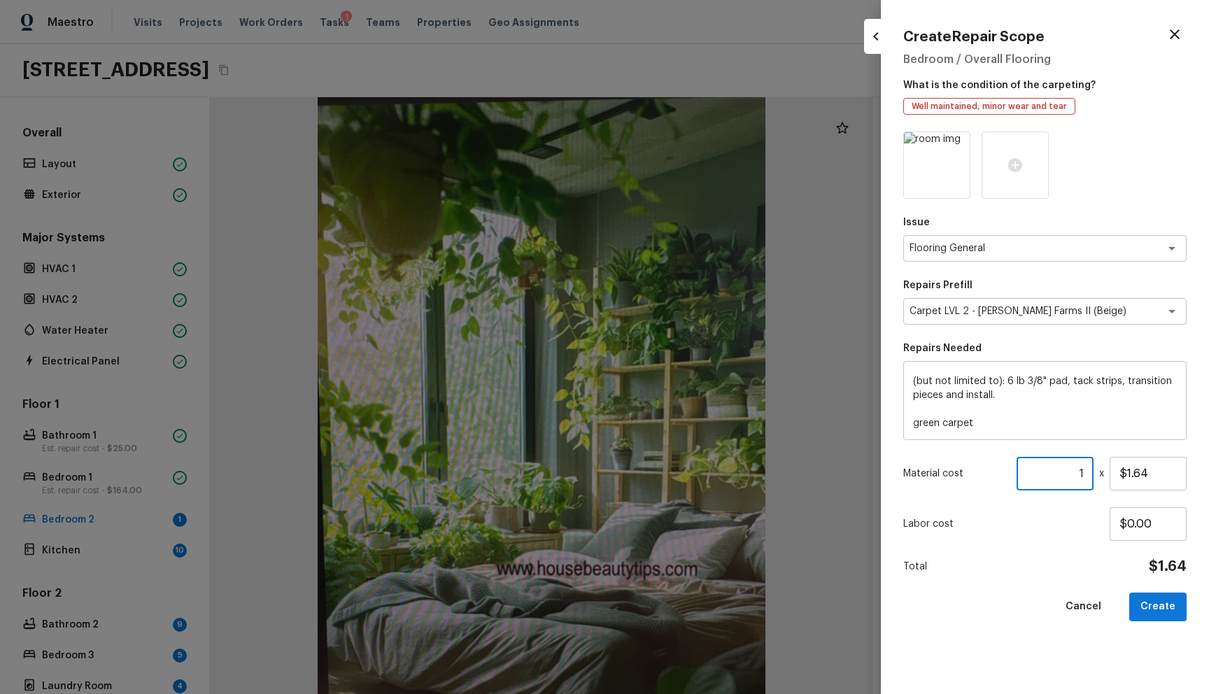
click at [1085, 476] on input "1" at bounding box center [1054, 474] width 77 height 34
type input "150"
click at [1164, 623] on div "Issue Flooring General x ​ Repairs Prefill Carpet LVL 2 - Abshire Farms II (Bei…" at bounding box center [1044, 402] width 283 height 540
click at [1160, 610] on button "Create" at bounding box center [1157, 607] width 57 height 29
type input "1"
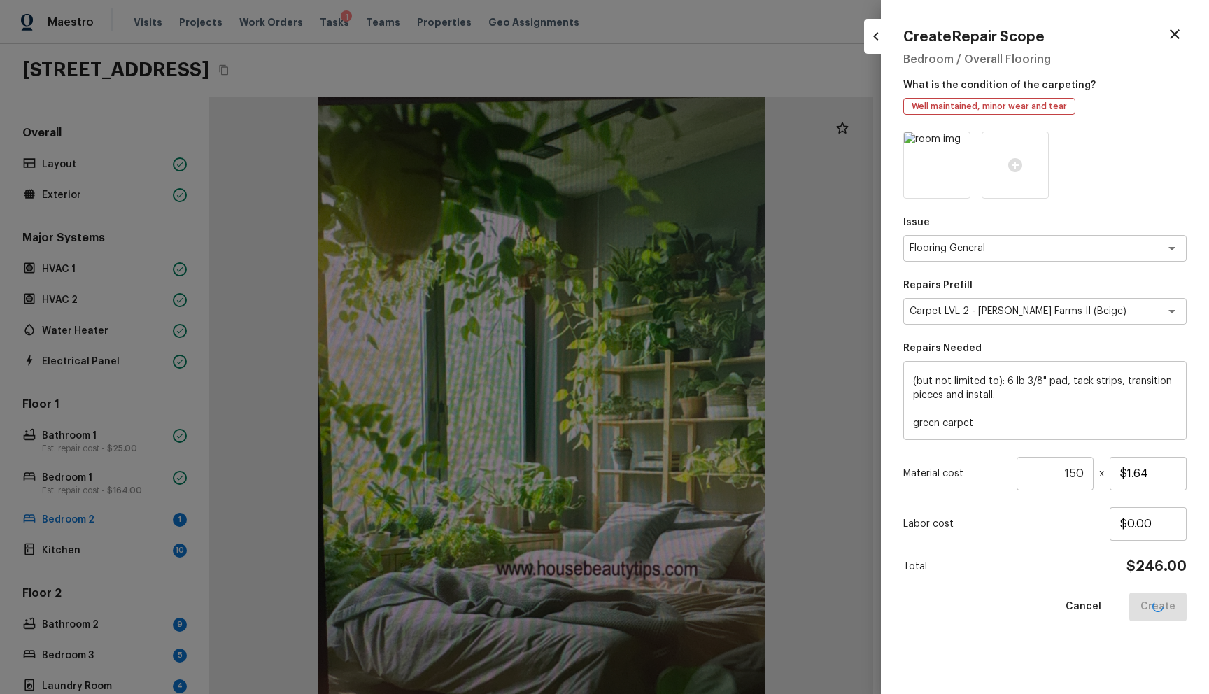
type input "$0.00"
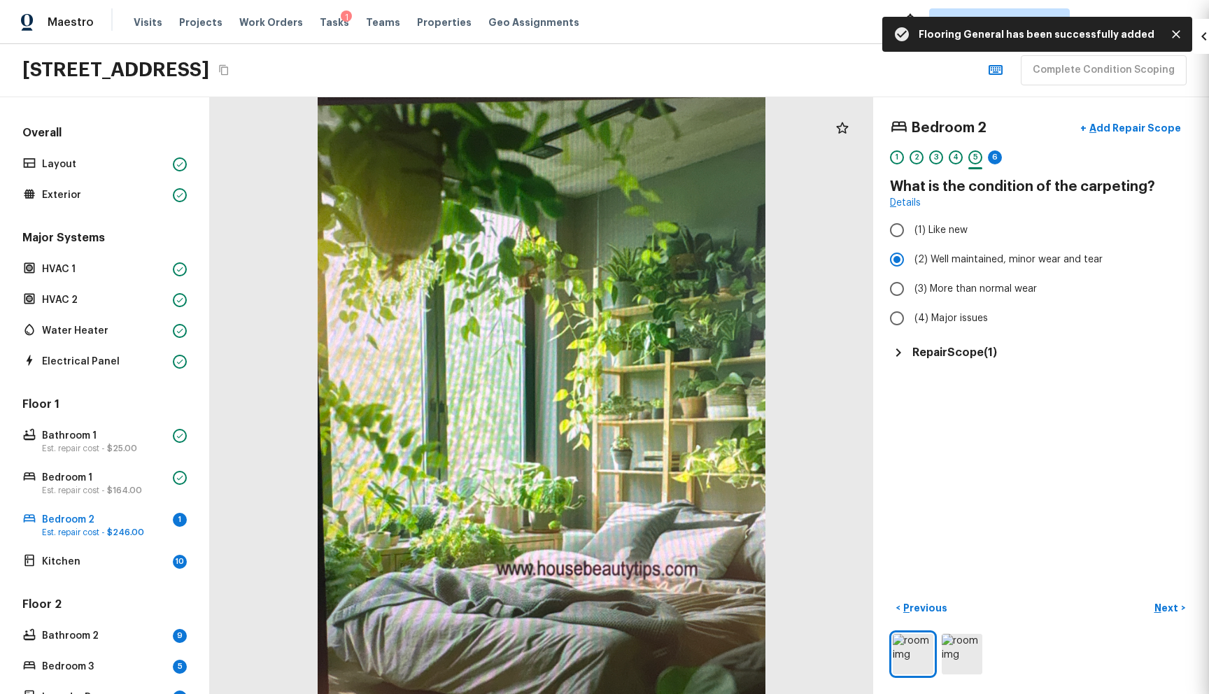
scroll to position [0, 0]
click at [1154, 601] on p "Next" at bounding box center [1167, 608] width 27 height 14
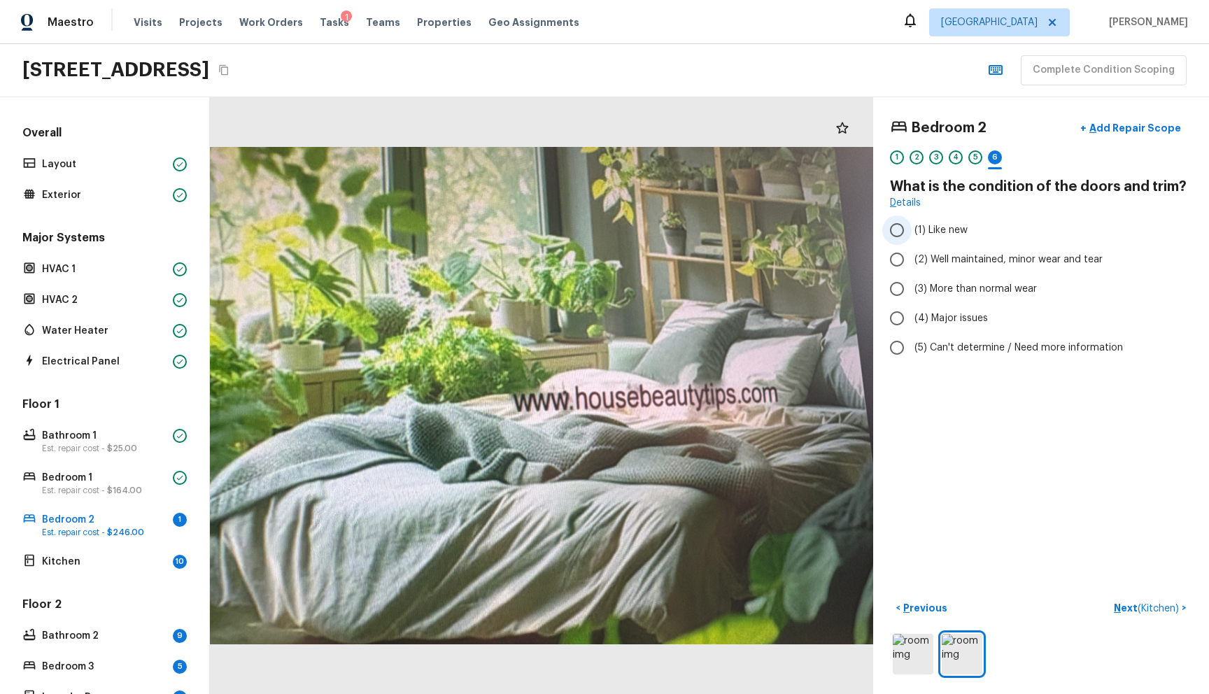
click at [914, 226] on span "(1) Like new" at bounding box center [940, 230] width 53 height 14
click at [912, 226] on input "(1) Like new" at bounding box center [896, 229] width 29 height 29
radio input "true"
click at [1114, 601] on p "Next ( Kitchen )" at bounding box center [1148, 608] width 68 height 15
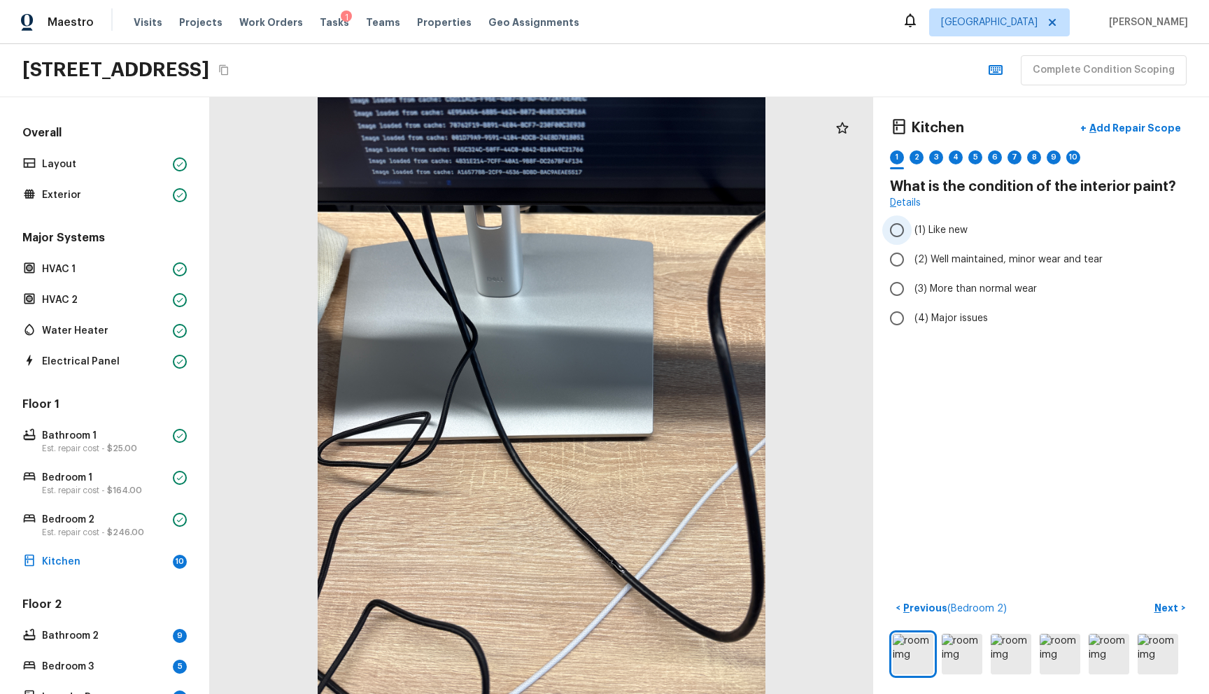
click at [914, 231] on span "(1) Like new" at bounding box center [940, 230] width 53 height 14
click at [909, 231] on input "(1) Like new" at bounding box center [896, 229] width 29 height 29
radio input "true"
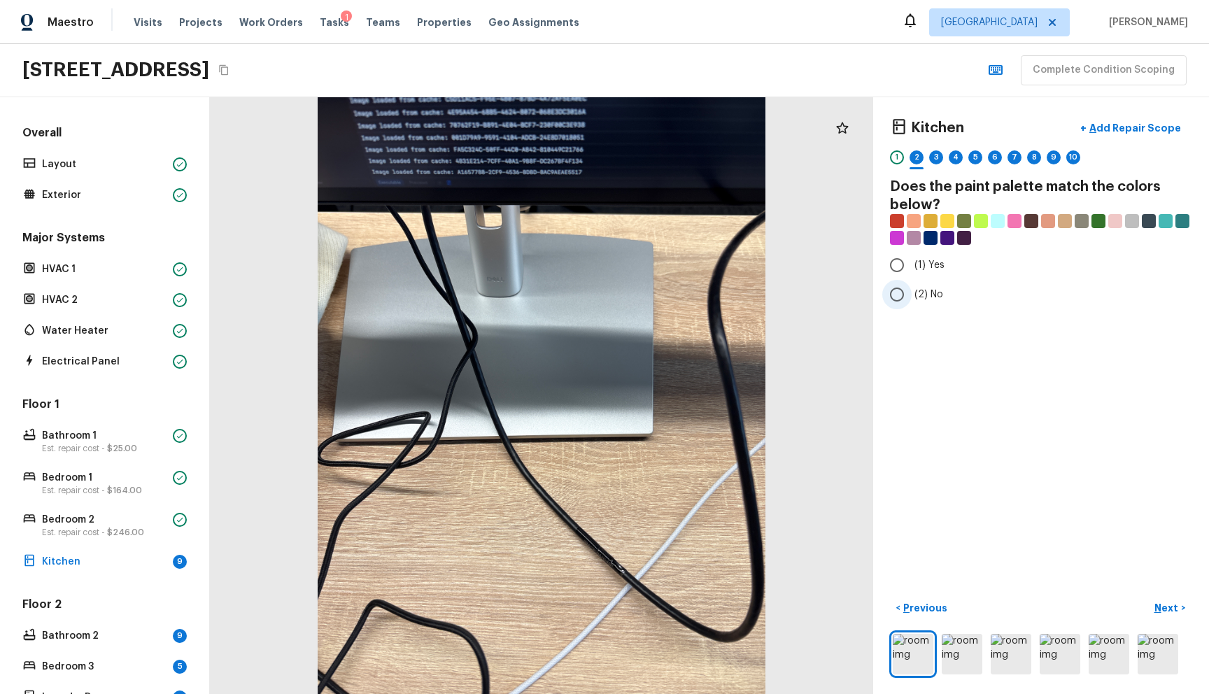
click at [914, 293] on span "(2) No" at bounding box center [928, 295] width 29 height 14
click at [912, 293] on input "(2) No" at bounding box center [896, 294] width 29 height 29
radio input "true"
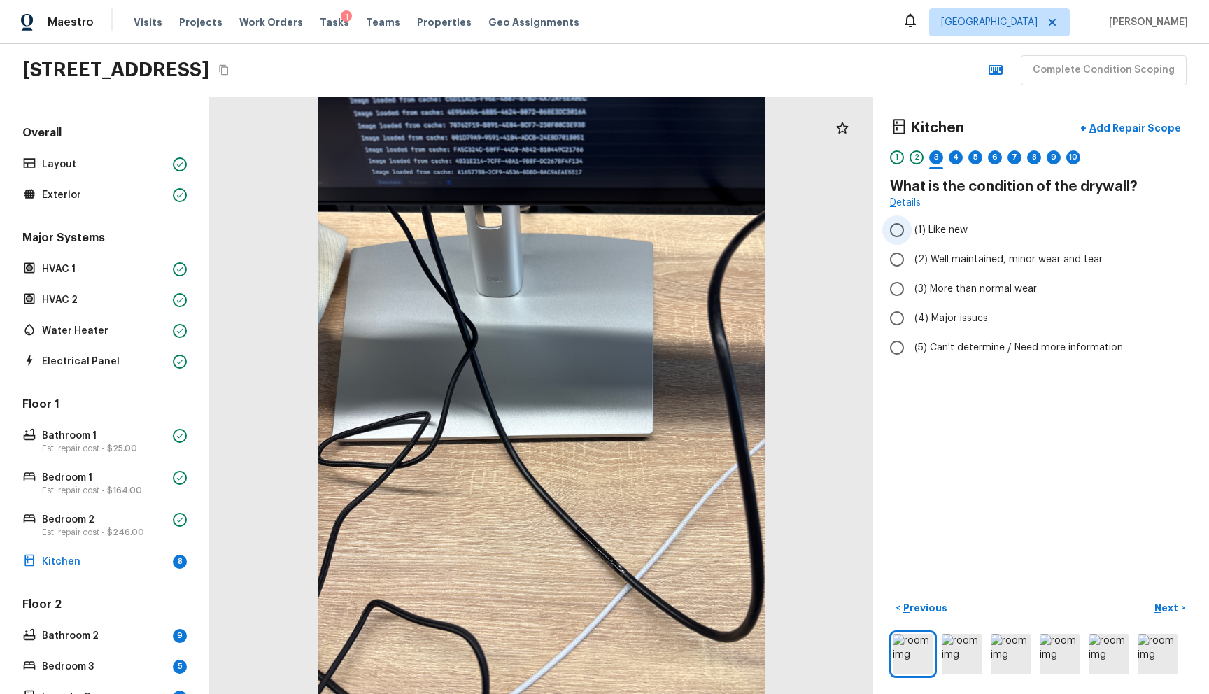
click at [919, 232] on span "(1) Like new" at bounding box center [940, 230] width 53 height 14
click at [912, 232] on input "(1) Like new" at bounding box center [896, 229] width 29 height 29
radio input "true"
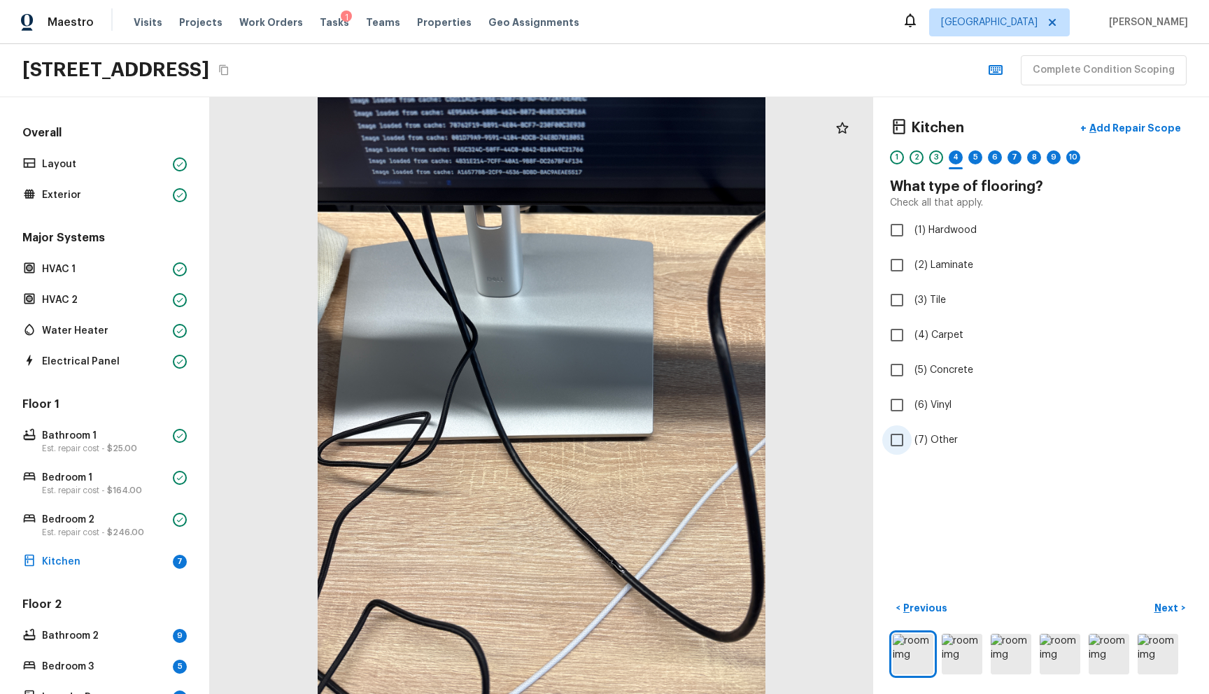
click at [926, 436] on span "(7) Other" at bounding box center [935, 440] width 43 height 14
click at [912, 436] on input "(7) Other" at bounding box center [896, 439] width 29 height 29
checkbox input "true"
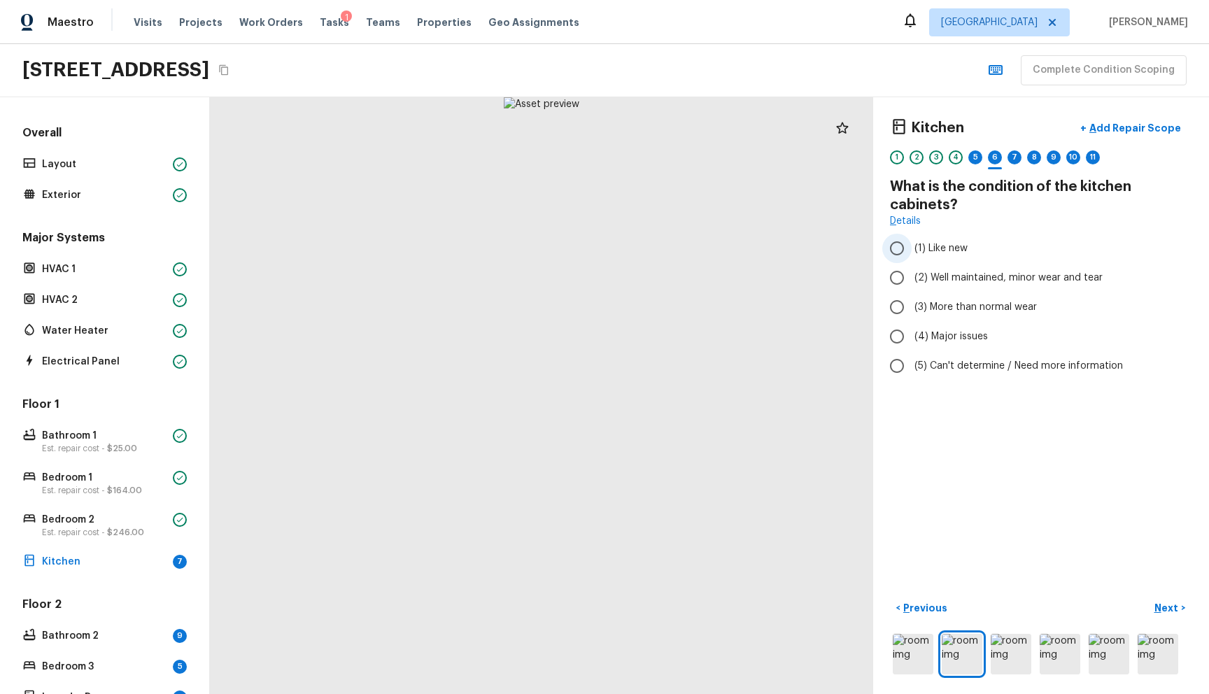
click at [924, 241] on span "(1) Like new" at bounding box center [940, 248] width 53 height 14
click at [912, 241] on input "(1) Like new" at bounding box center [896, 248] width 29 height 29
radio input "true"
click at [930, 367] on span "(5) Can't determine / Need more information" at bounding box center [1018, 366] width 208 height 14
click at [912, 367] on input "(5) Can't determine / Need more information" at bounding box center [896, 365] width 29 height 29
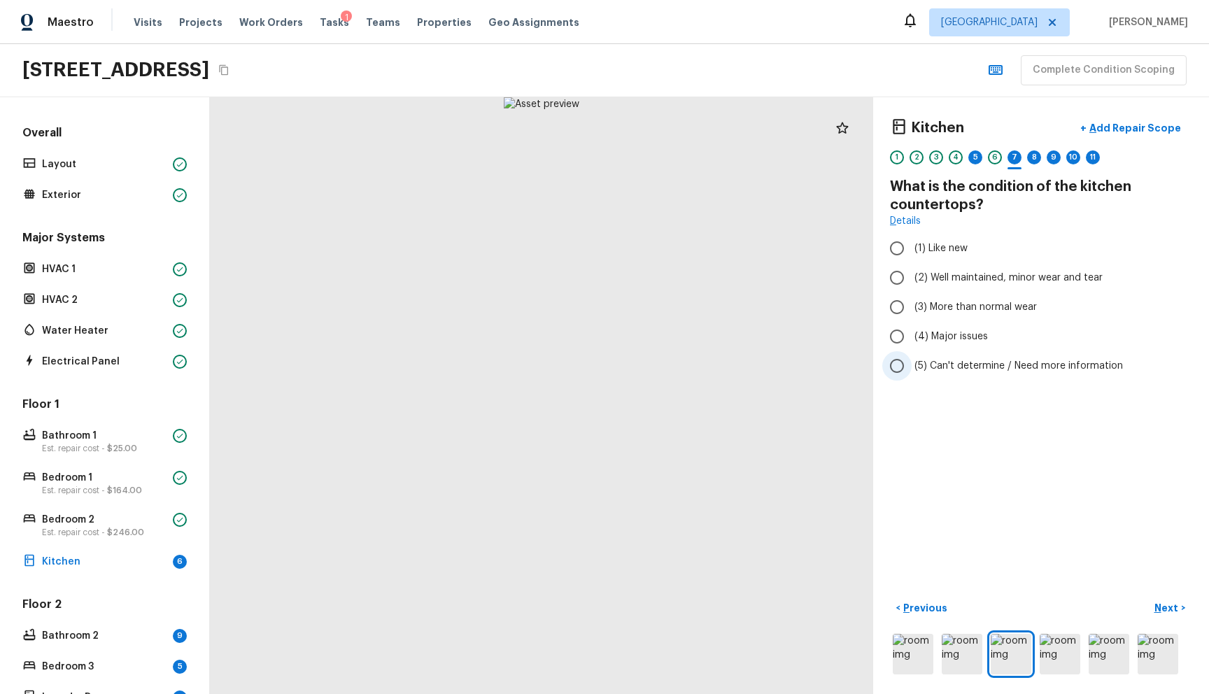
radio input "true"
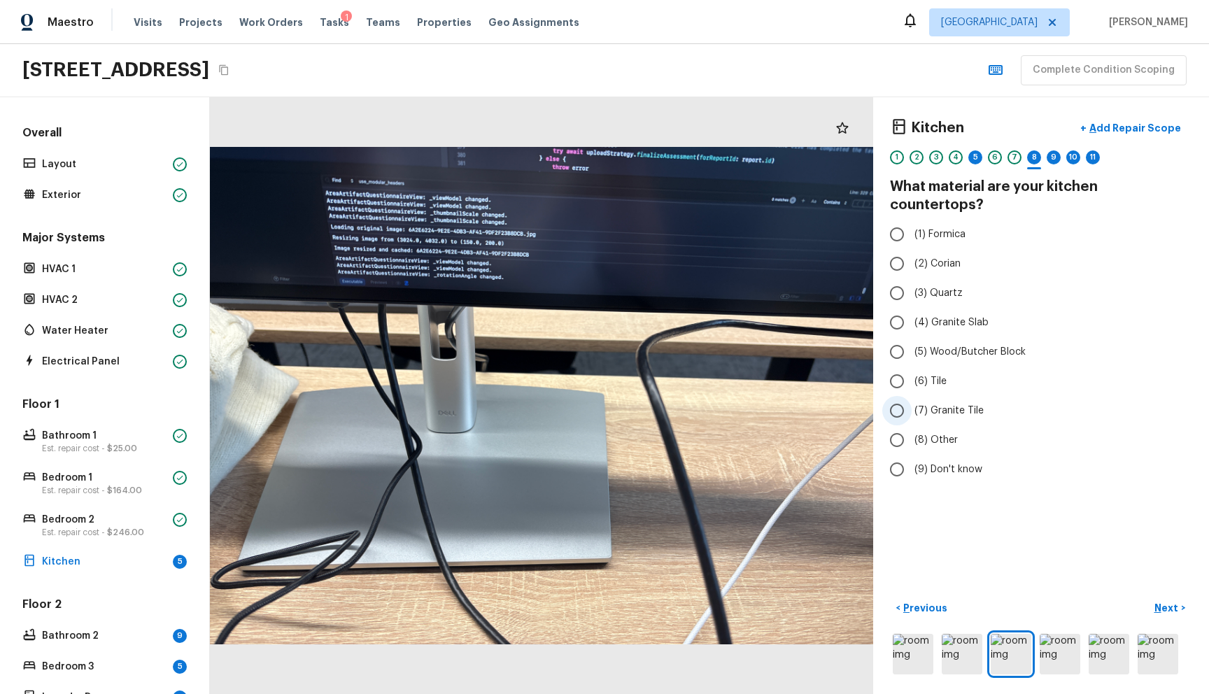
click at [942, 396] on label "(7) Granite Tile" at bounding box center [1031, 410] width 299 height 29
click at [912, 396] on input "(7) Granite Tile" at bounding box center [896, 410] width 29 height 29
radio input "true"
click at [968, 158] on div "5" at bounding box center [975, 157] width 14 height 14
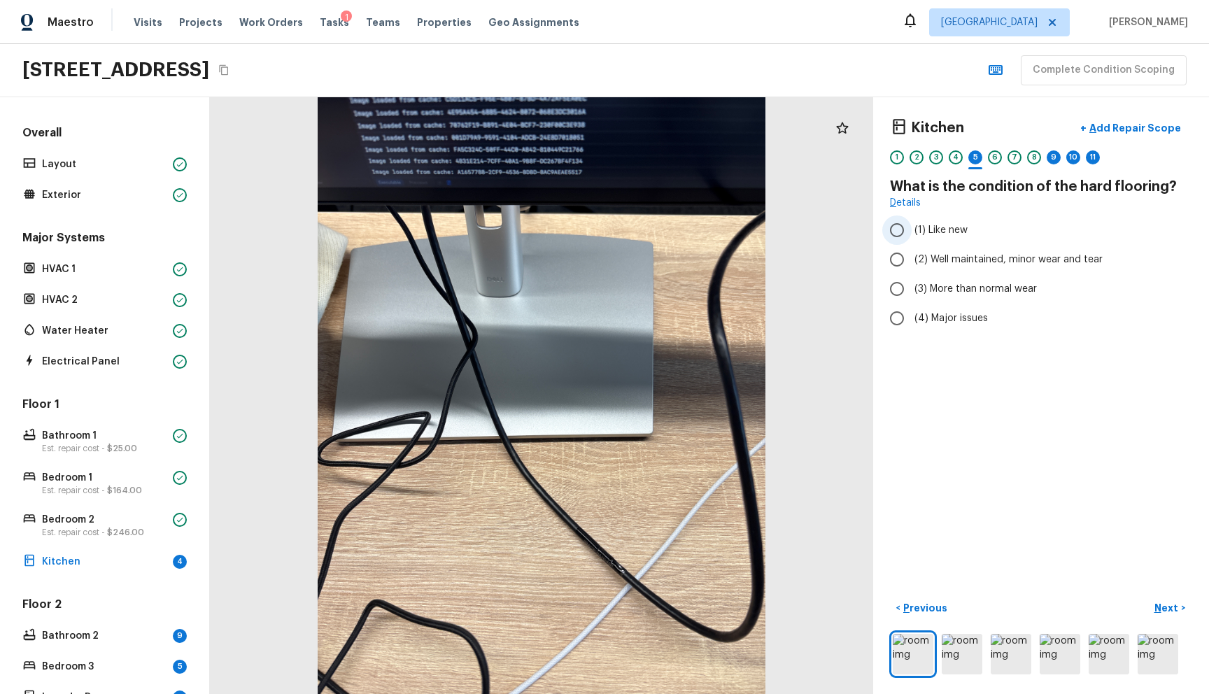
click at [934, 233] on span "(1) Like new" at bounding box center [940, 230] width 53 height 14
click at [912, 233] on input "(1) Like new" at bounding box center [896, 229] width 29 height 29
radio input "true"
click at [1047, 158] on div "9" at bounding box center [1054, 157] width 14 height 14
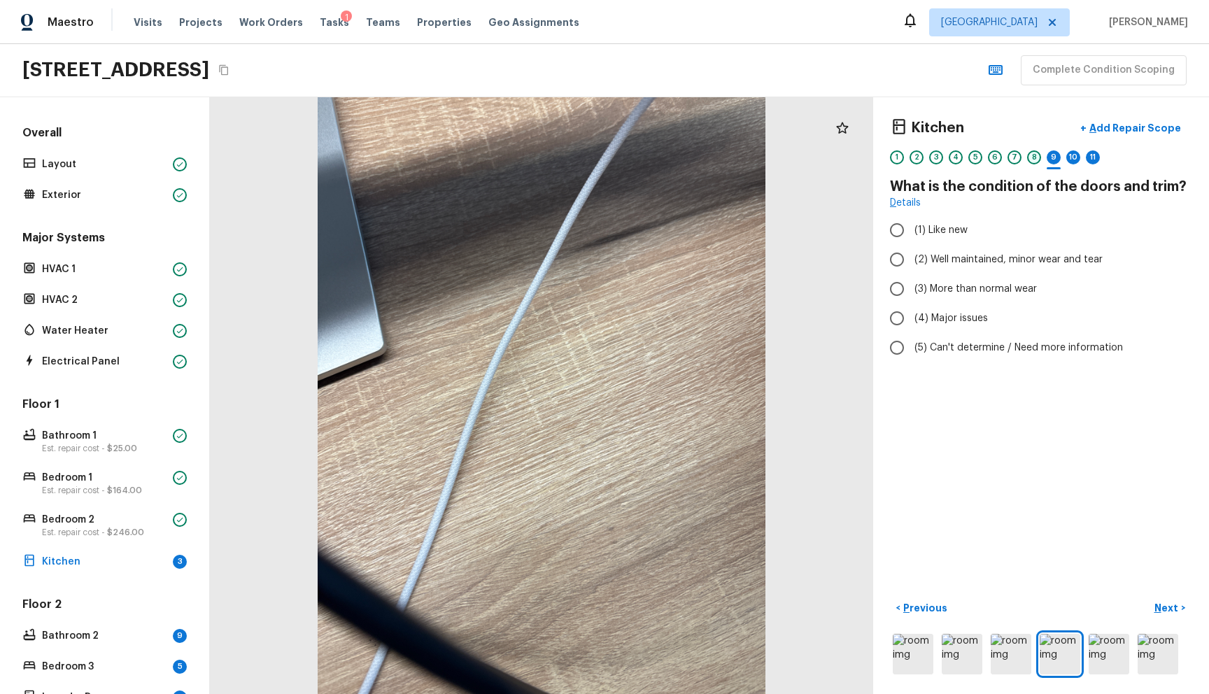
click at [1029, 157] on div "8" at bounding box center [1034, 157] width 14 height 14
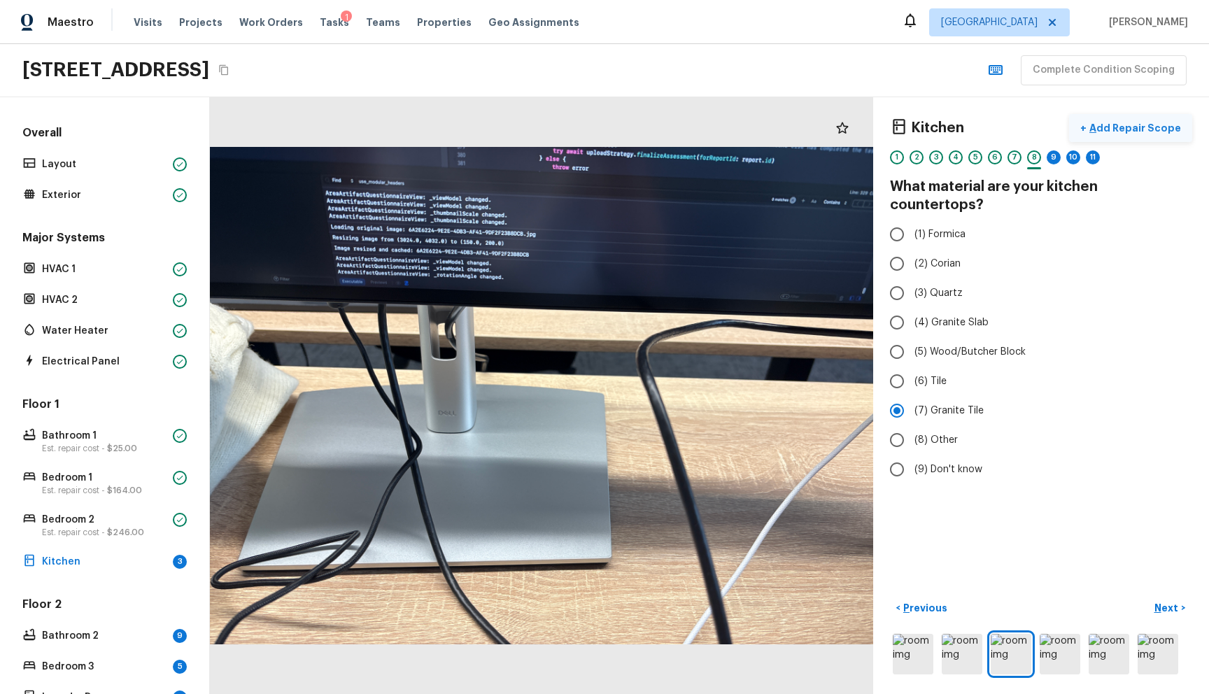
click at [1116, 134] on button "+ Add Repair Scope" at bounding box center [1130, 128] width 123 height 29
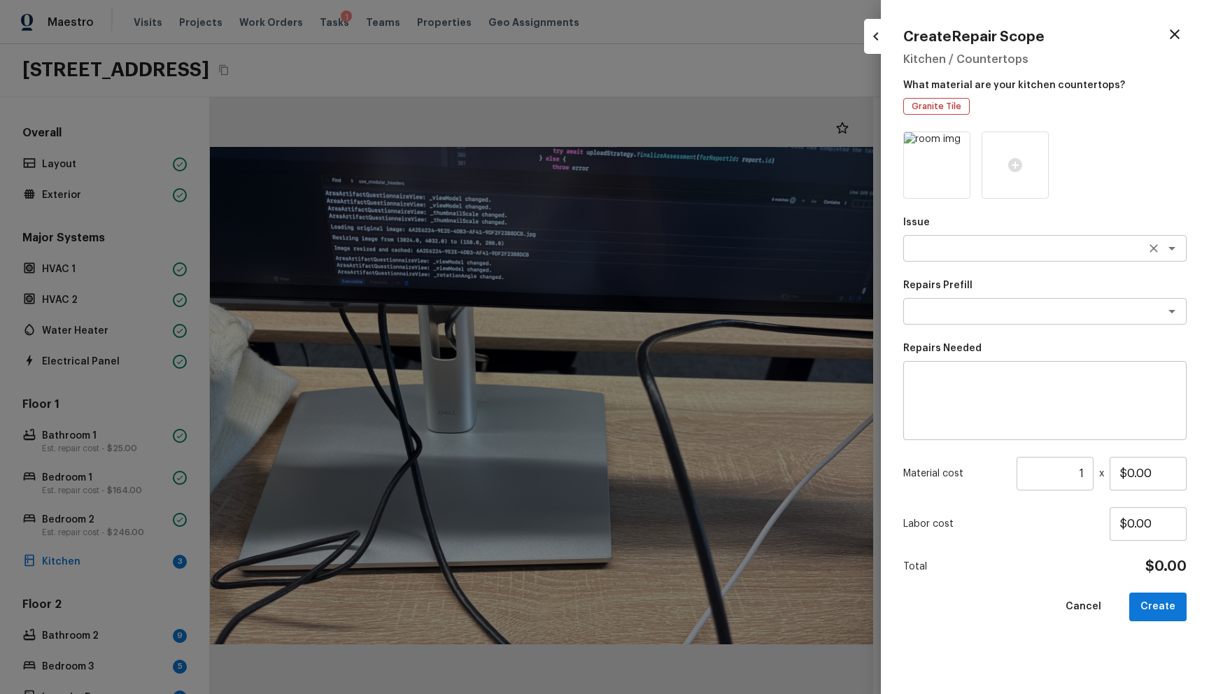
click at [965, 241] on textarea at bounding box center [1025, 248] width 232 height 14
click at [945, 246] on textarea "kit" at bounding box center [1025, 248] width 232 height 14
click at [970, 274] on li "Countertops" at bounding box center [1044, 278] width 283 height 22
type textarea "Countertops"
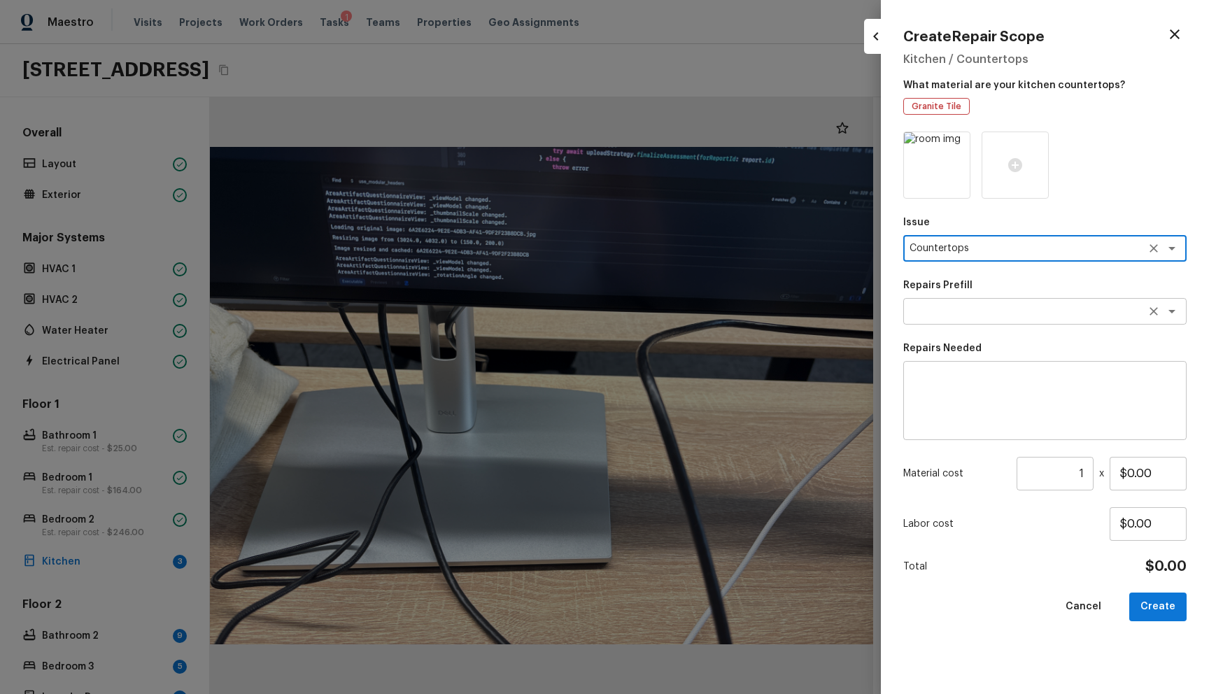
click at [961, 304] on textarea at bounding box center [1025, 311] width 232 height 14
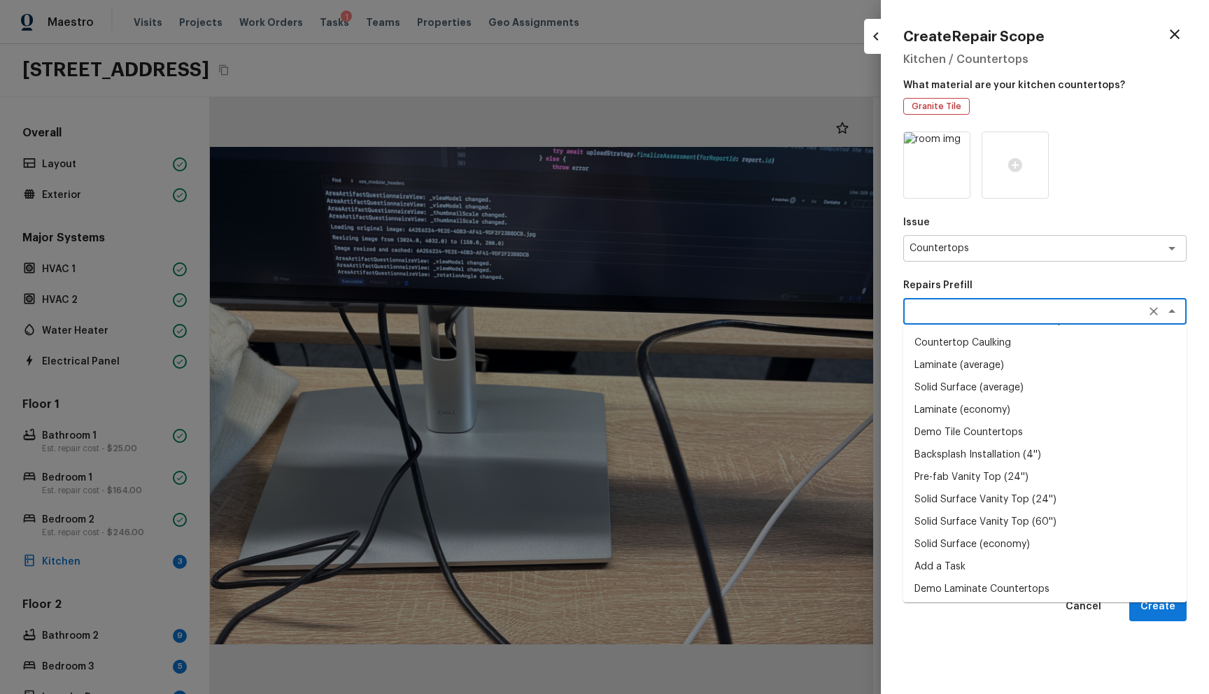
scroll to position [114, 0]
click at [983, 554] on li "Add a Task" at bounding box center [1044, 563] width 283 height 22
type textarea "Add a Task"
type textarea "HPM to detail"
type input "$1.00"
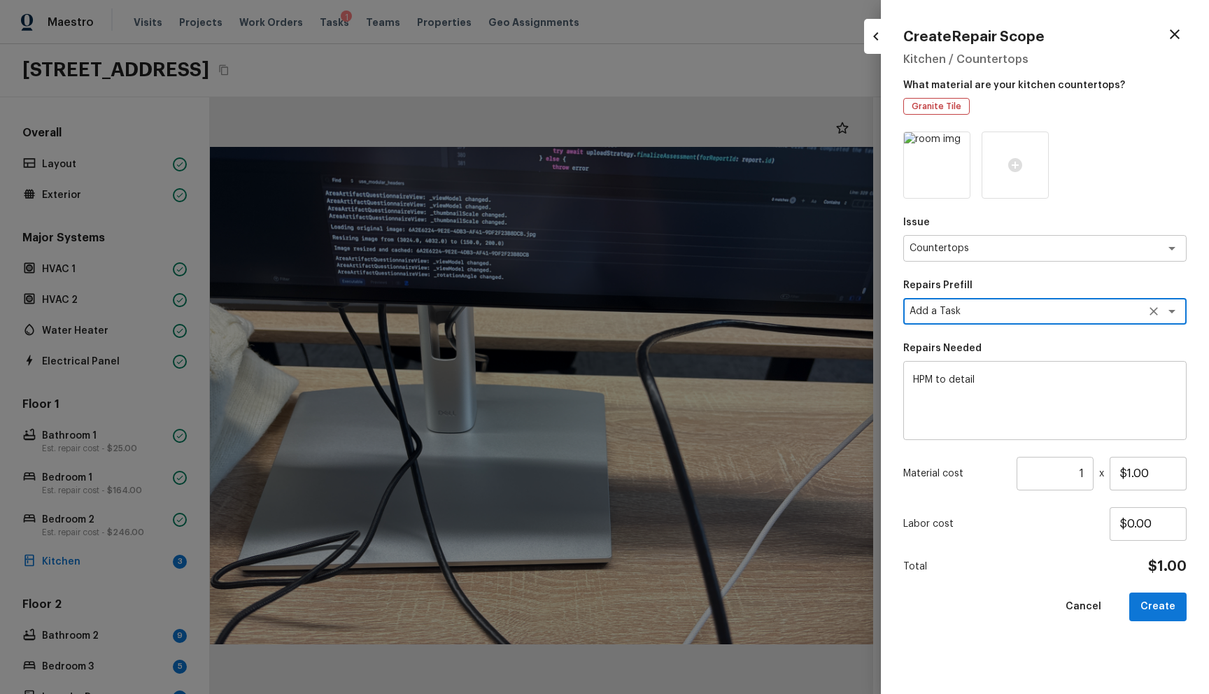
click at [988, 397] on textarea "HPM to detail" at bounding box center [1045, 401] width 264 height 56
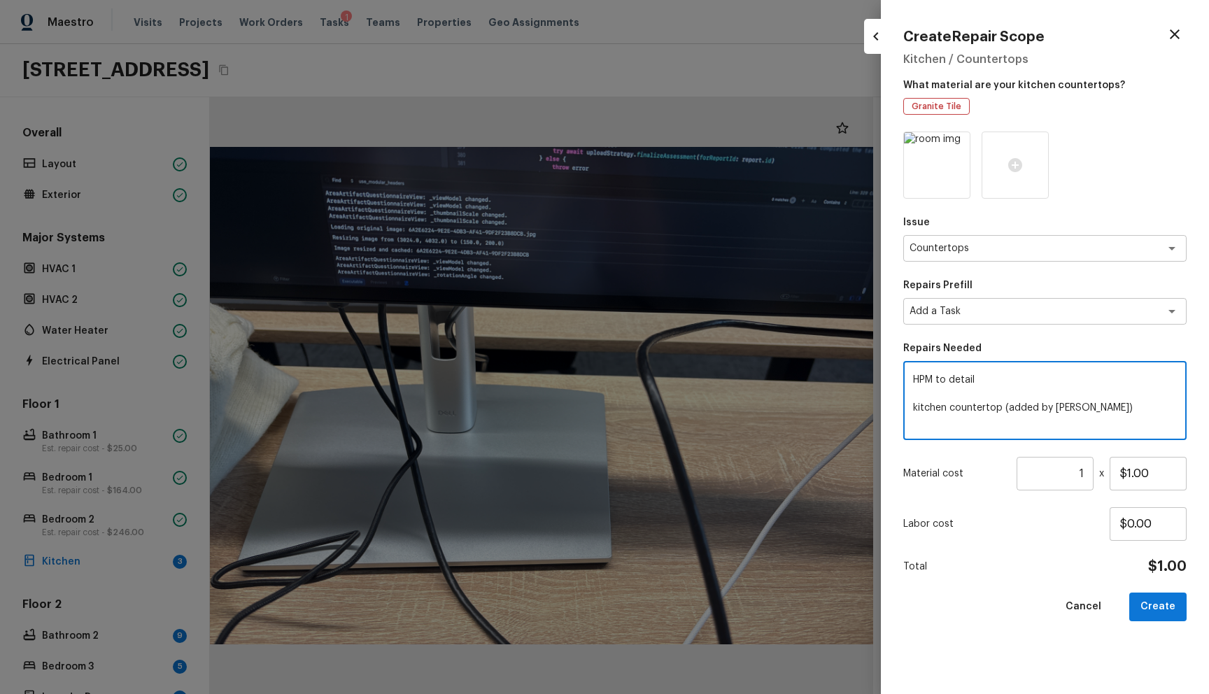
type textarea "HPM to detail kitchen countertop (added by Marcin)"
click at [1075, 471] on input "1" at bounding box center [1054, 474] width 77 height 34
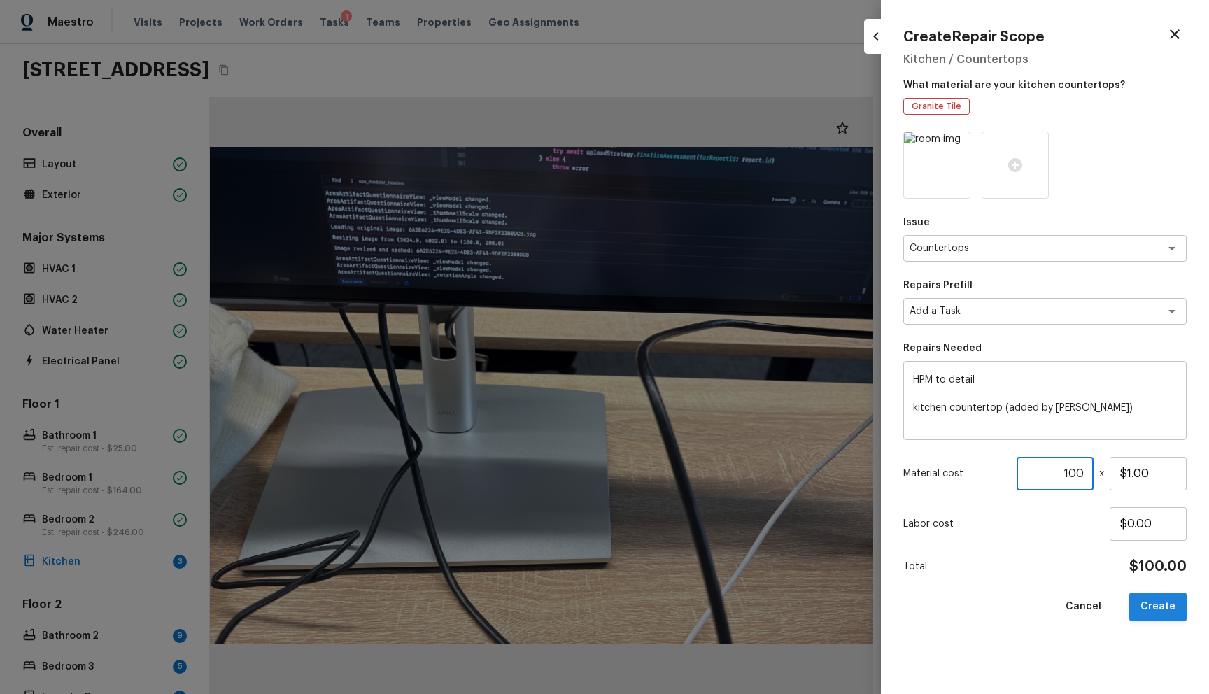
type input "100"
click at [1158, 605] on button "Create" at bounding box center [1157, 607] width 57 height 29
type input "1"
type input "$0.00"
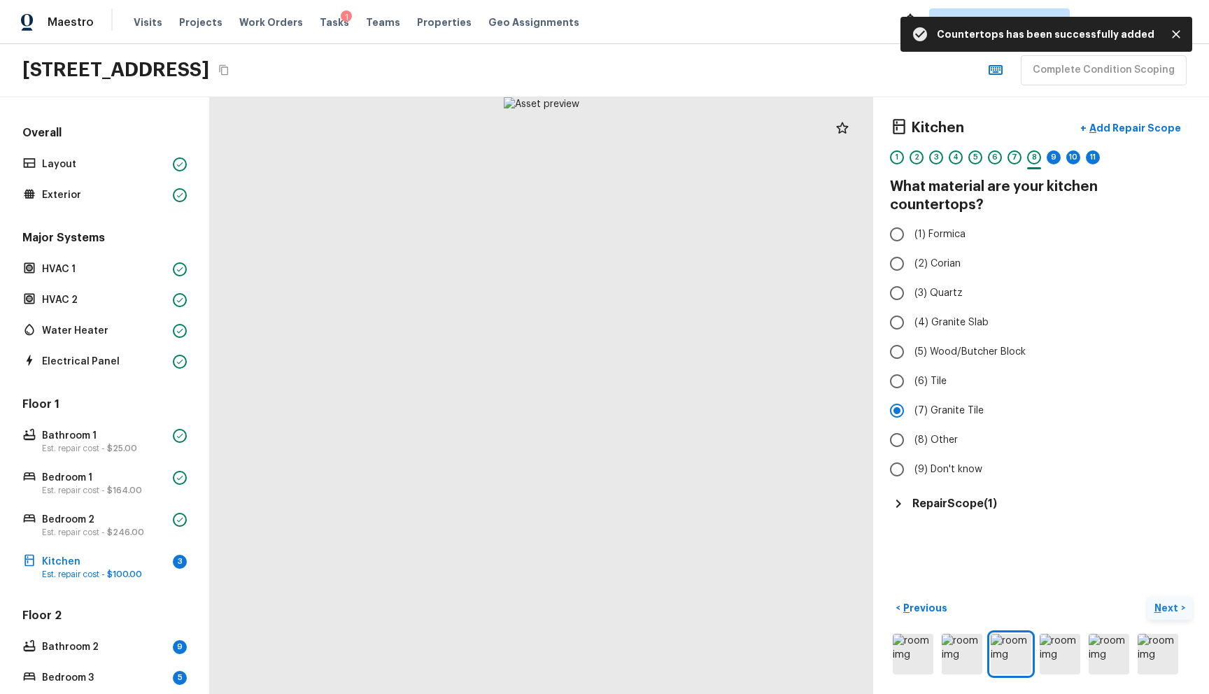
click at [1156, 597] on button "Next >" at bounding box center [1169, 608] width 45 height 23
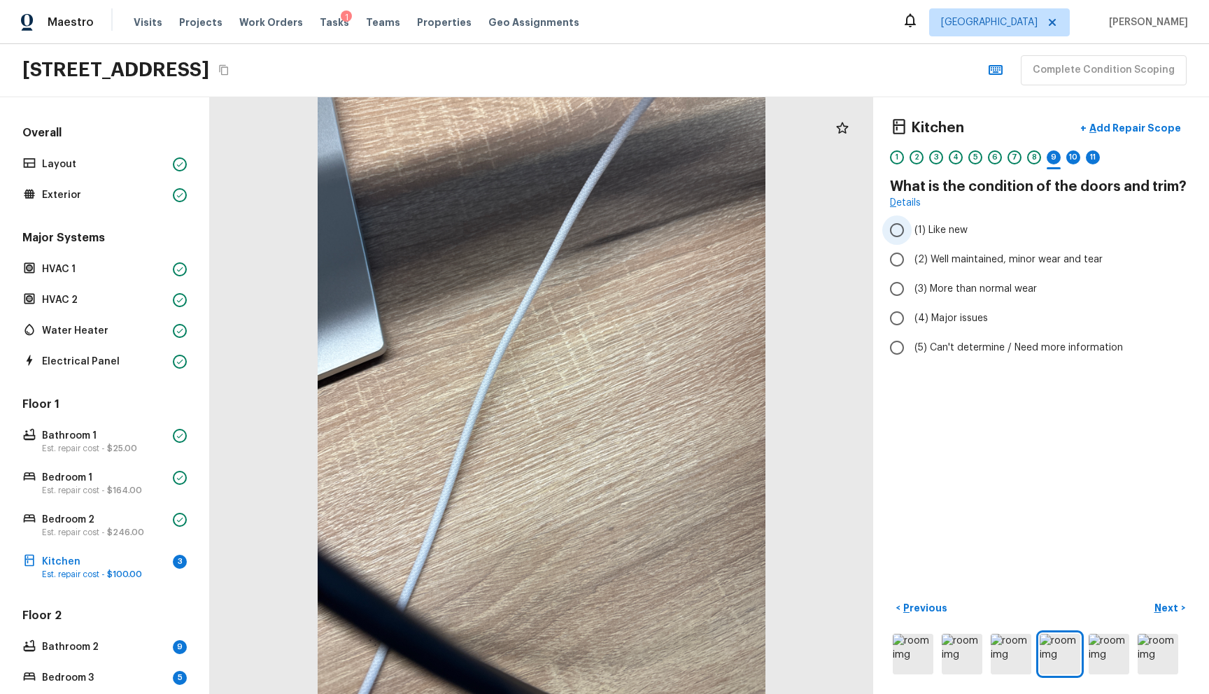
click at [935, 237] on label "(1) Like new" at bounding box center [1031, 229] width 299 height 29
click at [912, 237] on input "(1) Like new" at bounding box center [896, 229] width 29 height 29
radio input "true"
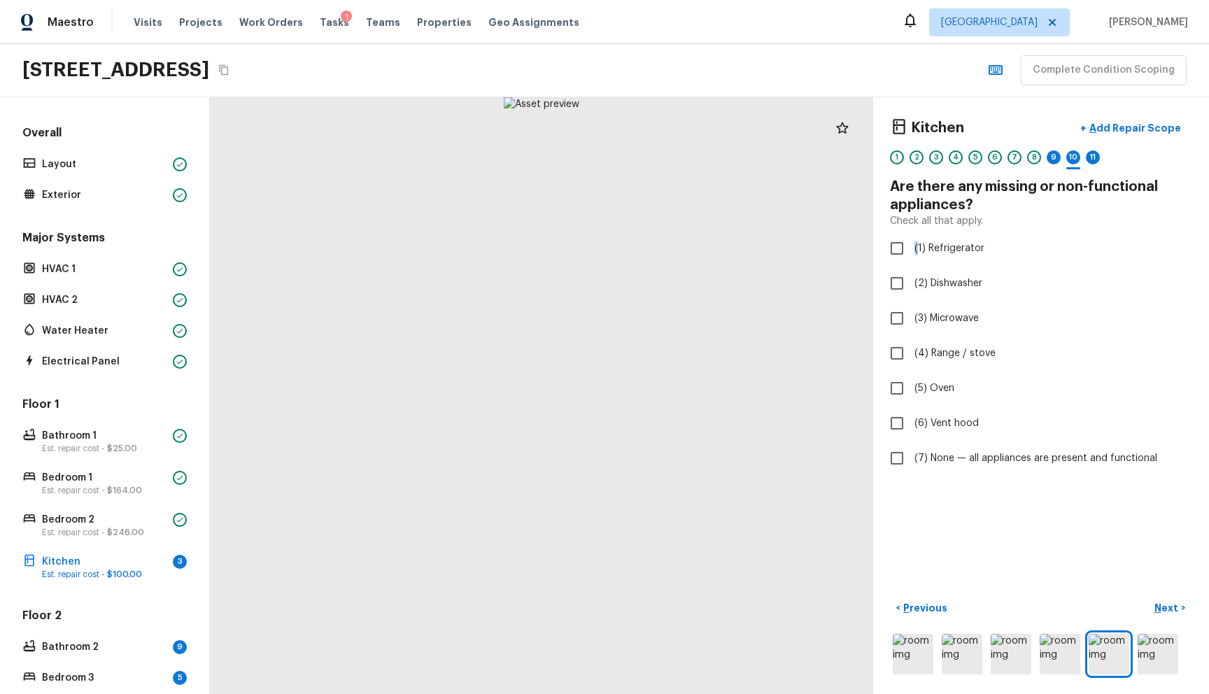
click at [935, 237] on label "(1) Refrigerator" at bounding box center [1031, 248] width 299 height 29
click at [912, 237] on input "(1) Refrigerator" at bounding box center [896, 248] width 29 height 29
click at [936, 244] on span "(1) Refrigerator" at bounding box center [949, 248] width 70 height 14
click at [912, 244] on input "(1) Refrigerator" at bounding box center [896, 248] width 29 height 29
checkbox input "false"
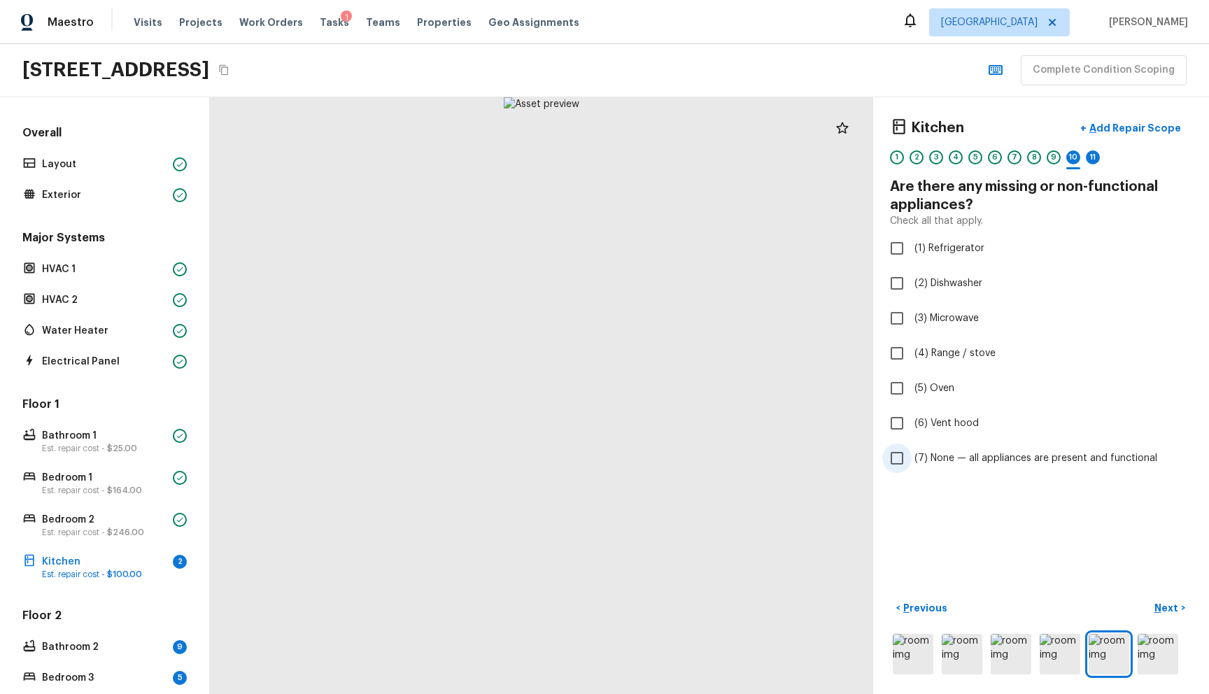
click at [935, 451] on label "(7) None — all appliances are present and functional" at bounding box center [1031, 458] width 299 height 29
click at [912, 451] on input "(7) None — all appliances are present and functional" at bounding box center [896, 458] width 29 height 29
checkbox input "true"
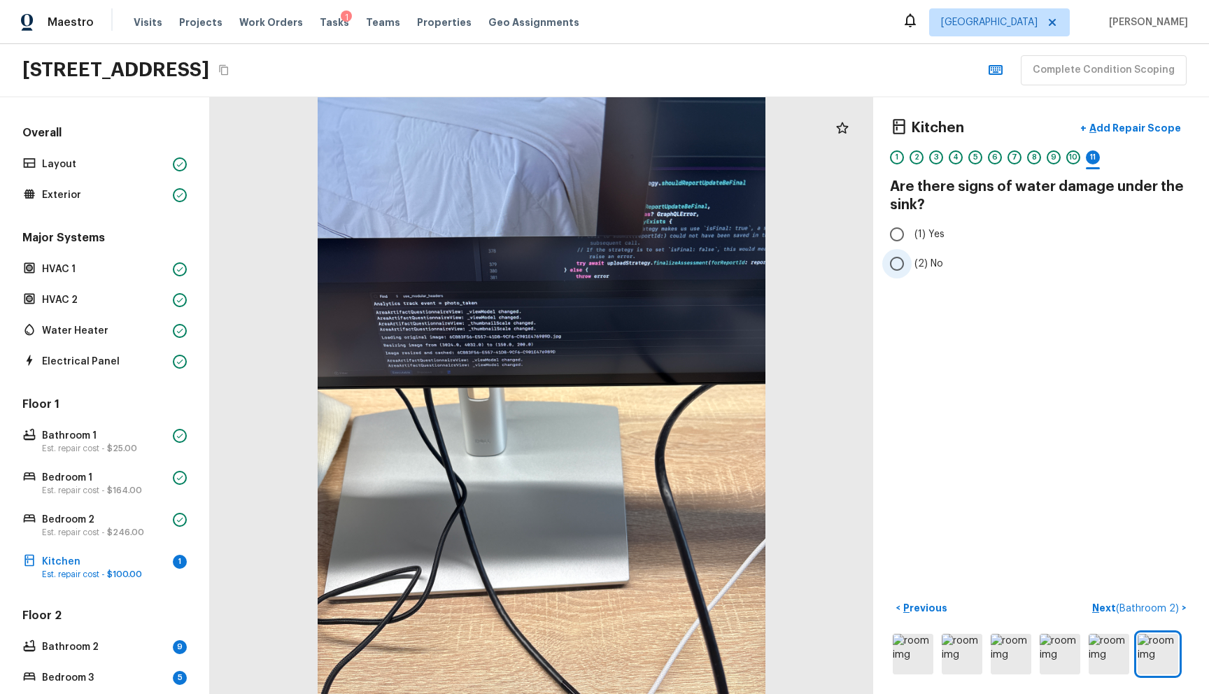
click at [921, 266] on span "(2) No" at bounding box center [928, 264] width 29 height 14
click at [912, 266] on input "(2) No" at bounding box center [896, 263] width 29 height 29
radio input "true"
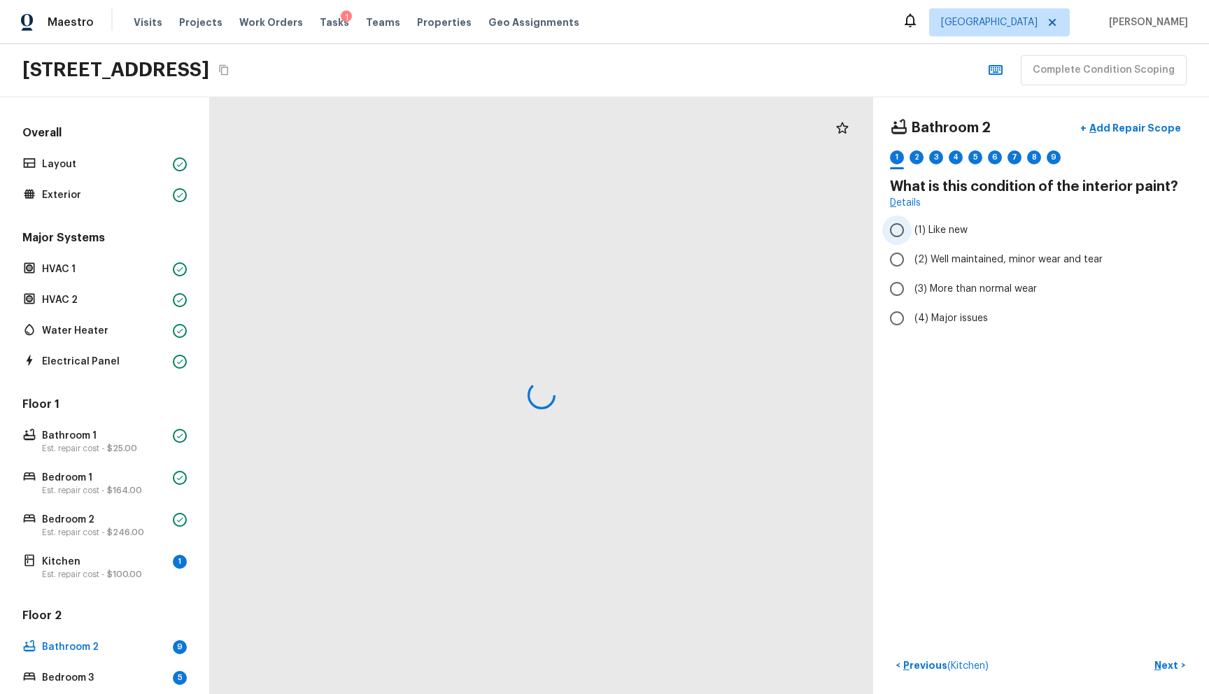
click at [958, 232] on label "(1) Like new" at bounding box center [1031, 229] width 299 height 29
click at [912, 232] on input "(1) Like new" at bounding box center [896, 229] width 29 height 29
radio input "true"
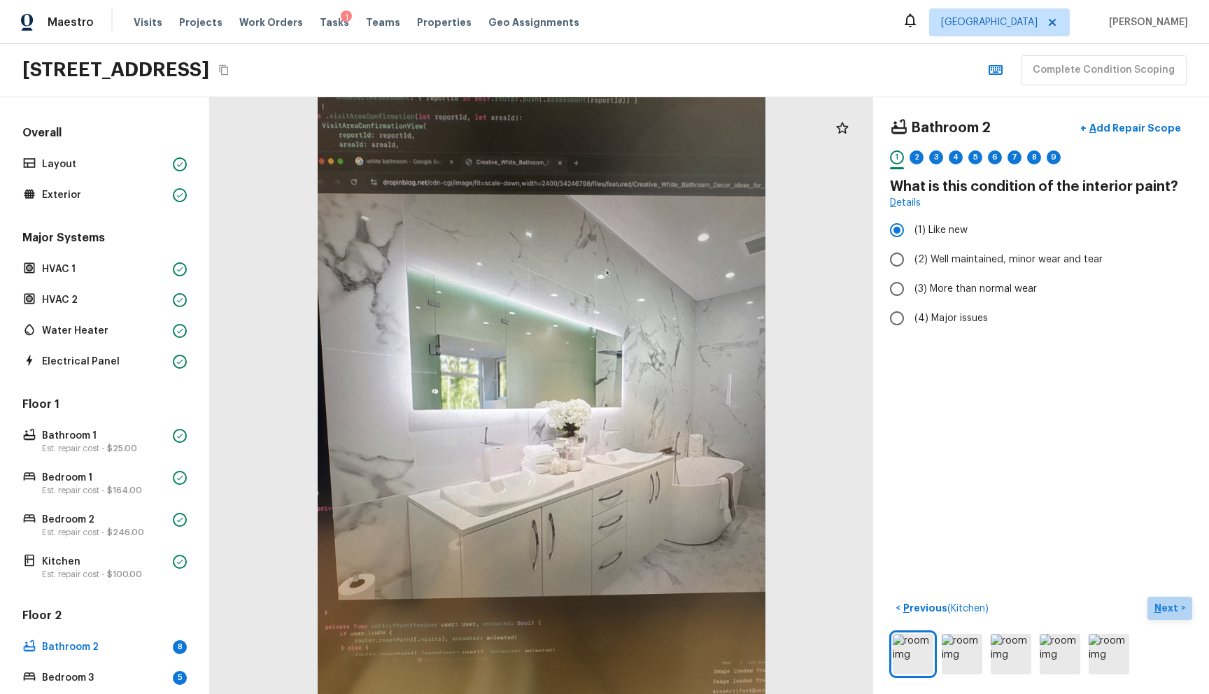
click at [1147, 597] on button "Next >" at bounding box center [1169, 608] width 45 height 23
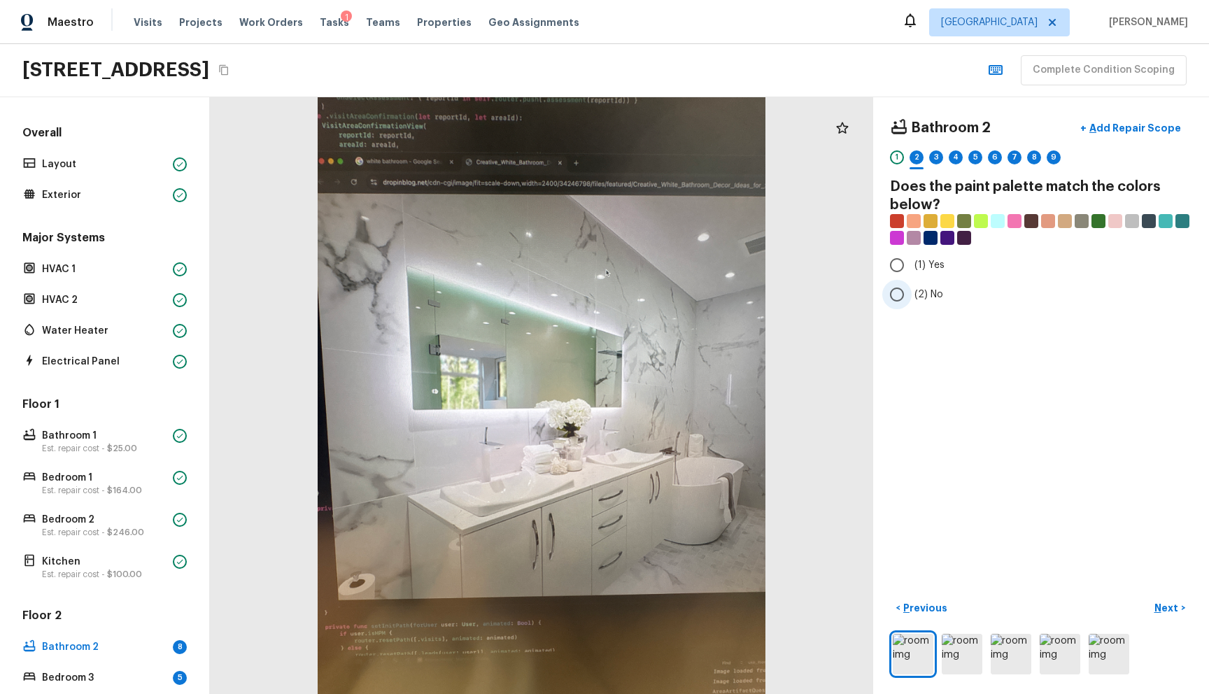
click at [914, 295] on span "(2) No" at bounding box center [928, 295] width 29 height 14
click at [912, 295] on input "(2) No" at bounding box center [896, 294] width 29 height 29
radio input "true"
click at [1148, 597] on button "Next >" at bounding box center [1169, 608] width 45 height 23
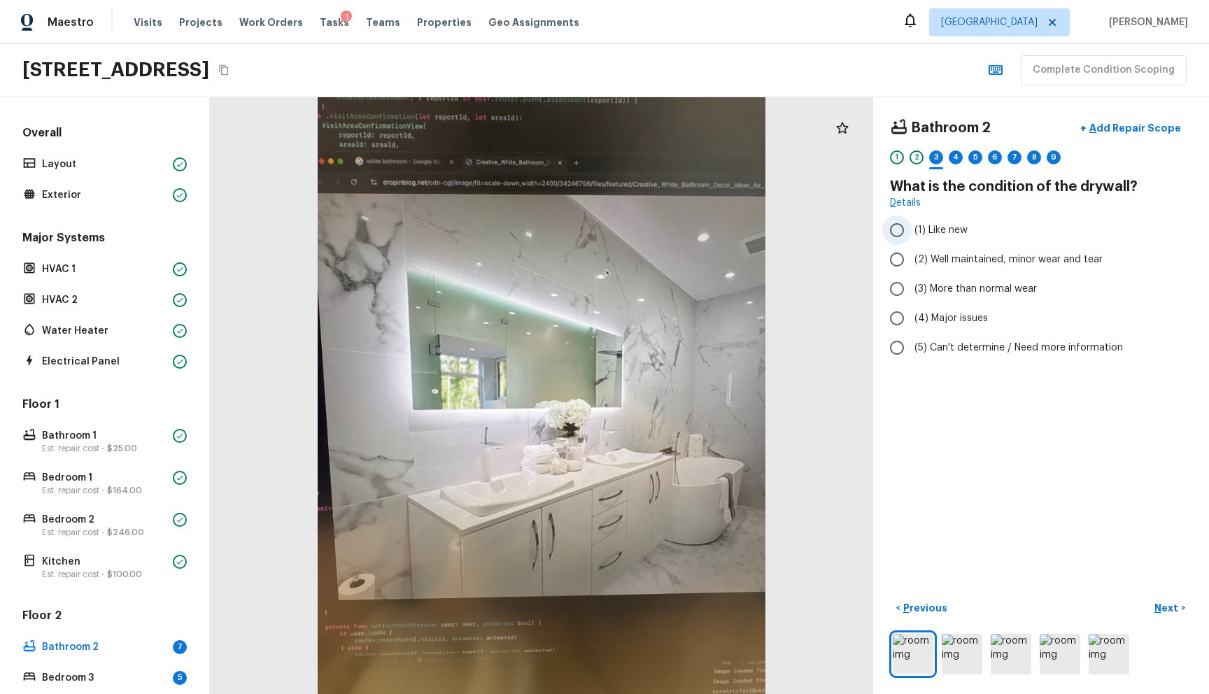
click at [935, 227] on span "(1) Like new" at bounding box center [940, 230] width 53 height 14
click at [912, 227] on input "(1) Like new" at bounding box center [896, 229] width 29 height 29
radio input "true"
click at [1166, 604] on button "Next >" at bounding box center [1169, 608] width 45 height 23
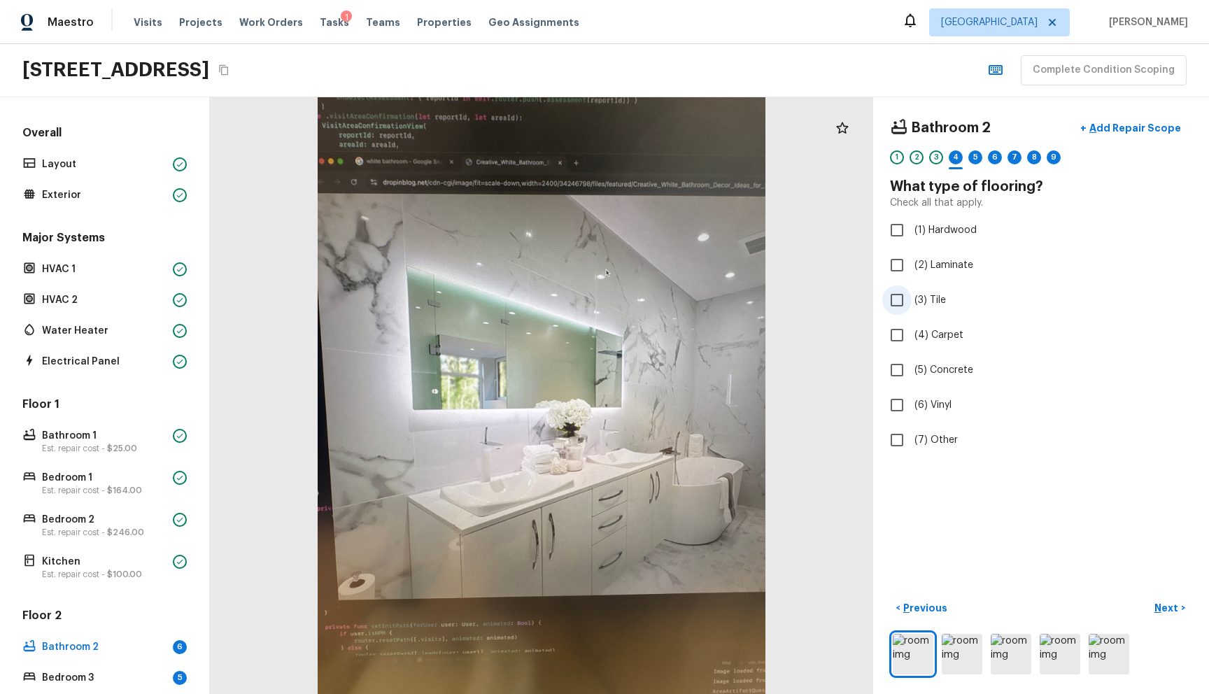
click at [914, 302] on span "(3) Tile" at bounding box center [929, 300] width 31 height 14
click at [904, 302] on input "(3) Tile" at bounding box center [896, 299] width 29 height 29
checkbox input "true"
click at [1154, 601] on p "Next" at bounding box center [1167, 608] width 27 height 14
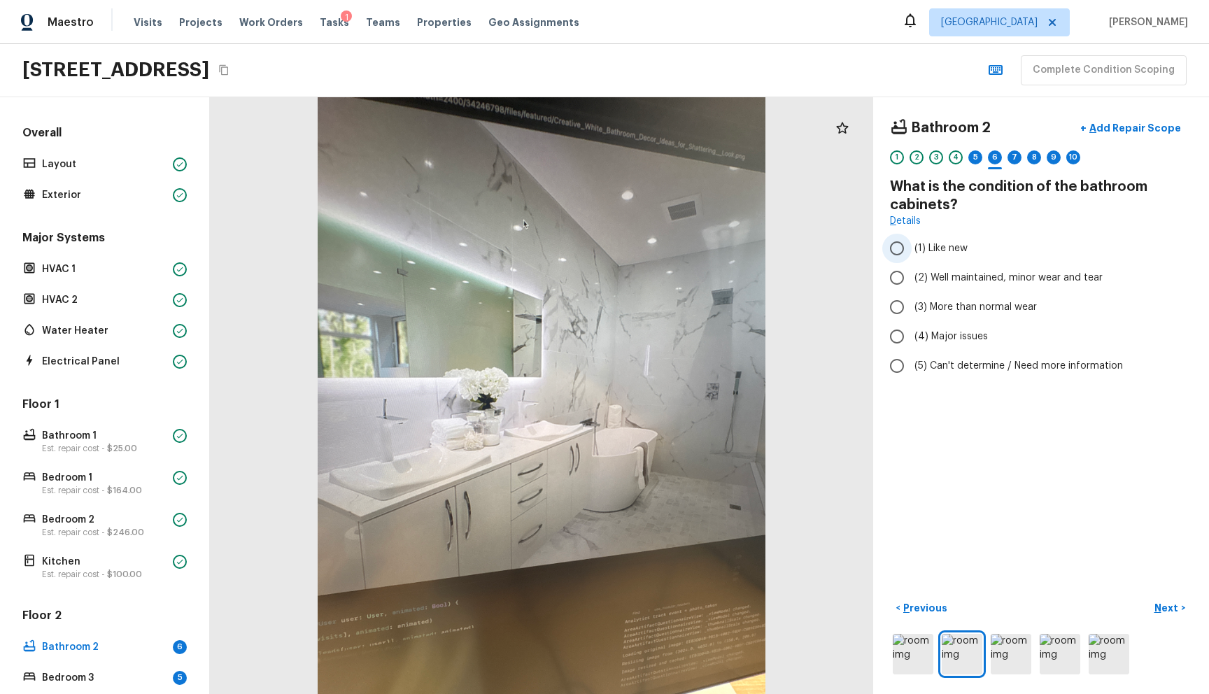
click at [898, 245] on input "(1) Like new" at bounding box center [896, 248] width 29 height 29
radio input "true"
click at [1156, 597] on button "Next >" at bounding box center [1169, 608] width 45 height 23
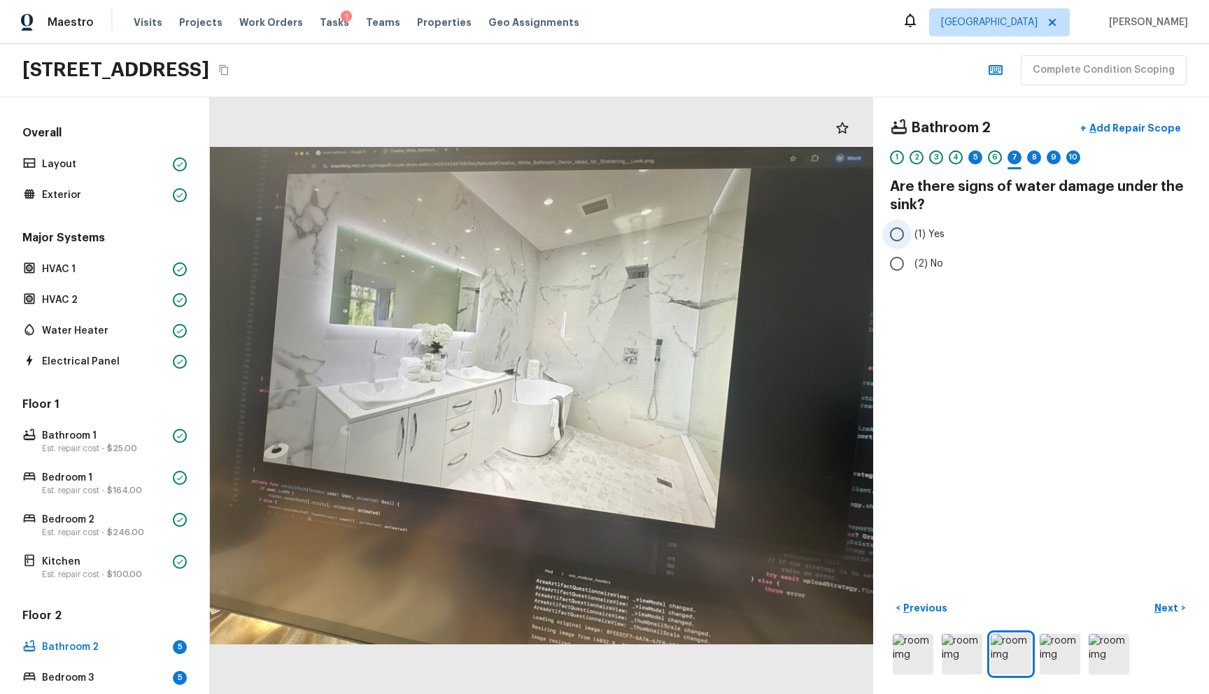
click at [935, 236] on label "(1) Yes" at bounding box center [1031, 234] width 299 height 29
click at [912, 236] on input "(1) Yes" at bounding box center [896, 234] width 29 height 29
radio input "true"
click at [1147, 120] on button "+ Add Repair Scope" at bounding box center [1130, 128] width 123 height 29
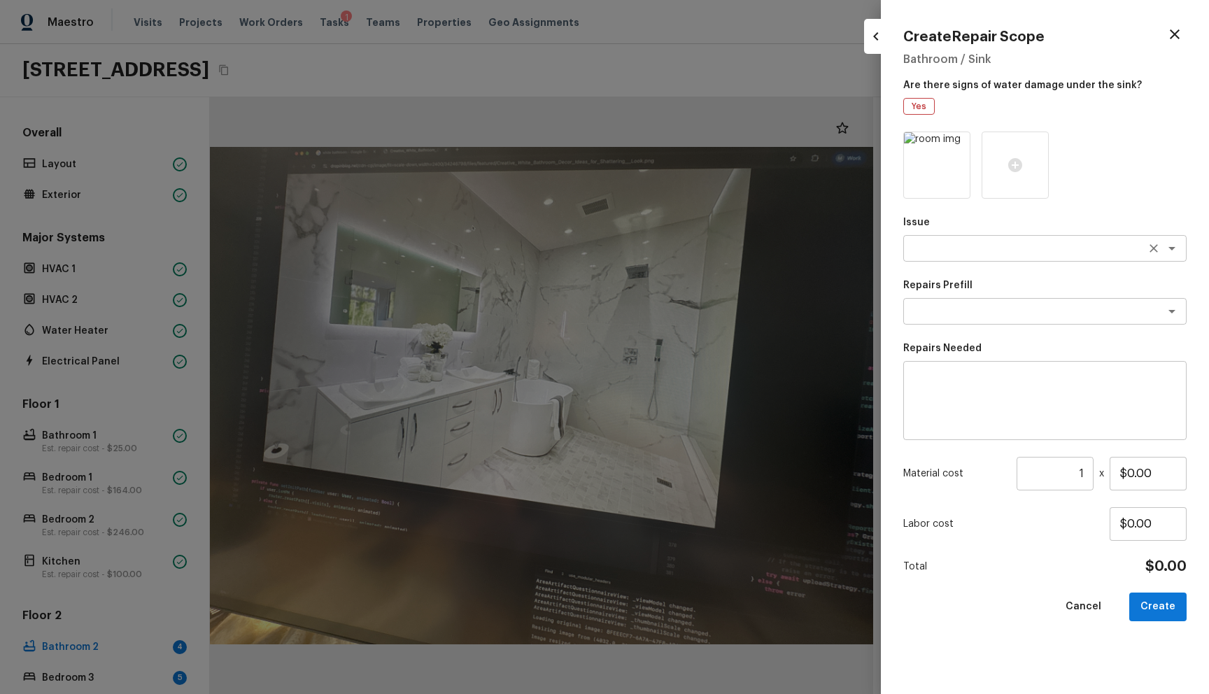
click at [954, 242] on textarea at bounding box center [1025, 248] width 232 height 14
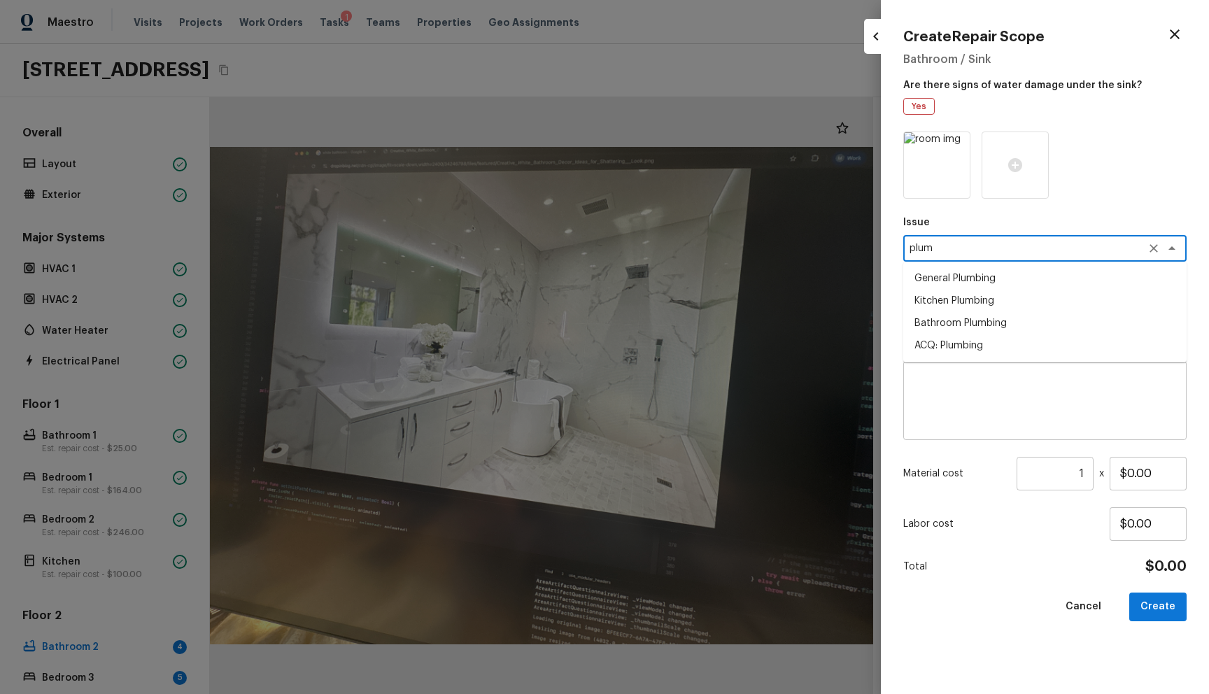
click at [965, 316] on li "Bathroom Plumbing" at bounding box center [1044, 323] width 283 height 22
type textarea "Bathroom Plumbing"
click at [962, 304] on textarea at bounding box center [1025, 311] width 232 height 14
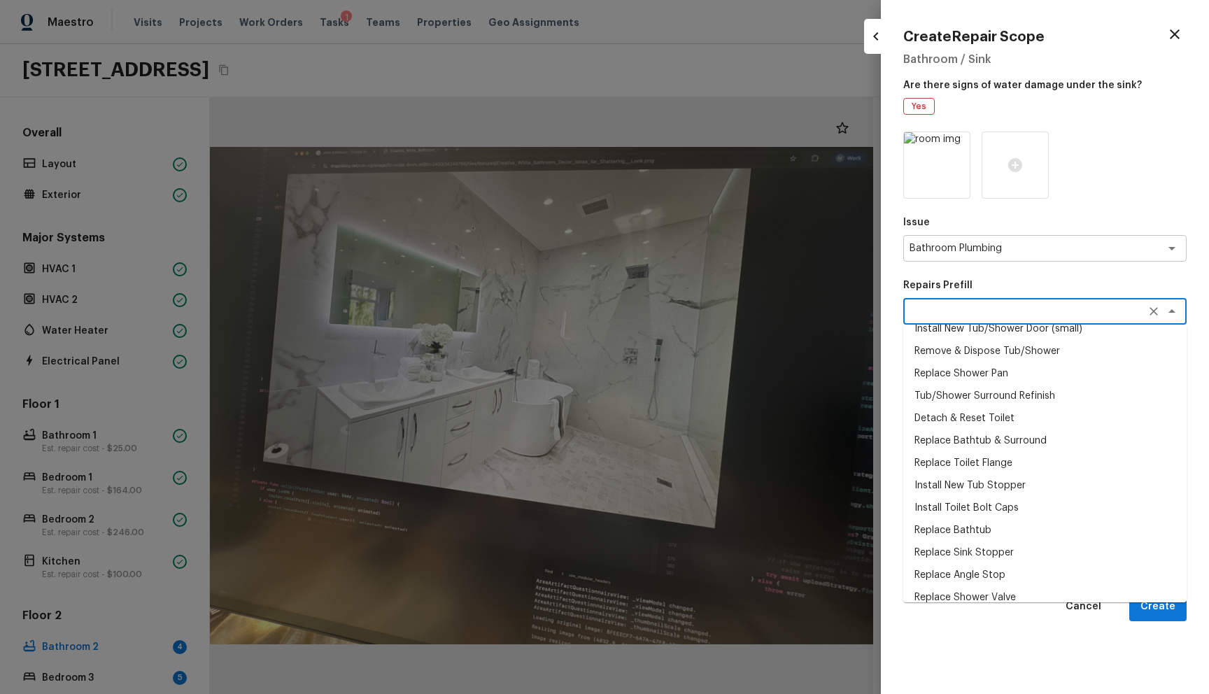
scroll to position [360, 0]
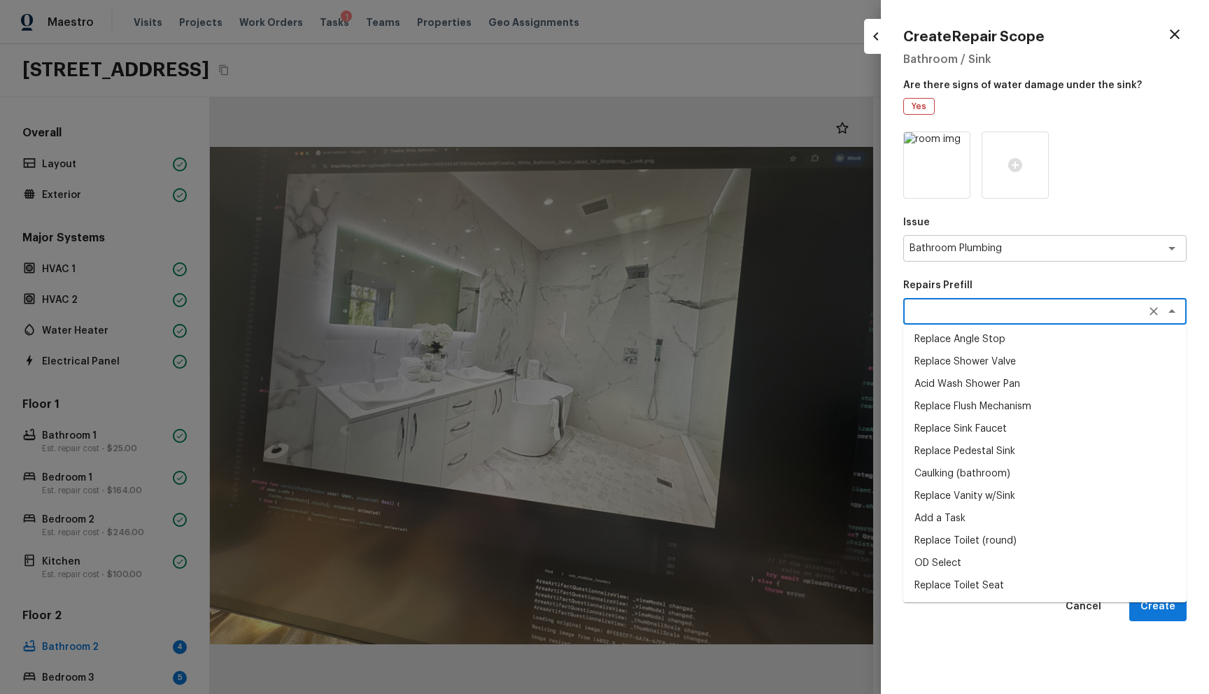
click at [938, 427] on li "Replace Sink Faucet" at bounding box center [1044, 429] width 283 height 22
type textarea "Replace Sink Faucet"
type textarea "Remove and replace the existing sink faucet with new (PM to approve finish). En…"
type input "$74.29"
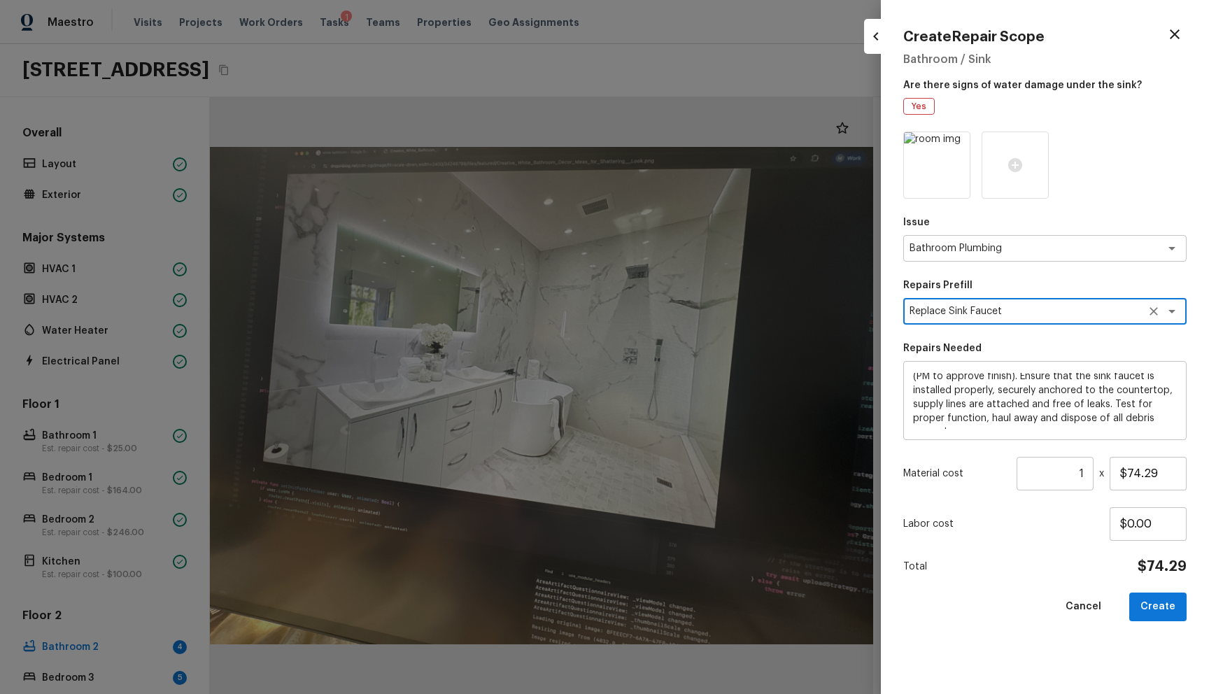
scroll to position [0, 0]
click at [912, 378] on div "Remove and replace the existing sink faucet with new (PM to approve finish). En…" at bounding box center [1044, 400] width 283 height 79
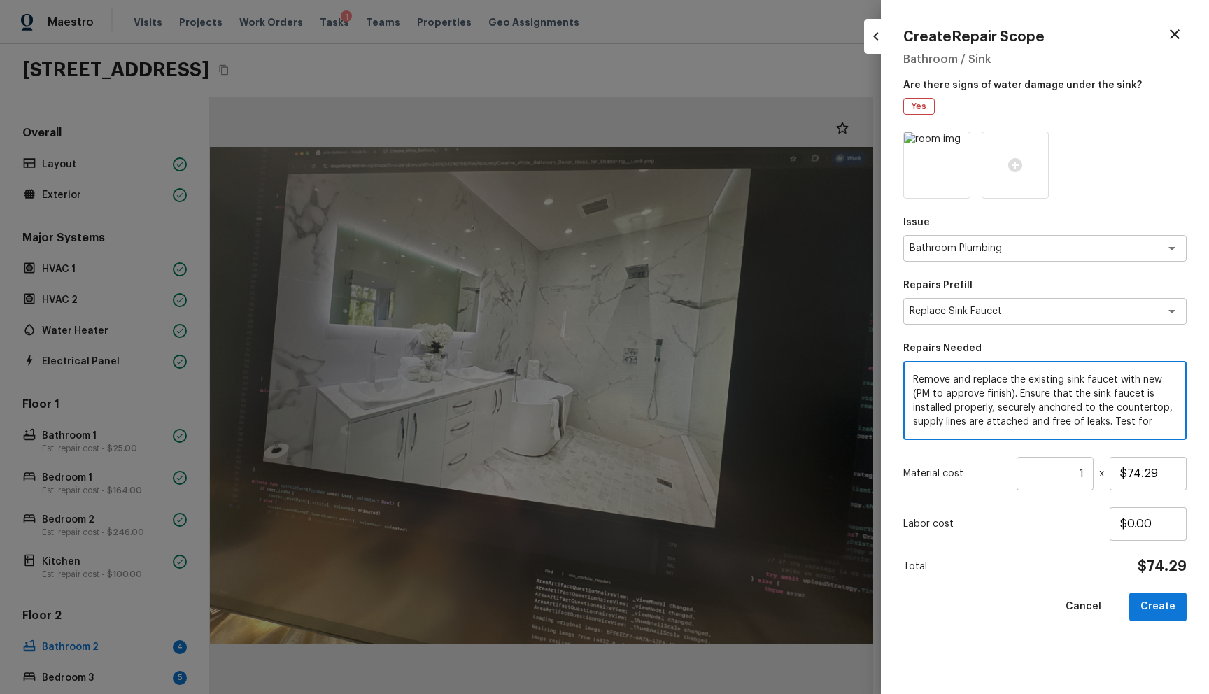
click at [917, 374] on textarea "Remove and replace the existing sink faucet with new (PM to approve finish). En…" at bounding box center [1045, 401] width 264 height 56
type textarea "White bathroom Remove and replace the existing sink faucet with new (PM to appr…"
click at [1151, 595] on button "Create" at bounding box center [1157, 607] width 57 height 29
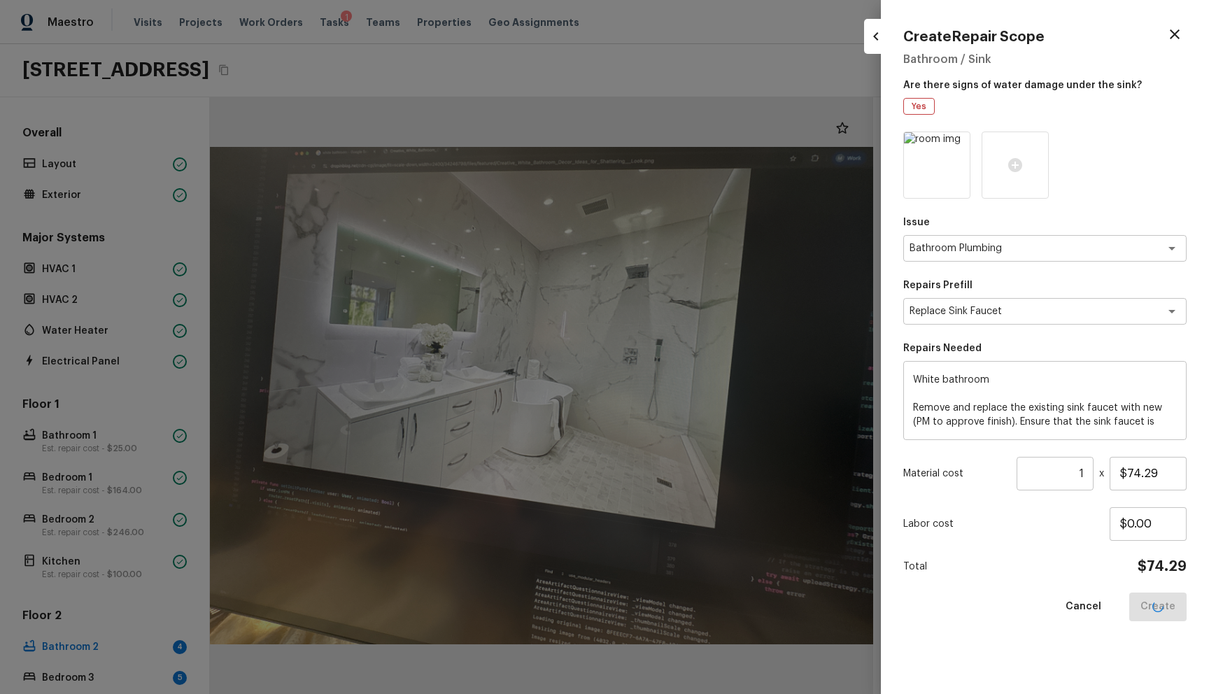
type input "$0.00"
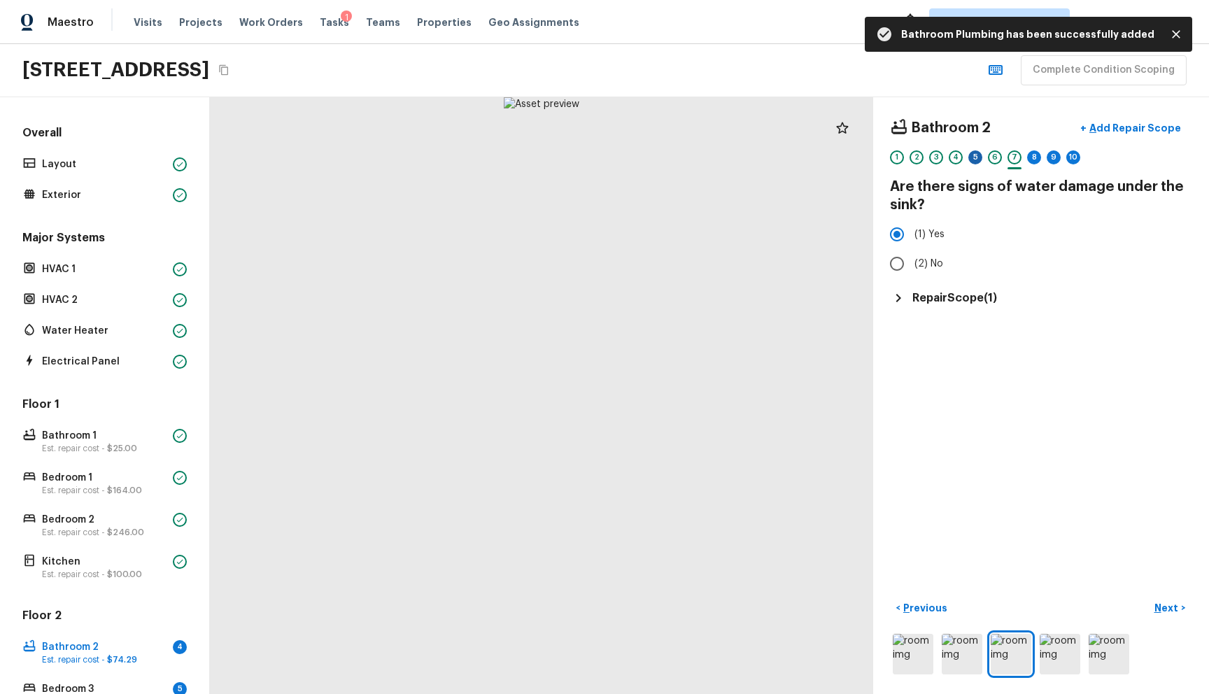
click at [968, 160] on div "5" at bounding box center [975, 157] width 14 height 14
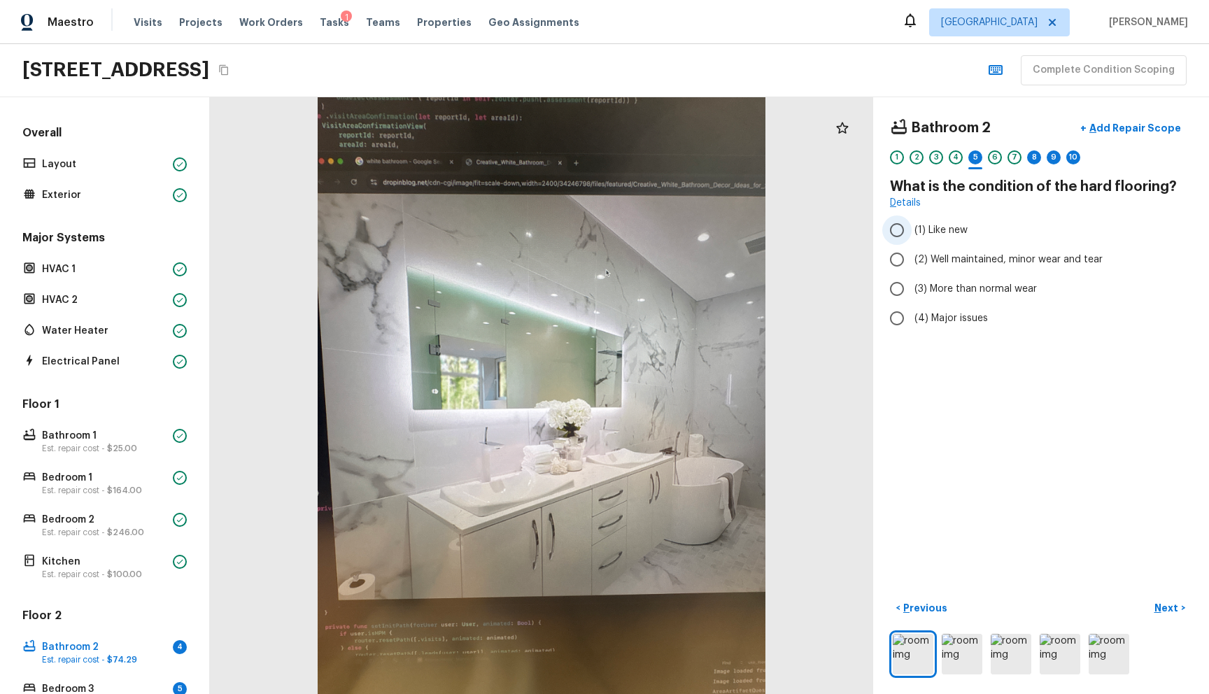
click at [937, 239] on label "(1) Like new" at bounding box center [1031, 229] width 299 height 29
click at [912, 239] on input "(1) Like new" at bounding box center [896, 229] width 29 height 29
radio input "true"
click at [1147, 597] on button "Next >" at bounding box center [1169, 608] width 45 height 23
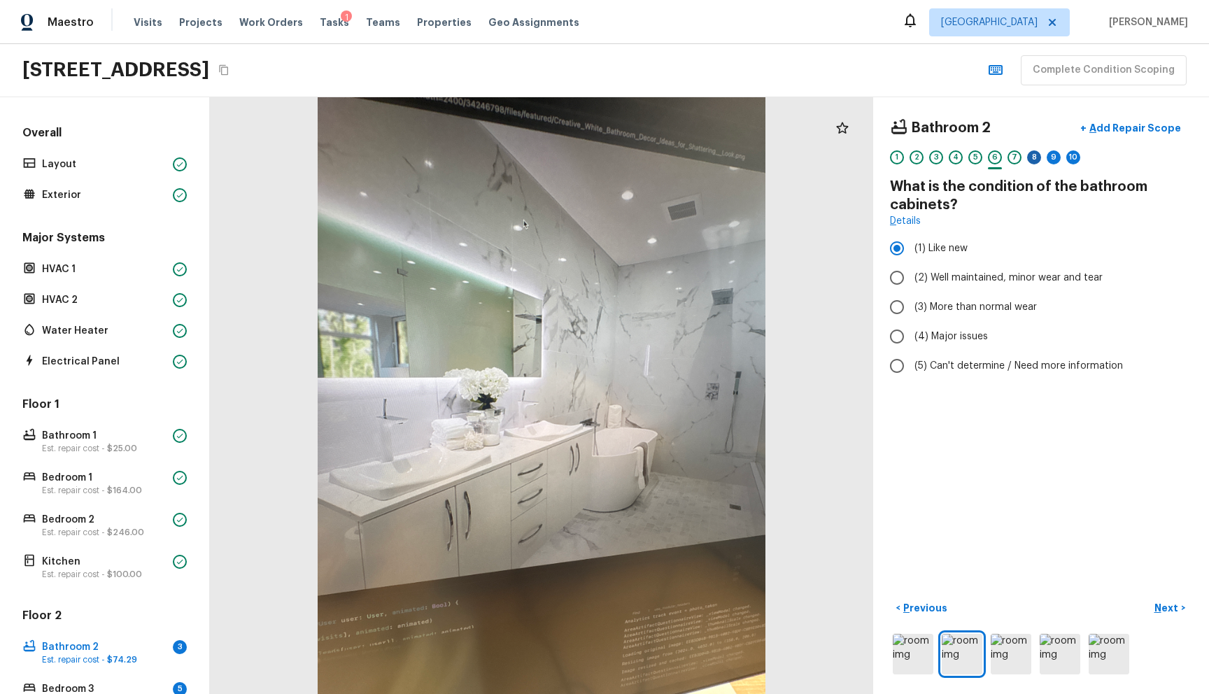
click at [1027, 163] on div "8" at bounding box center [1034, 157] width 14 height 14
click at [922, 240] on label "(1) Like new" at bounding box center [1031, 248] width 299 height 29
click at [912, 240] on input "(1) Like new" at bounding box center [896, 248] width 29 height 29
radio input "true"
click at [1154, 603] on p "Next" at bounding box center [1167, 608] width 27 height 14
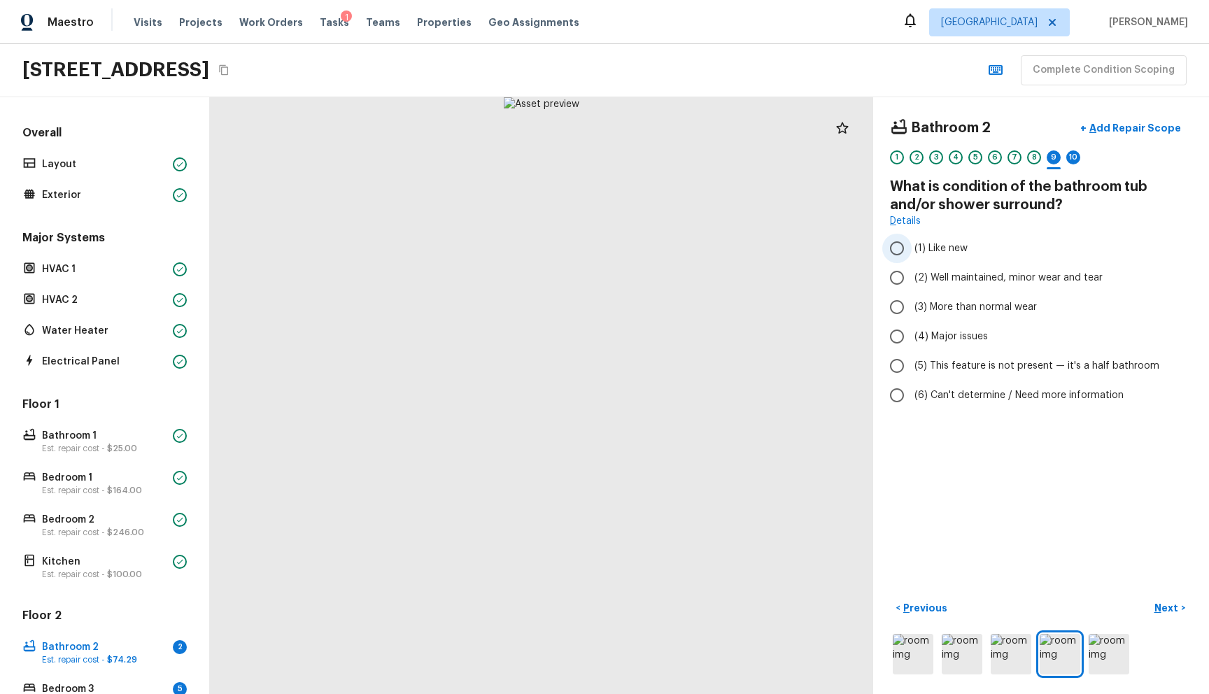
click at [945, 255] on label "(1) Like new" at bounding box center [1031, 248] width 299 height 29
click at [912, 255] on input "(1) Like new" at bounding box center [896, 248] width 29 height 29
radio input "true"
click at [1154, 601] on p "Next" at bounding box center [1167, 608] width 27 height 14
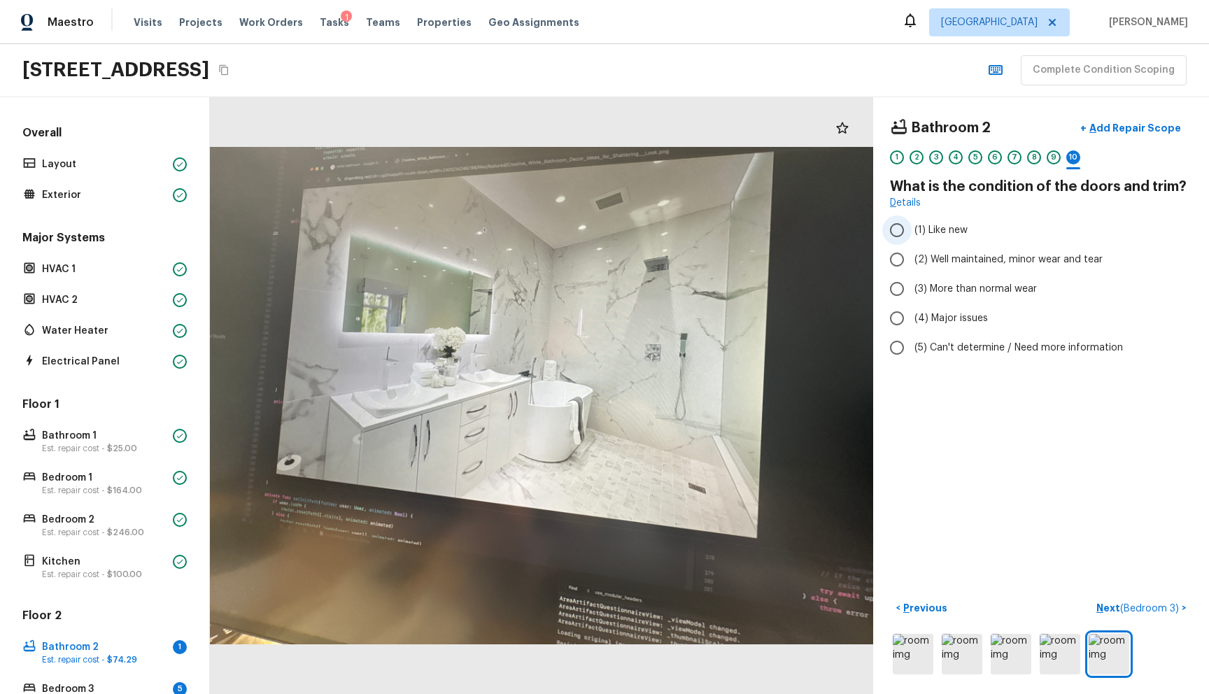
click at [930, 235] on span "(1) Like new" at bounding box center [940, 230] width 53 height 14
click at [912, 235] on input "(1) Like new" at bounding box center [896, 229] width 29 height 29
radio input "true"
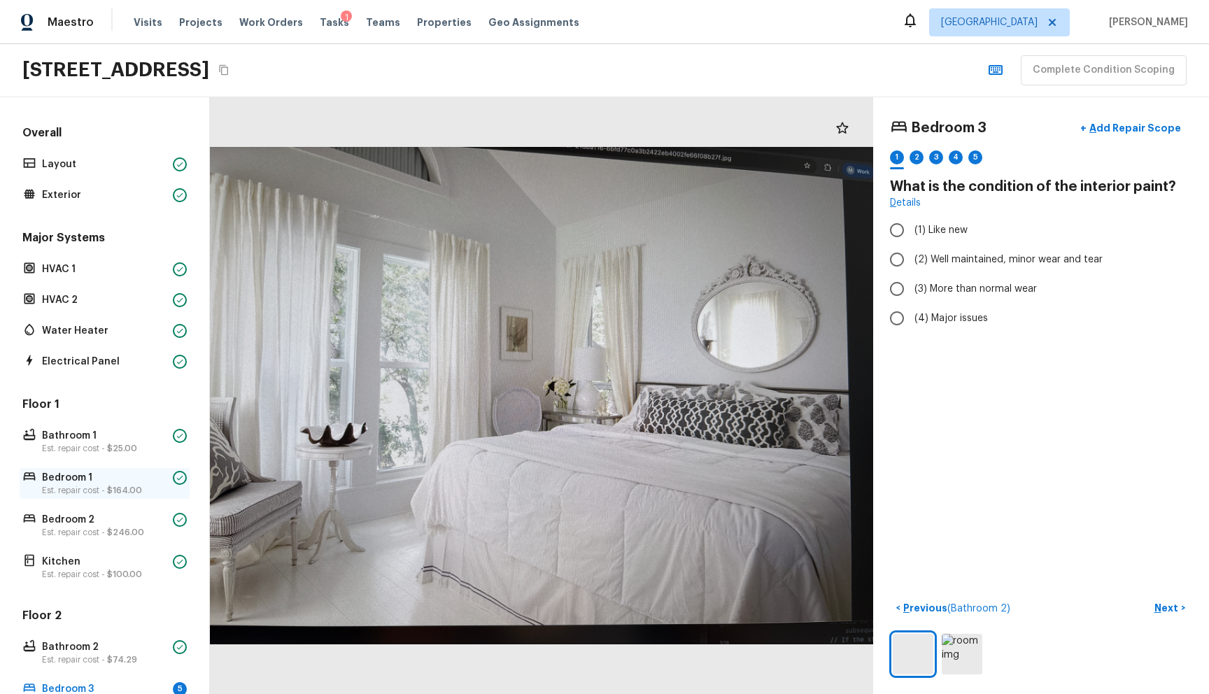
scroll to position [262, 0]
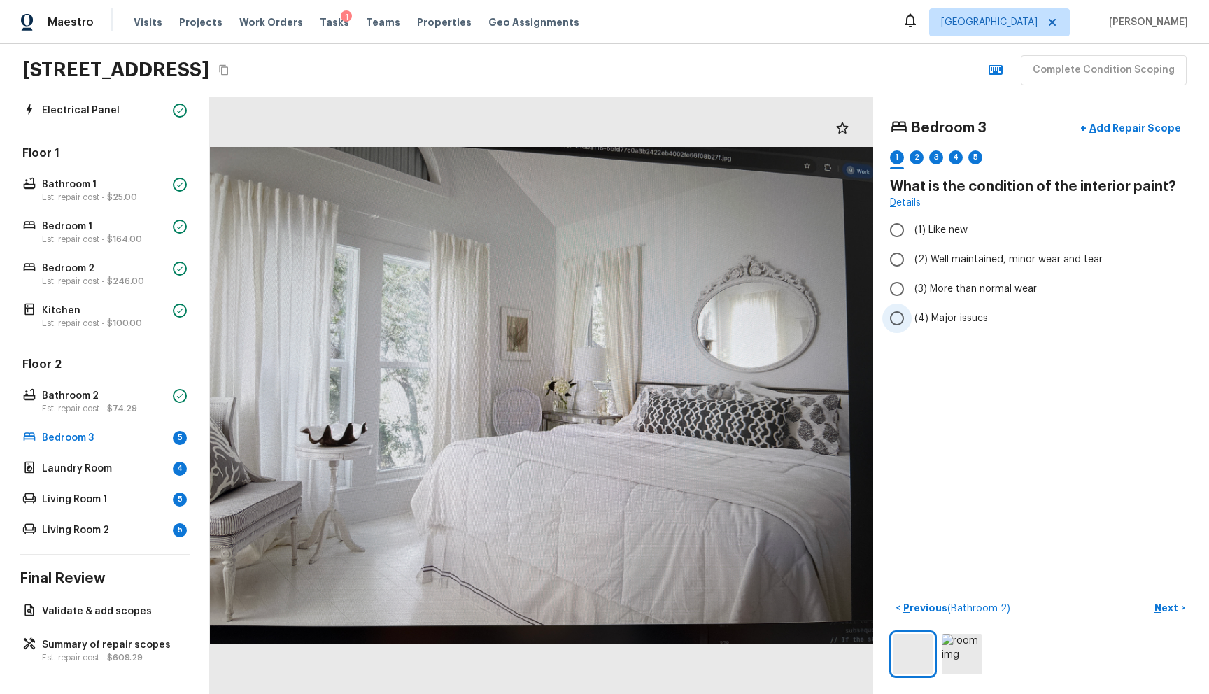
click at [944, 325] on span "(4) Major issues" at bounding box center [950, 318] width 73 height 14
click at [912, 325] on input "(4) Major issues" at bounding box center [896, 318] width 29 height 29
radio input "true"
click at [1154, 604] on button "Next >" at bounding box center [1169, 608] width 45 height 23
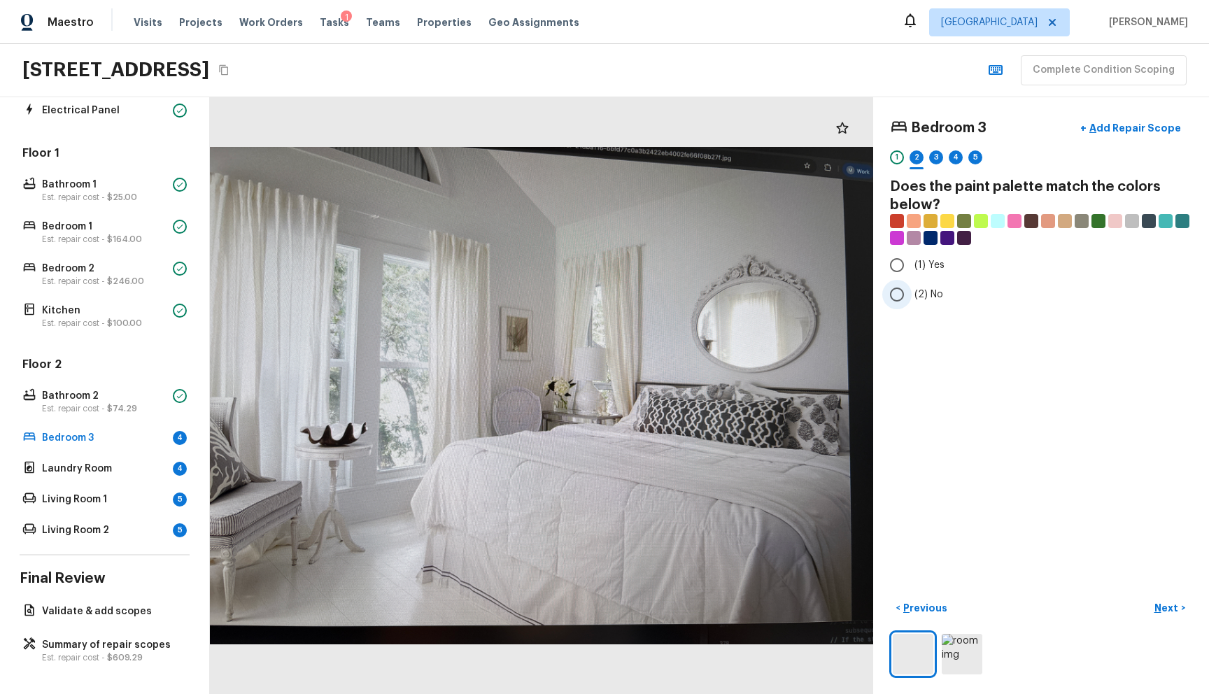
click at [926, 290] on span "(2) No" at bounding box center [928, 295] width 29 height 14
click at [912, 290] on input "(2) No" at bounding box center [896, 294] width 29 height 29
radio input "true"
click at [1154, 601] on p "Next" at bounding box center [1167, 608] width 27 height 14
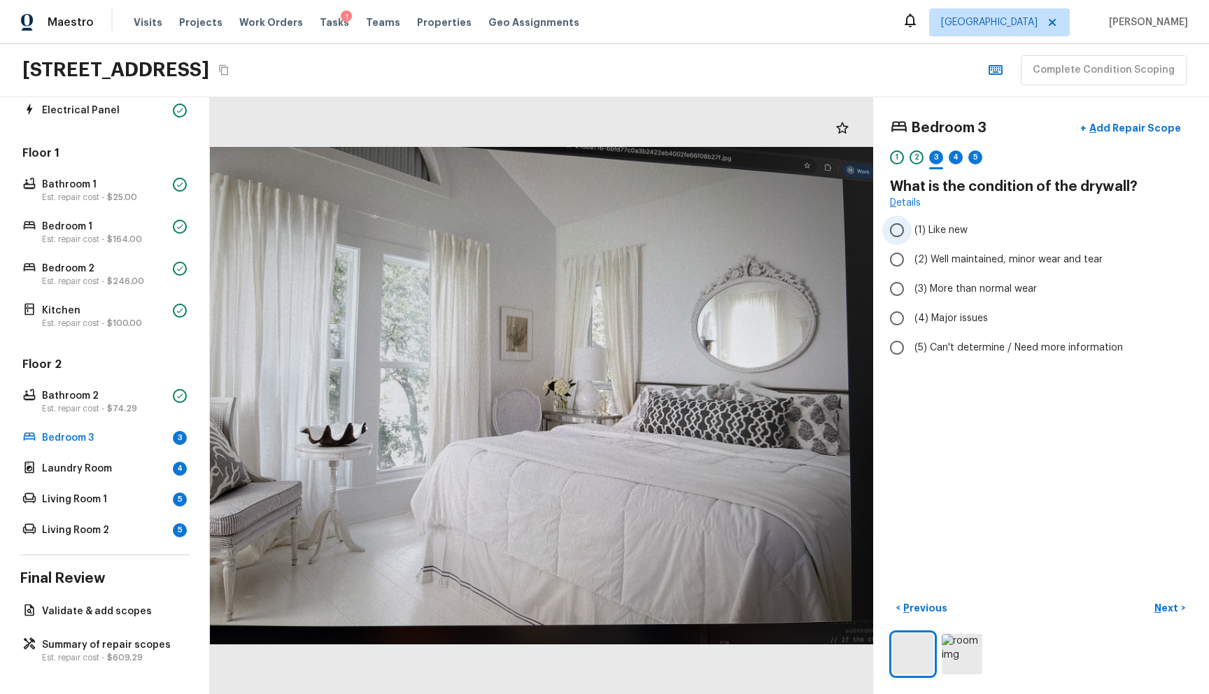
click at [905, 238] on label "(1) Like new" at bounding box center [1031, 229] width 299 height 29
click at [905, 238] on input "(1) Like new" at bounding box center [896, 229] width 29 height 29
radio input "true"
click at [1177, 607] on button "Next >" at bounding box center [1169, 608] width 45 height 23
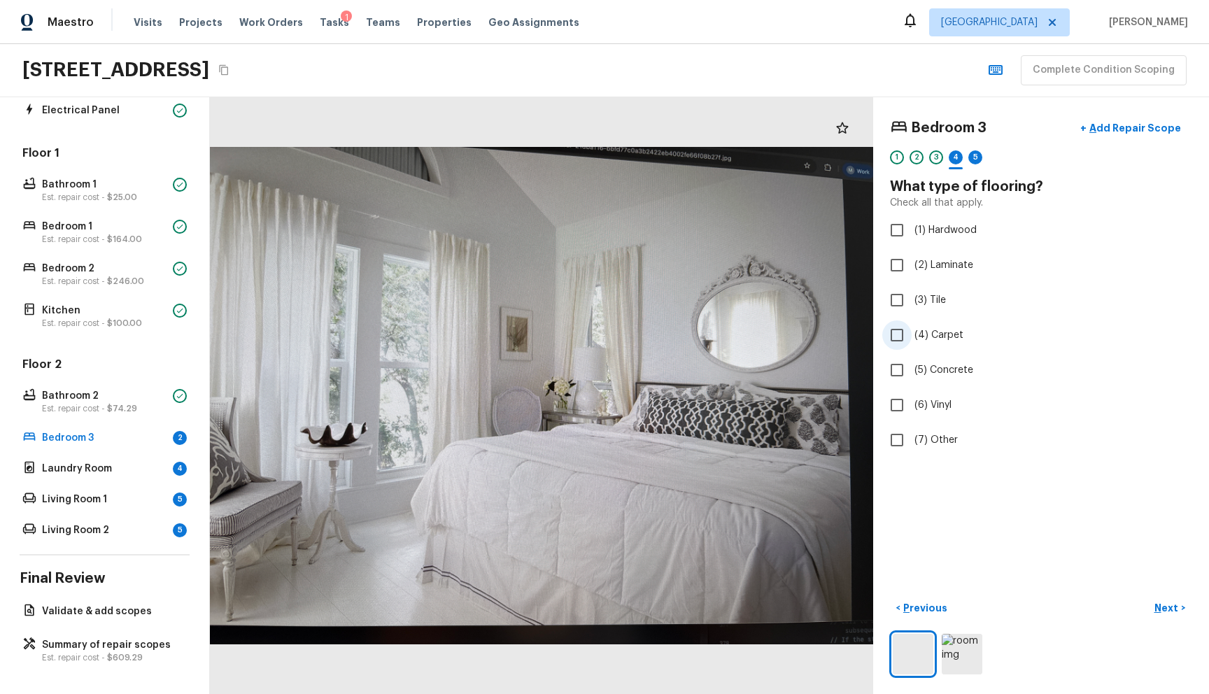
click at [914, 328] on span "(4) Carpet" at bounding box center [938, 335] width 49 height 14
click at [907, 328] on input "(4) Carpet" at bounding box center [896, 334] width 29 height 29
click at [901, 341] on label "(4) Carpet" at bounding box center [1031, 334] width 299 height 29
click at [901, 341] on input "(4) Carpet" at bounding box center [896, 334] width 29 height 29
checkbox input "false"
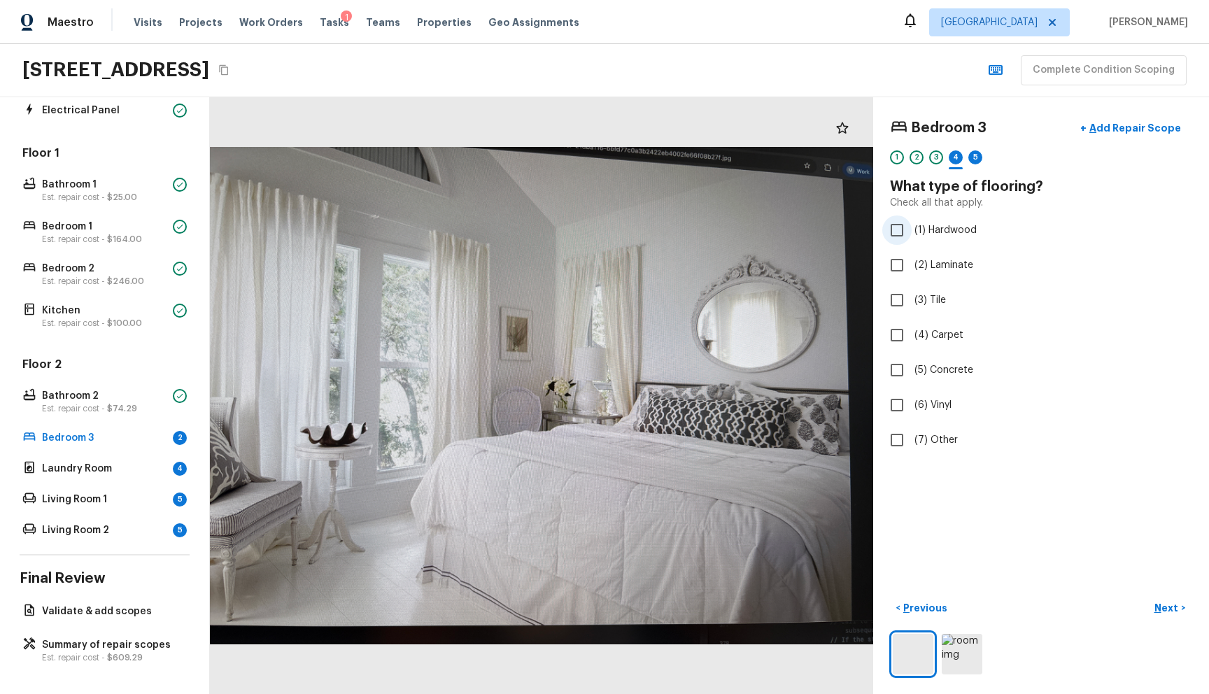
click at [916, 235] on span "(1) Hardwood" at bounding box center [945, 230] width 62 height 14
click at [912, 235] on input "(1) Hardwood" at bounding box center [896, 229] width 29 height 29
checkbox input "true"
click at [1154, 601] on p "Next" at bounding box center [1167, 608] width 27 height 14
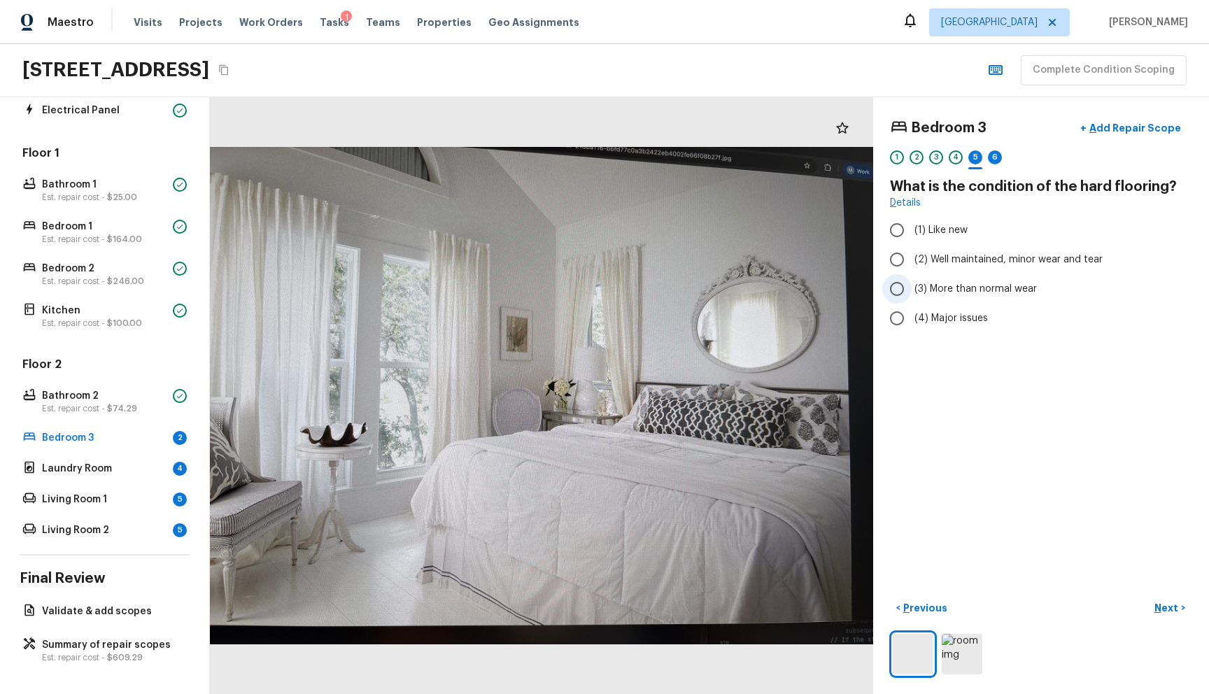
click at [931, 290] on span "(3) More than normal wear" at bounding box center [975, 289] width 122 height 14
click at [912, 290] on input "(3) More than normal wear" at bounding box center [896, 288] width 29 height 29
radio input "true"
click at [1154, 601] on p "Next" at bounding box center [1167, 608] width 27 height 14
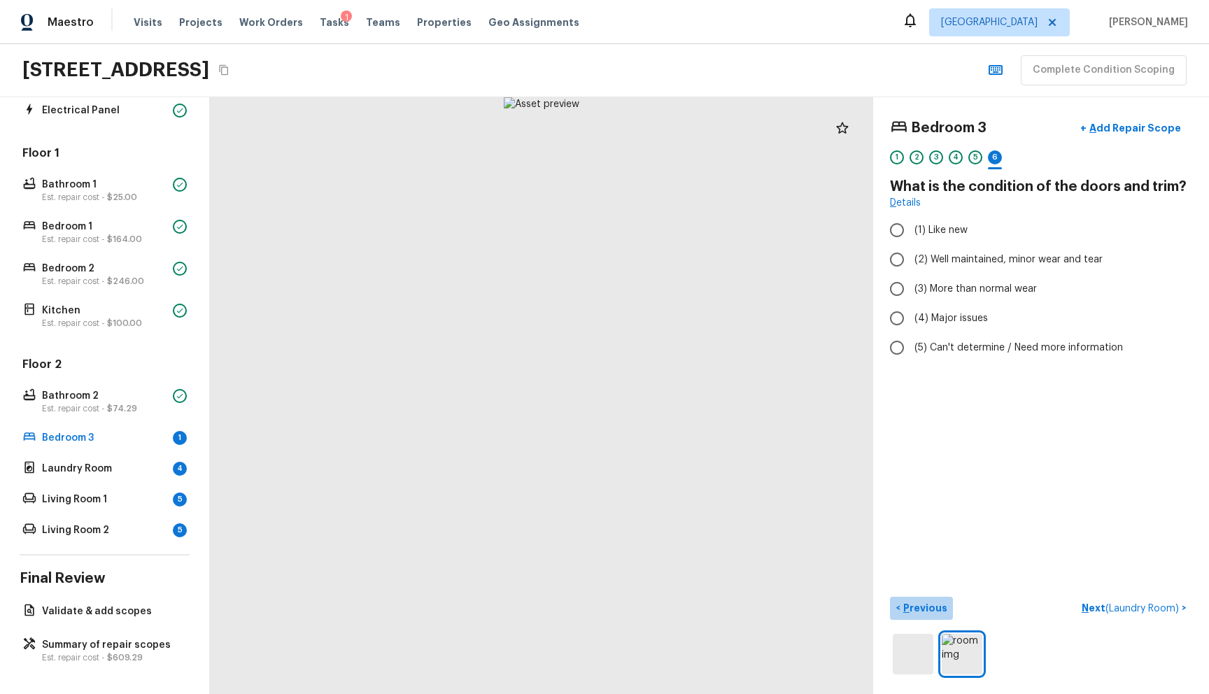
drag, startPoint x: 931, startPoint y: 591, endPoint x: 954, endPoint y: 497, distance: 97.1
click at [931, 601] on p "Previous" at bounding box center [923, 608] width 47 height 14
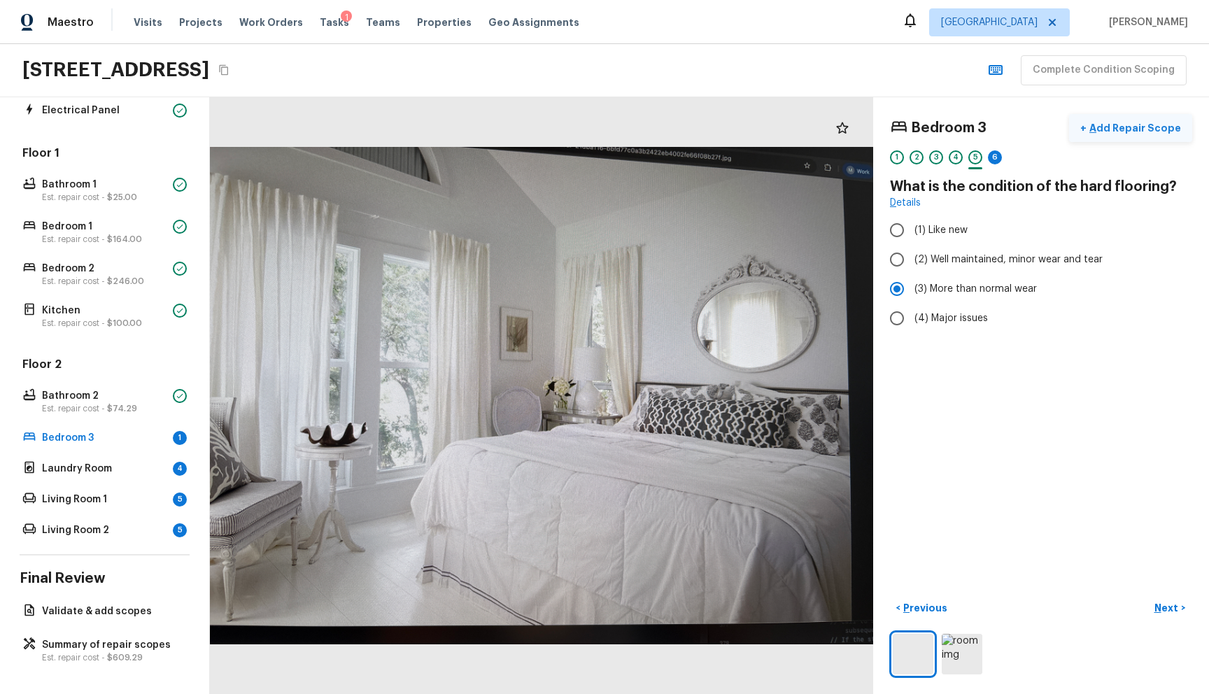
click at [1135, 123] on p "Add Repair Scope" at bounding box center [1133, 128] width 94 height 14
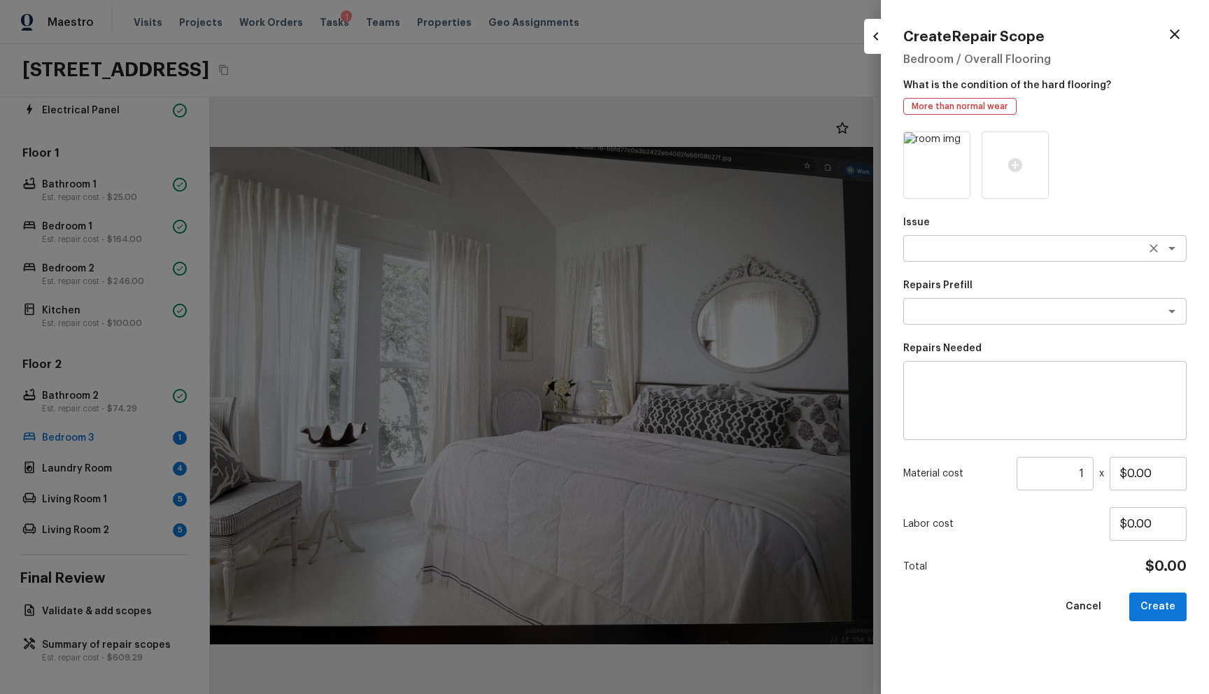
click at [1007, 236] on div "x ​" at bounding box center [1044, 248] width 283 height 27
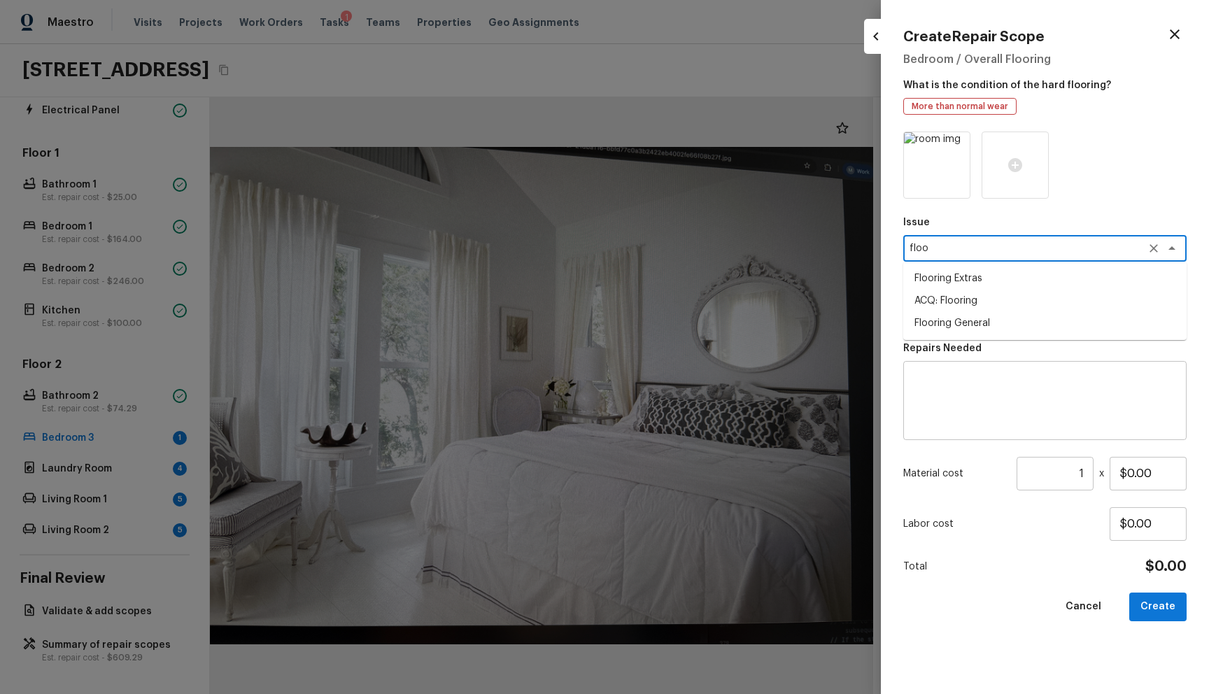
click at [980, 322] on li "Flooring General" at bounding box center [1044, 323] width 283 height 22
type textarea "Flooring General"
click at [963, 309] on textarea at bounding box center [1025, 311] width 232 height 14
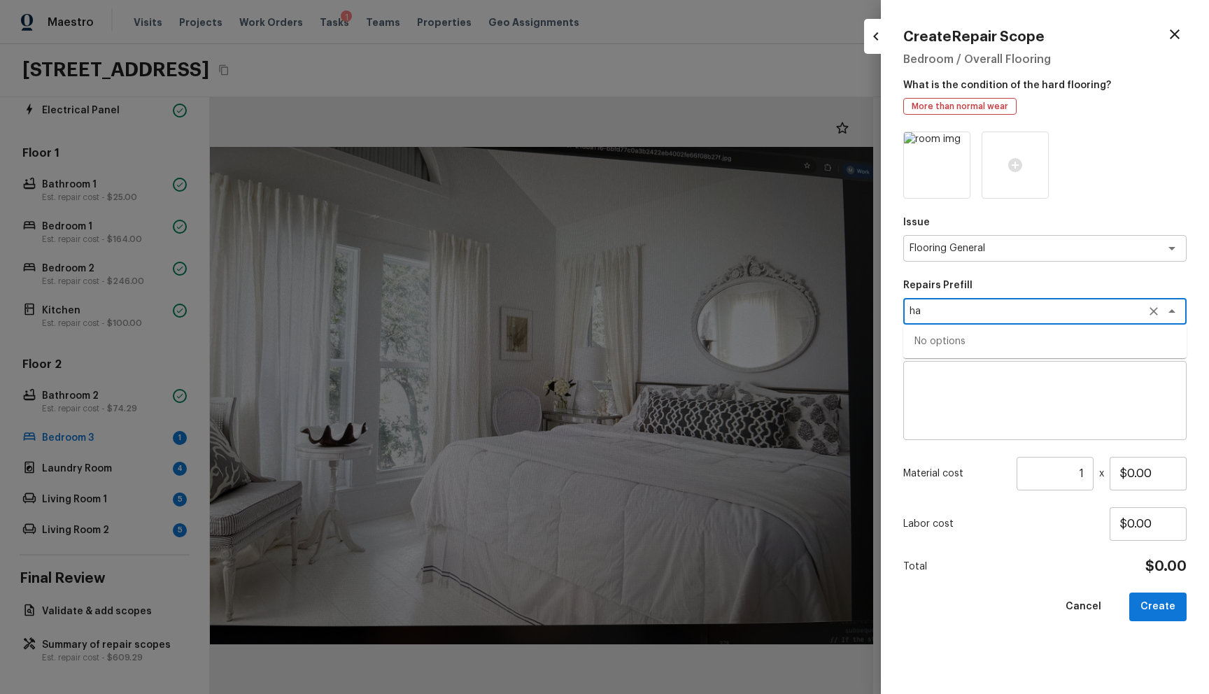
type textarea "h"
click at [1035, 359] on li "Sheet Vinyl LVL 1 - Sugar Valley (Wood 2)" at bounding box center [1044, 364] width 283 height 22
type textarea "Sheet Vinyl LVL 1 - Sugar Valley (Wood 2)"
type textarea "Install sheet vinyl flooring (Sugar Valley - Wood "Look", 549 Whiskey Barrel) i…"
type input "$1.35"
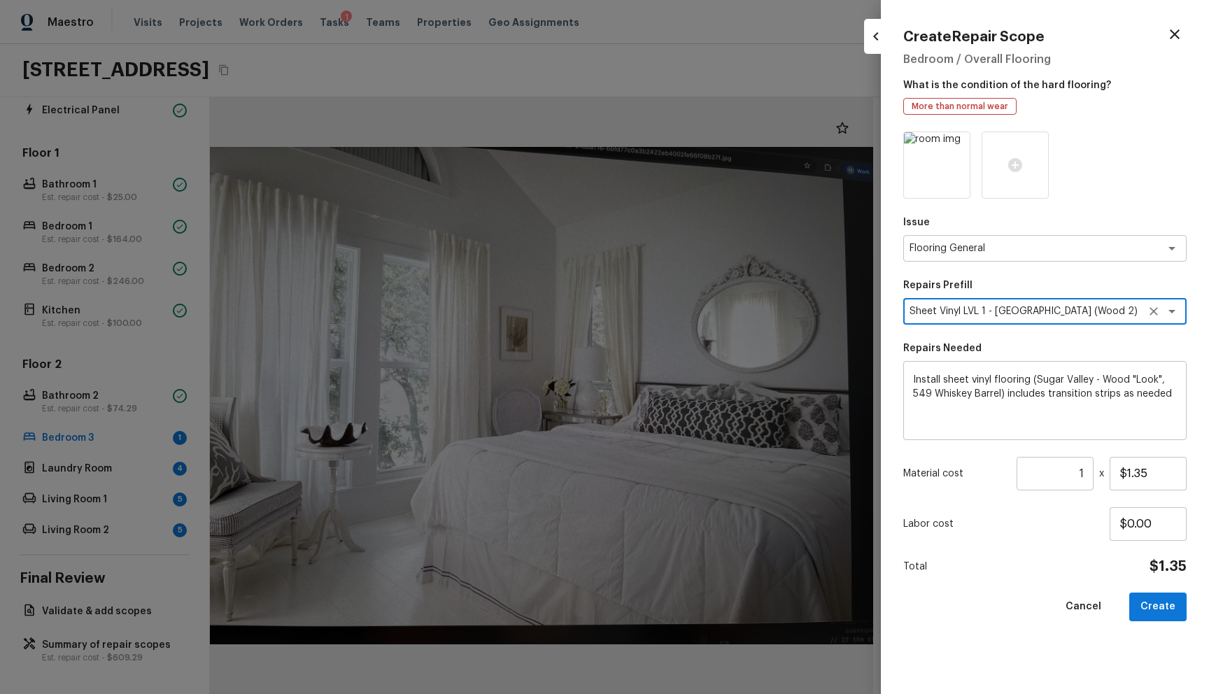
type textarea "Sheet Vinyl LVL 1 - Sugar Valley (Wood 2)"
click at [914, 374] on textarea "Install sheet vinyl flooring (Sugar Valley - Wood "Look", 549 Whiskey Barrel) i…" at bounding box center [1045, 401] width 264 height 56
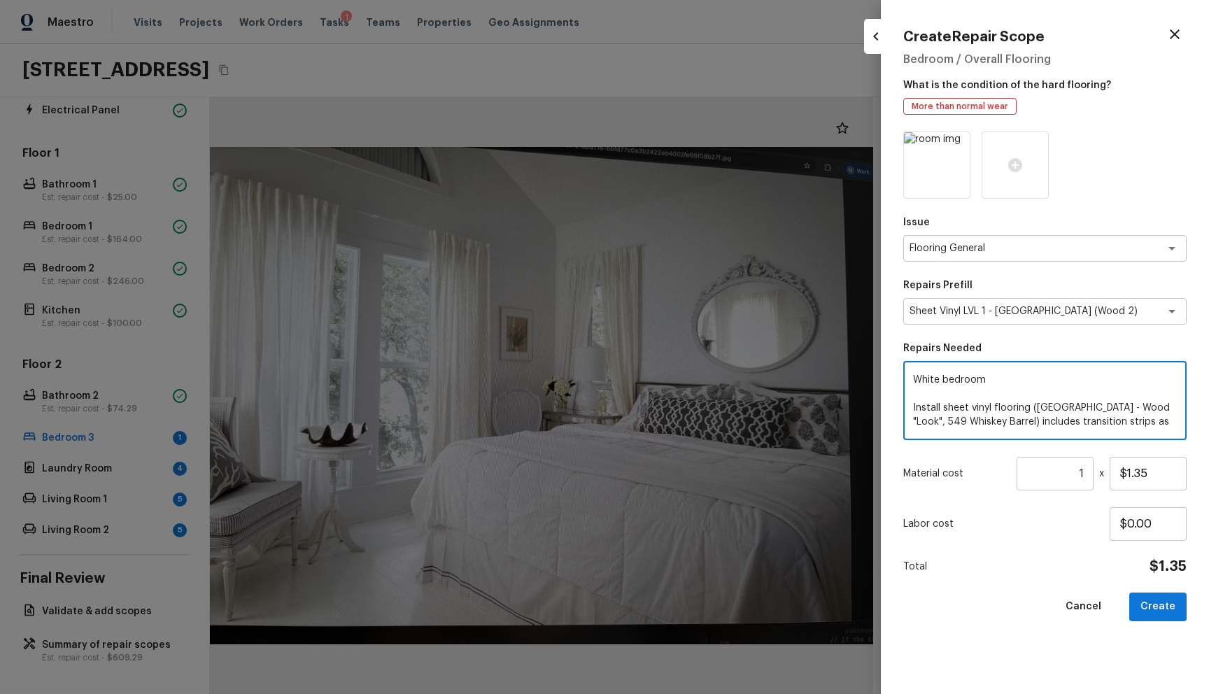
type textarea "White bedroom Install sheet vinyl flooring (Sugar Valley - Wood "Look", 549 Whi…"
click at [1051, 472] on input "1" at bounding box center [1054, 474] width 77 height 34
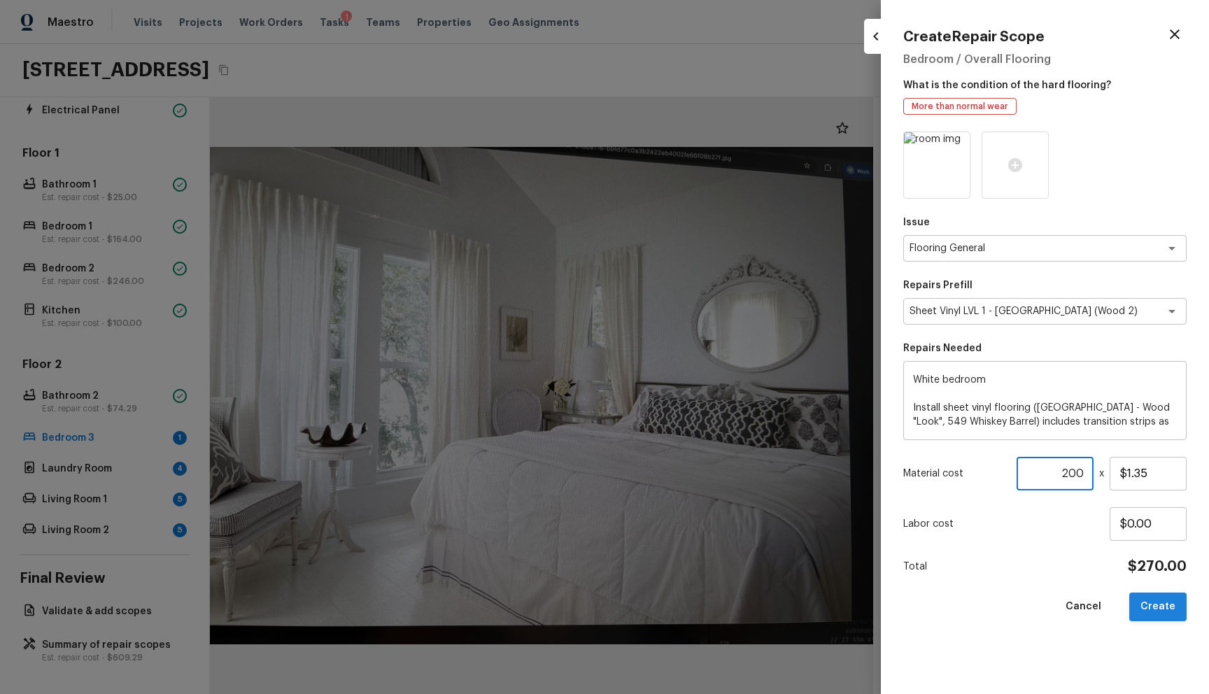
type input "200"
click at [1163, 611] on button "Create" at bounding box center [1157, 607] width 57 height 29
type input "1"
type input "$0.00"
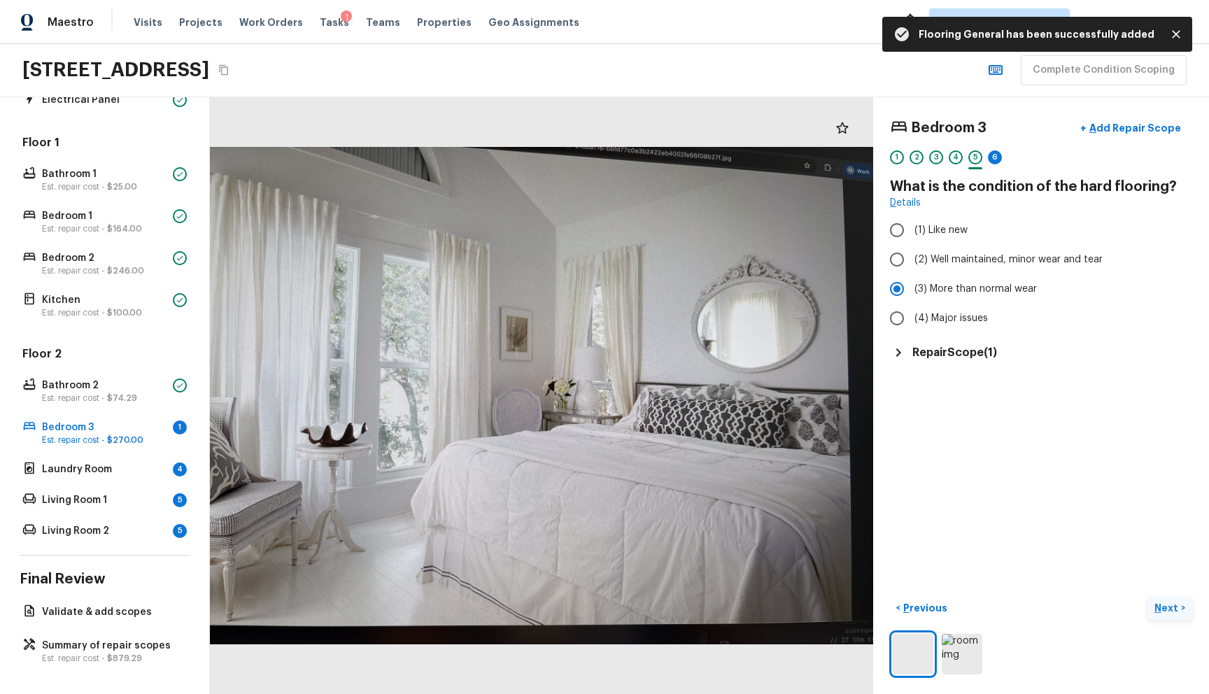
click at [1165, 597] on button "Next >" at bounding box center [1169, 608] width 45 height 23
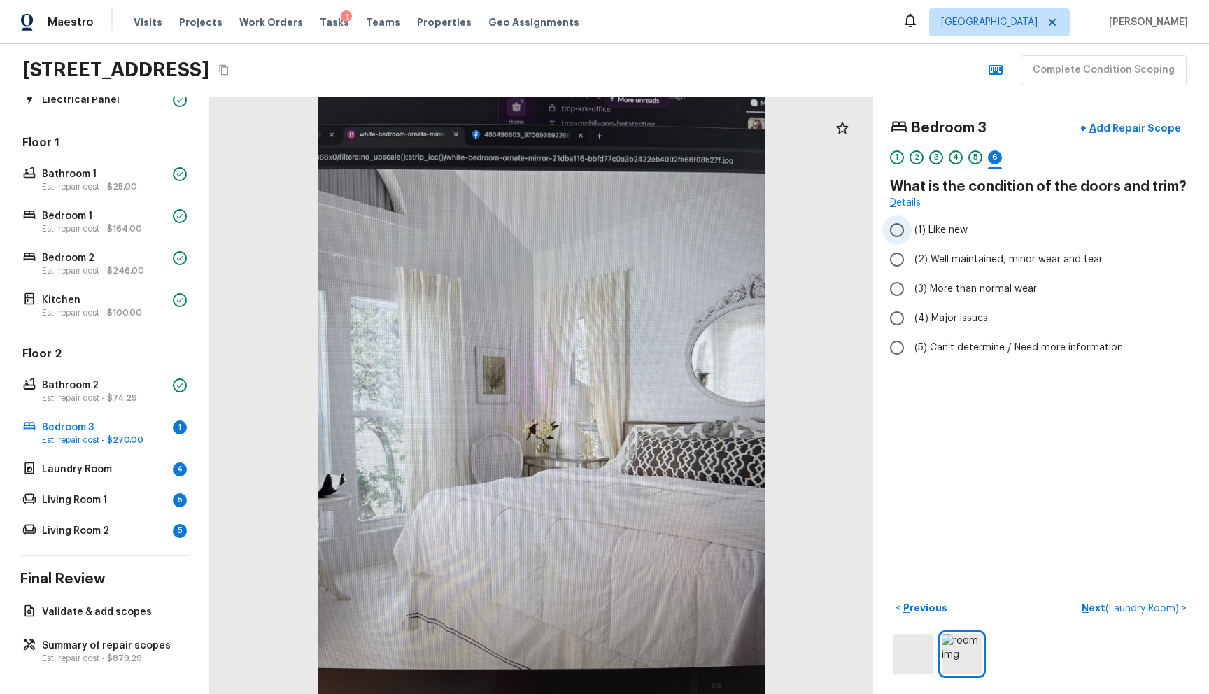
click at [931, 229] on span "(1) Like new" at bounding box center [940, 230] width 53 height 14
click at [912, 229] on input "(1) Like new" at bounding box center [896, 229] width 29 height 29
radio input "true"
click at [1108, 604] on span "( Laundry Room )" at bounding box center [1141, 609] width 73 height 10
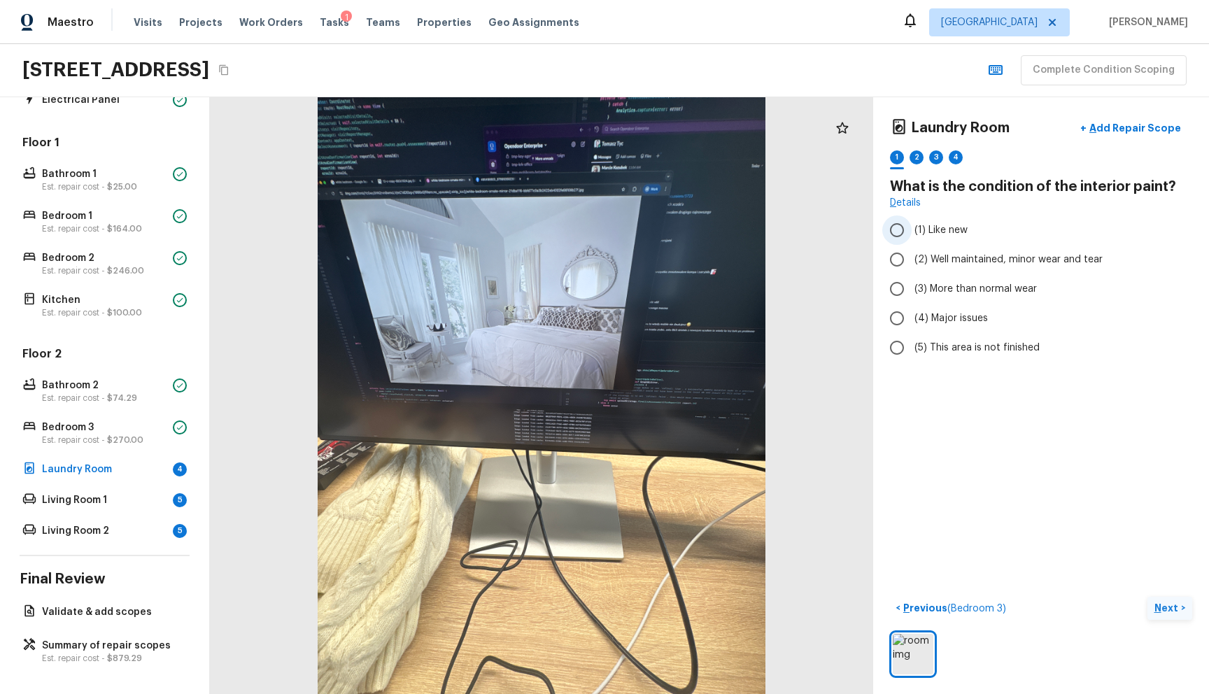
click at [949, 225] on span "(1) Like new" at bounding box center [940, 230] width 53 height 14
click at [912, 225] on input "(1) Like new" at bounding box center [896, 229] width 29 height 29
click at [1154, 601] on p "Next" at bounding box center [1167, 608] width 27 height 14
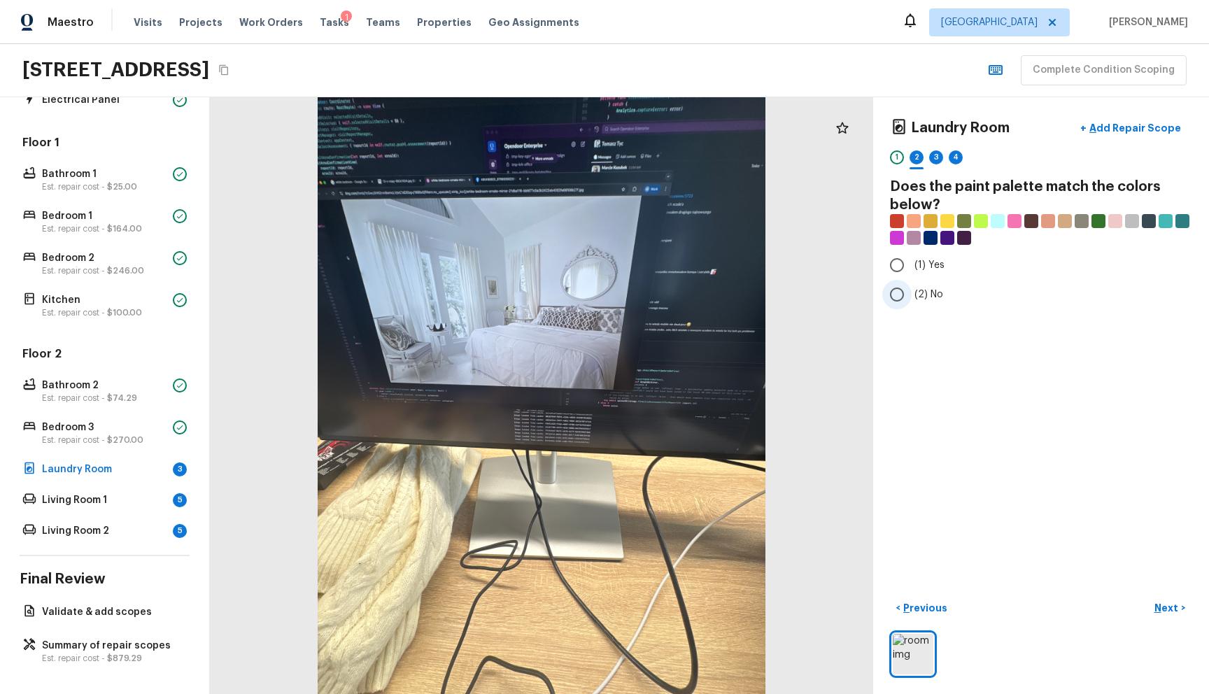
click at [923, 297] on span "(2) No" at bounding box center [928, 295] width 29 height 14
click at [912, 297] on input "(2) No" at bounding box center [896, 294] width 29 height 29
click at [1154, 601] on p "Next" at bounding box center [1167, 608] width 27 height 14
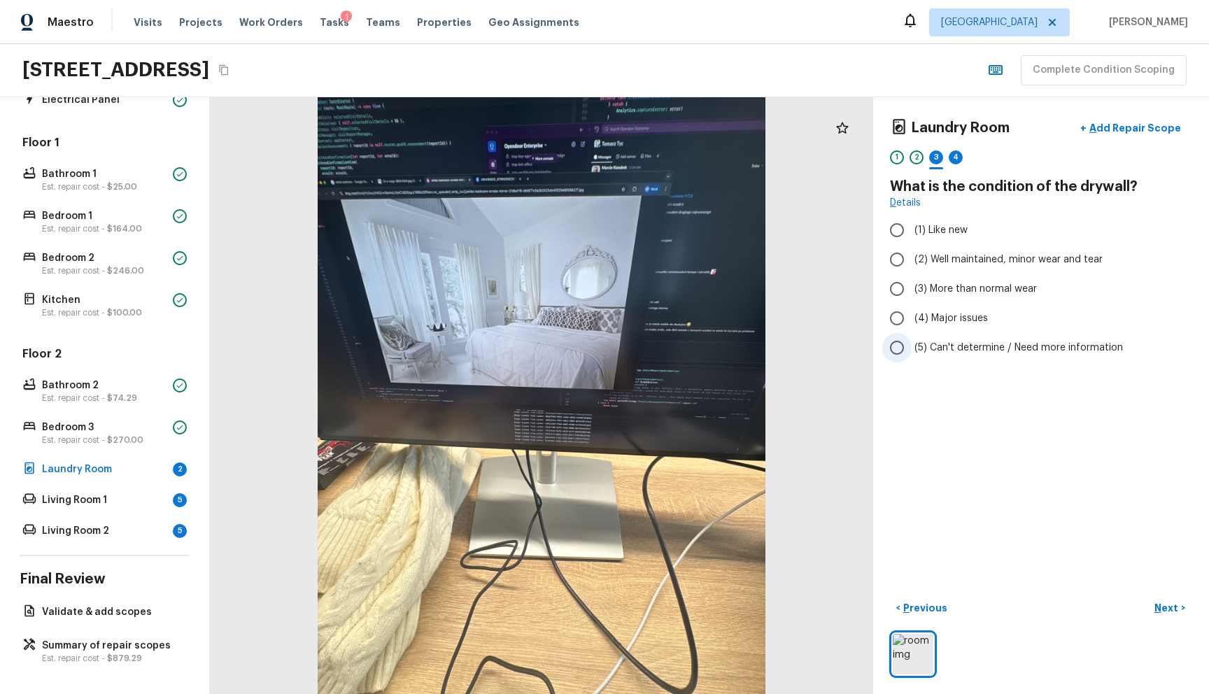
click at [935, 358] on label "(5) Can't determine / Need more information" at bounding box center [1031, 347] width 299 height 29
click at [912, 358] on input "(5) Can't determine / Need more information" at bounding box center [896, 347] width 29 height 29
click at [1147, 597] on button "Next >" at bounding box center [1169, 608] width 45 height 23
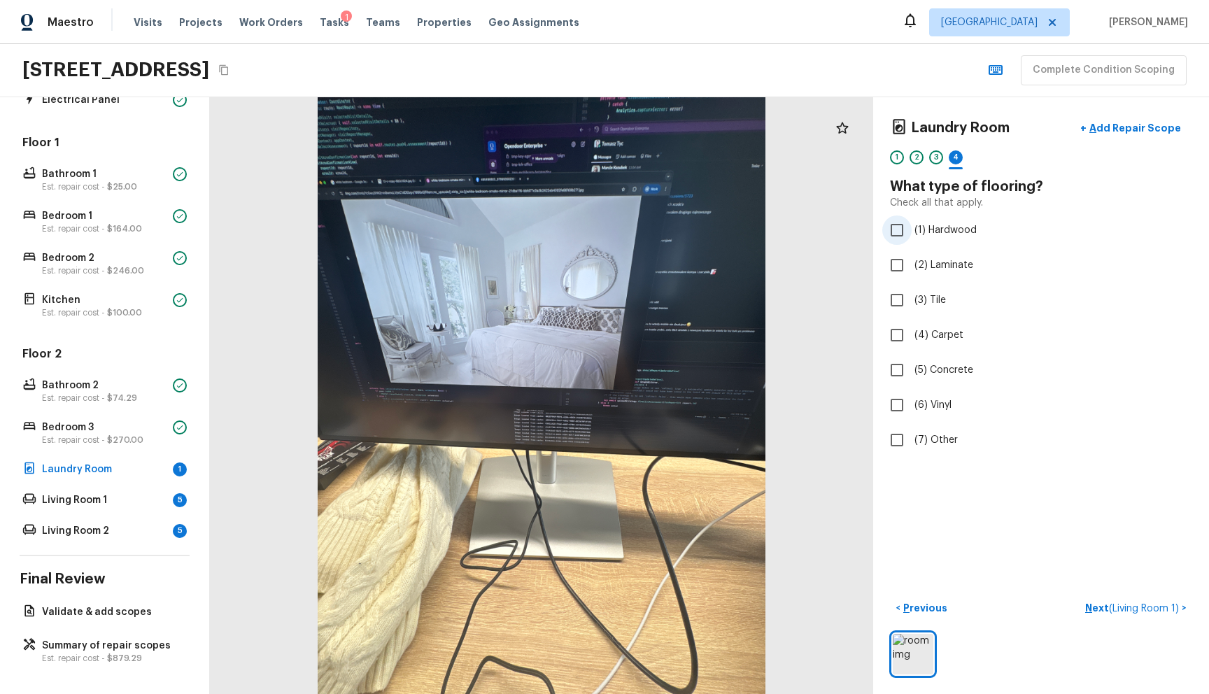
click at [914, 233] on span "(1) Hardwood" at bounding box center [945, 230] width 62 height 14
click at [912, 233] on input "(1) Hardwood" at bounding box center [896, 229] width 29 height 29
click at [1154, 601] on p "Next" at bounding box center [1167, 608] width 27 height 14
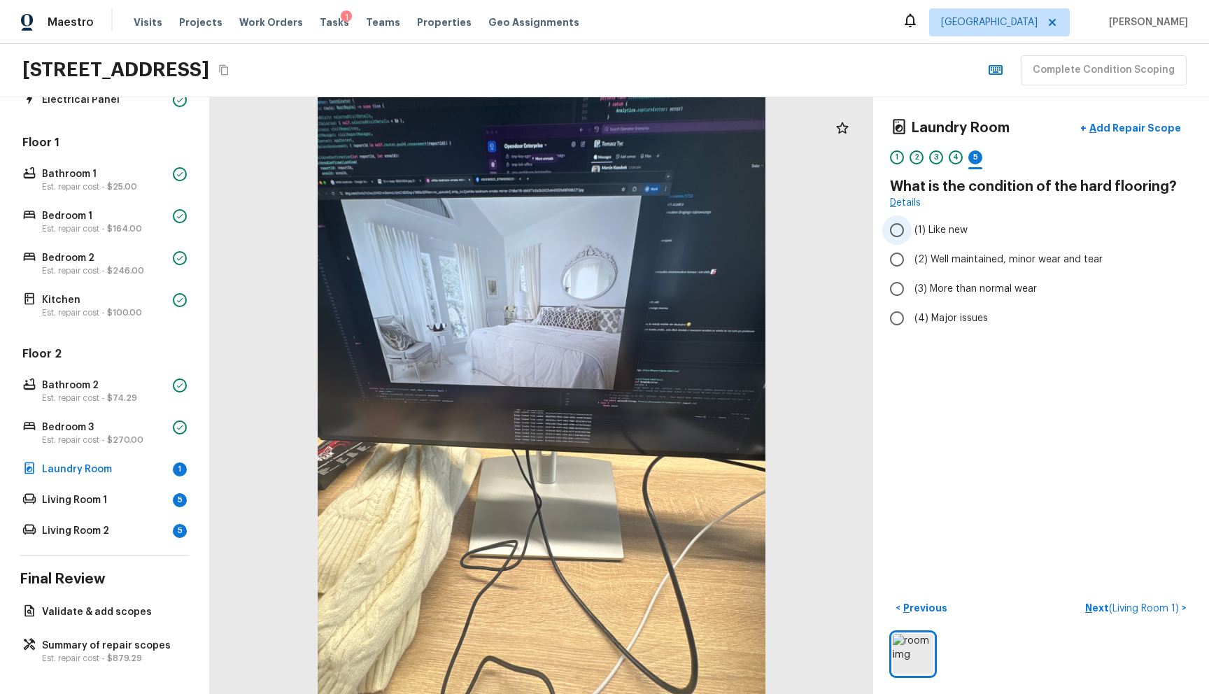
click at [918, 237] on label "(1) Like new" at bounding box center [1031, 229] width 299 height 29
click at [912, 237] on input "(1) Like new" at bounding box center [896, 229] width 29 height 29
click at [890, 161] on div "1" at bounding box center [897, 157] width 14 height 14
click at [1131, 134] on button "+ Add Repair Scope" at bounding box center [1130, 128] width 123 height 29
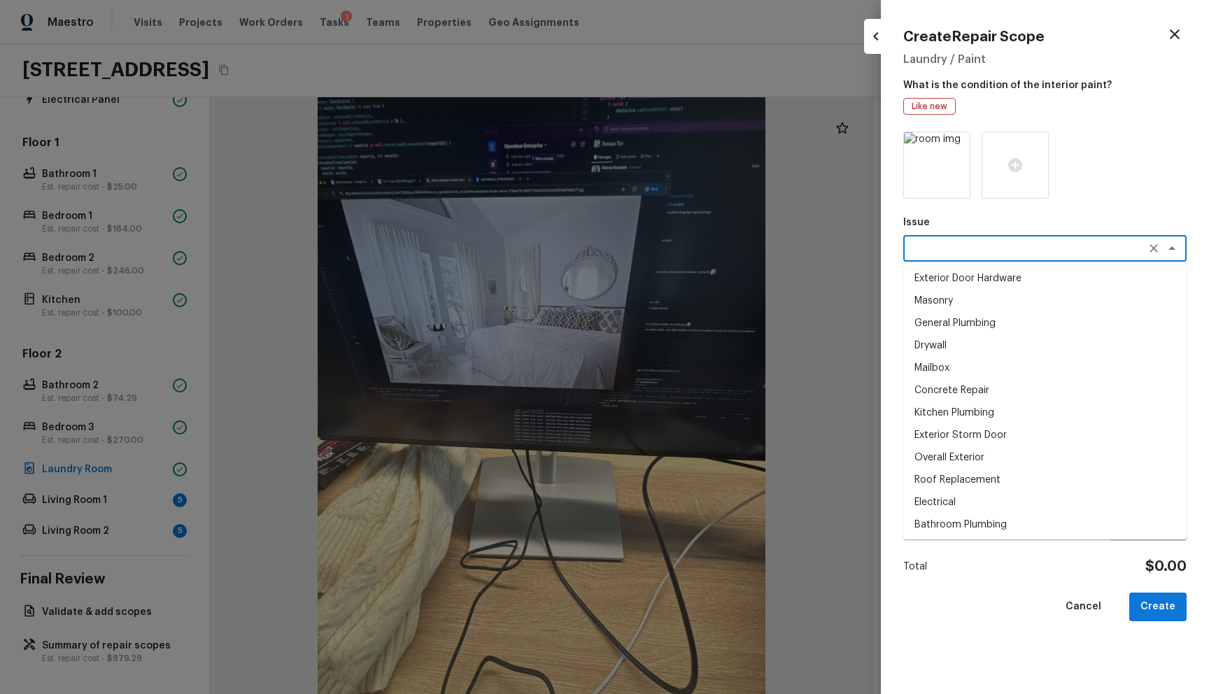
click at [972, 251] on textarea at bounding box center [1025, 248] width 232 height 14
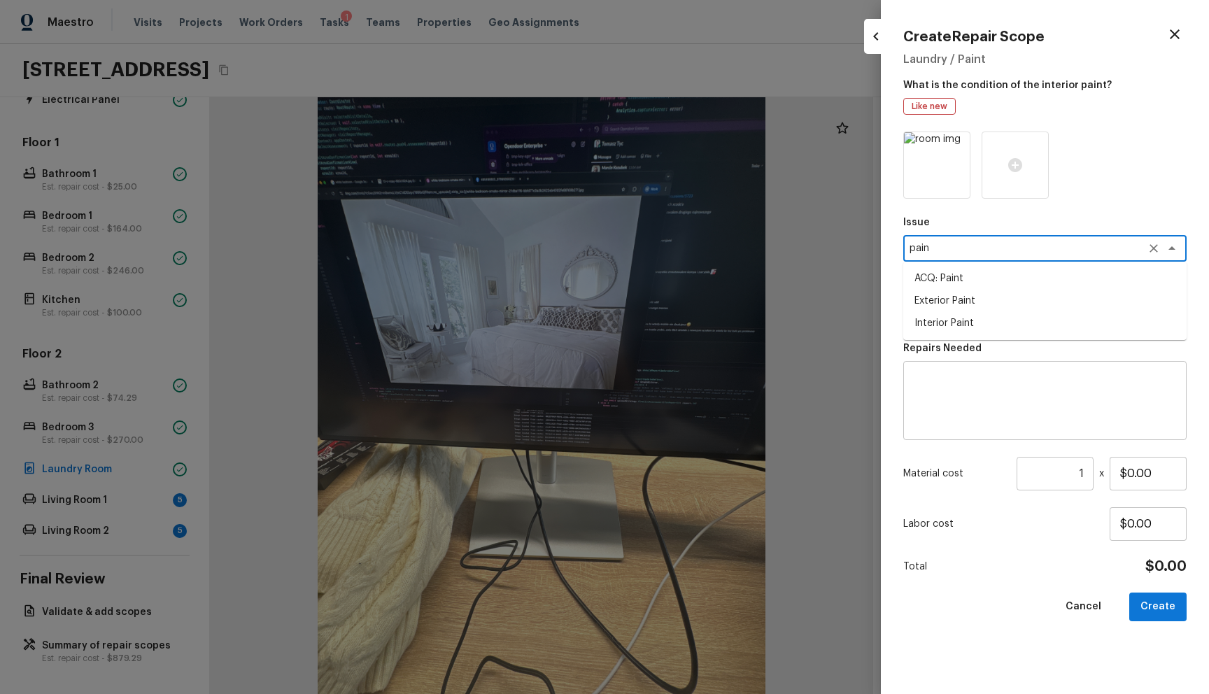
click at [965, 320] on li "Interior Paint" at bounding box center [1044, 323] width 283 height 22
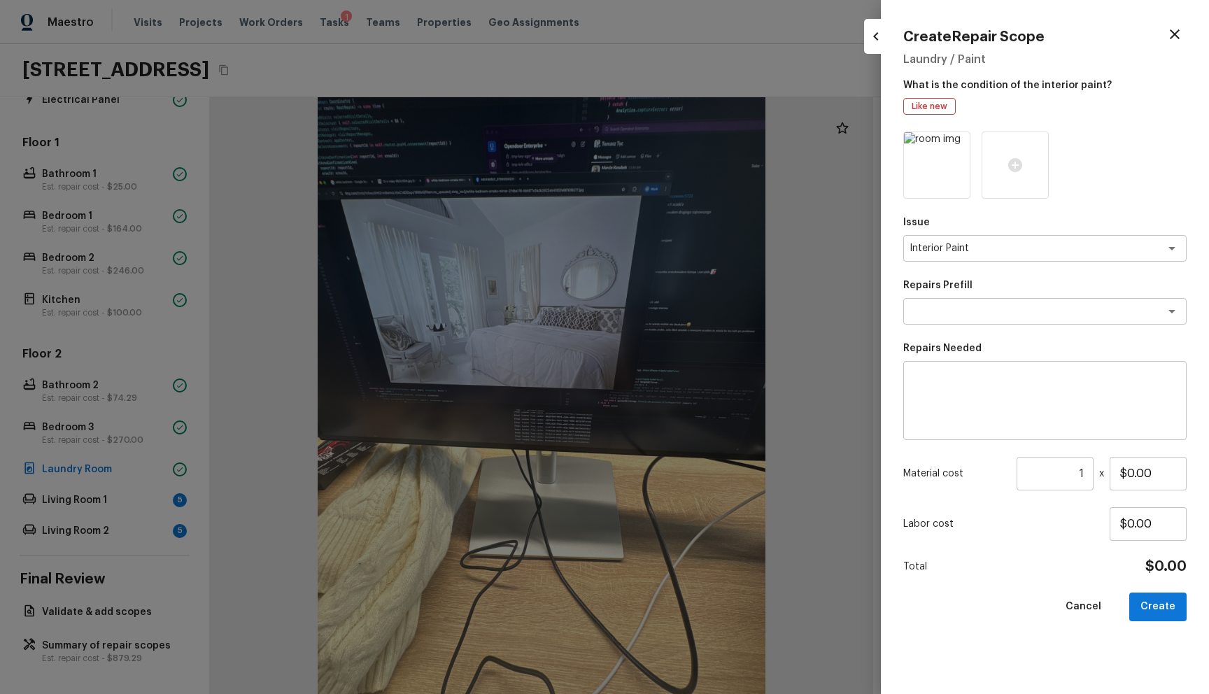
click at [967, 296] on div "Repairs Prefill x ​" at bounding box center [1044, 301] width 283 height 46
click at [967, 304] on textarea at bounding box center [1025, 311] width 232 height 14
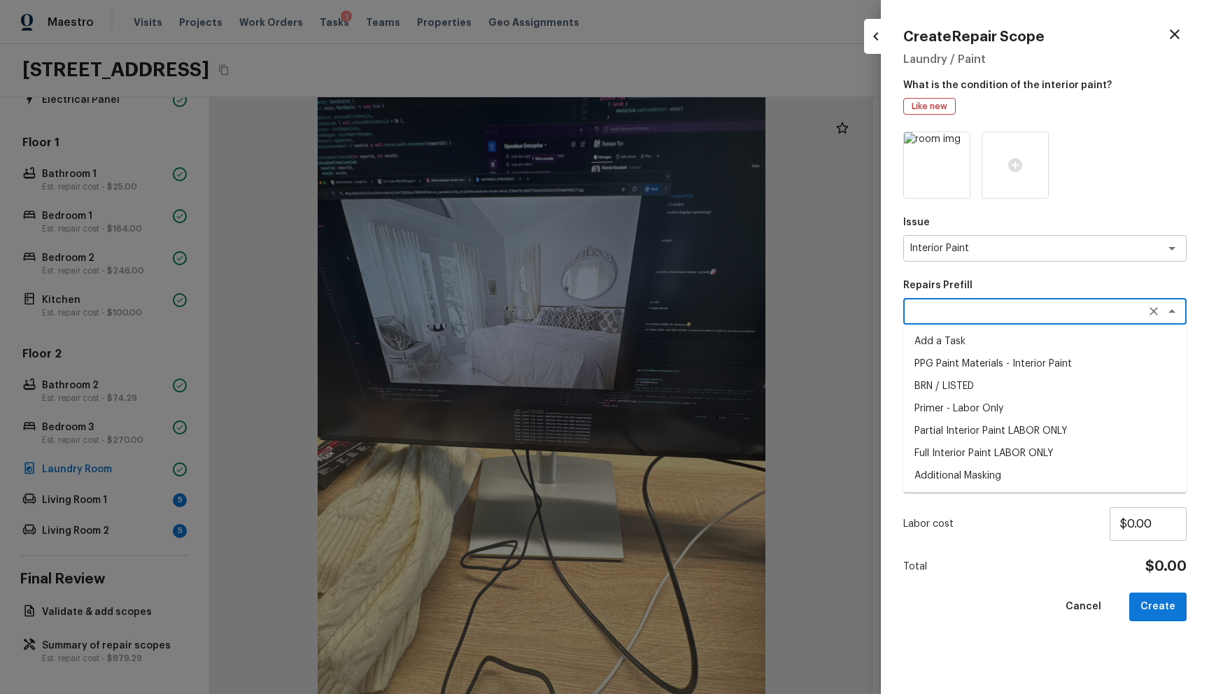
click at [1006, 468] on li "Additional Masking" at bounding box center [1044, 476] width 283 height 22
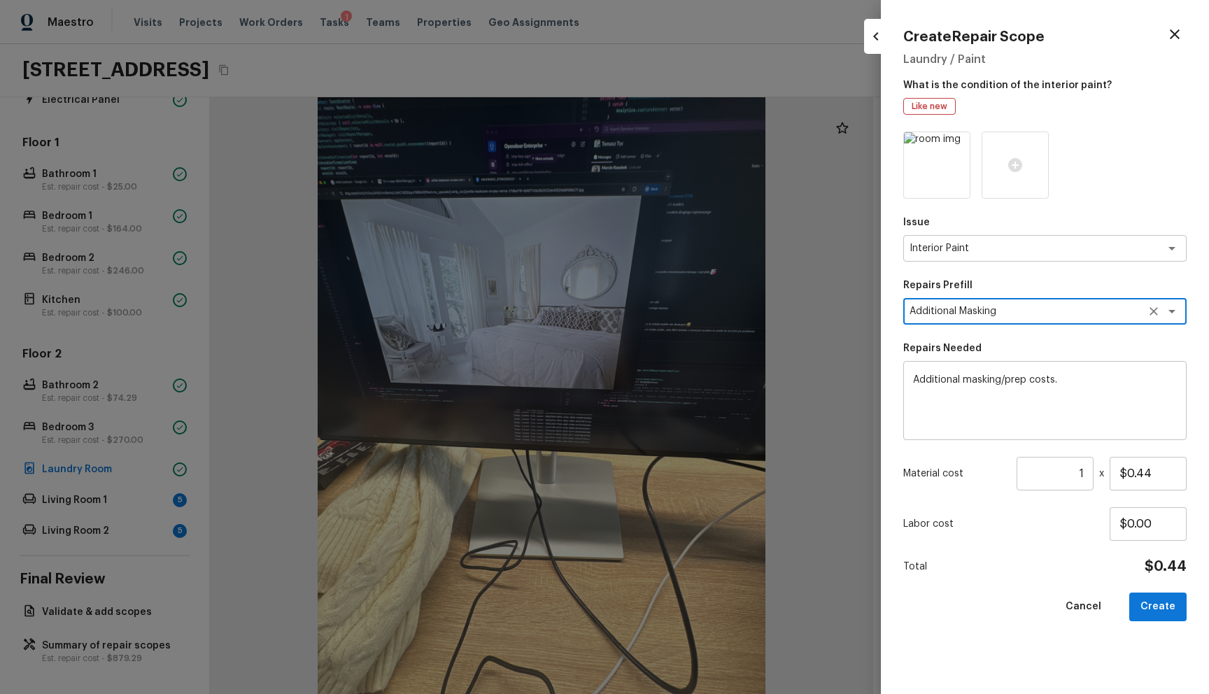
click at [1053, 390] on textarea "Additional masking/prep costs." at bounding box center [1045, 401] width 264 height 56
click at [1168, 614] on button "Create" at bounding box center [1157, 607] width 57 height 29
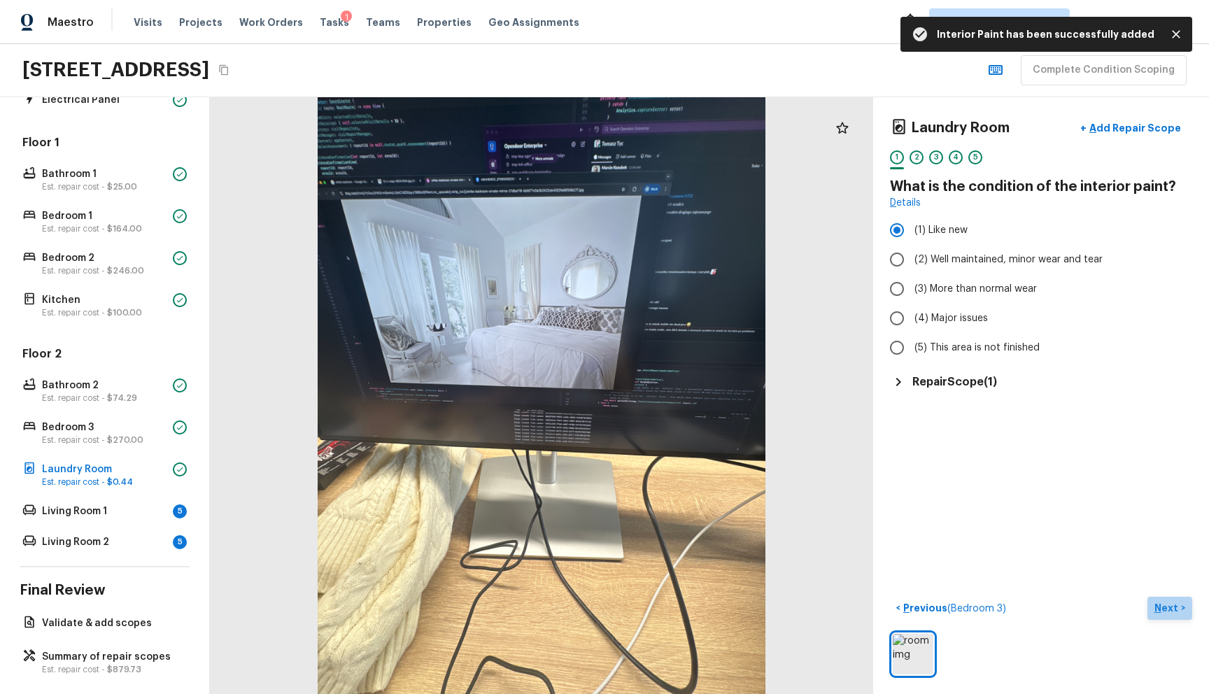
click at [1154, 602] on p "Next" at bounding box center [1167, 608] width 27 height 14
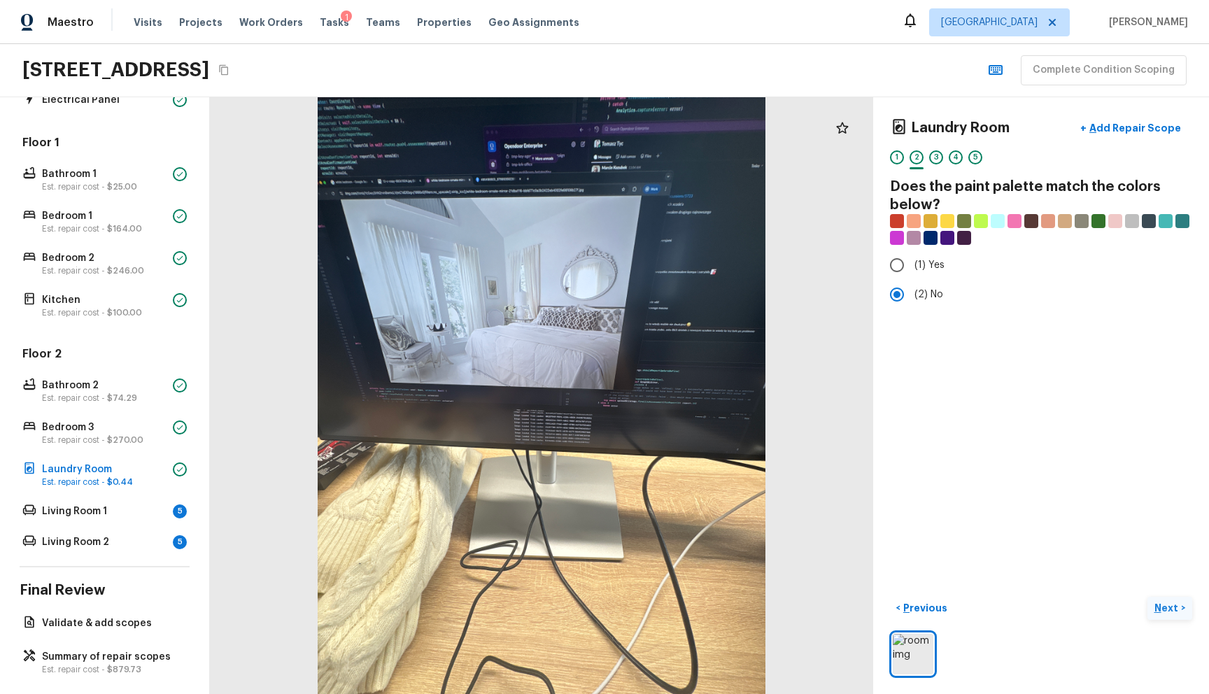
click at [1163, 601] on p "Next" at bounding box center [1167, 608] width 27 height 14
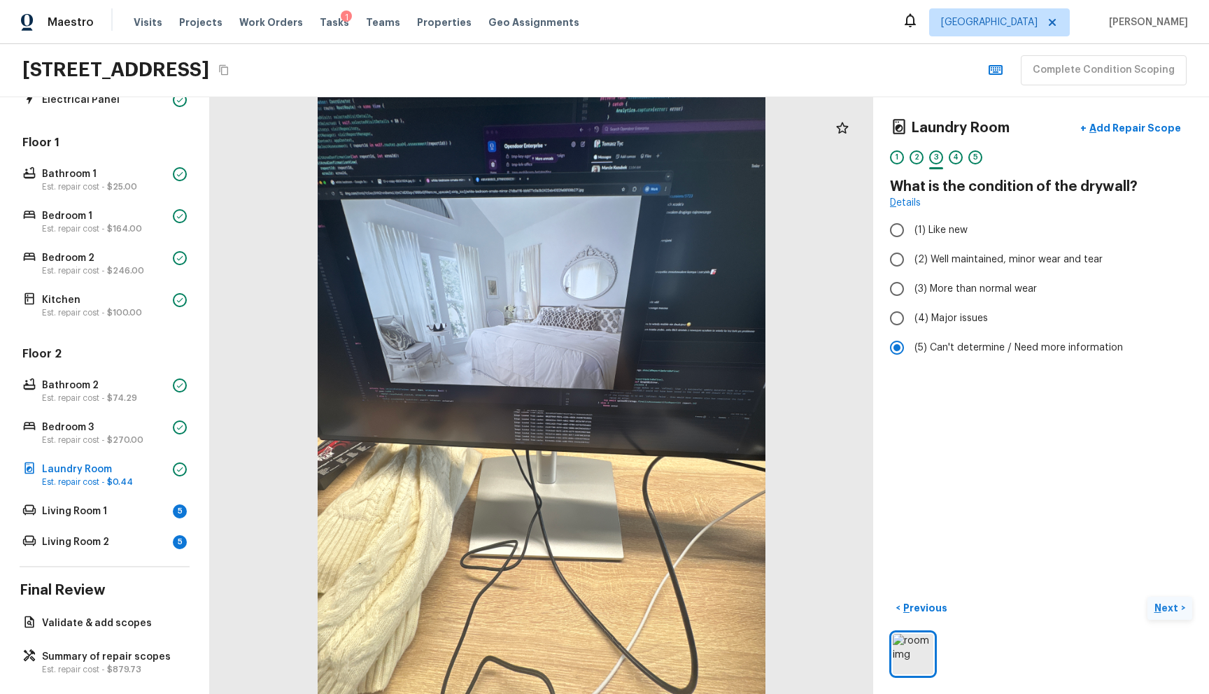
click at [1154, 601] on p "Next" at bounding box center [1167, 608] width 27 height 14
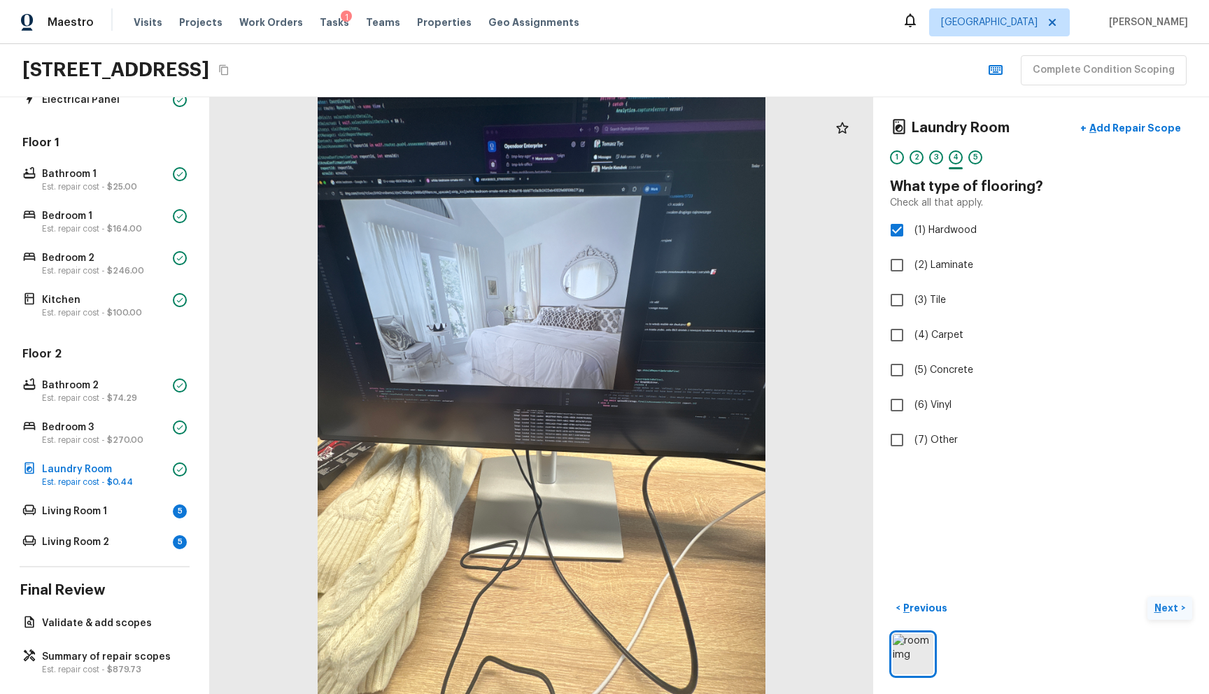
click at [1154, 601] on p "Next" at bounding box center [1167, 608] width 27 height 14
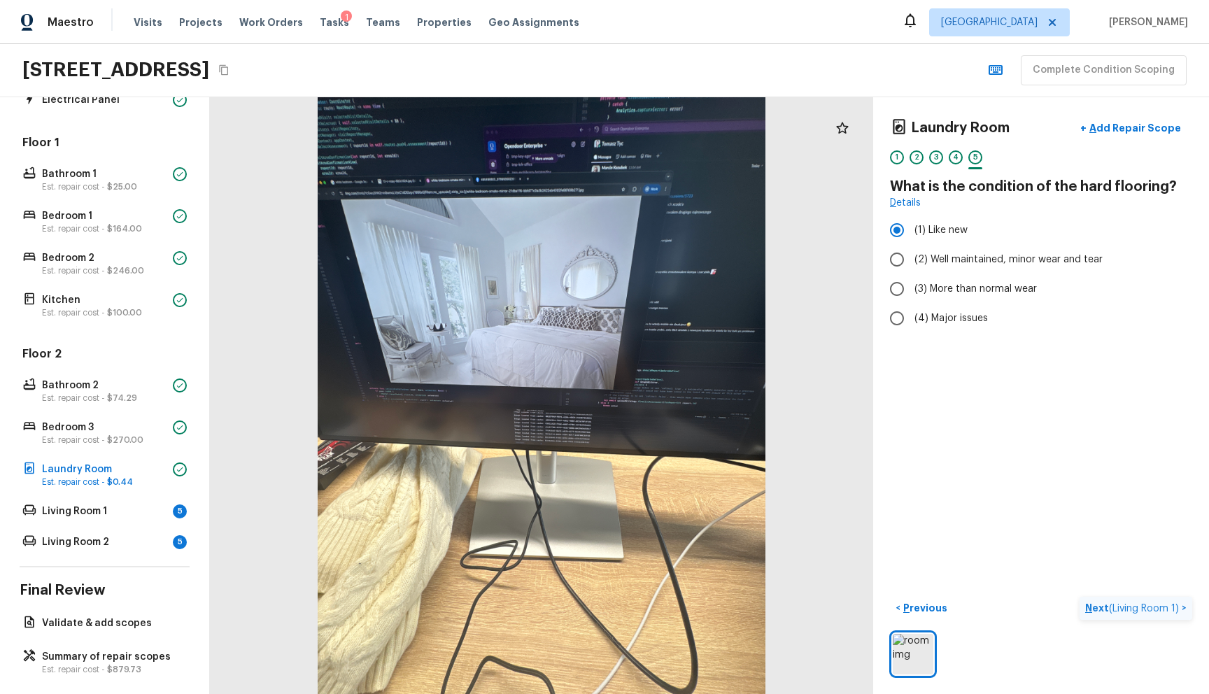
click at [1165, 604] on span "( Living Room 1 )" at bounding box center [1144, 609] width 70 height 10
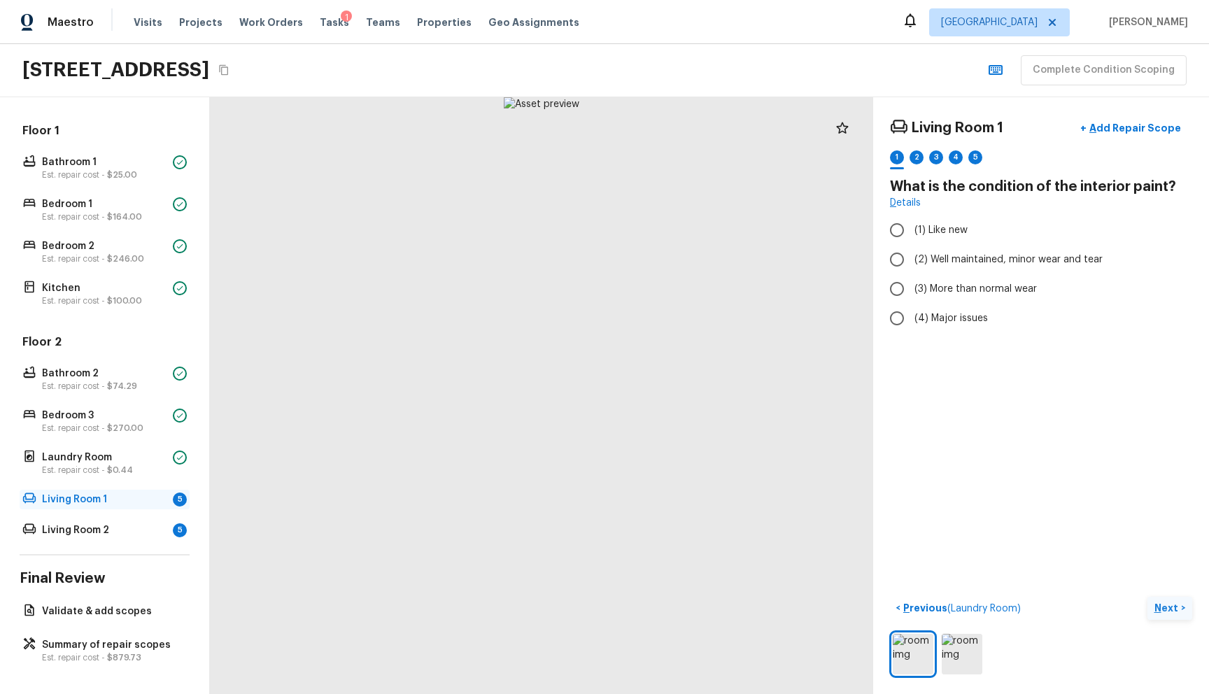
scroll to position [284, 0]
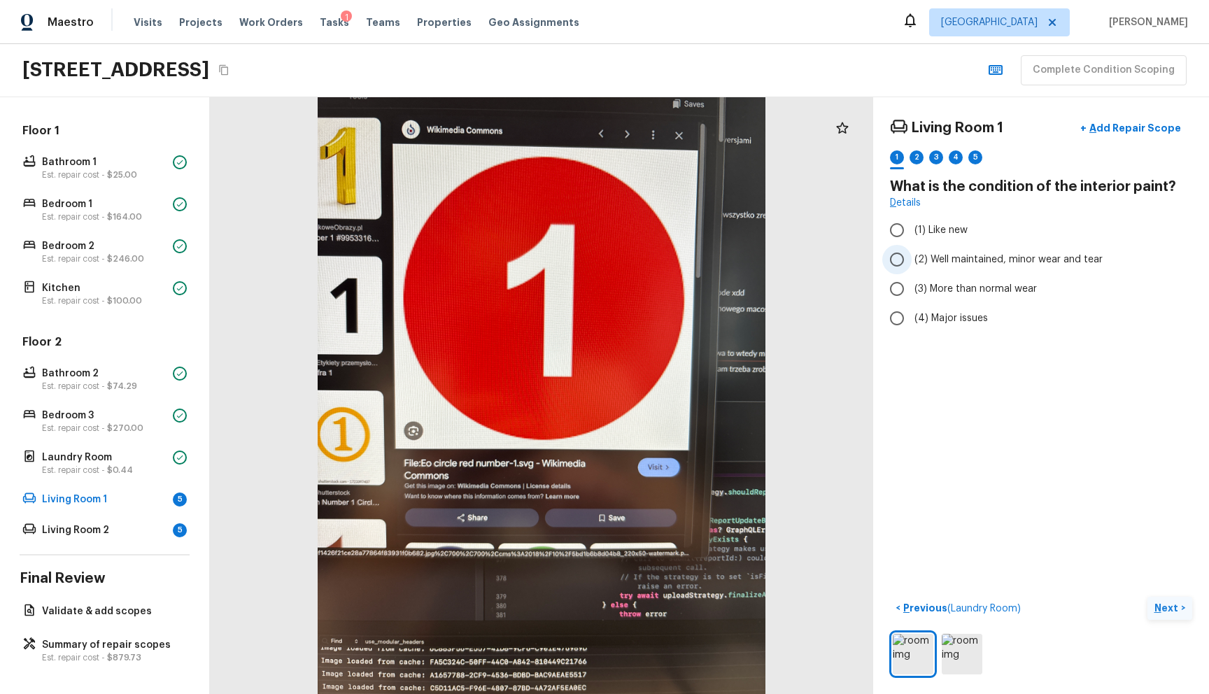
click at [917, 253] on span "(2) Well maintained, minor wear and tear" at bounding box center [1008, 260] width 188 height 14
click at [912, 253] on input "(2) Well maintained, minor wear and tear" at bounding box center [896, 259] width 29 height 29
click at [1114, 130] on p "Add Repair Scope" at bounding box center [1133, 128] width 94 height 14
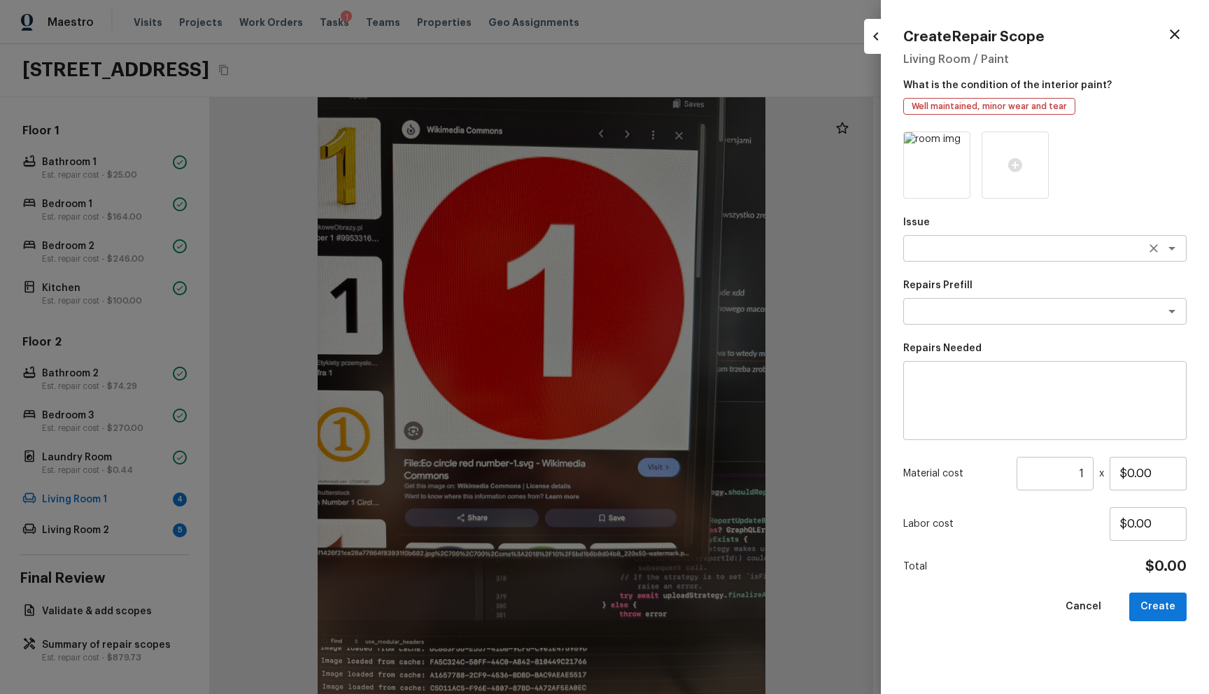
click at [1002, 246] on textarea at bounding box center [1025, 248] width 232 height 14
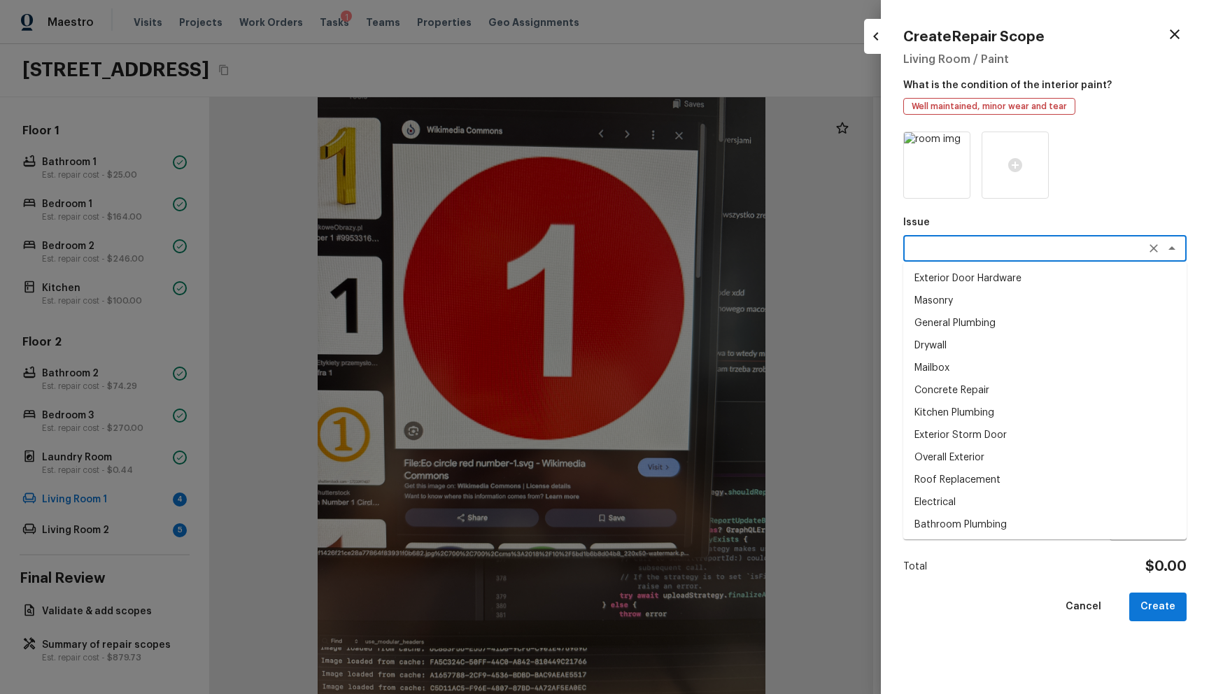
click at [968, 351] on li "Drywall" at bounding box center [1044, 345] width 283 height 22
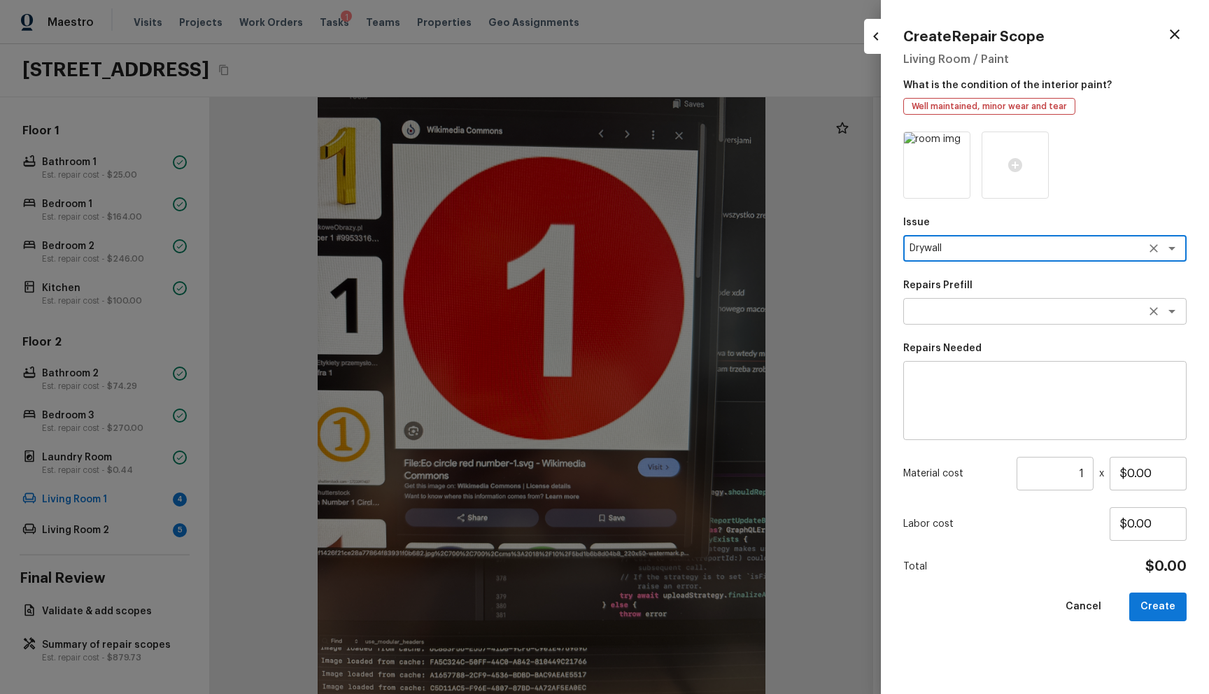
click at [958, 303] on div "x ​" at bounding box center [1044, 311] width 283 height 27
click at [1170, 38] on icon "button" at bounding box center [1175, 34] width 10 height 10
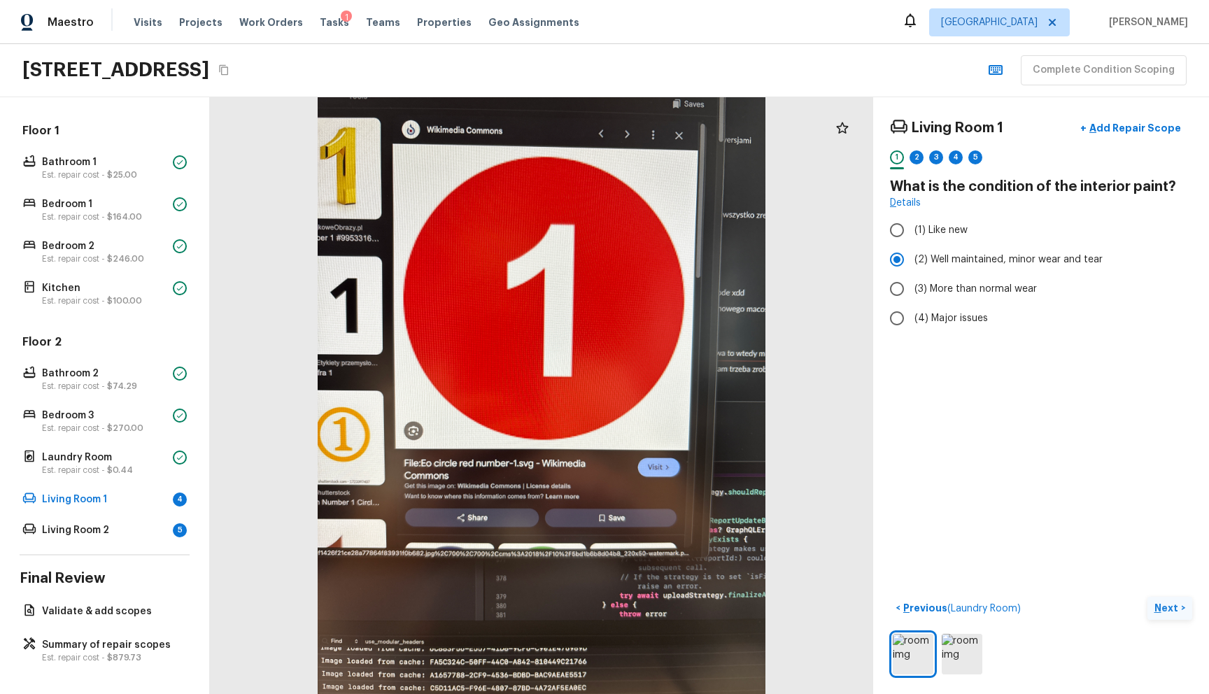
click at [1147, 597] on button "Next >" at bounding box center [1169, 608] width 45 height 23
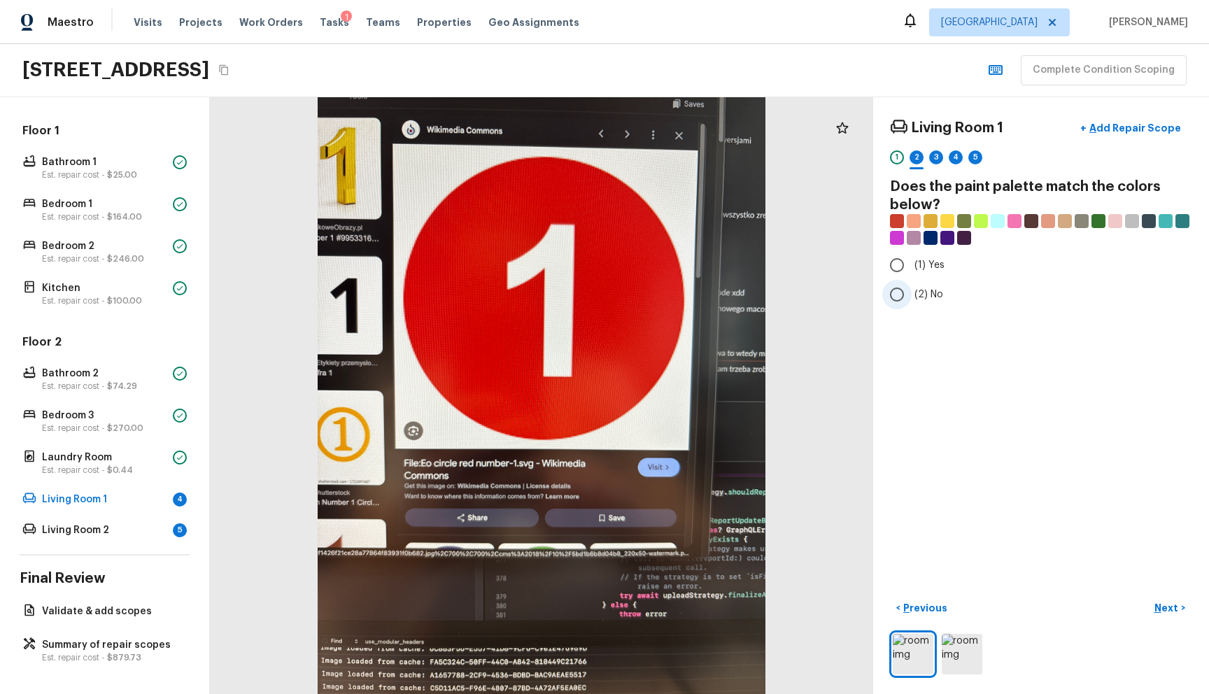
click at [908, 308] on label "(2) No" at bounding box center [1031, 294] width 299 height 29
click at [908, 308] on input "(2) No" at bounding box center [896, 294] width 29 height 29
drag, startPoint x: 1149, startPoint y: 599, endPoint x: 1099, endPoint y: 548, distance: 71.7
click at [1154, 601] on p "Next" at bounding box center [1167, 608] width 27 height 14
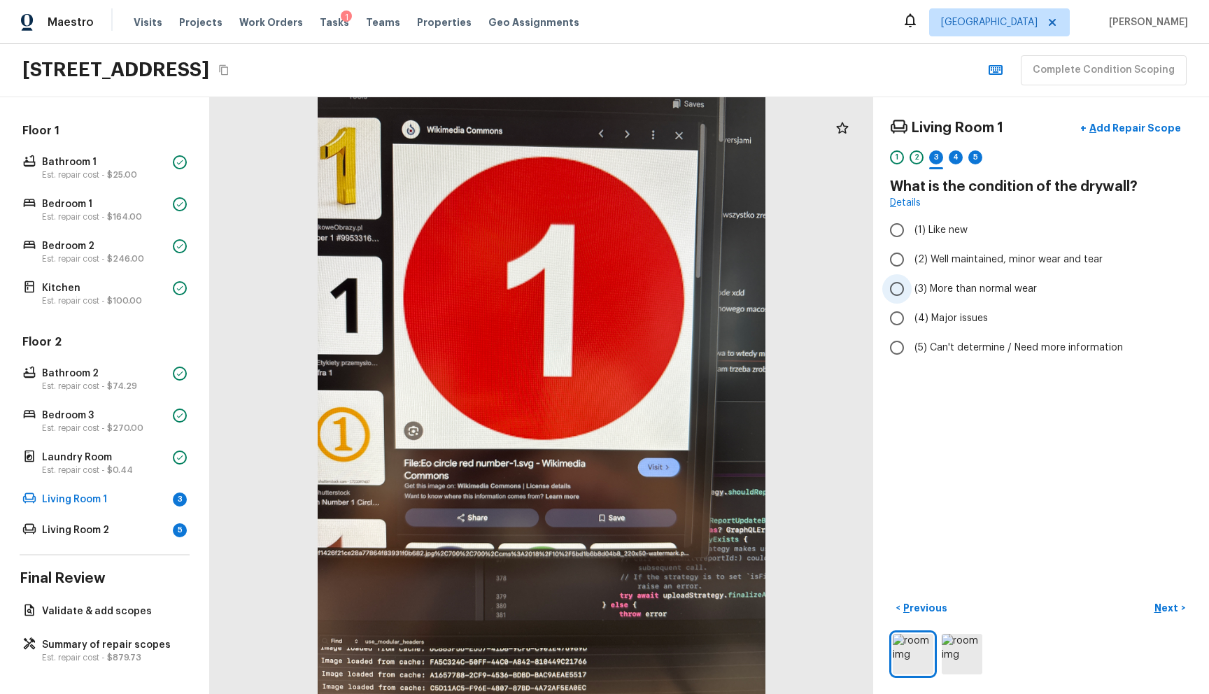
click at [929, 287] on span "(3) More than normal wear" at bounding box center [975, 289] width 122 height 14
click at [912, 287] on input "(3) More than normal wear" at bounding box center [896, 288] width 29 height 29
click at [1158, 127] on p "Add Repair Scope" at bounding box center [1133, 128] width 94 height 14
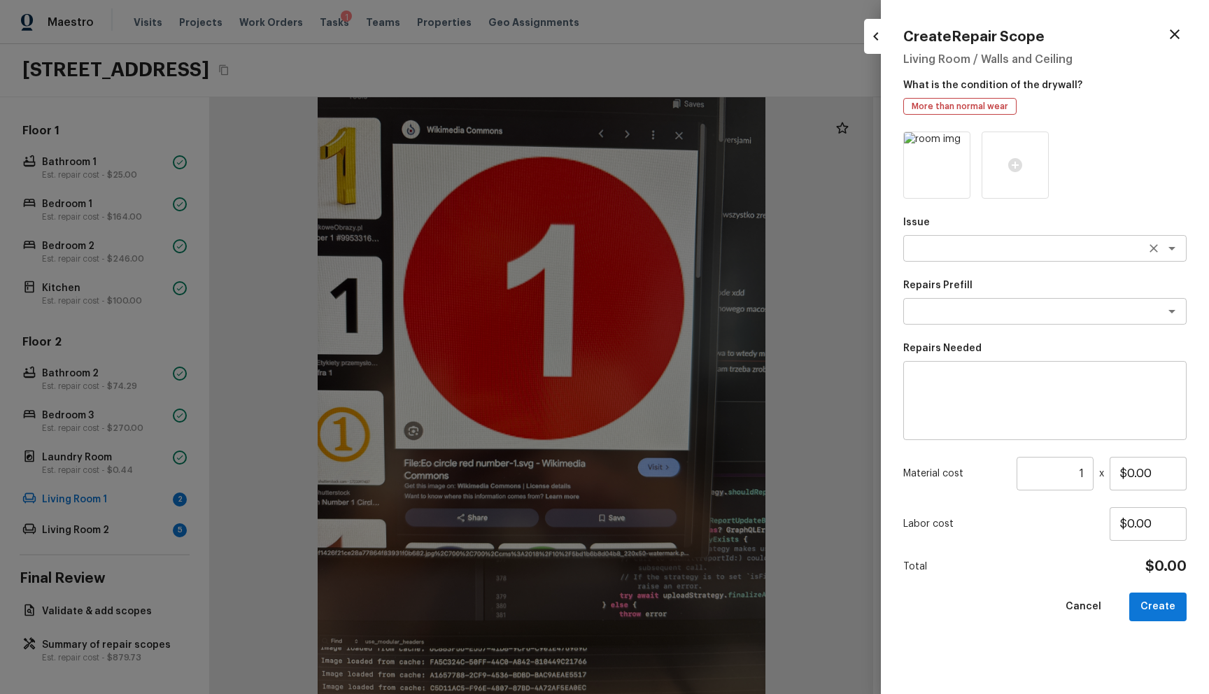
click at [947, 248] on textarea at bounding box center [1025, 248] width 232 height 14
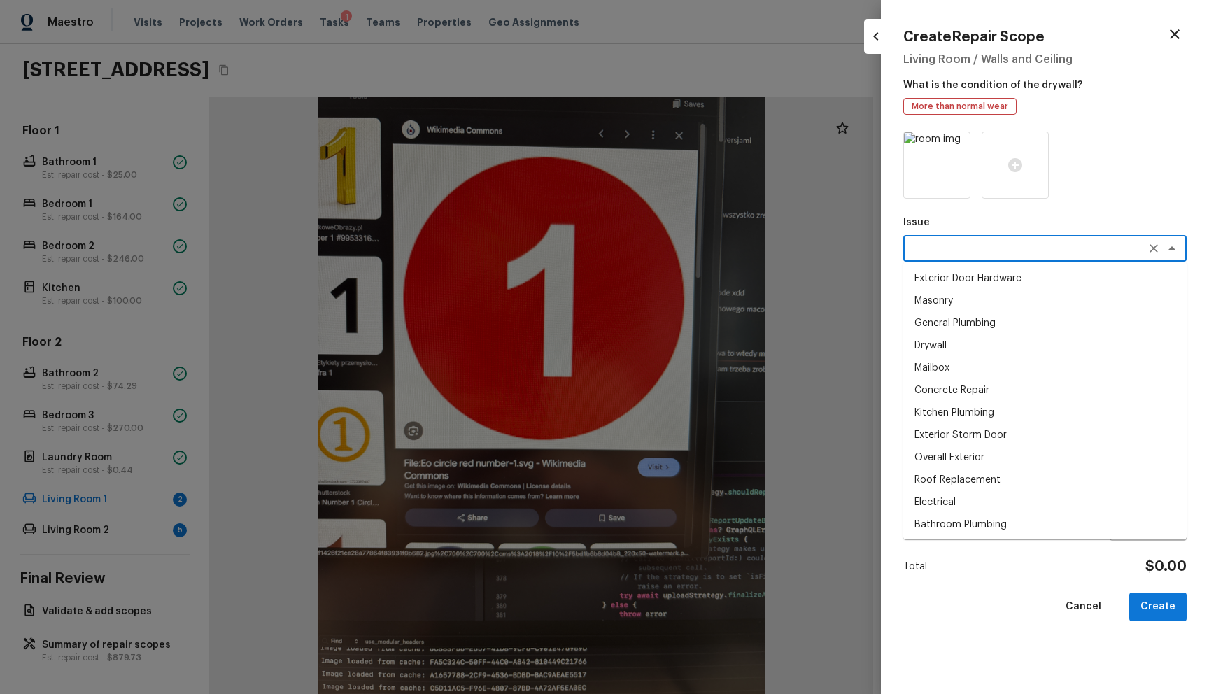
click at [941, 348] on li "Drywall" at bounding box center [1044, 345] width 283 height 22
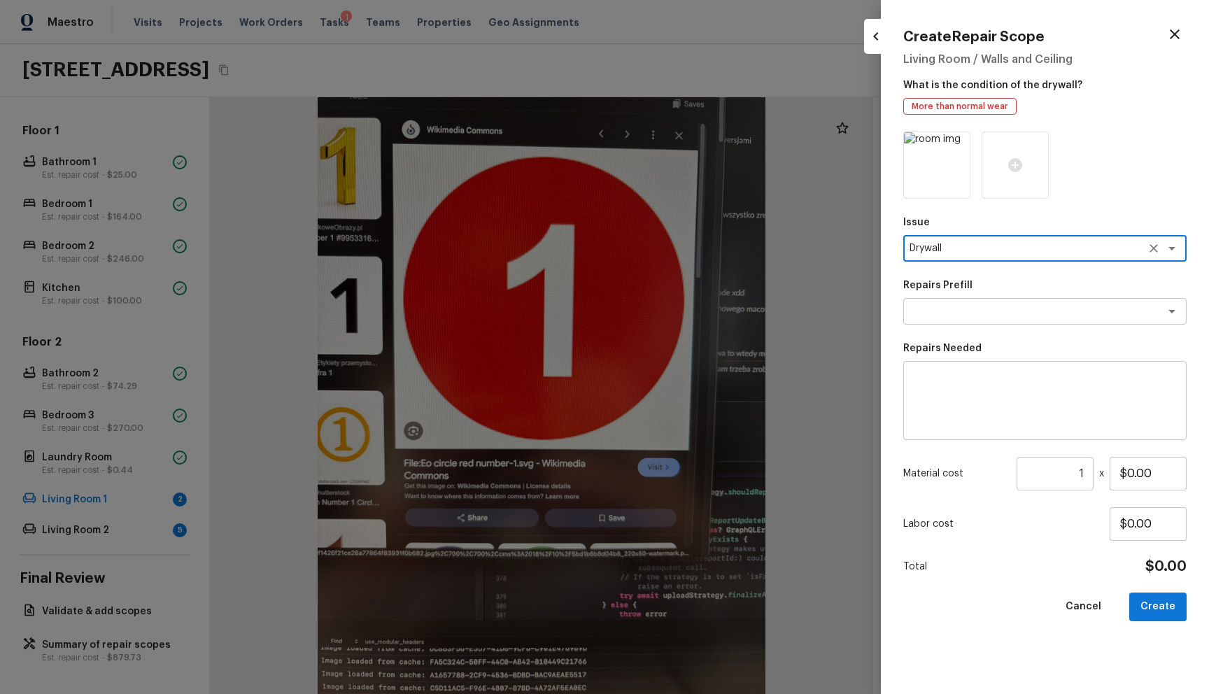
click at [945, 294] on div "Repairs Prefill x ​" at bounding box center [1044, 301] width 283 height 46
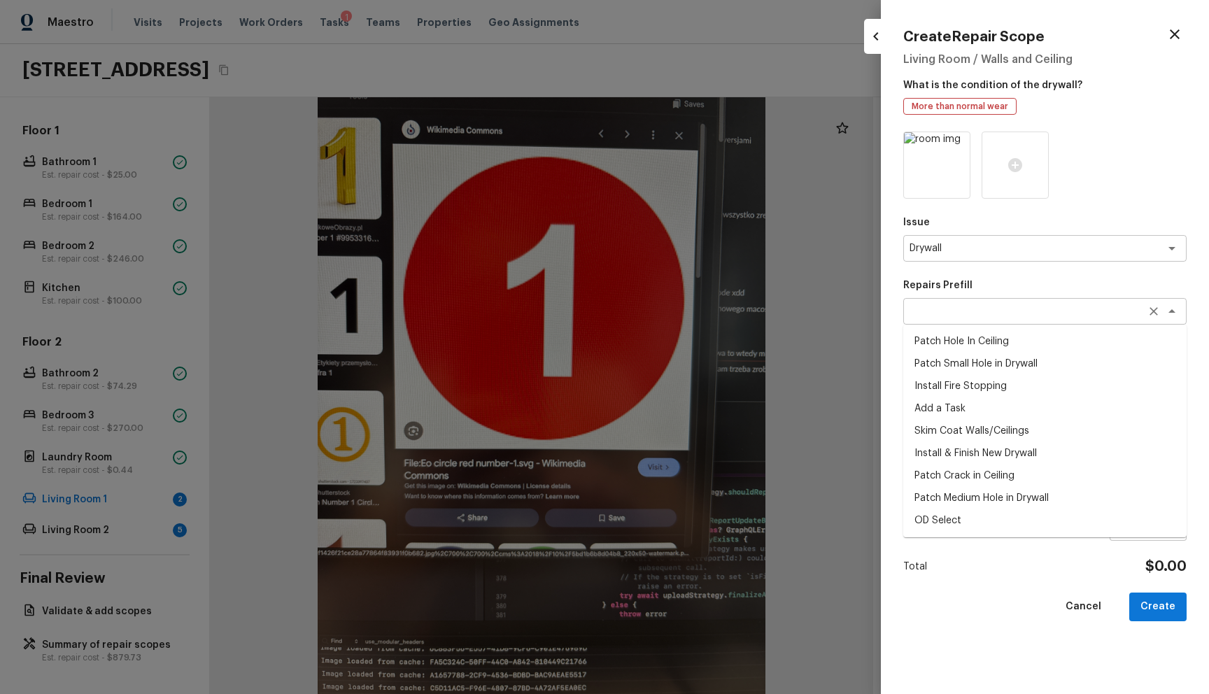
click at [943, 301] on div "x ​" at bounding box center [1044, 311] width 283 height 27
click at [998, 478] on li "Patch Crack in Ceiling" at bounding box center [1044, 476] width 283 height 22
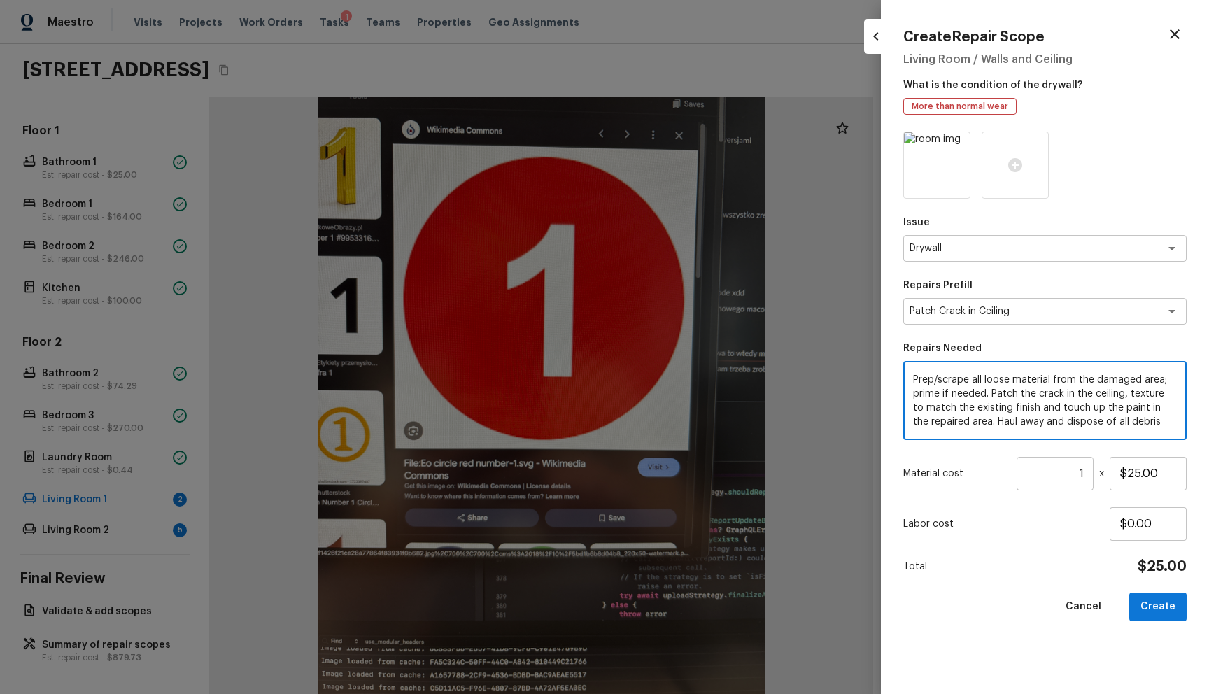
click at [914, 374] on textarea "Prep/scrape all loose material from the damaged area; prime if needed. Patch th…" at bounding box center [1045, 401] width 264 height 56
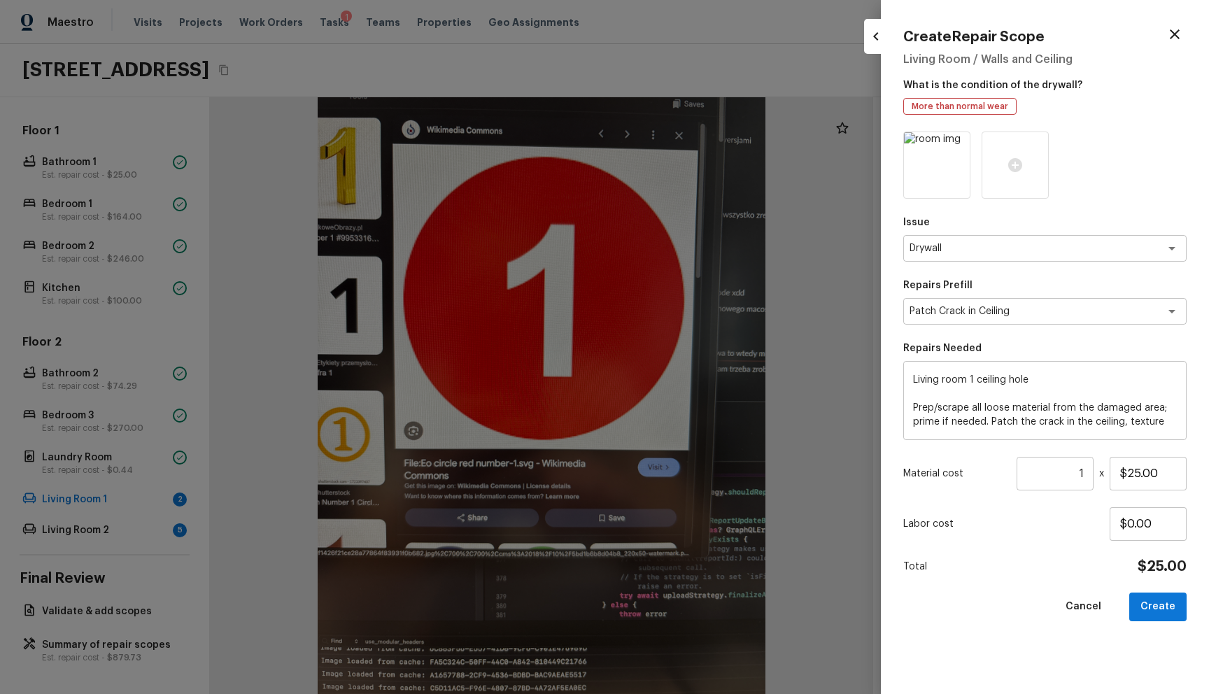
click at [984, 353] on p "Repairs Needed" at bounding box center [1044, 348] width 283 height 14
click at [1153, 608] on button "Create" at bounding box center [1157, 607] width 57 height 29
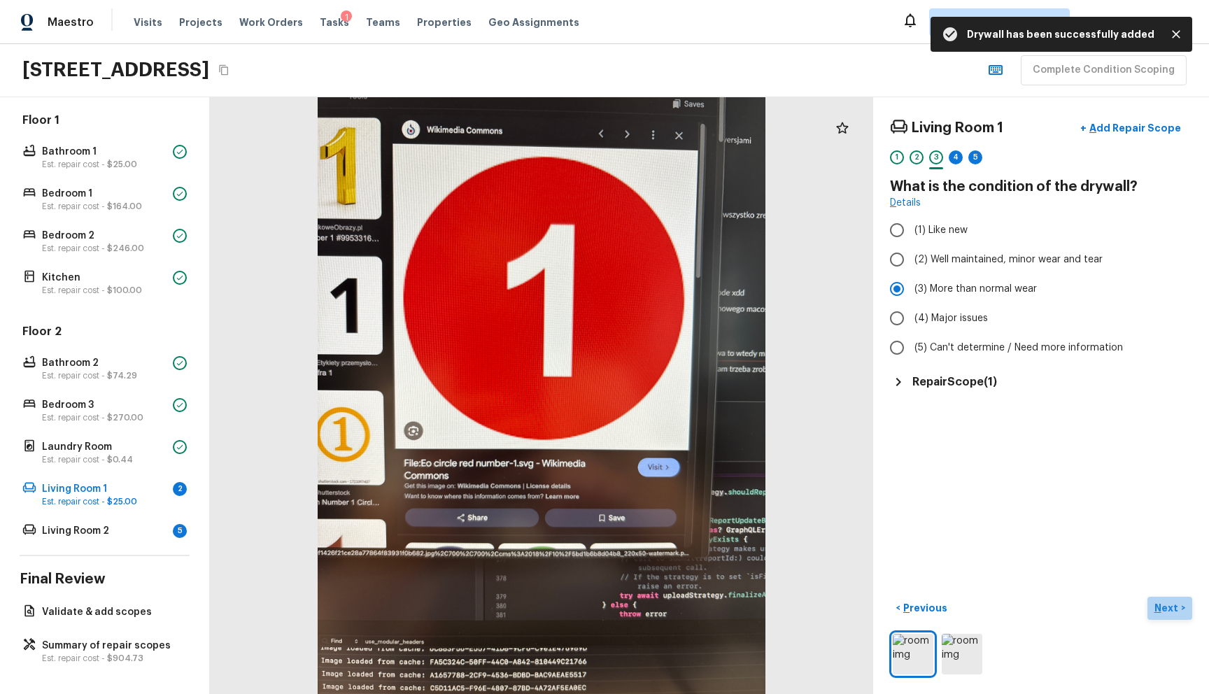
click at [1154, 601] on p "Next" at bounding box center [1167, 608] width 27 height 14
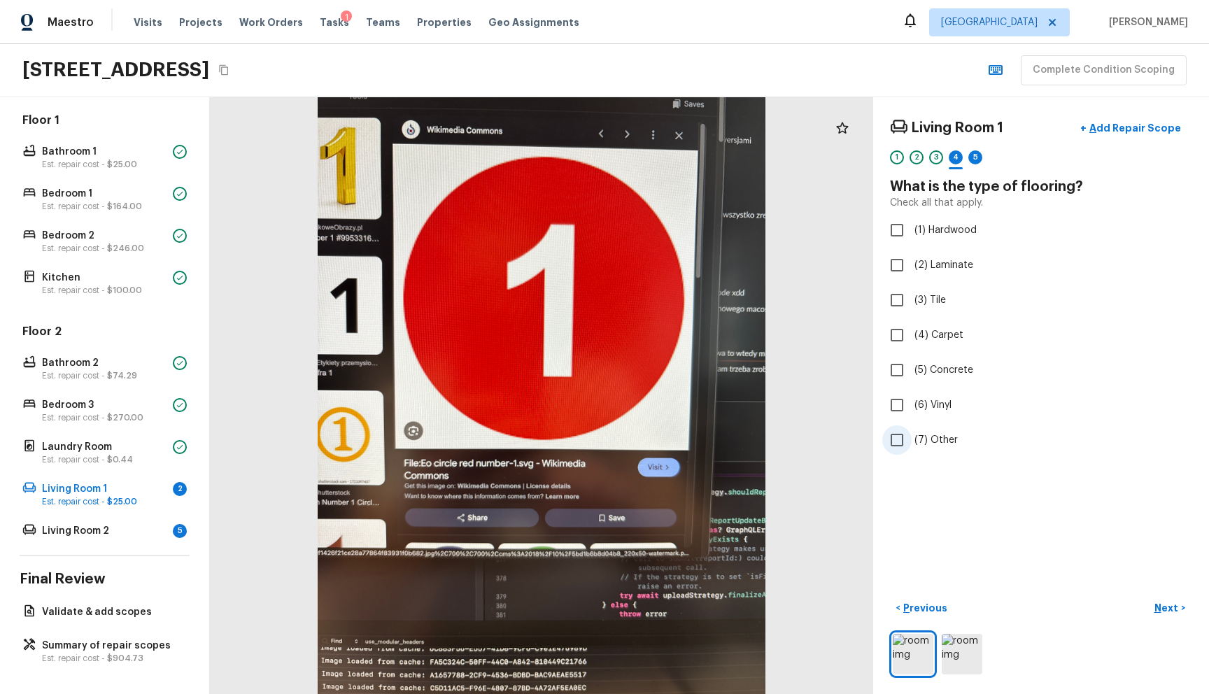
click at [957, 445] on label "(7) Other" at bounding box center [1031, 439] width 299 height 29
click at [912, 445] on input "(7) Other" at bounding box center [896, 439] width 29 height 29
click at [1164, 601] on p "Next" at bounding box center [1167, 608] width 27 height 14
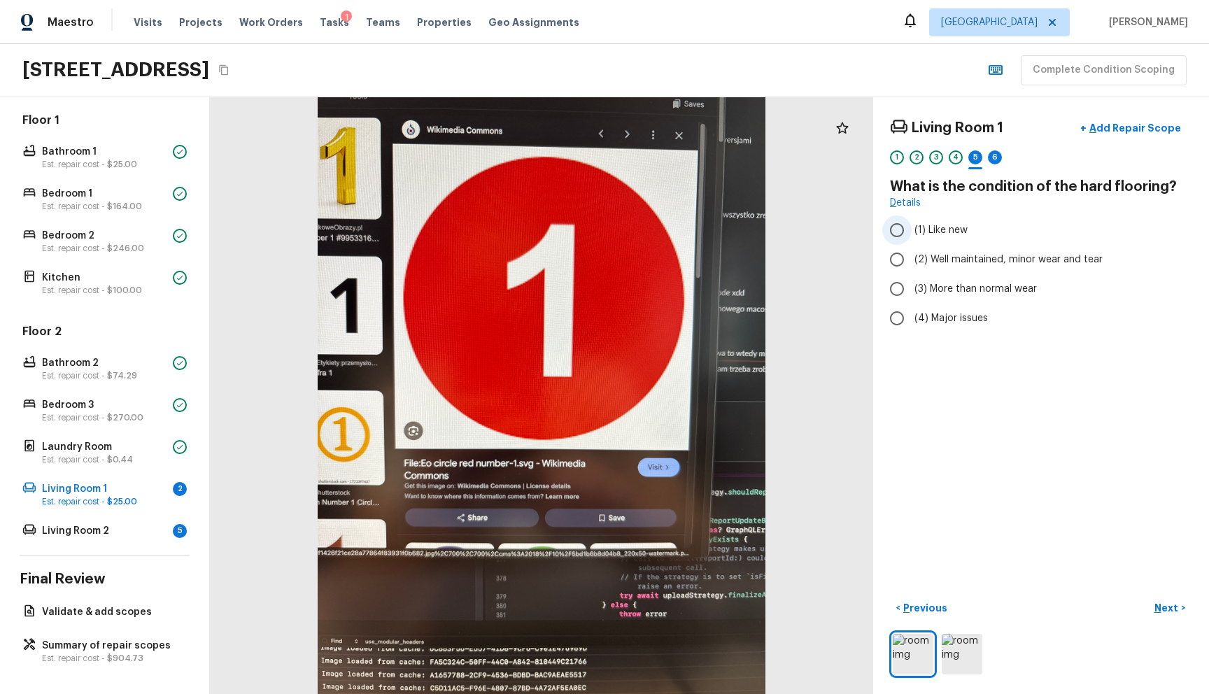
click at [914, 234] on span "(1) Like new" at bounding box center [940, 230] width 53 height 14
click at [912, 234] on input "(1) Like new" at bounding box center [896, 229] width 29 height 29
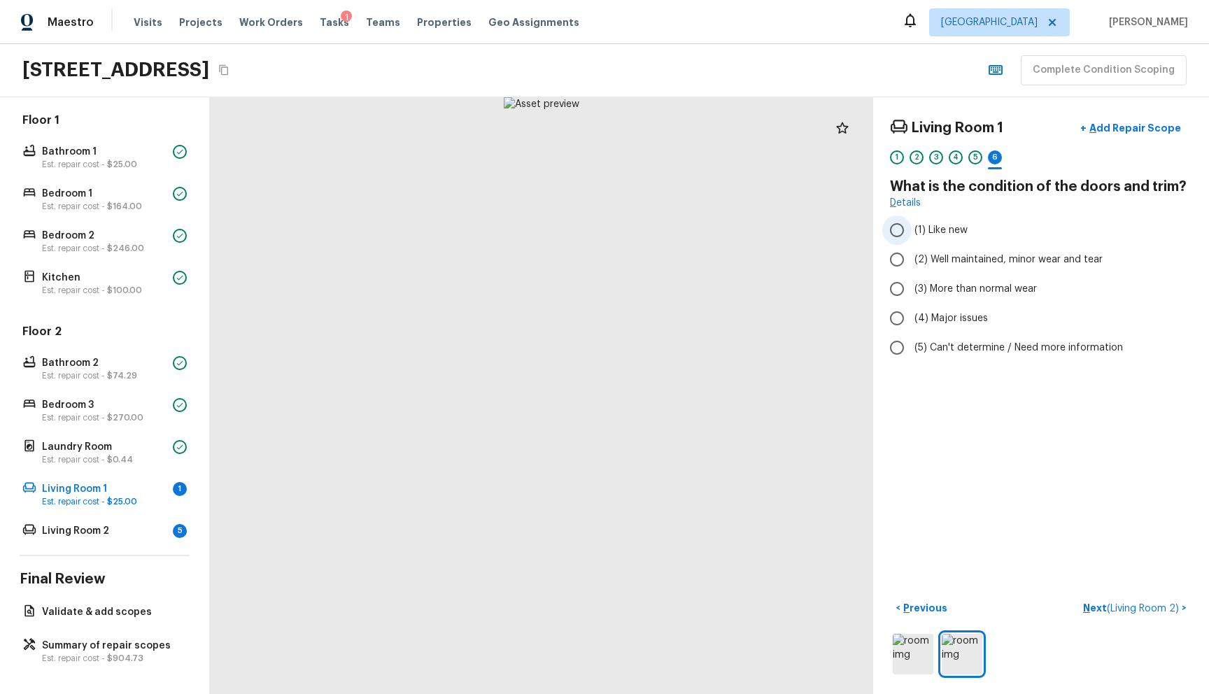
click at [951, 234] on span "(1) Like new" at bounding box center [940, 230] width 53 height 14
click at [912, 234] on input "(1) Like new" at bounding box center [896, 229] width 29 height 29
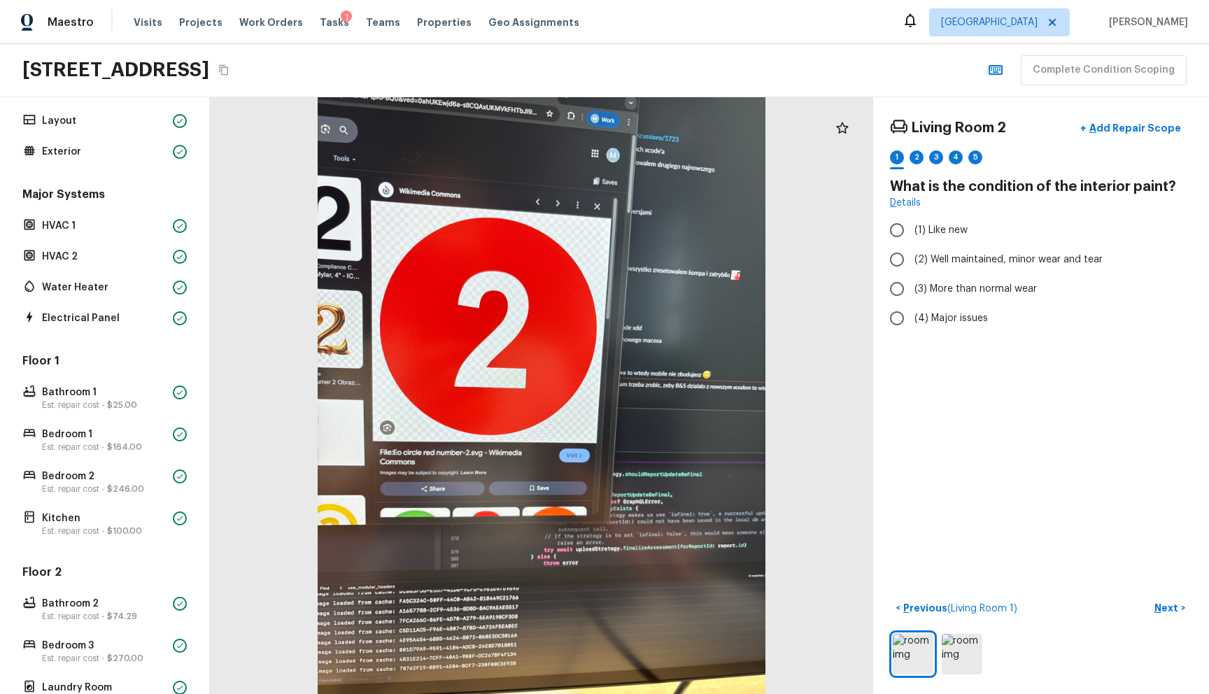
scroll to position [295, 0]
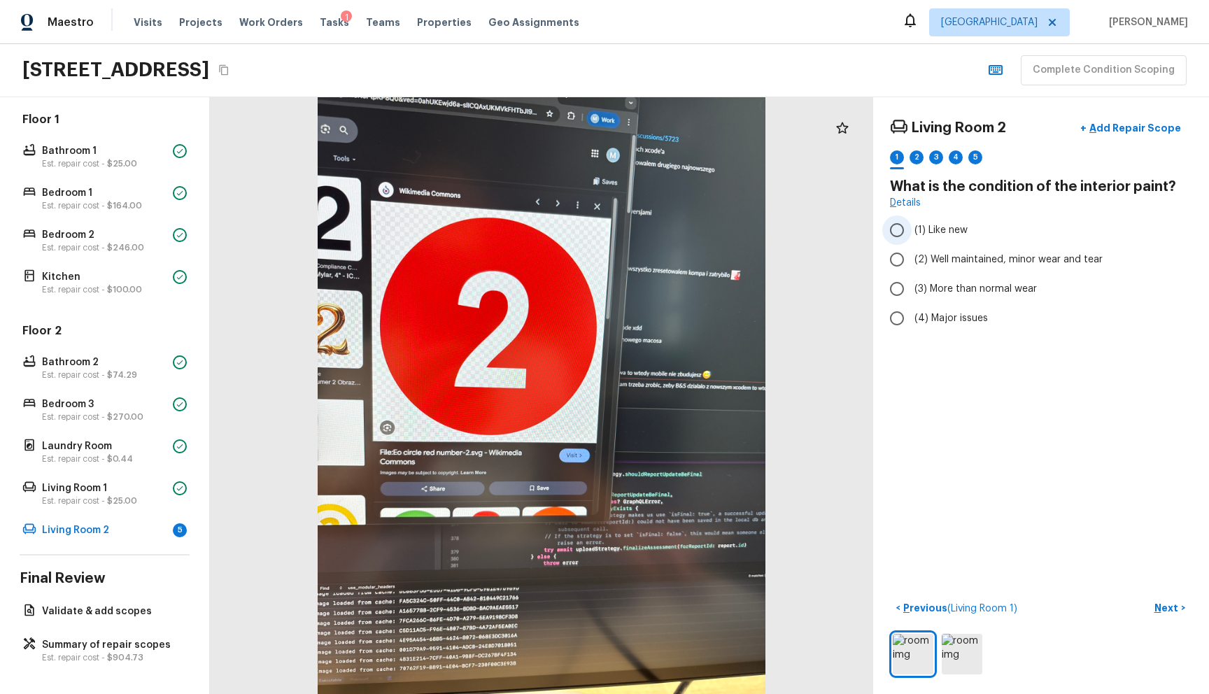
click at [935, 234] on span "(1) Like new" at bounding box center [940, 230] width 53 height 14
click at [912, 234] on input "(1) Like new" at bounding box center [896, 229] width 29 height 29
click at [1156, 601] on p "Next" at bounding box center [1167, 608] width 27 height 14
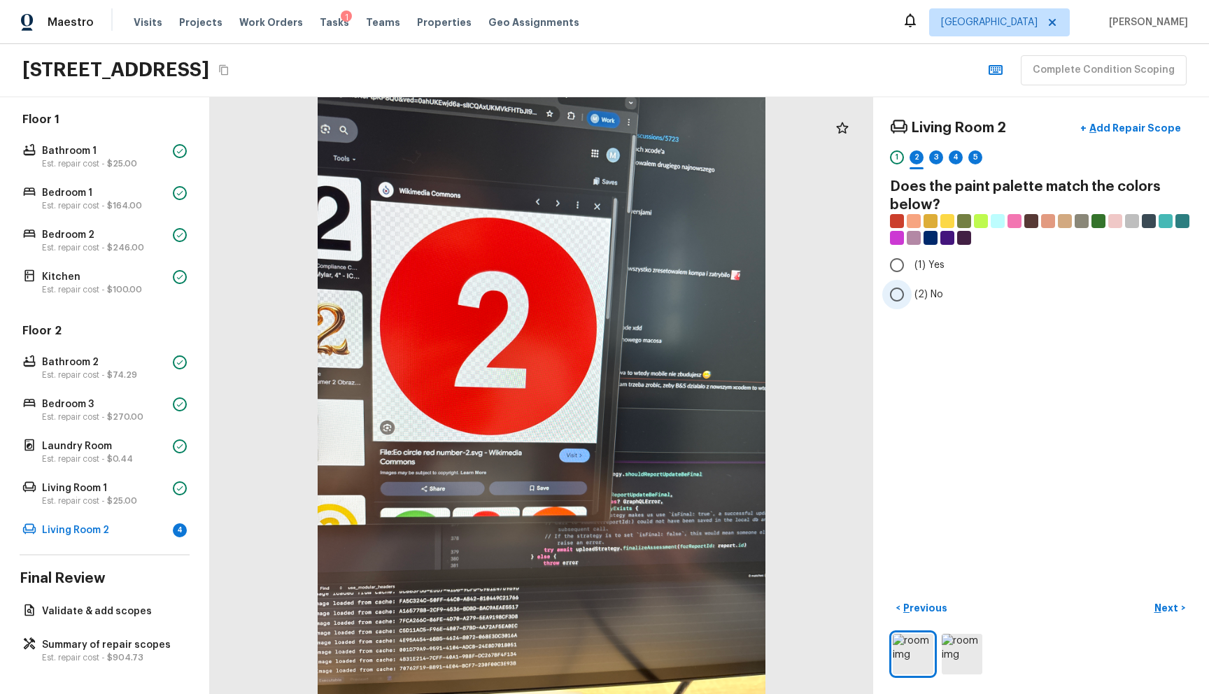
click at [918, 291] on span "(2) No" at bounding box center [928, 295] width 29 height 14
click at [912, 291] on input "(2) No" at bounding box center [896, 294] width 29 height 29
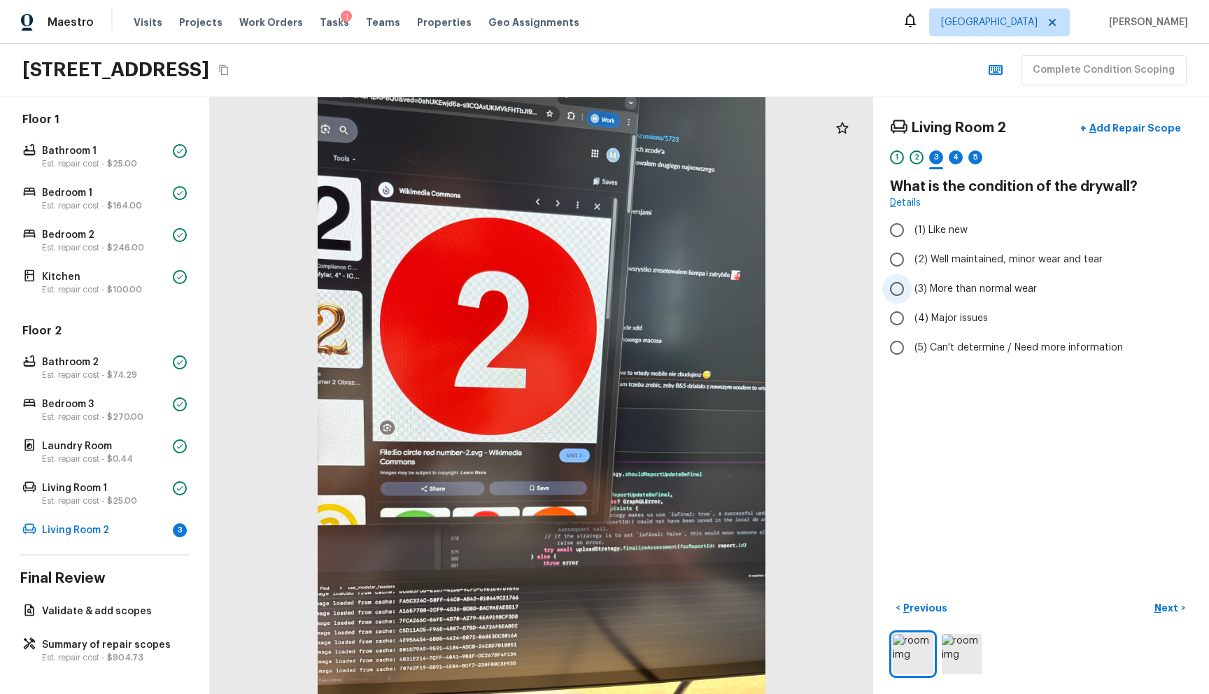
click at [949, 295] on span "(3) More than normal wear" at bounding box center [975, 289] width 122 height 14
click at [912, 295] on input "(3) More than normal wear" at bounding box center [896, 288] width 29 height 29
click at [1125, 130] on p "Add Repair Scope" at bounding box center [1133, 128] width 94 height 14
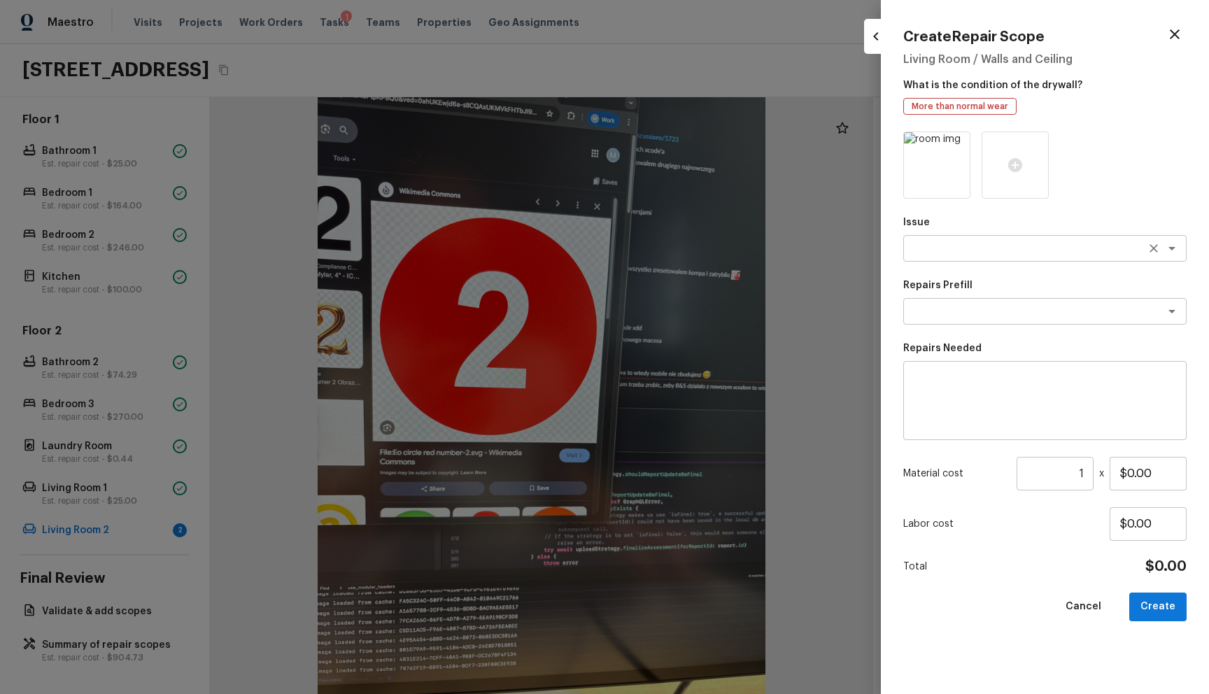
click at [972, 255] on textarea at bounding box center [1025, 248] width 232 height 14
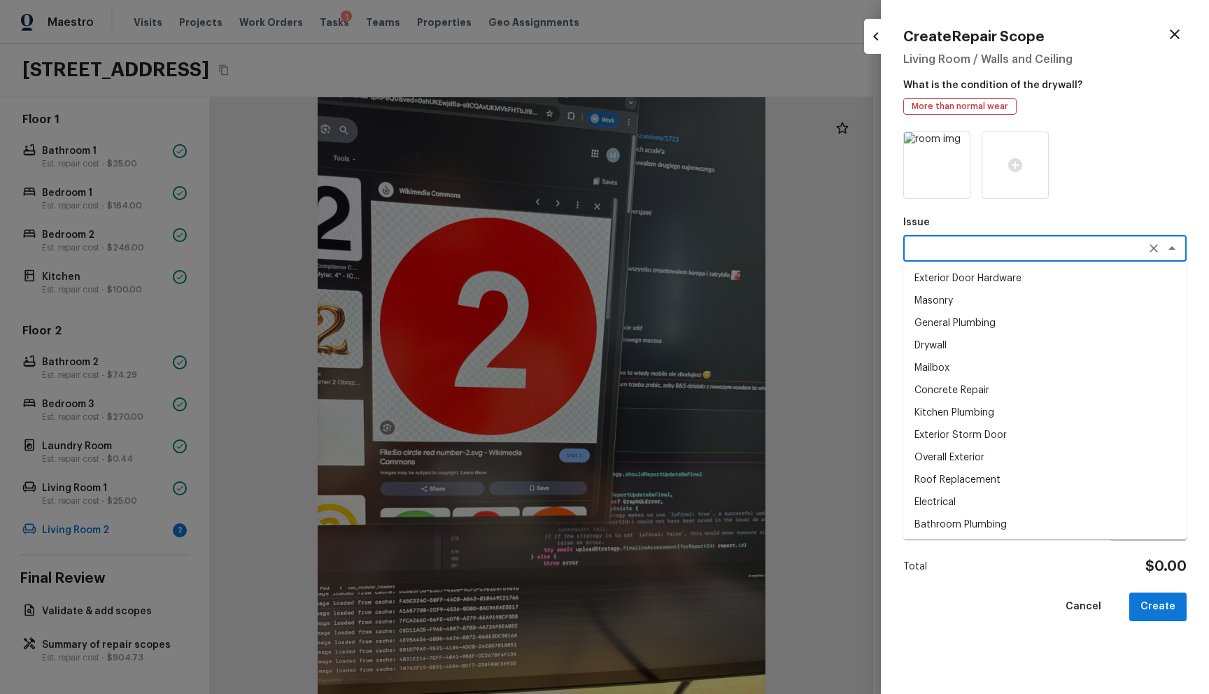
click at [944, 342] on li "Drywall" at bounding box center [1044, 345] width 283 height 22
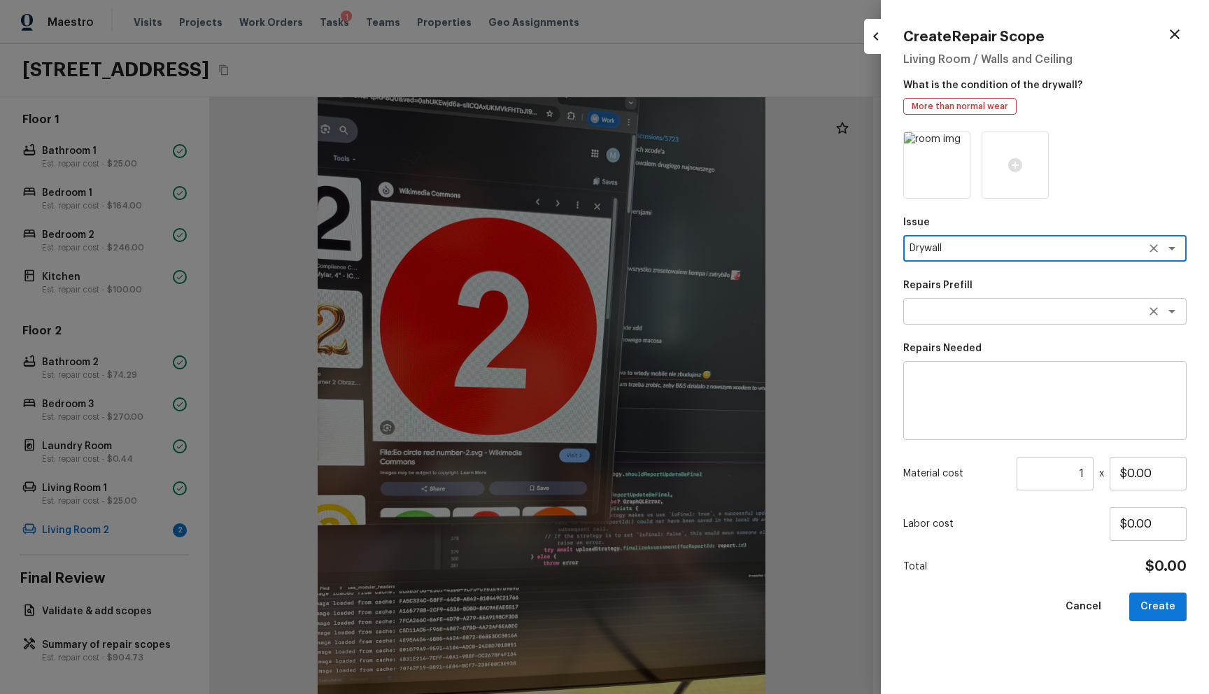
click at [949, 306] on textarea at bounding box center [1025, 311] width 232 height 14
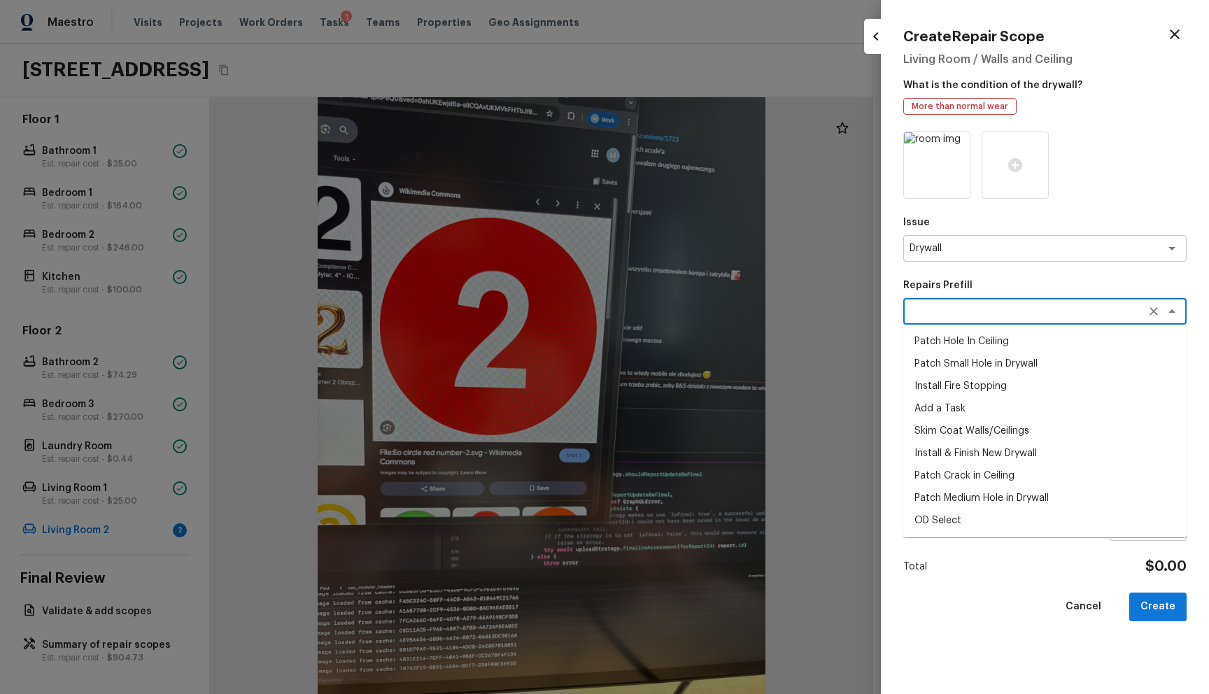
click at [940, 483] on li "Patch Crack in Ceiling" at bounding box center [1044, 476] width 283 height 22
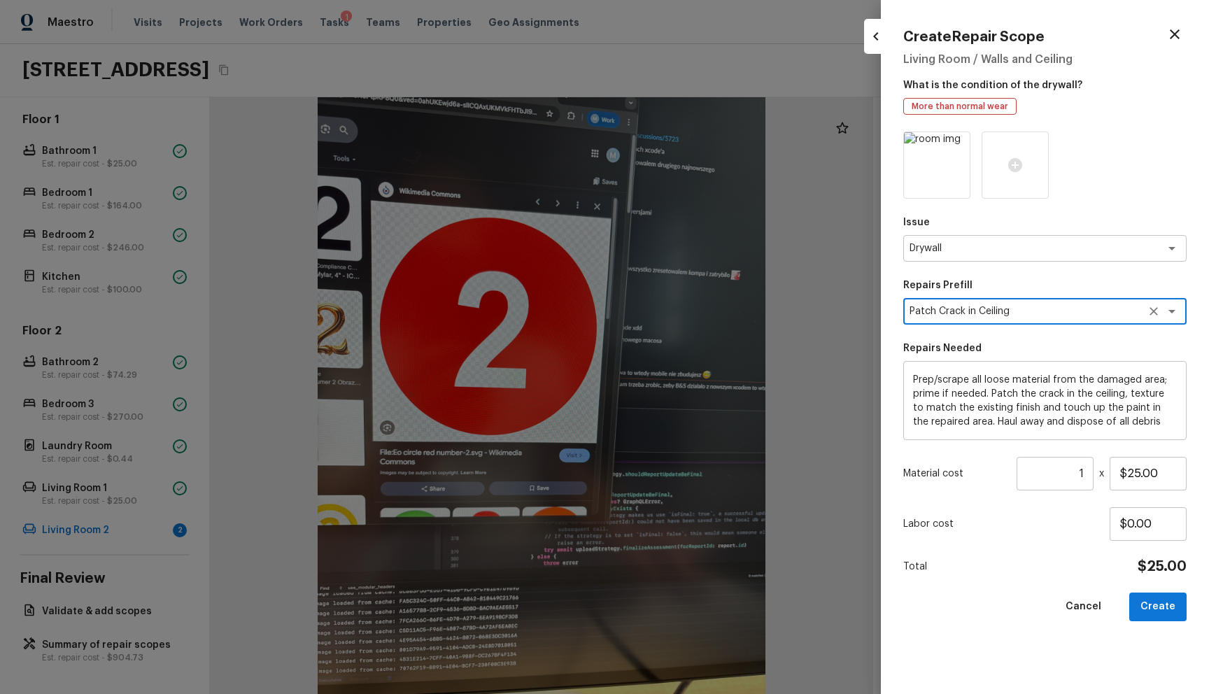
click at [911, 376] on div "Prep/scrape all loose material from the damaged area; prime if needed. Patch th…" at bounding box center [1044, 400] width 283 height 79
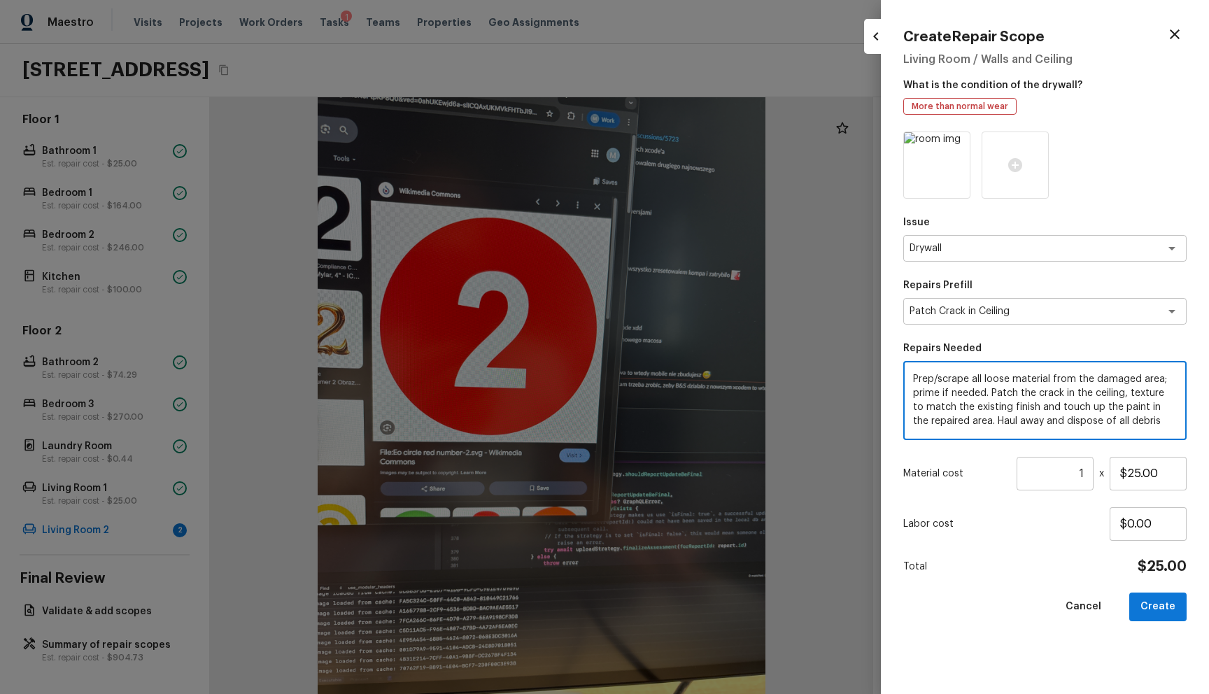
scroll to position [0, 0]
click at [915, 389] on textarea "Prep/scrape all loose material from the damaged area; prime if needed. Patch th…" at bounding box center [1045, 401] width 264 height 56
click at [916, 381] on textarea "Prep/scrape all loose material from the damaged area; prime if needed. Patch th…" at bounding box center [1045, 401] width 264 height 56
paste textarea "https://admin.simplersell.com/seller/create_lead?market=tampa&email=agent7w39@e…"
click at [1140, 596] on button "Create" at bounding box center [1157, 607] width 57 height 29
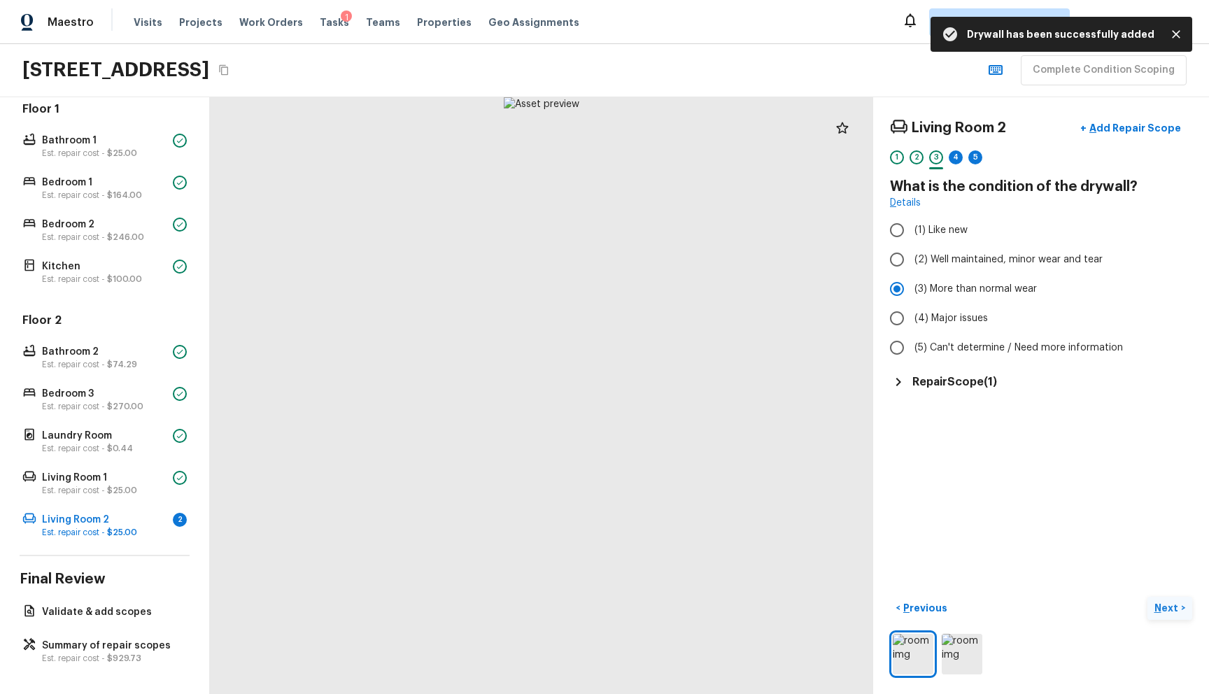
click at [1147, 597] on button "Next >" at bounding box center [1169, 608] width 45 height 23
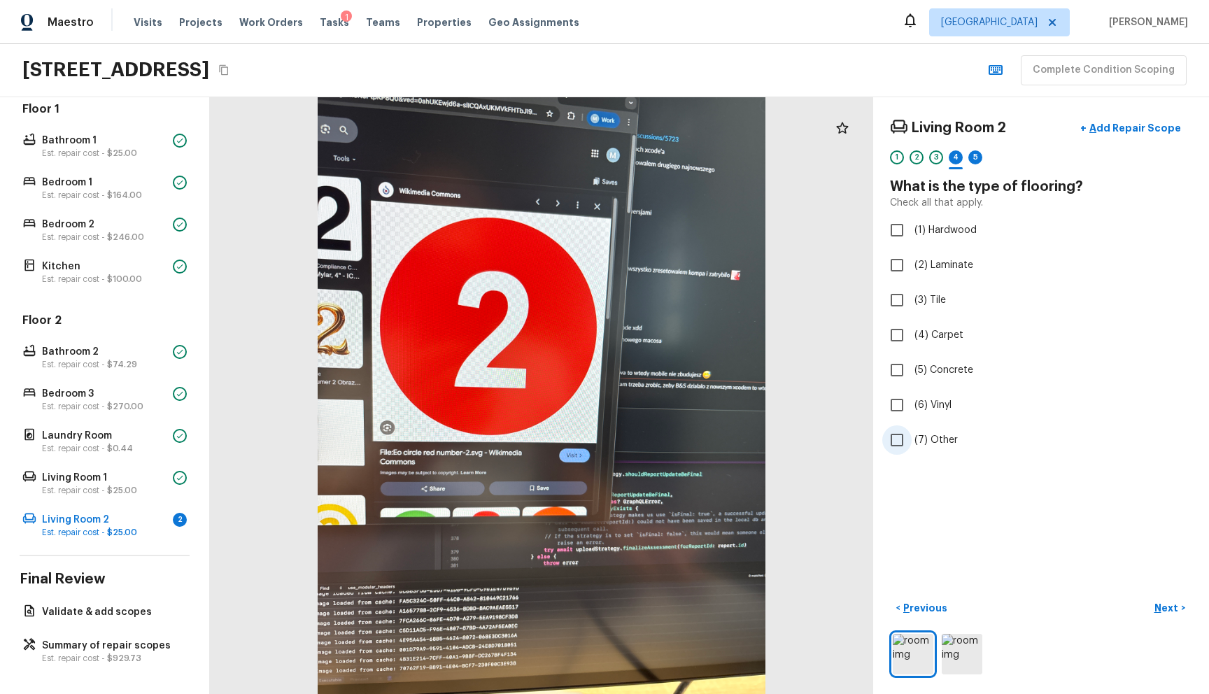
click at [964, 430] on label "(7) Other" at bounding box center [1031, 439] width 299 height 29
click at [912, 430] on input "(7) Other" at bounding box center [896, 439] width 29 height 29
drag, startPoint x: 1149, startPoint y: 593, endPoint x: 1115, endPoint y: 545, distance: 58.2
click at [1154, 601] on p "Next" at bounding box center [1167, 608] width 27 height 14
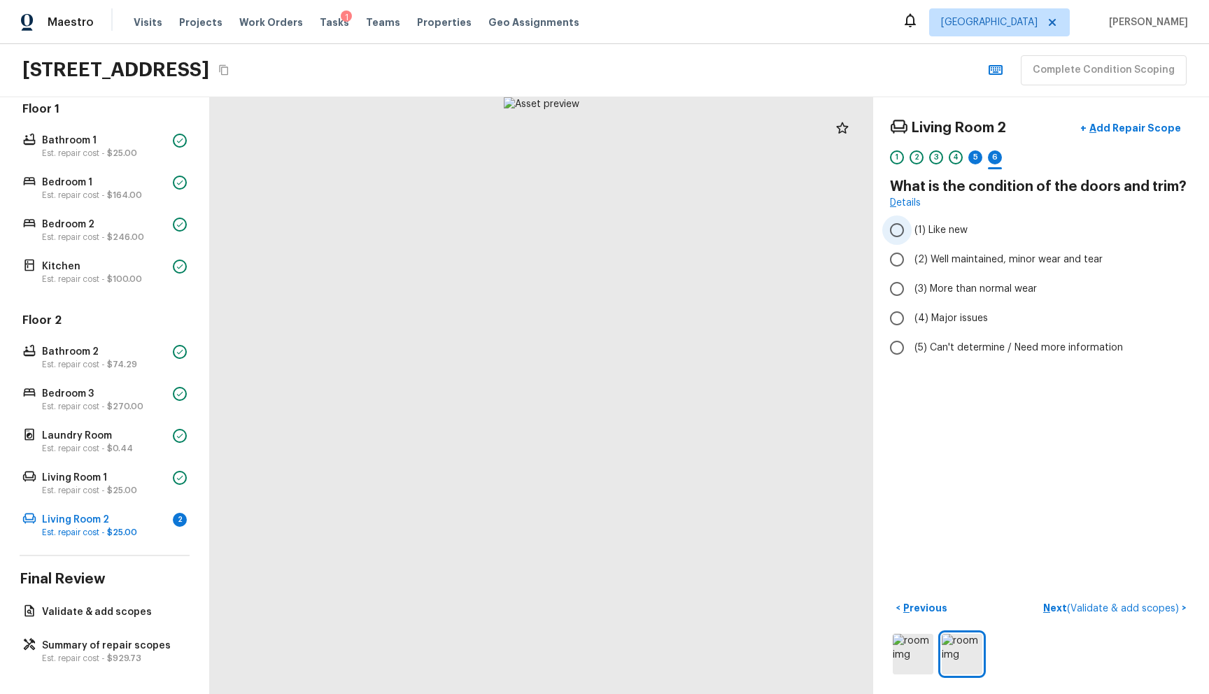
click at [955, 232] on span "(1) Like new" at bounding box center [940, 230] width 53 height 14
click at [912, 232] on input "(1) Like new" at bounding box center [896, 229] width 29 height 29
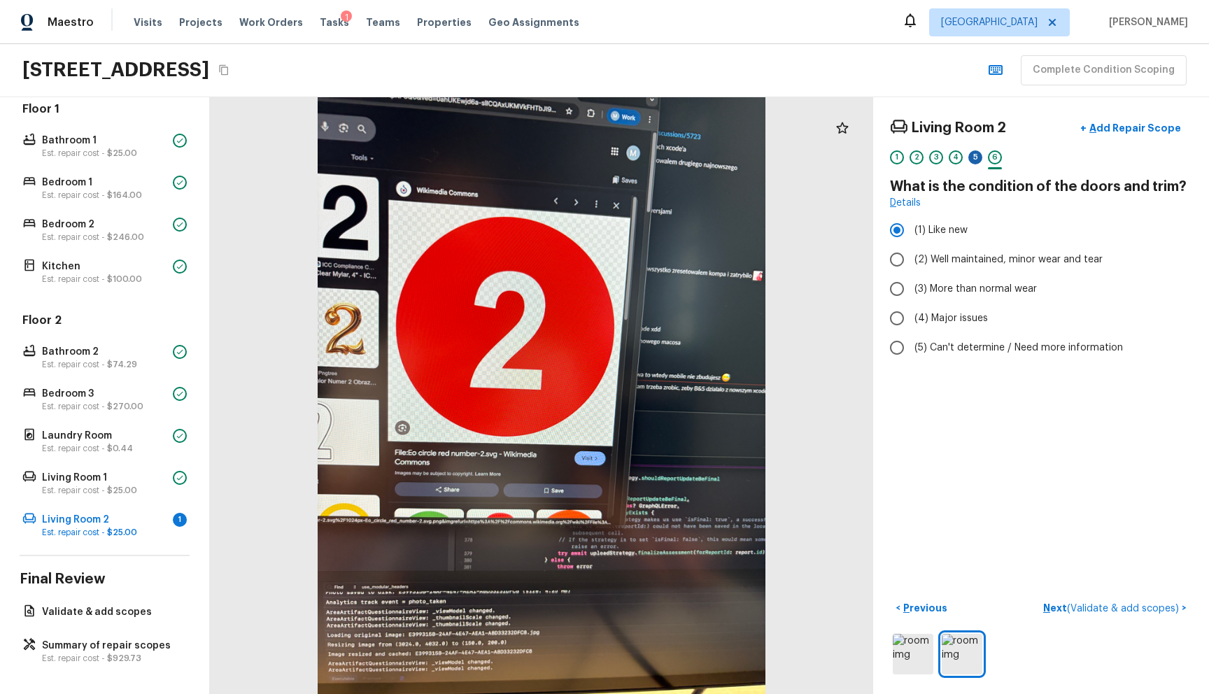
click at [968, 158] on div "5" at bounding box center [975, 157] width 14 height 14
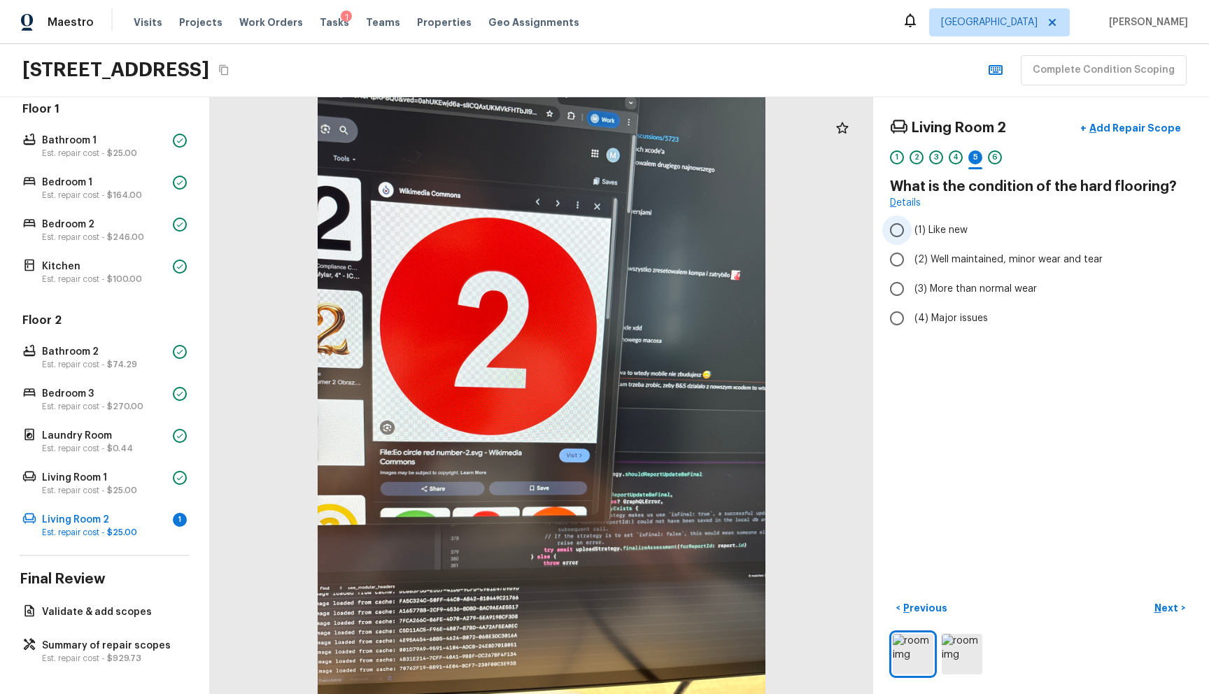
click at [921, 225] on span "(1) Like new" at bounding box center [940, 230] width 53 height 14
click at [912, 225] on input "(1) Like new" at bounding box center [896, 229] width 29 height 29
click at [1154, 601] on p "Next" at bounding box center [1167, 608] width 27 height 14
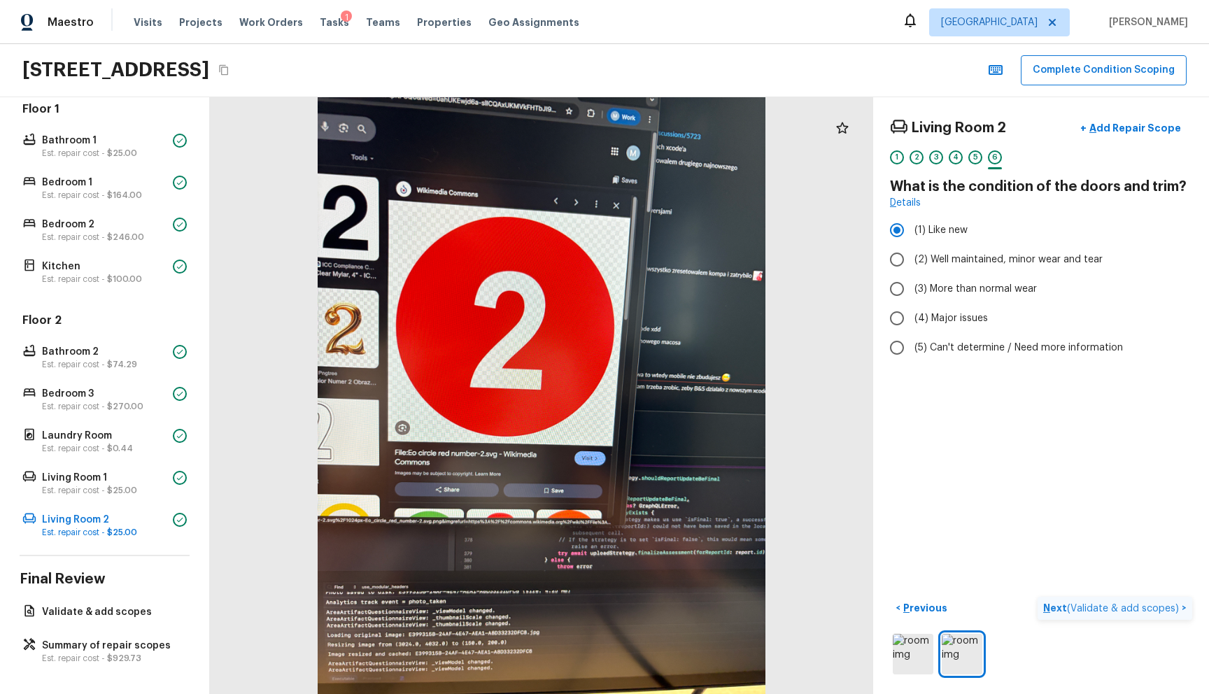
click at [1145, 604] on span "( Validate & add scopes )" at bounding box center [1123, 609] width 112 height 10
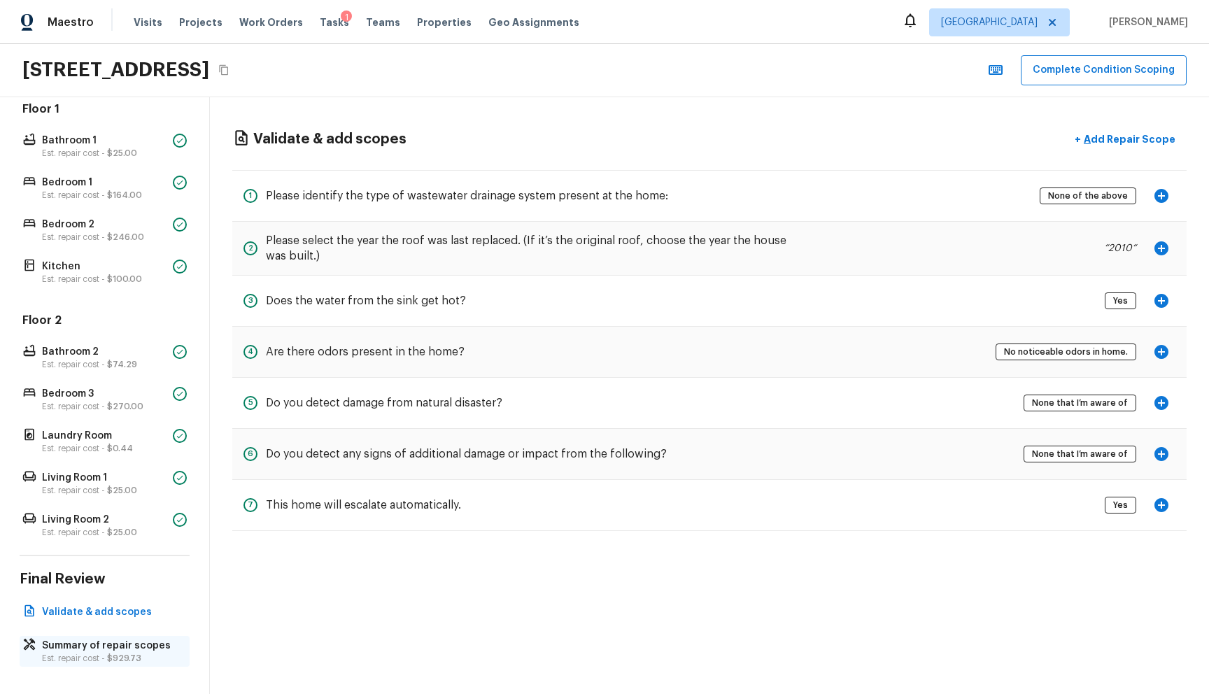
click at [106, 653] on p "Est. repair cost - $929.73" at bounding box center [111, 658] width 139 height 11
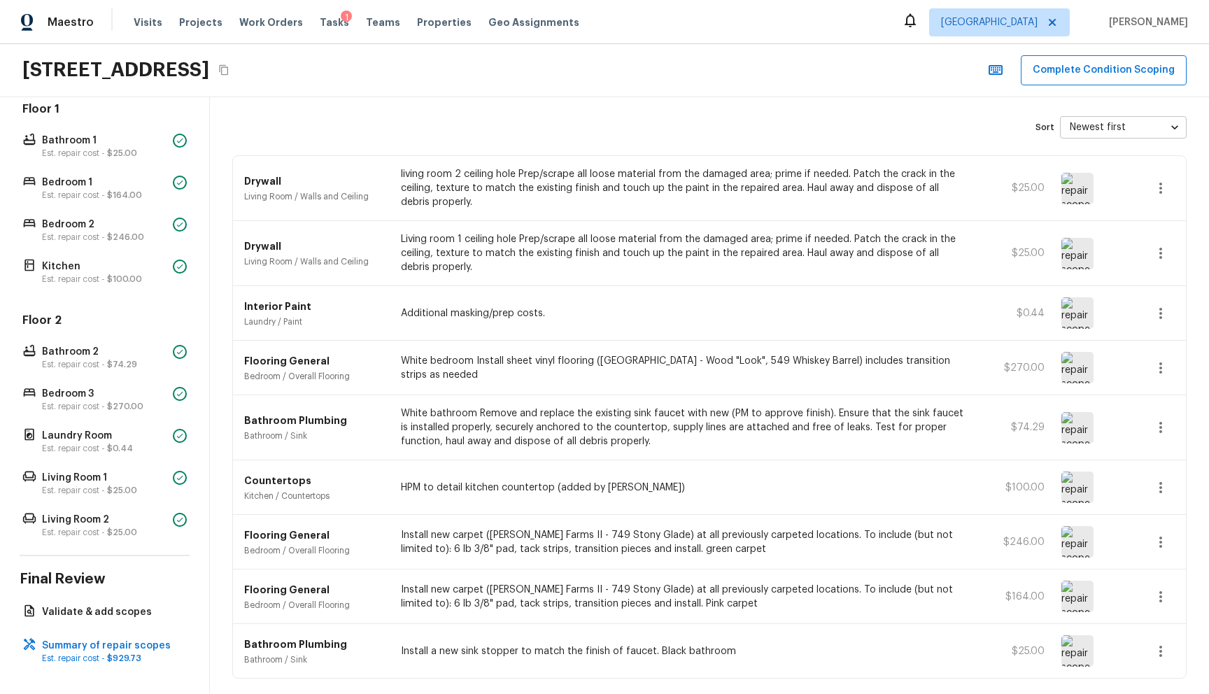
scroll to position [112, 0]
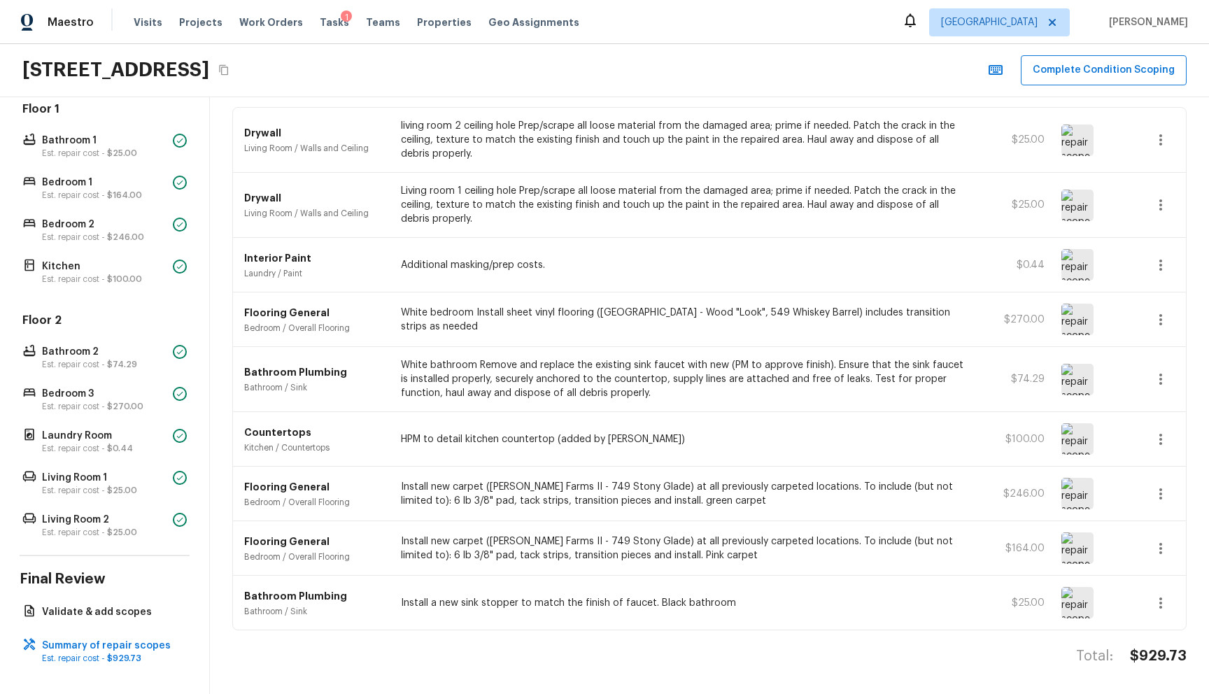
click at [1152, 311] on icon "button" at bounding box center [1160, 319] width 17 height 17
click at [1152, 354] on li "Edit" at bounding box center [1165, 350] width 65 height 42
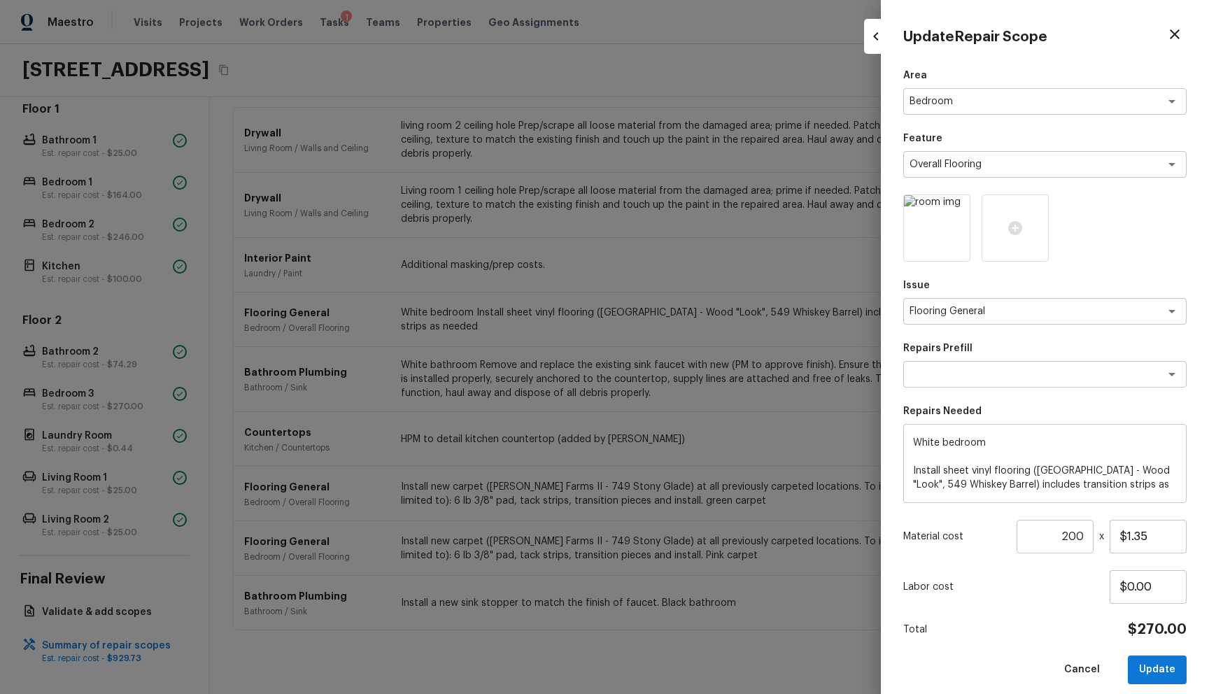
click at [667, 313] on div at bounding box center [604, 347] width 1209 height 694
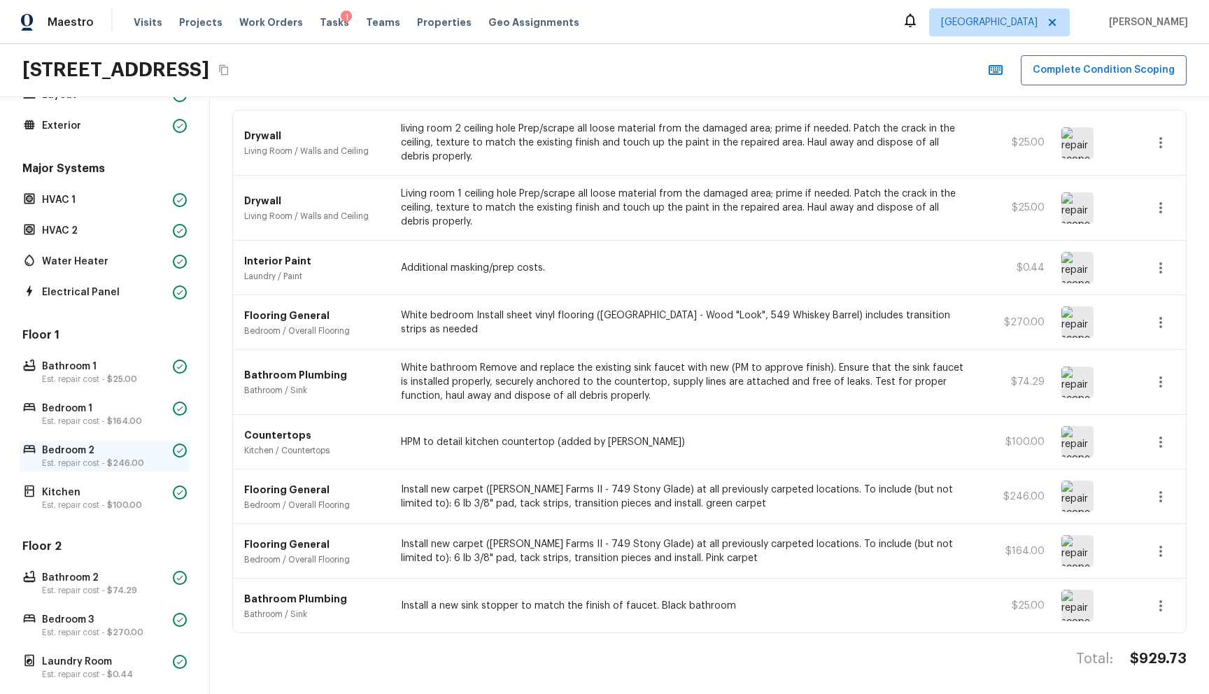
scroll to position [74, 0]
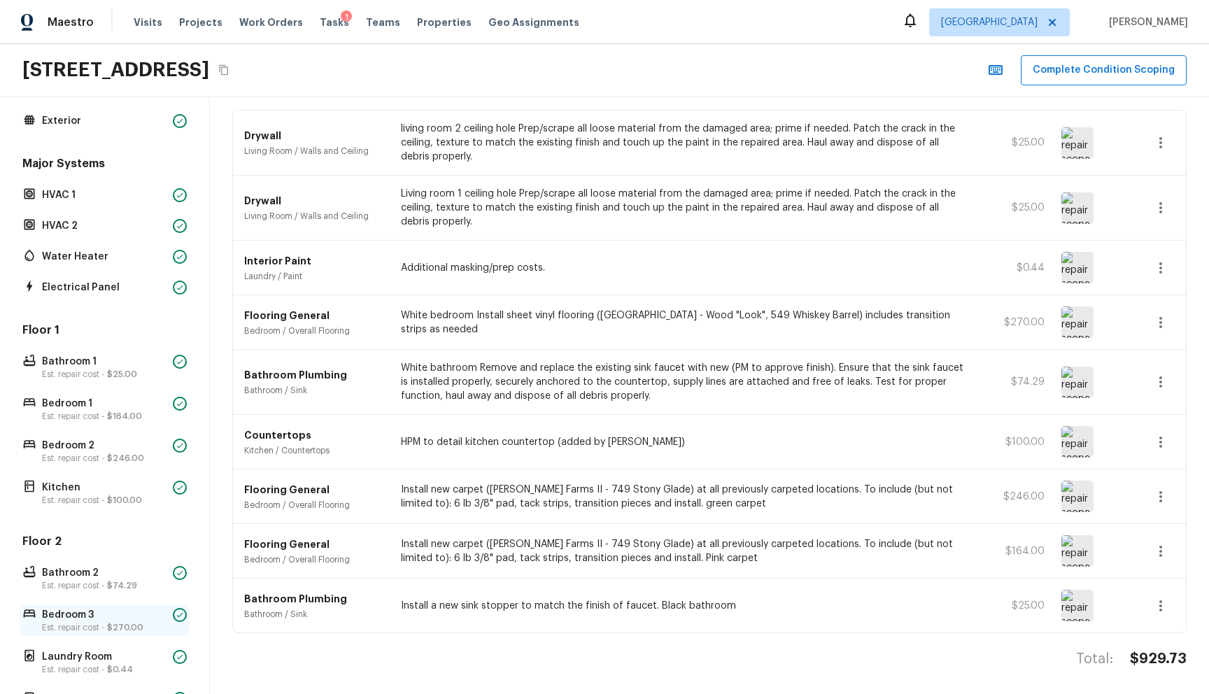
click at [72, 623] on p "Est. repair cost - $270.00" at bounding box center [104, 627] width 125 height 11
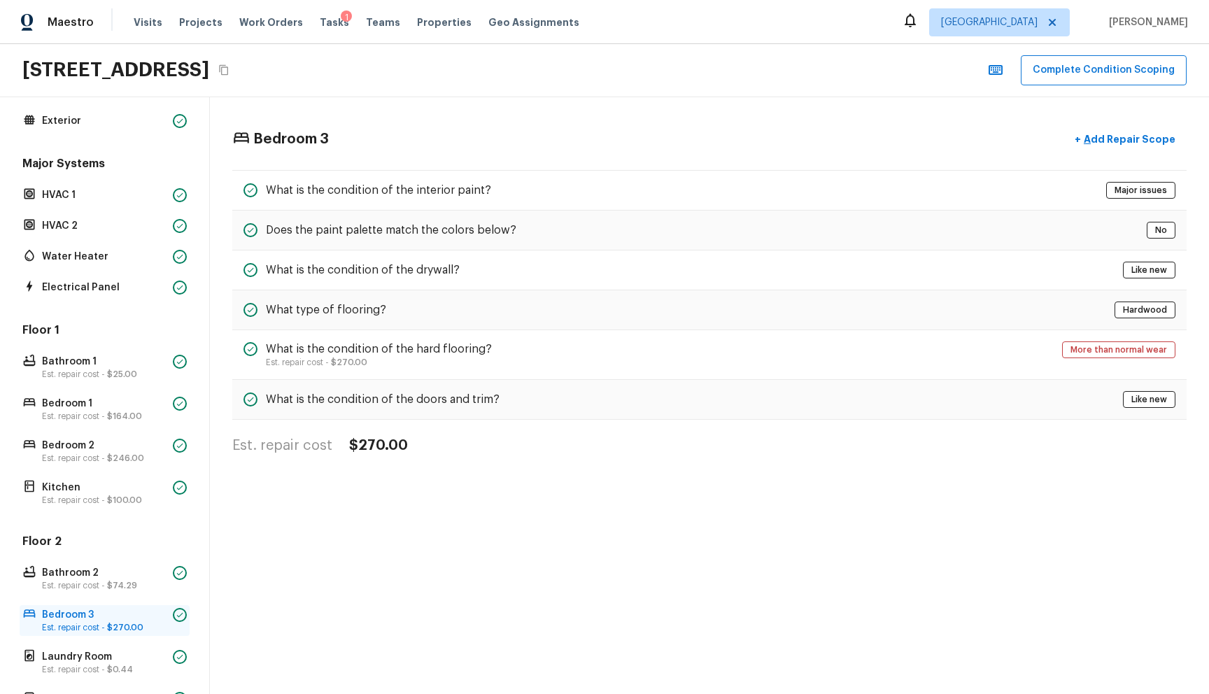
scroll to position [0, 0]
click at [1091, 146] on p "Add Repair Scope" at bounding box center [1128, 139] width 94 height 14
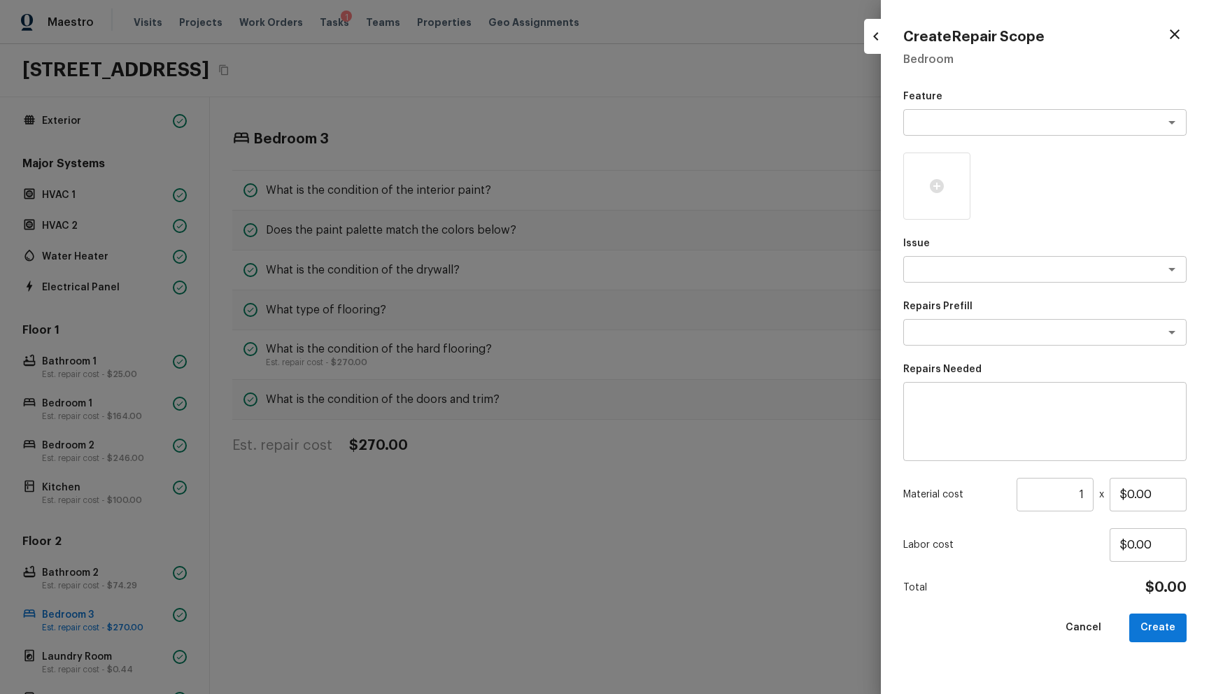
click at [656, 119] on div at bounding box center [604, 347] width 1209 height 694
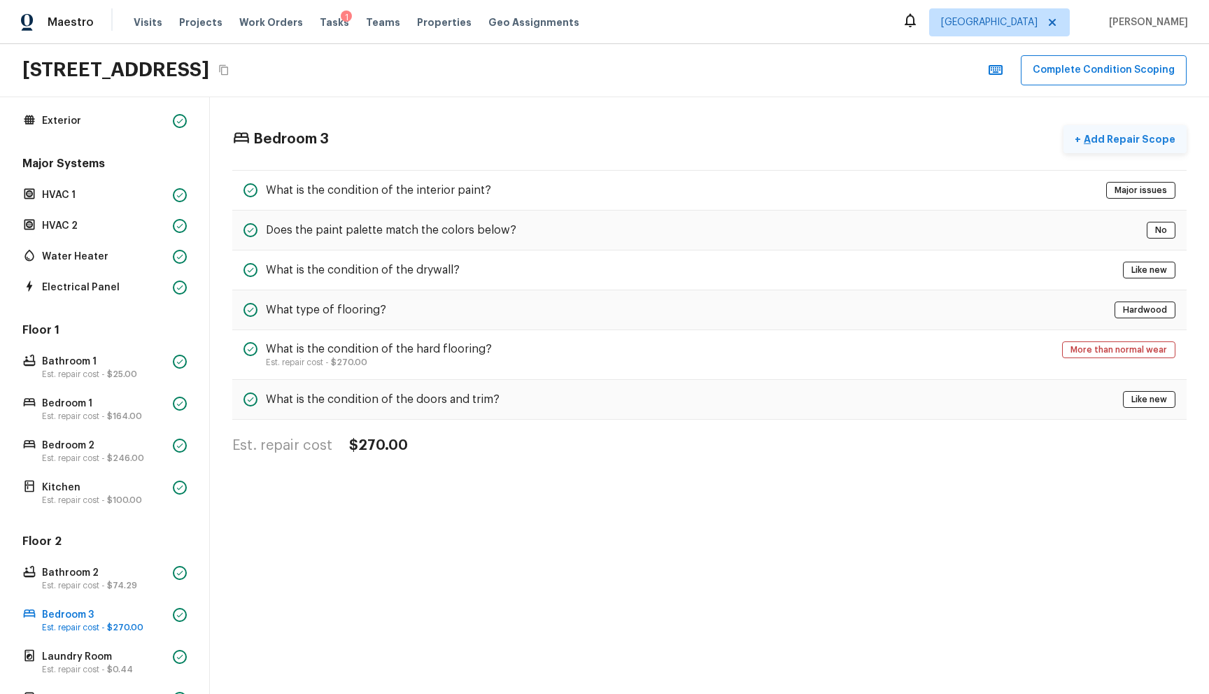
click at [1110, 131] on button "+ Add Repair Scope" at bounding box center [1124, 139] width 123 height 29
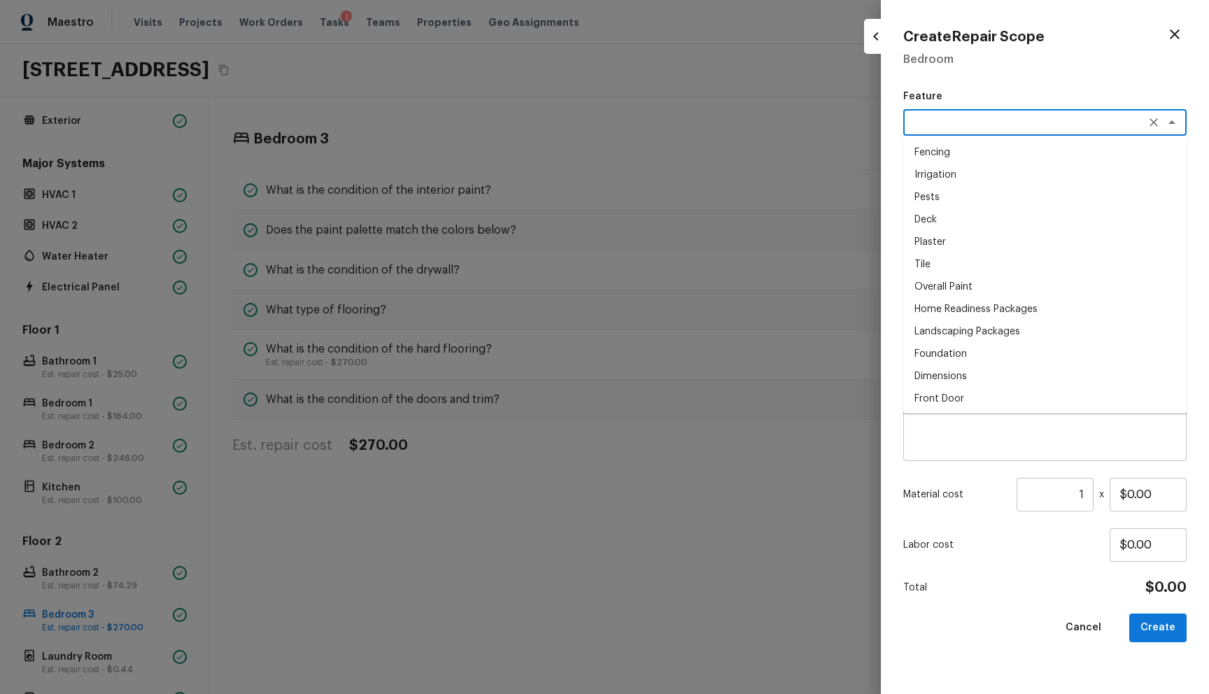
click at [975, 127] on textarea at bounding box center [1025, 122] width 232 height 14
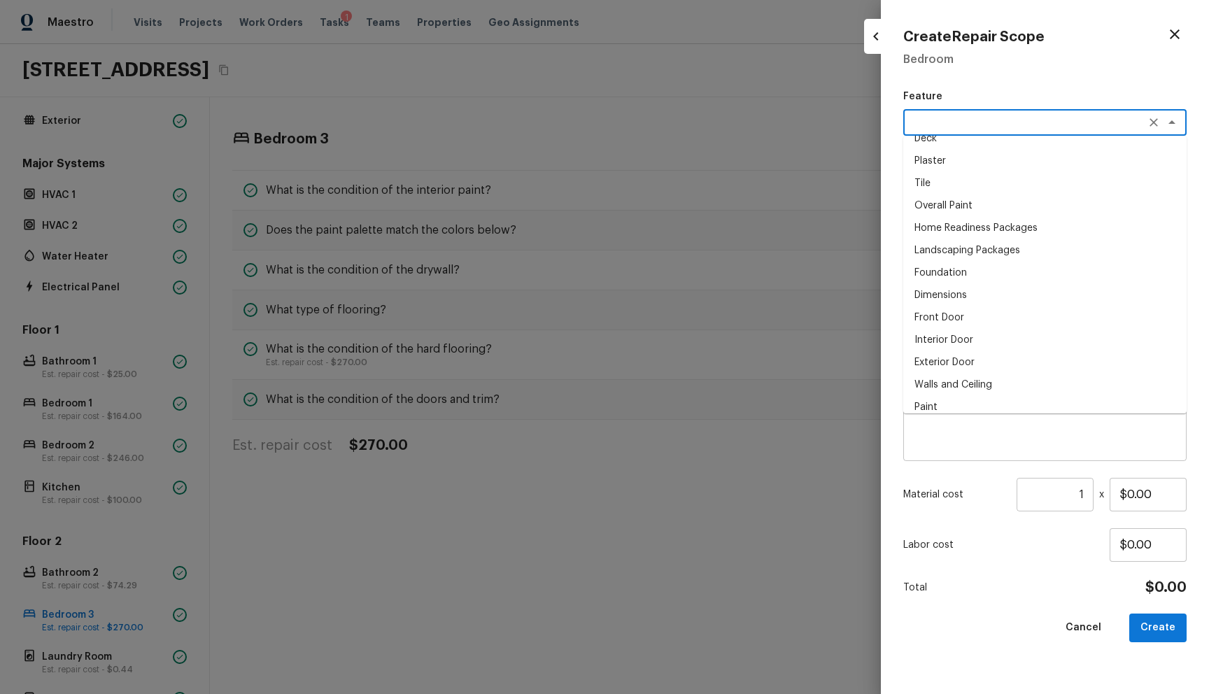
scroll to position [228, 0]
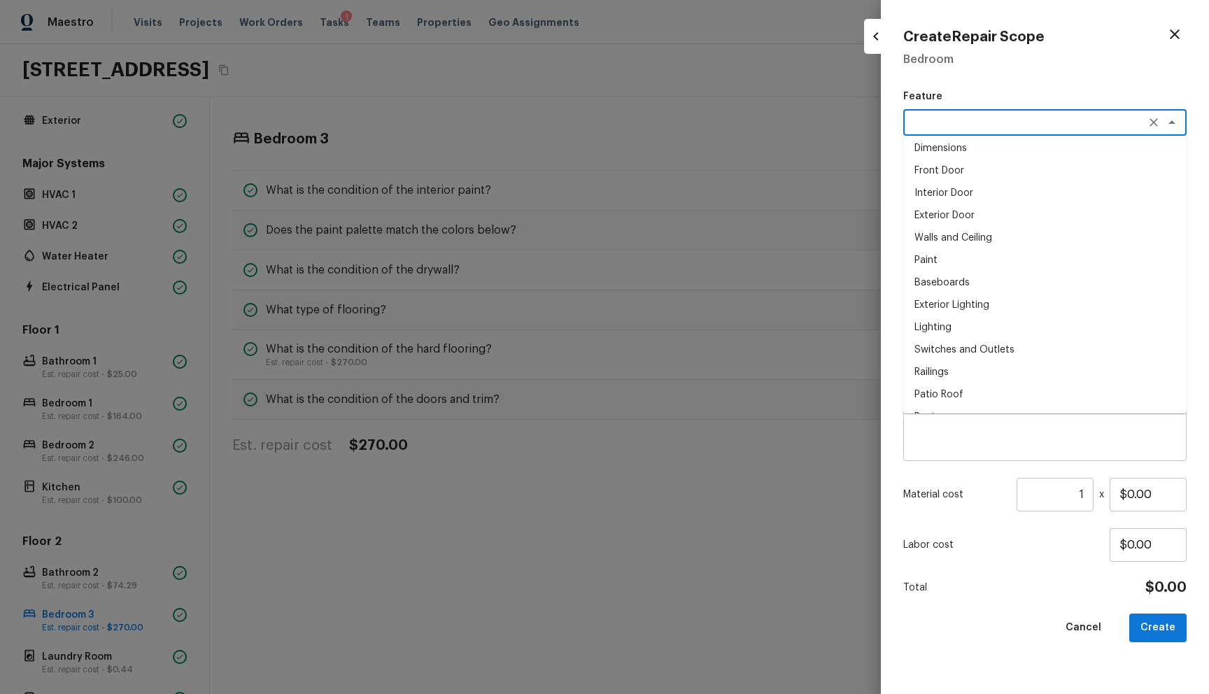
click at [961, 269] on li "Paint" at bounding box center [1044, 260] width 283 height 22
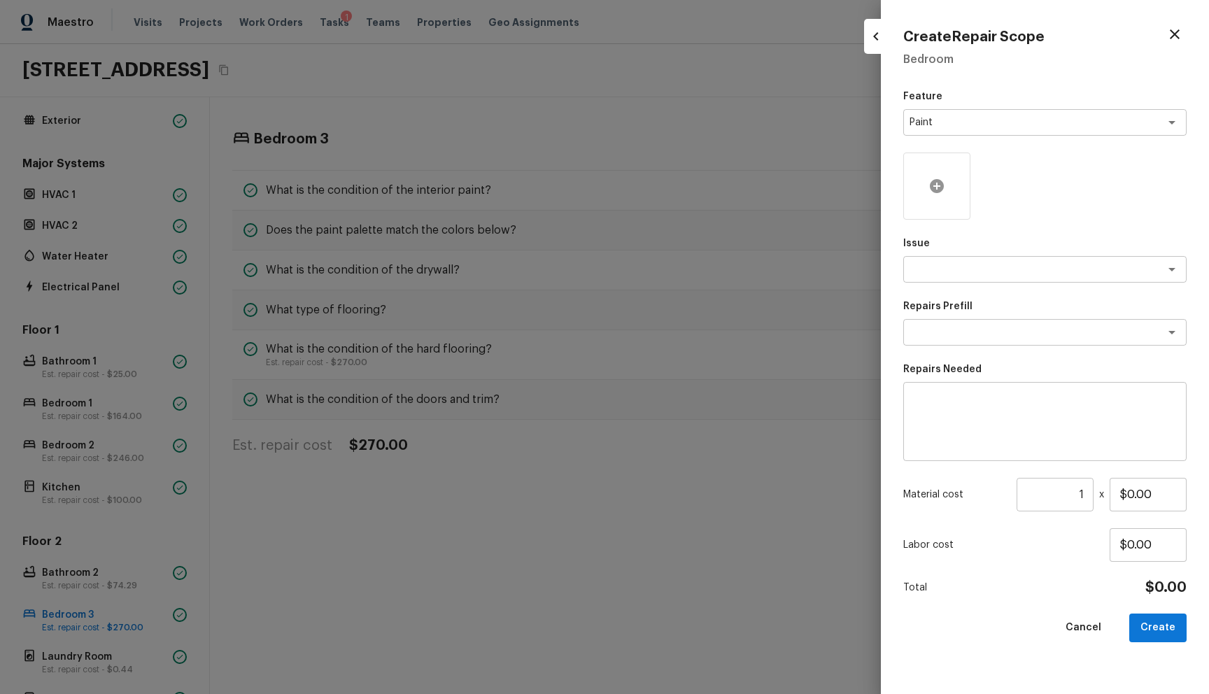
click at [931, 190] on icon at bounding box center [937, 186] width 14 height 14
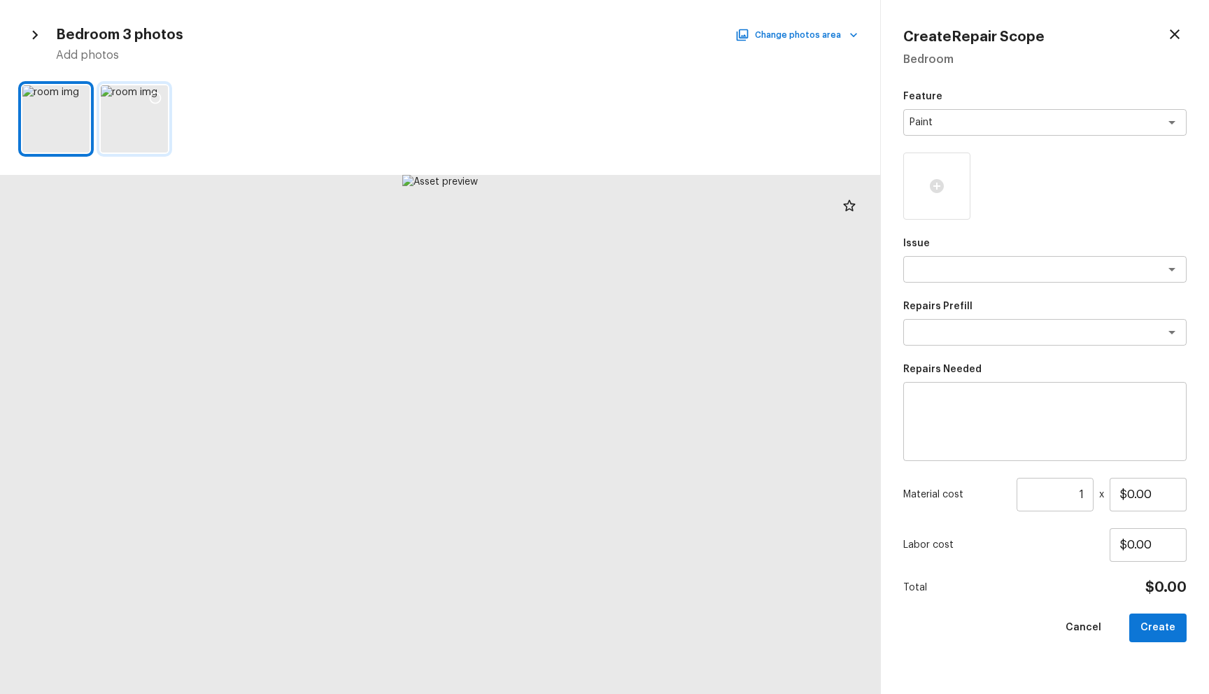
click at [142, 122] on div at bounding box center [134, 118] width 67 height 67
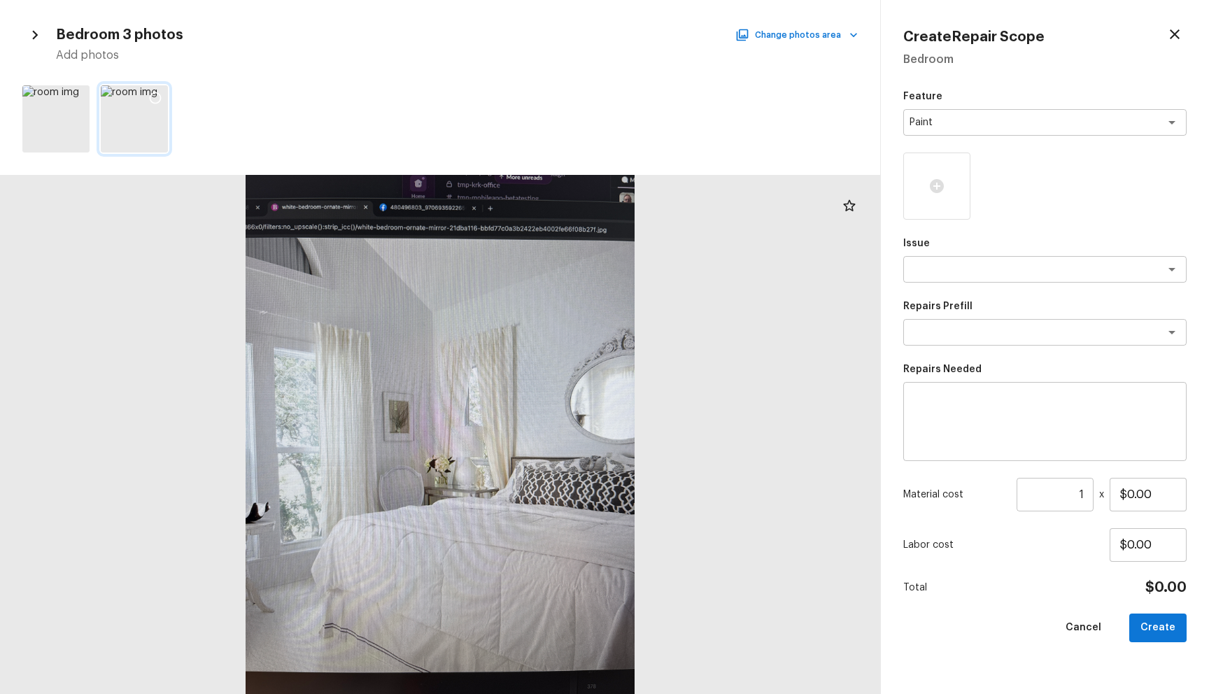
click at [155, 97] on icon at bounding box center [155, 98] width 14 height 14
click at [69, 114] on div at bounding box center [55, 118] width 67 height 67
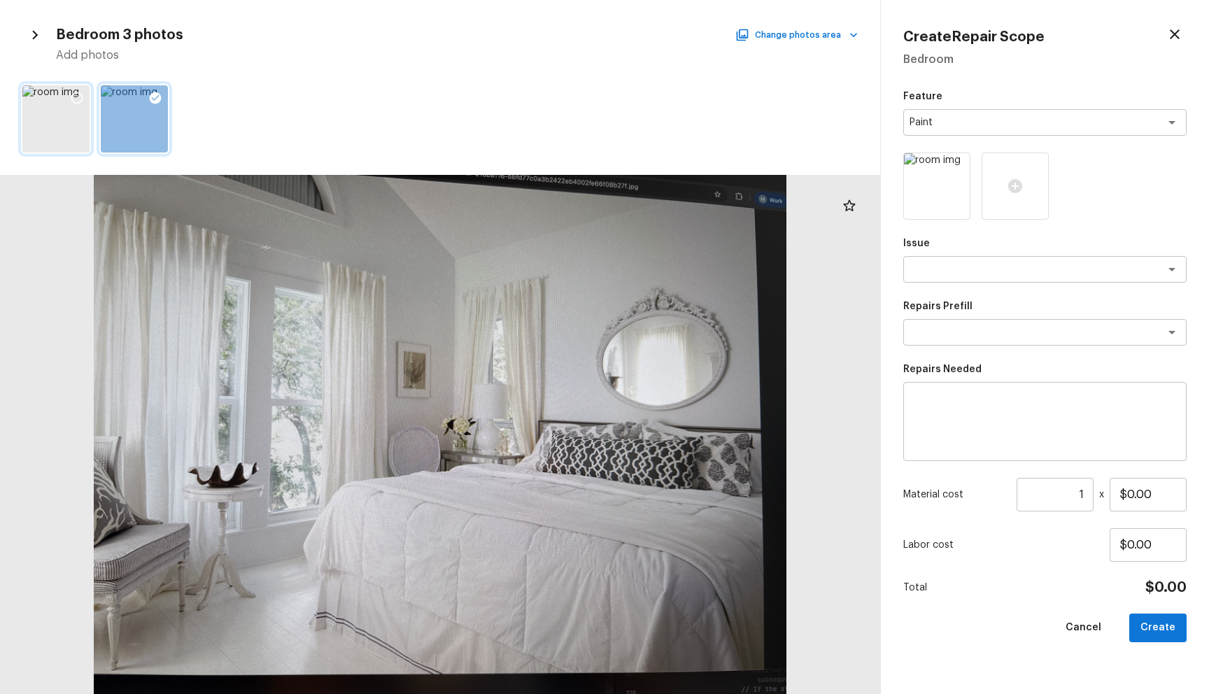
click at [76, 97] on icon at bounding box center [77, 98] width 14 height 14
click at [1016, 270] on textarea at bounding box center [1025, 269] width 232 height 14
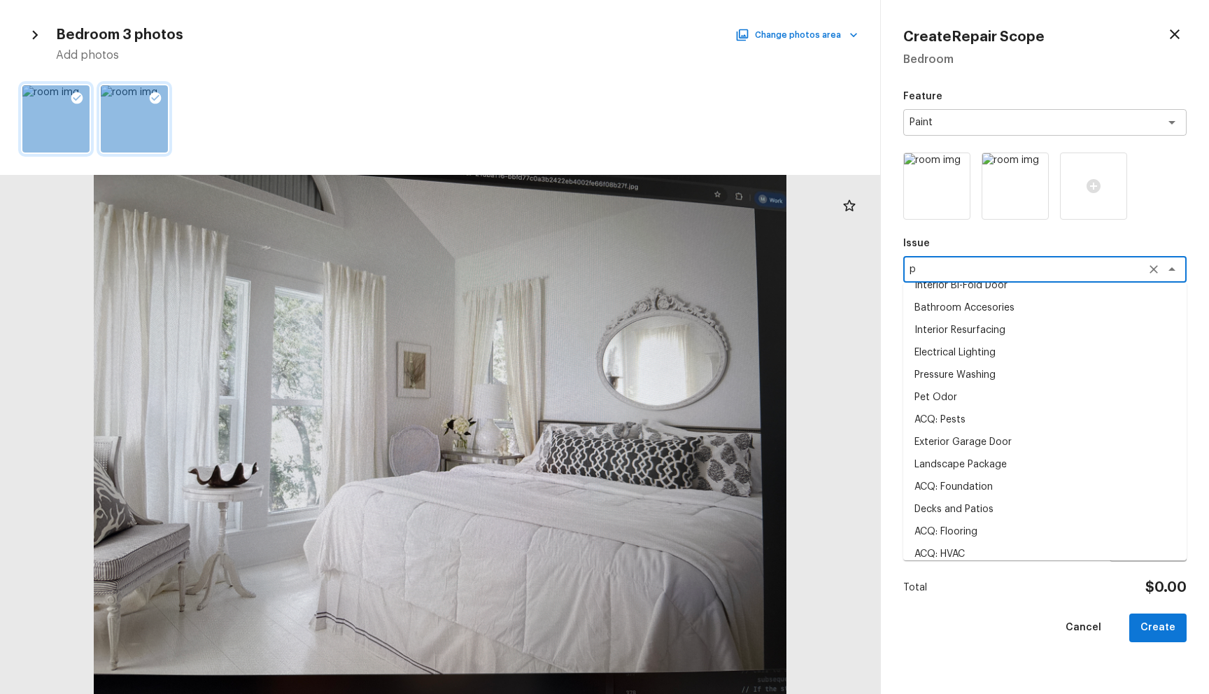
scroll to position [0, 0]
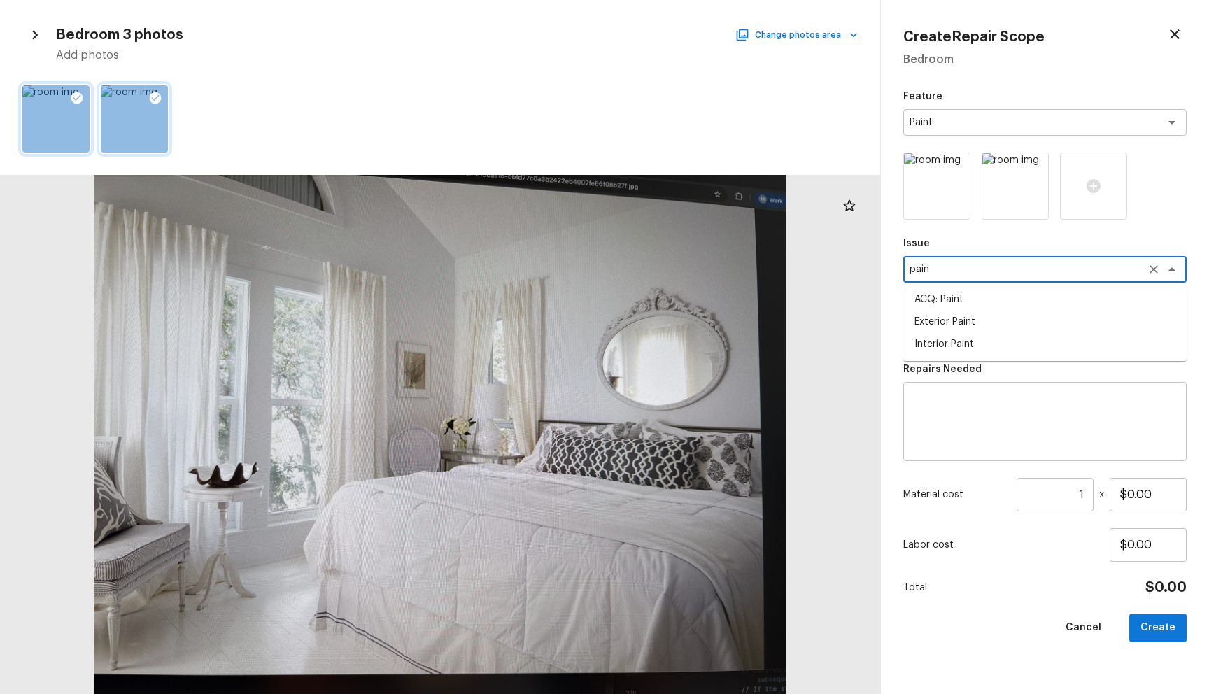
click at [948, 346] on li "Interior Paint" at bounding box center [1044, 344] width 283 height 22
click at [951, 334] on textarea at bounding box center [1025, 332] width 232 height 14
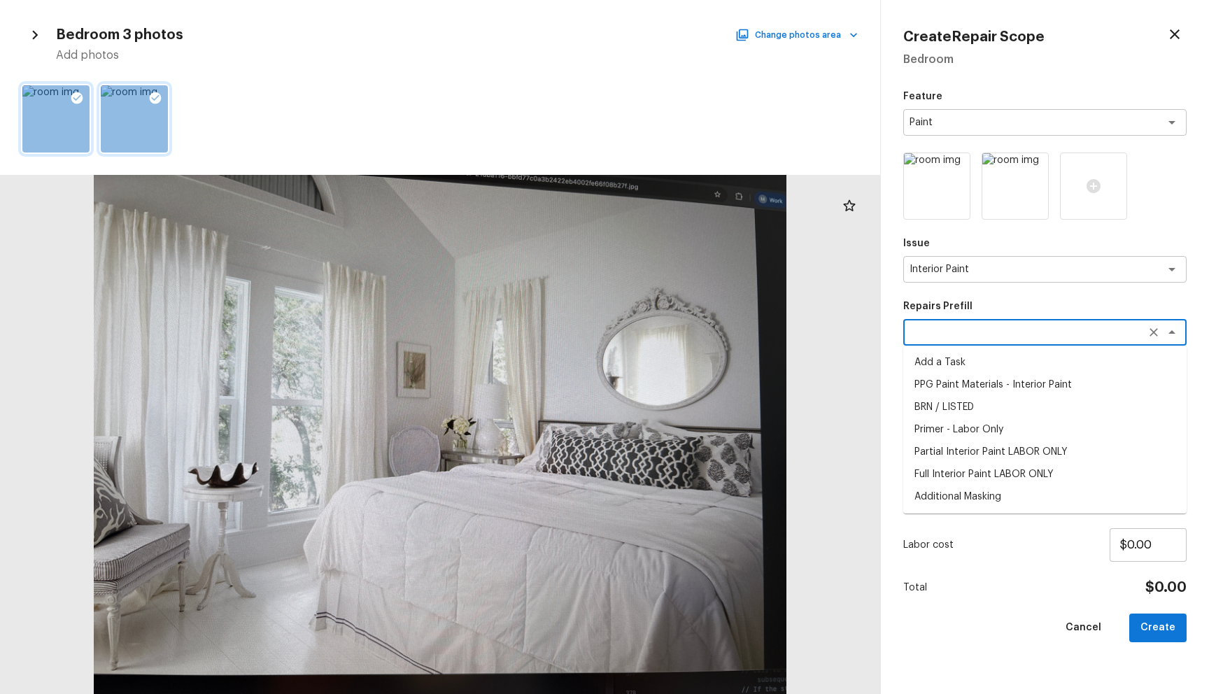
click at [977, 493] on li "Additional Masking" at bounding box center [1044, 497] width 283 height 22
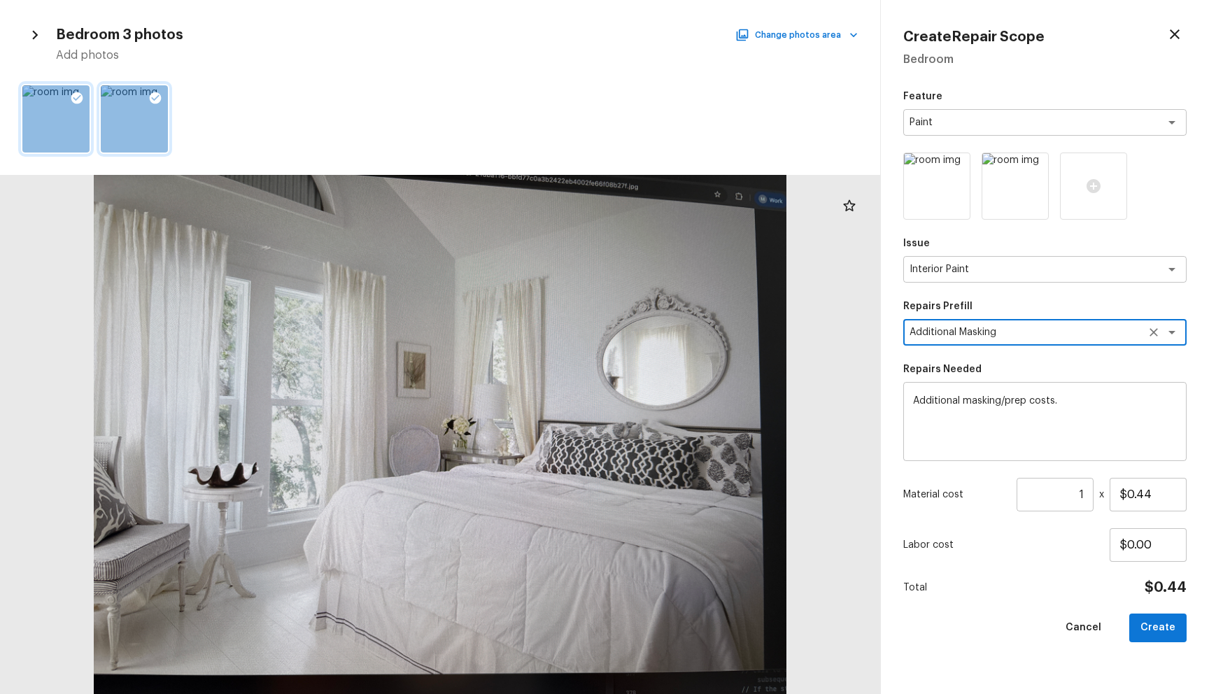
click at [984, 392] on div "Additional masking/prep costs. x ​" at bounding box center [1044, 421] width 283 height 79
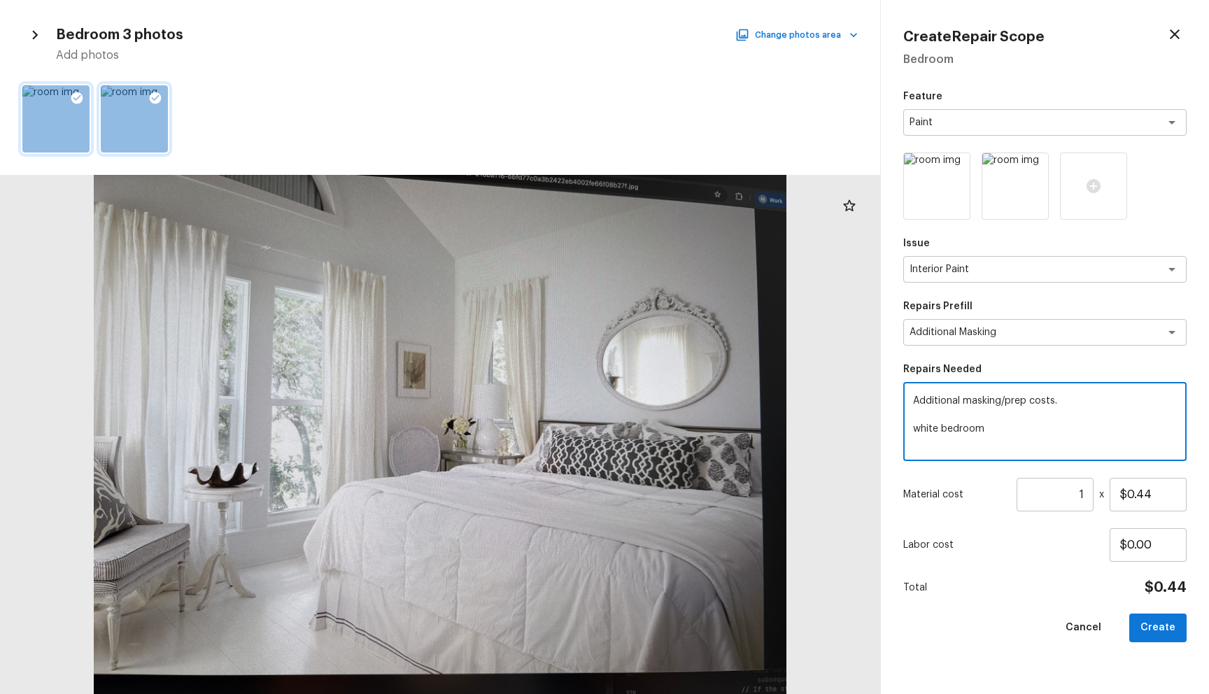
click at [1086, 491] on input "1" at bounding box center [1054, 495] width 77 height 34
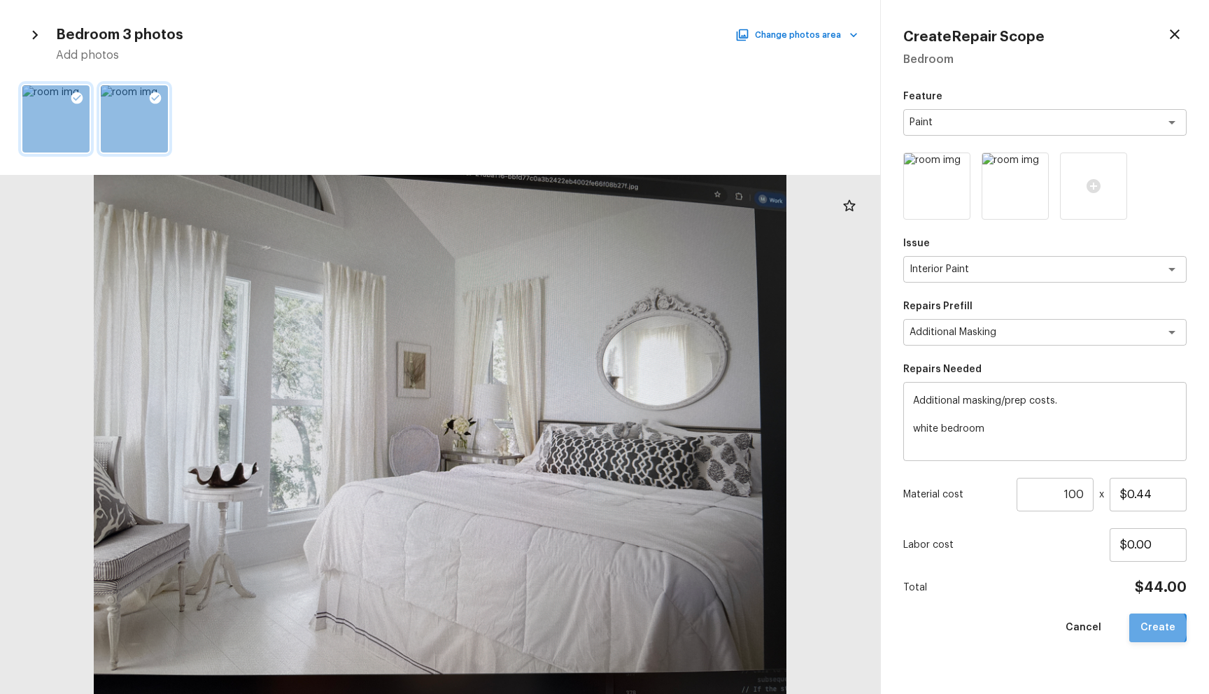
click at [1158, 628] on button "Create" at bounding box center [1157, 628] width 57 height 29
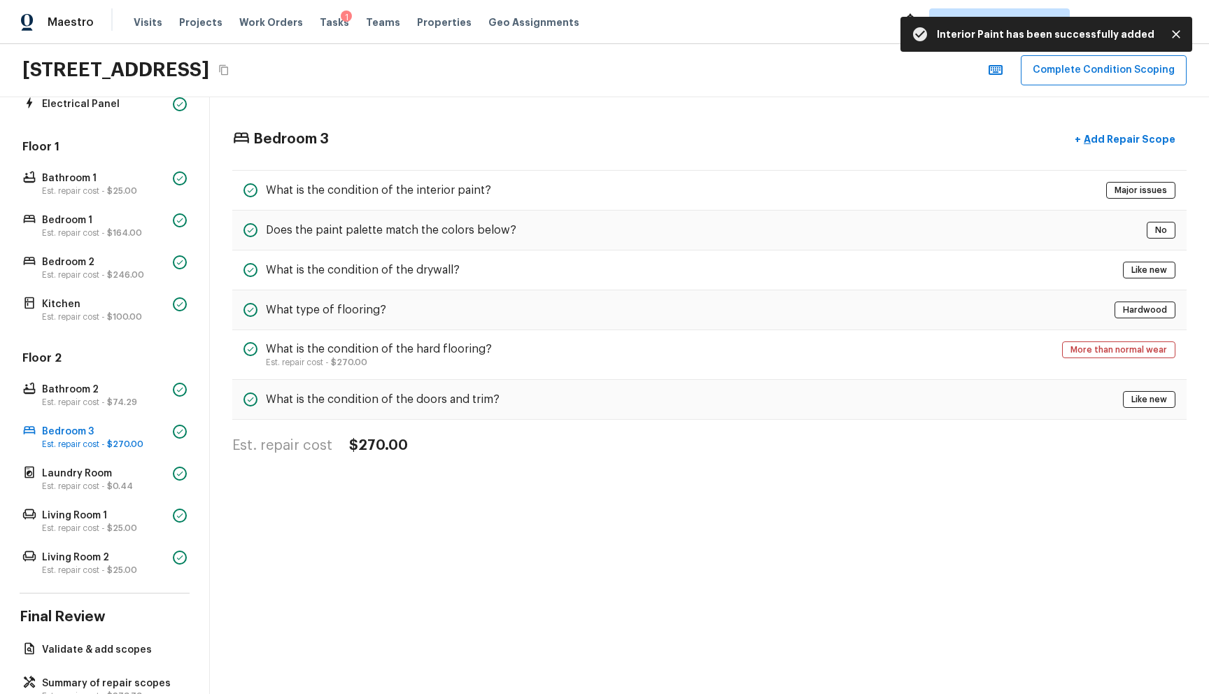
scroll to position [306, 0]
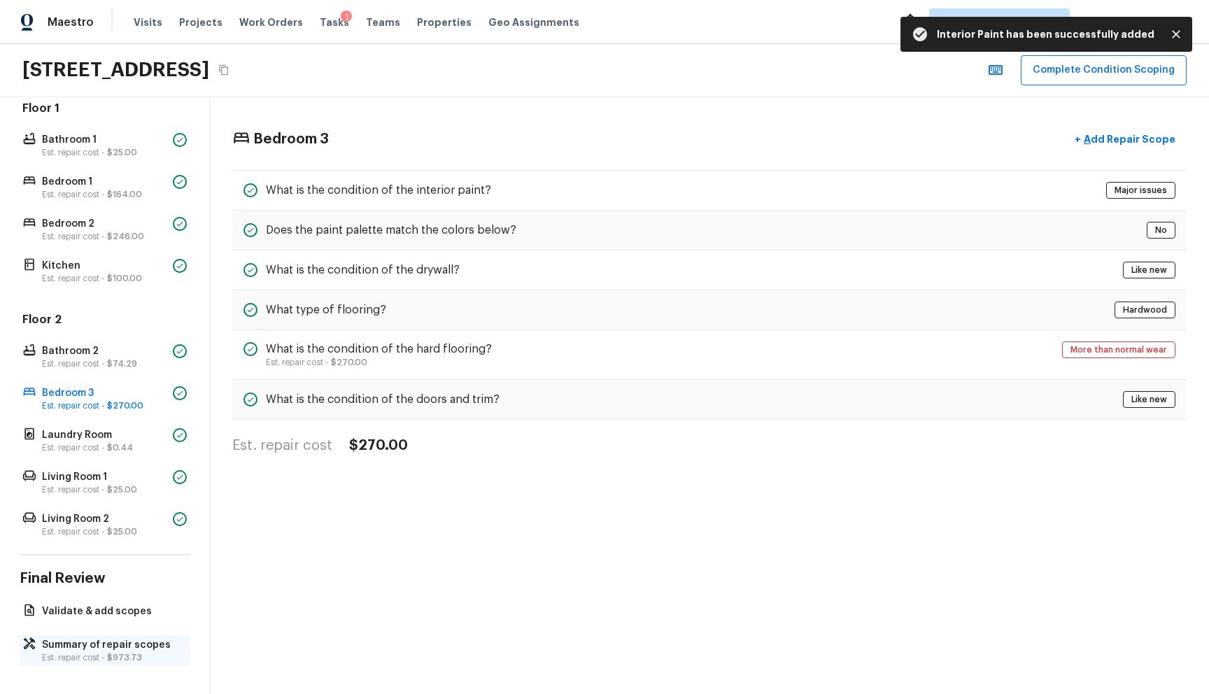
click at [94, 638] on p "Summary of repair scopes" at bounding box center [111, 645] width 139 height 14
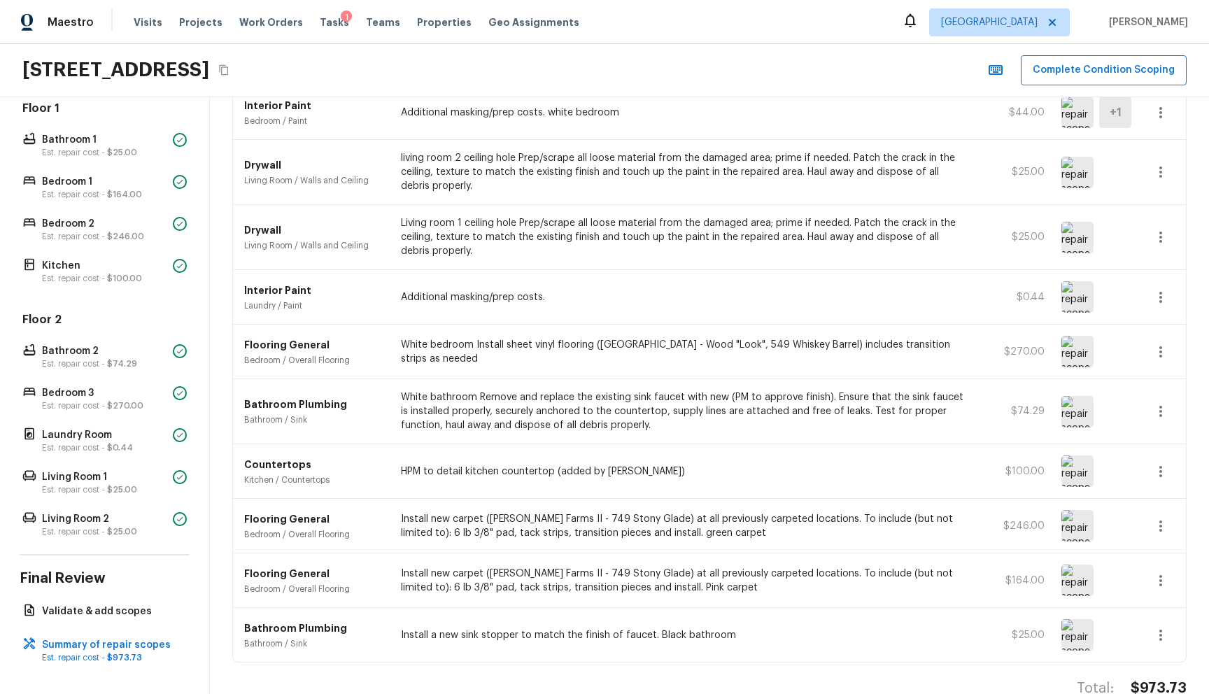
scroll to position [122, 0]
click at [1081, 71] on button "Complete Condition Scoping" at bounding box center [1104, 70] width 166 height 30
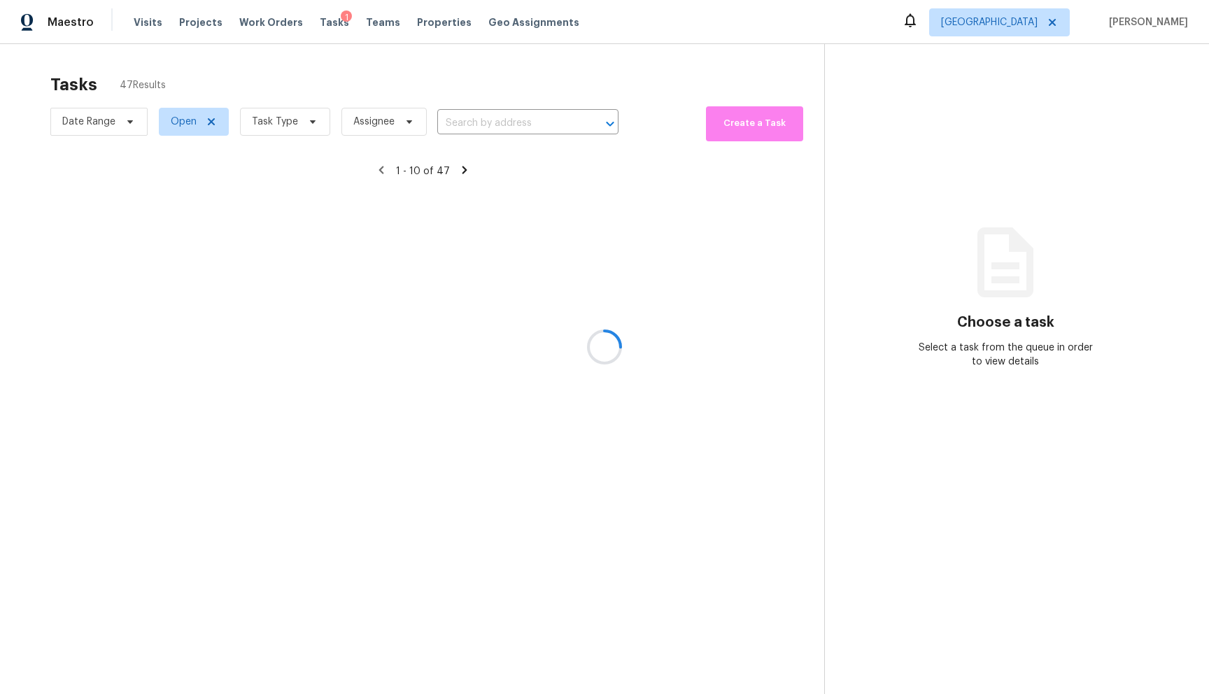
click at [362, 61] on div at bounding box center [604, 347] width 1209 height 694
click at [320, 23] on div at bounding box center [604, 347] width 1209 height 694
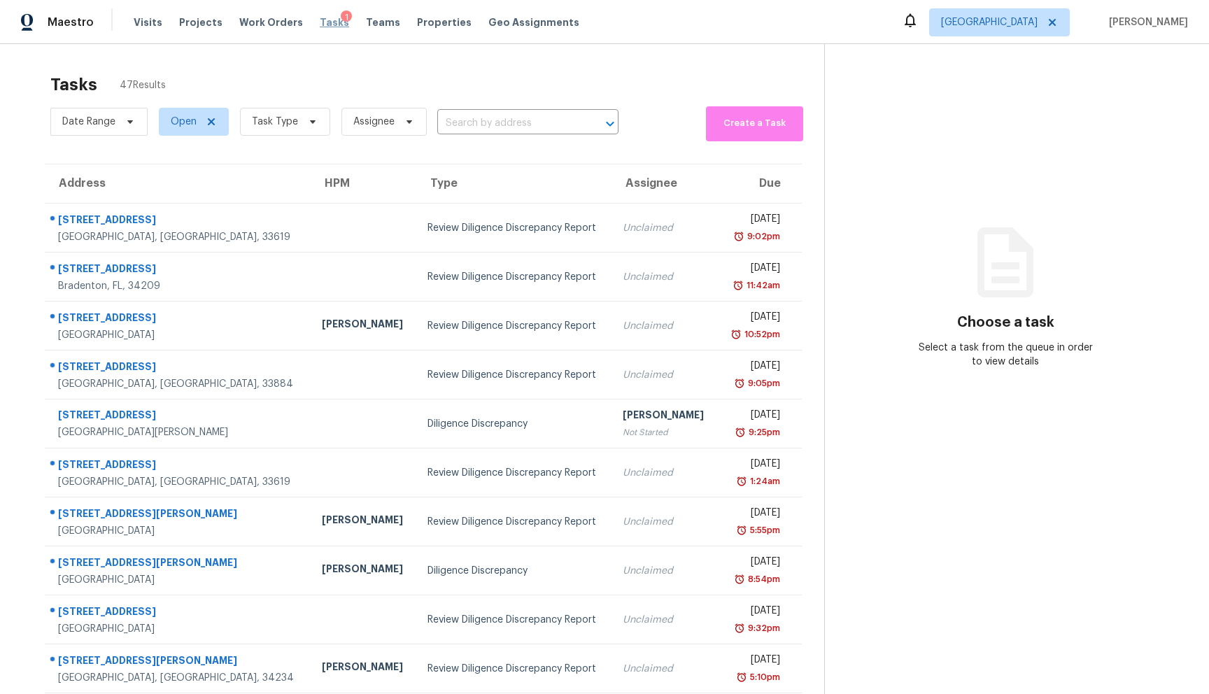
click at [320, 22] on span "Tasks" at bounding box center [334, 22] width 29 height 10
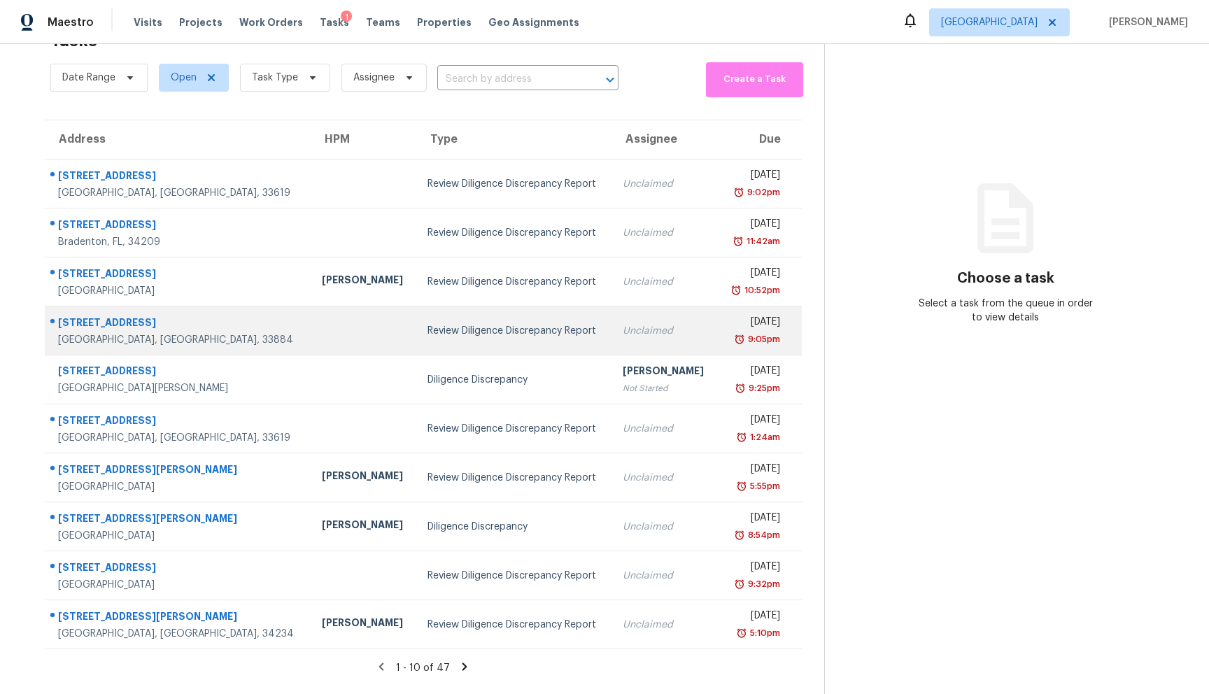
scroll to position [55, 0]
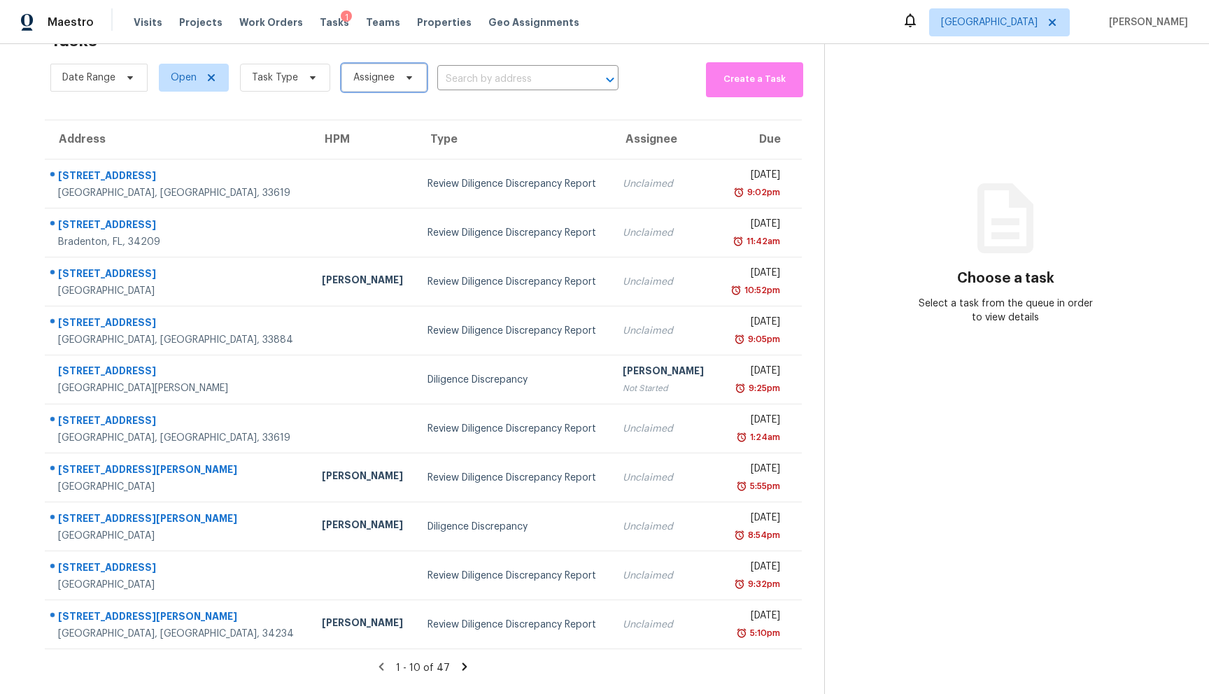
click at [374, 71] on span "Assignee" at bounding box center [373, 78] width 41 height 14
click at [385, 111] on input "search" at bounding box center [420, 111] width 149 height 28
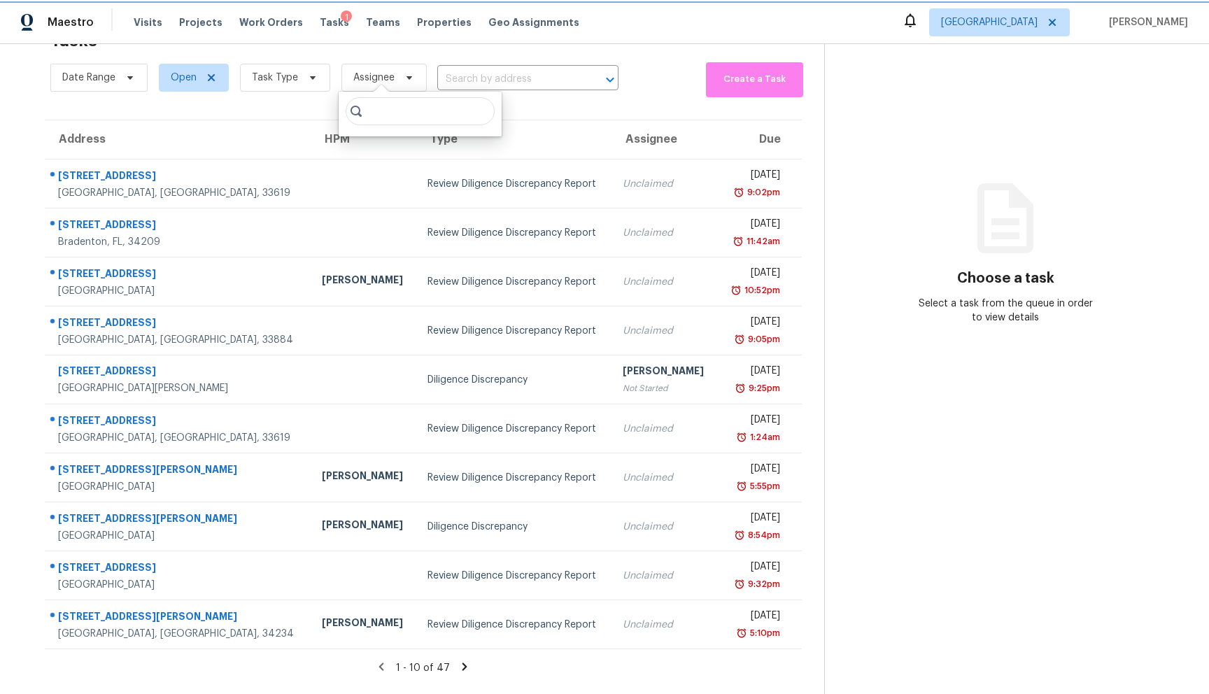
click at [371, 71] on span "Assignee" at bounding box center [373, 78] width 41 height 14
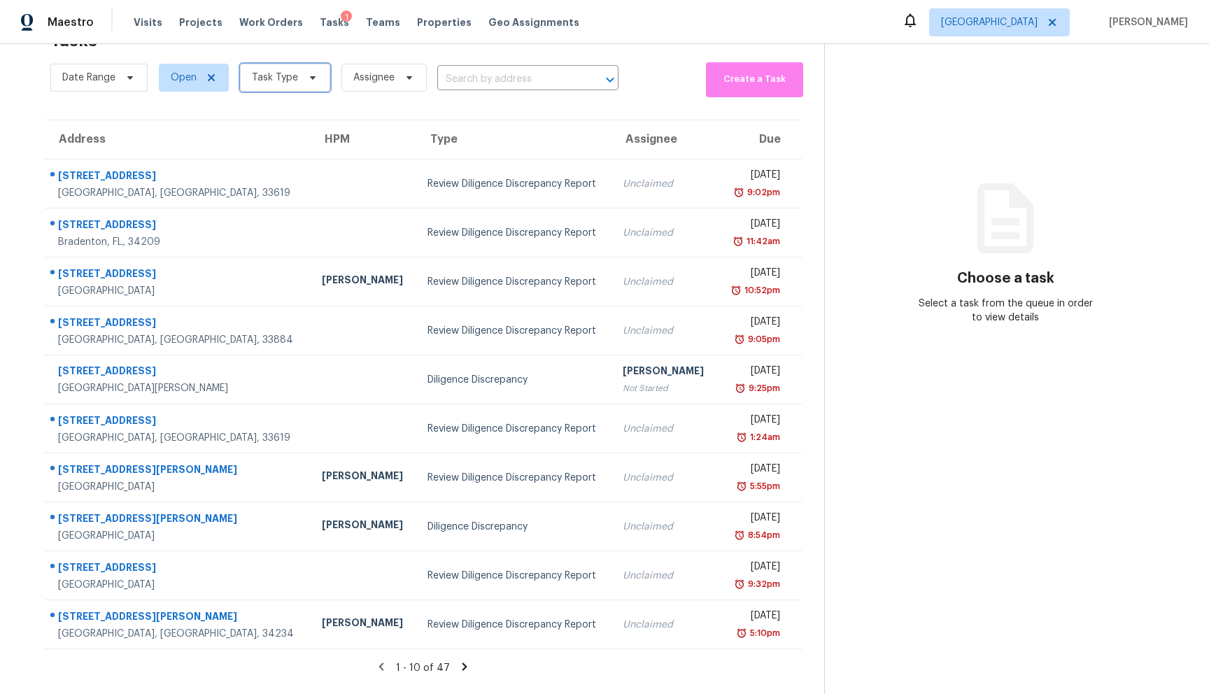
click at [307, 72] on icon at bounding box center [312, 77] width 11 height 11
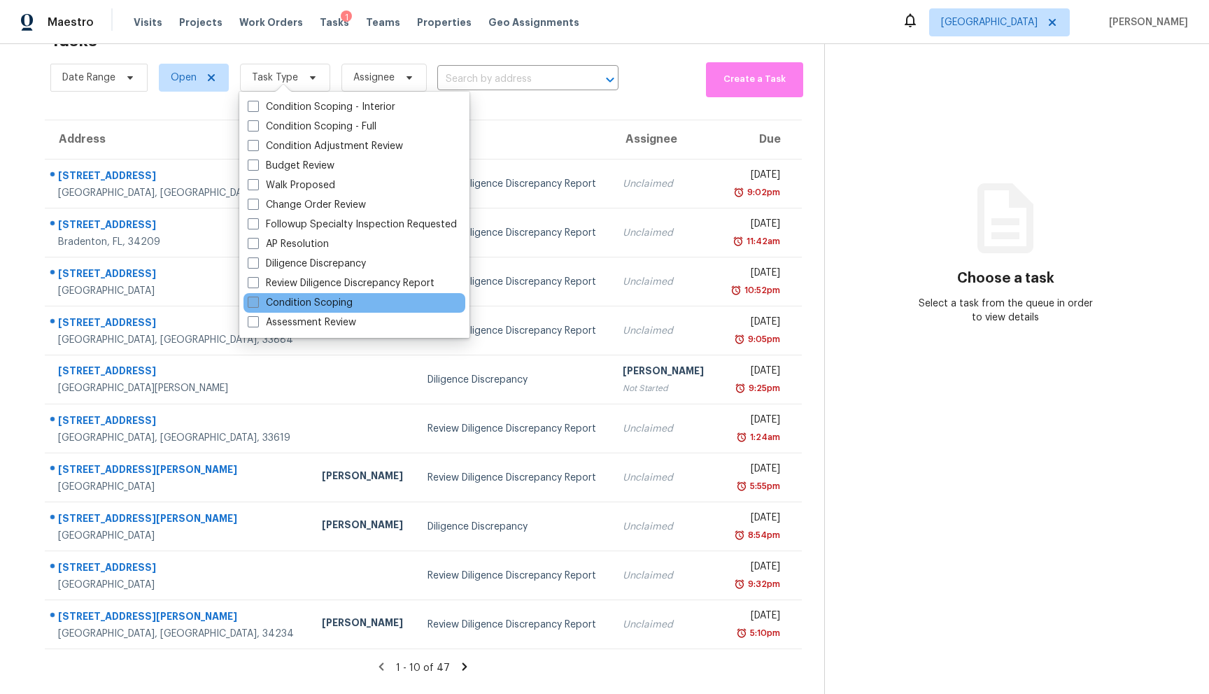
click at [299, 299] on label "Condition Scoping" at bounding box center [300, 303] width 105 height 14
click at [257, 299] on input "Condition Scoping" at bounding box center [252, 300] width 9 height 9
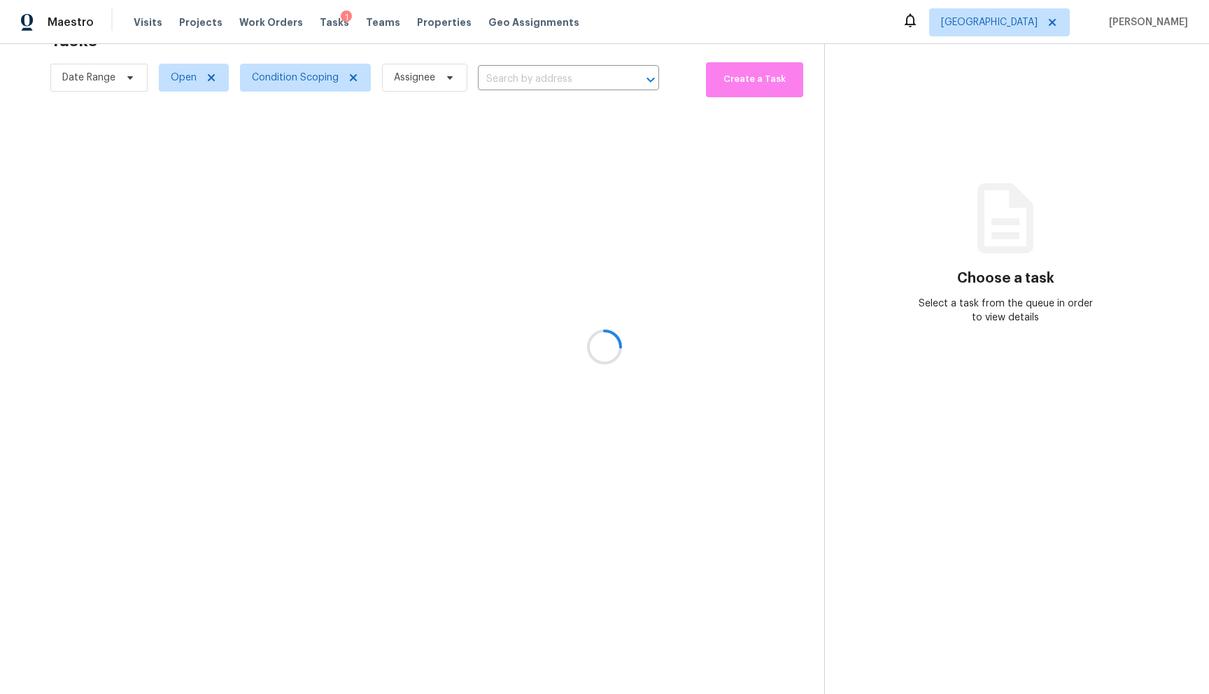
click at [78, 127] on div at bounding box center [604, 347] width 1209 height 694
click at [213, 69] on div at bounding box center [604, 347] width 1209 height 694
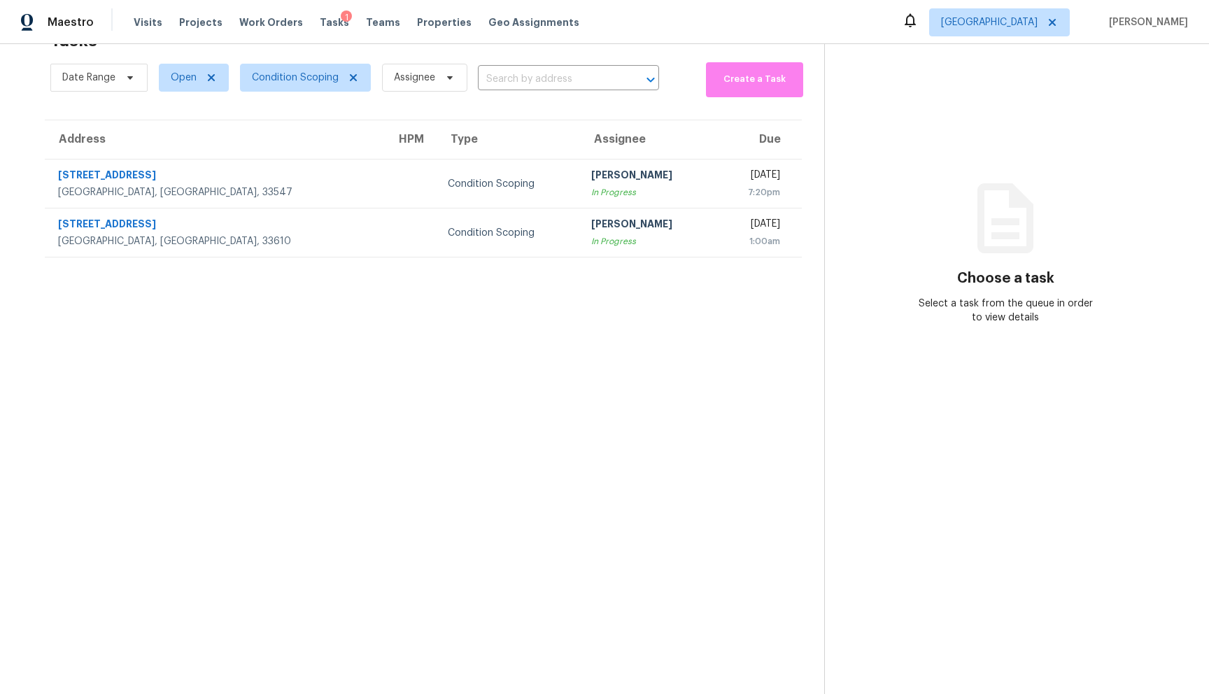
click at [427, 278] on section "Tasks 3 Results Date Range Open Condition Scoping Assignee ​ Create a Task Addr…" at bounding box center [423, 358] width 802 height 672
click at [213, 72] on icon at bounding box center [211, 77] width 11 height 11
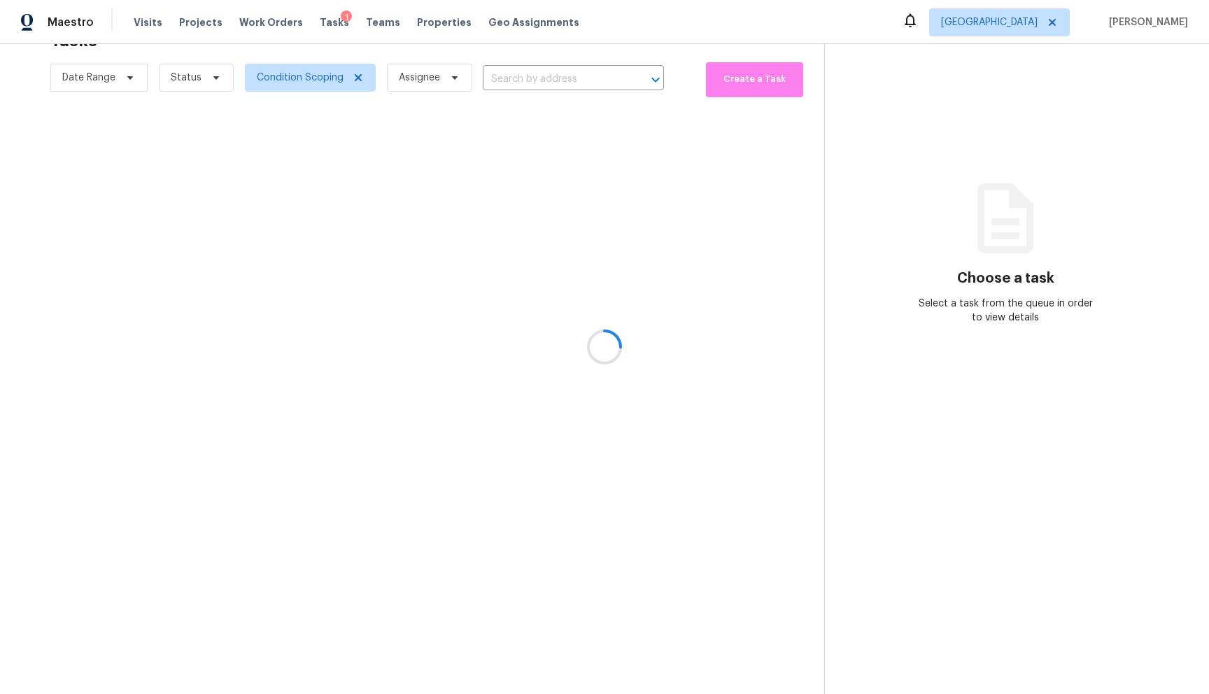
click at [108, 71] on div at bounding box center [604, 347] width 1209 height 694
click at [132, 65] on div at bounding box center [604, 347] width 1209 height 694
click at [455, 71] on div at bounding box center [604, 347] width 1209 height 694
click at [423, 74] on div at bounding box center [604, 347] width 1209 height 694
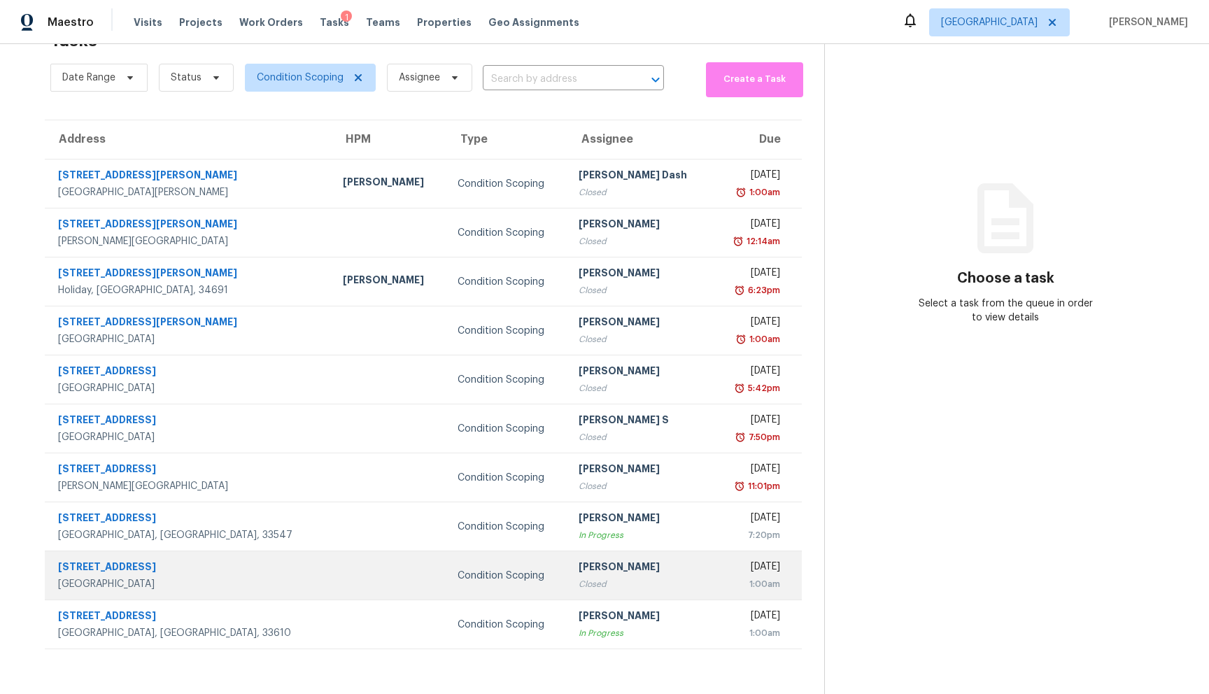
click at [109, 560] on div "2132 Longleaf Cir" at bounding box center [189, 568] width 262 height 17
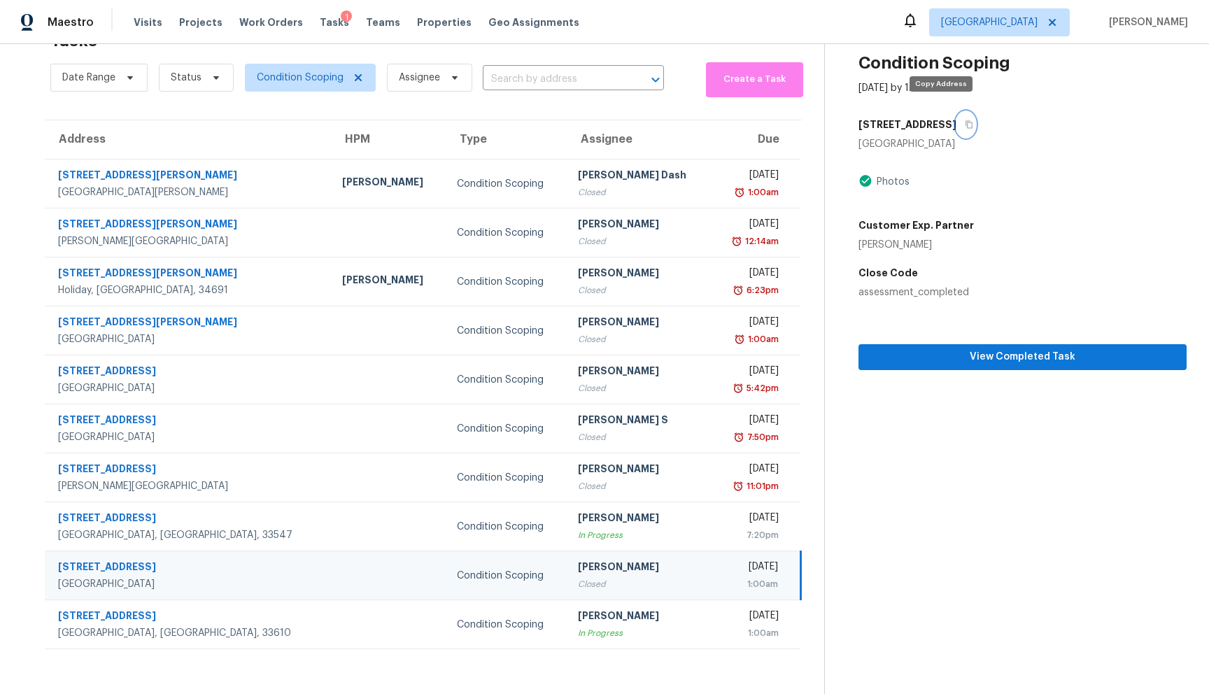
click at [965, 120] on icon "button" at bounding box center [969, 124] width 8 height 8
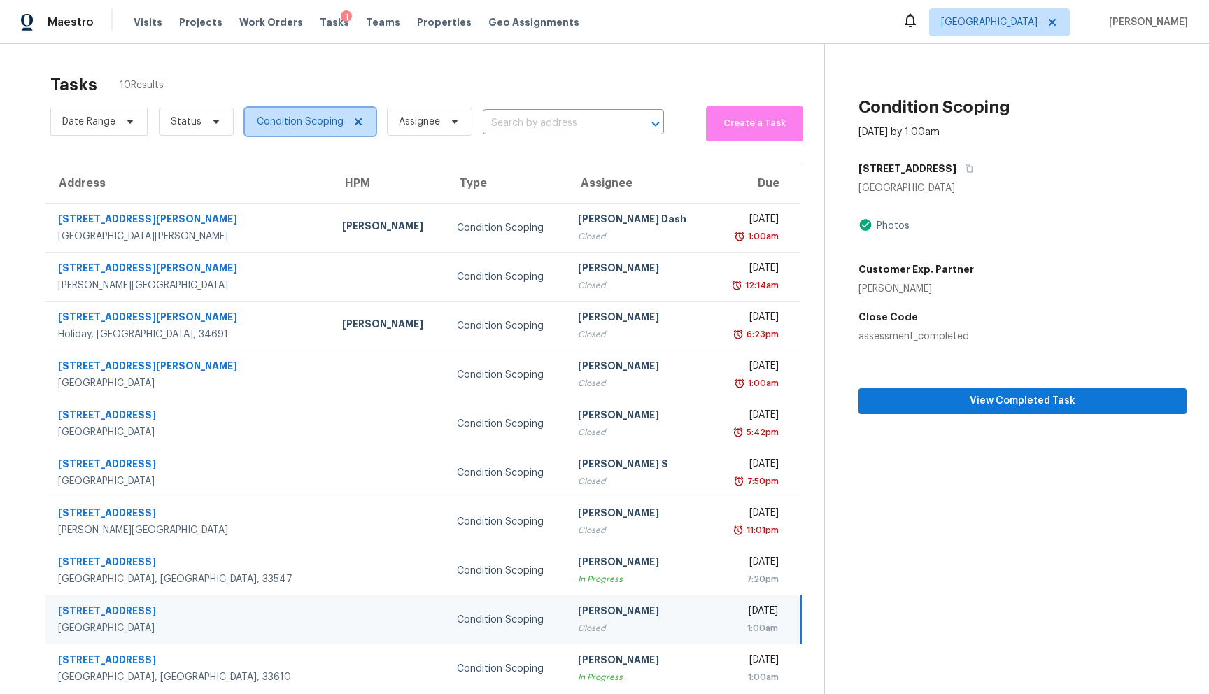
click at [357, 122] on icon at bounding box center [358, 121] width 11 height 11
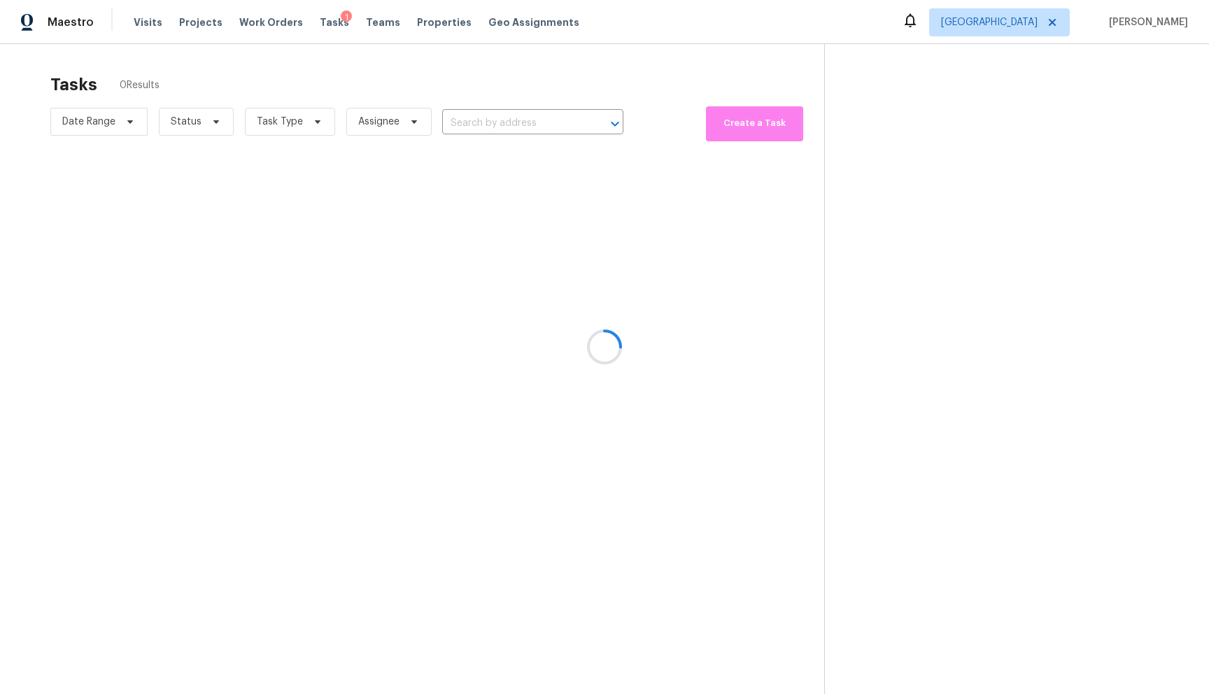
click at [291, 129] on div at bounding box center [604, 347] width 1209 height 694
click at [313, 124] on div at bounding box center [604, 347] width 1209 height 694
click at [746, 130] on div at bounding box center [604, 347] width 1209 height 694
click at [755, 130] on div at bounding box center [604, 347] width 1209 height 694
click at [737, 135] on div at bounding box center [604, 347] width 1209 height 694
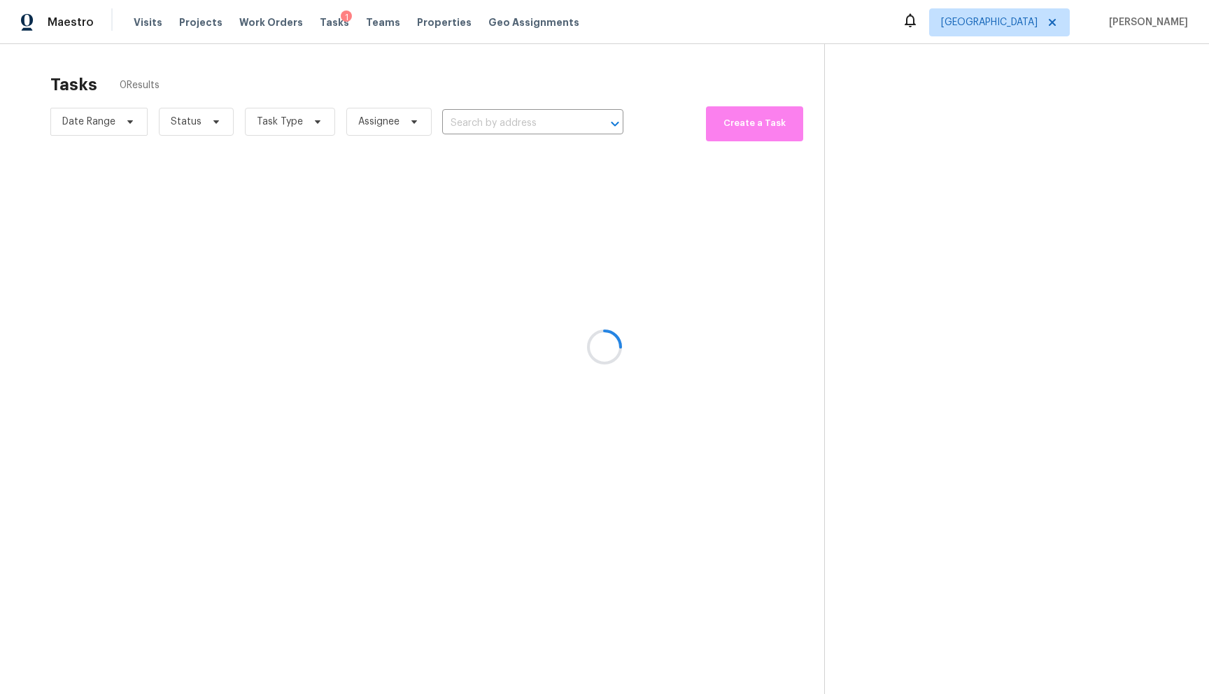
click at [725, 144] on div at bounding box center [604, 347] width 1209 height 694
click at [730, 127] on div at bounding box center [604, 347] width 1209 height 694
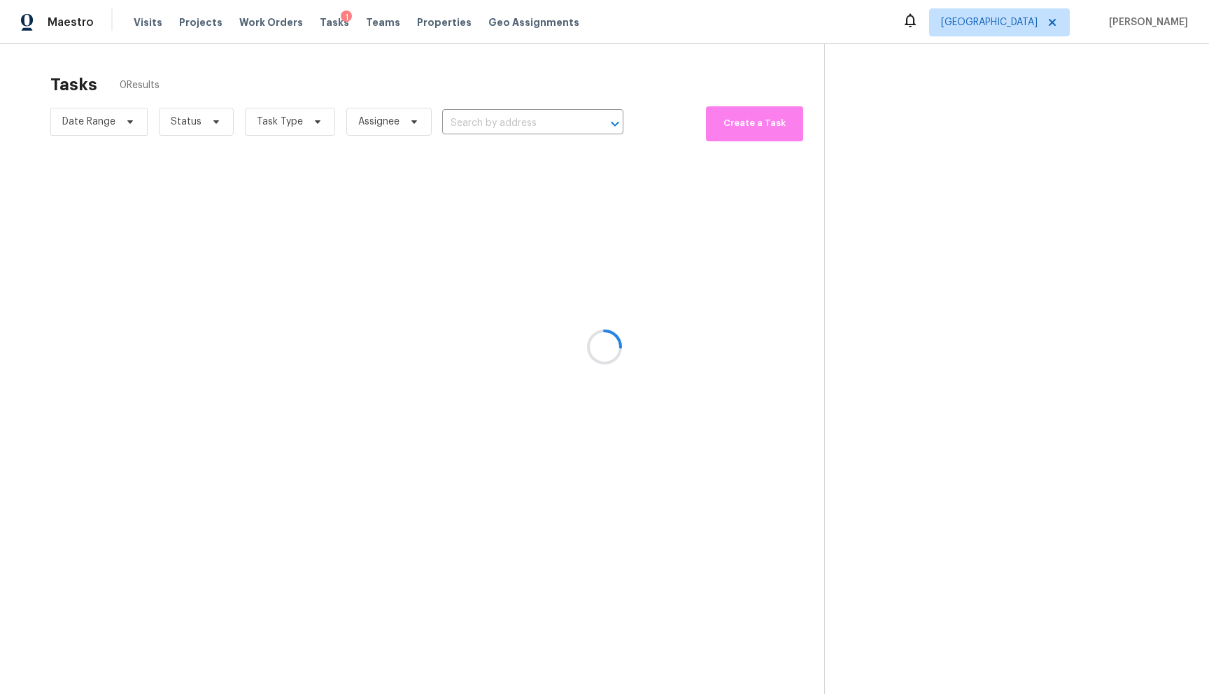
click at [729, 128] on div at bounding box center [604, 347] width 1209 height 694
click at [732, 118] on span "Create a Task" at bounding box center [754, 123] width 83 height 16
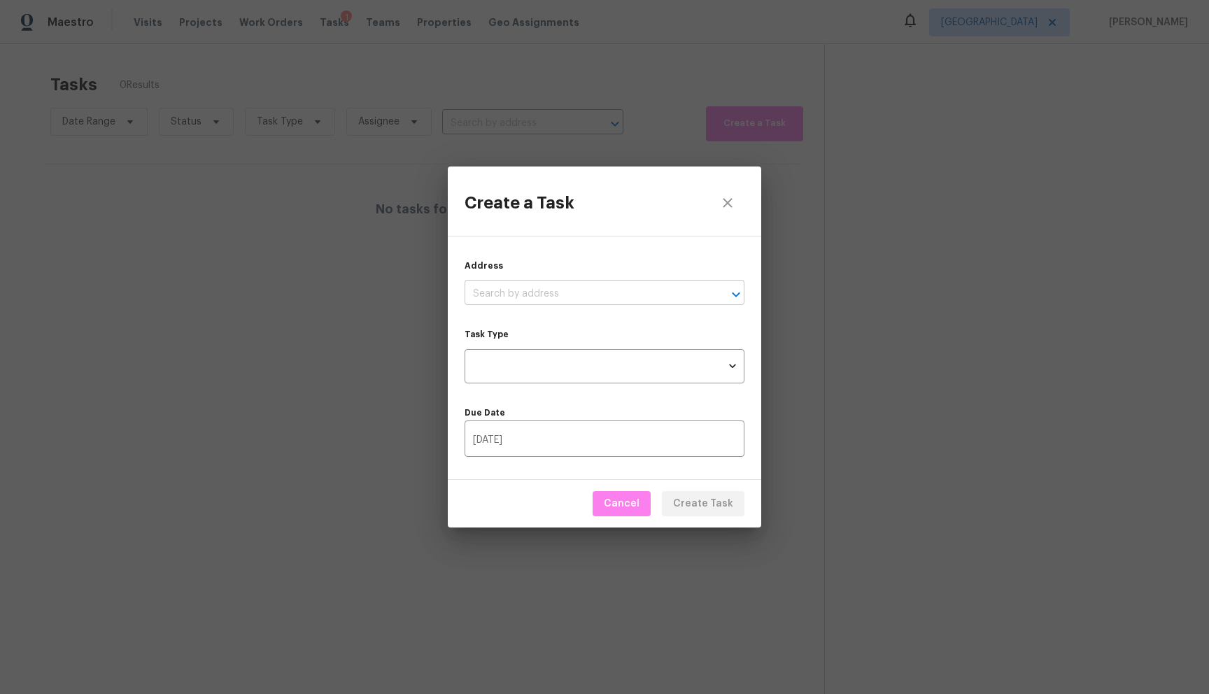
click at [490, 293] on input "text" at bounding box center [585, 294] width 241 height 22
click at [662, 176] on div "Create a Task" at bounding box center [604, 200] width 313 height 69
click at [723, 207] on icon "close" at bounding box center [727, 202] width 17 height 17
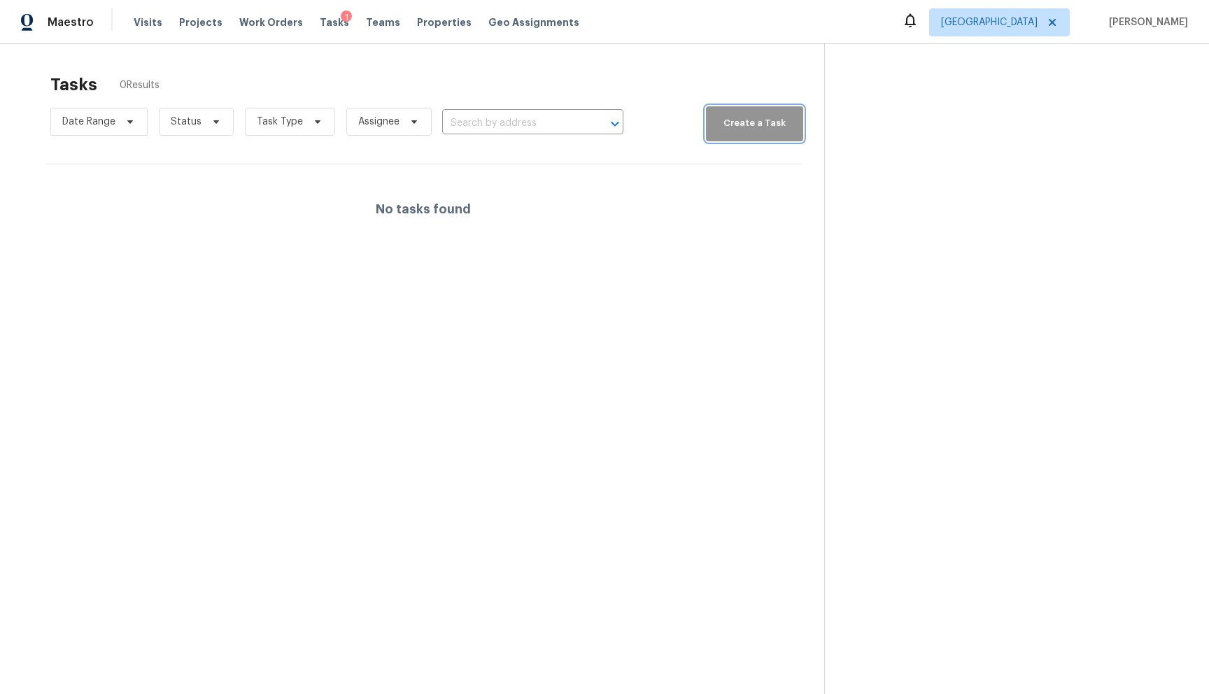
click at [730, 125] on span "Create a Task" at bounding box center [754, 123] width 83 height 16
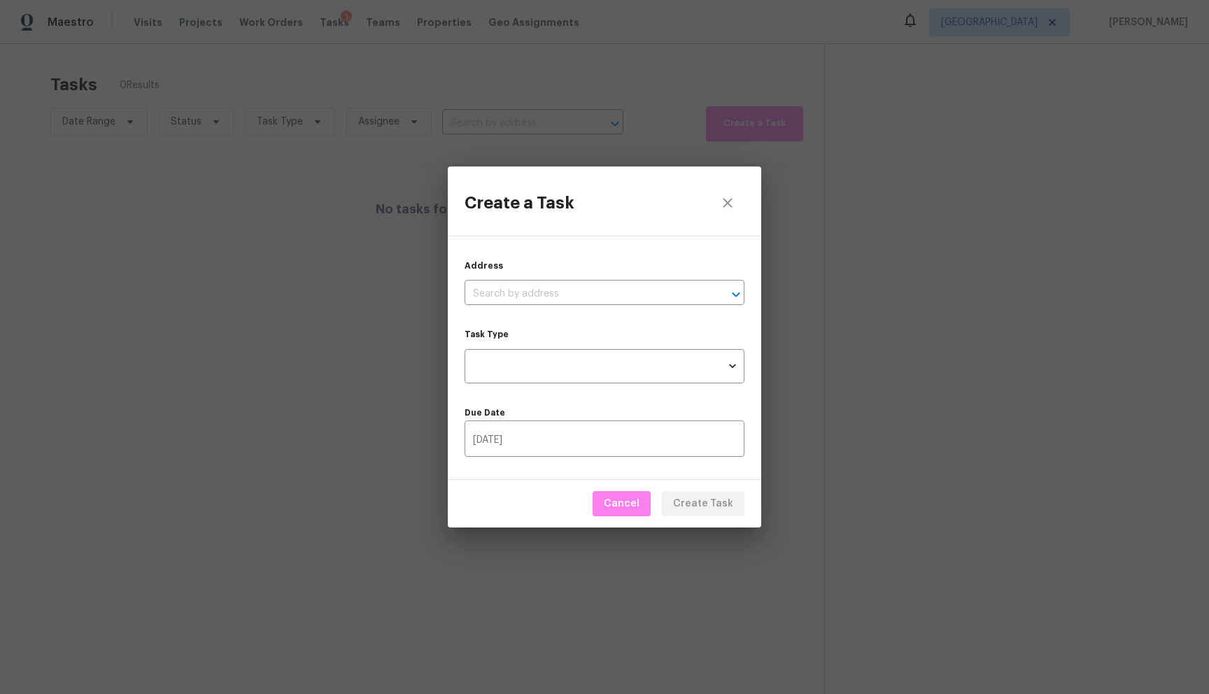
click at [574, 79] on div "Create a Task Address ​ Task Type ​ Task Type Due Date 09/30/2025 ​ Cancel Crea…" at bounding box center [604, 347] width 1209 height 694
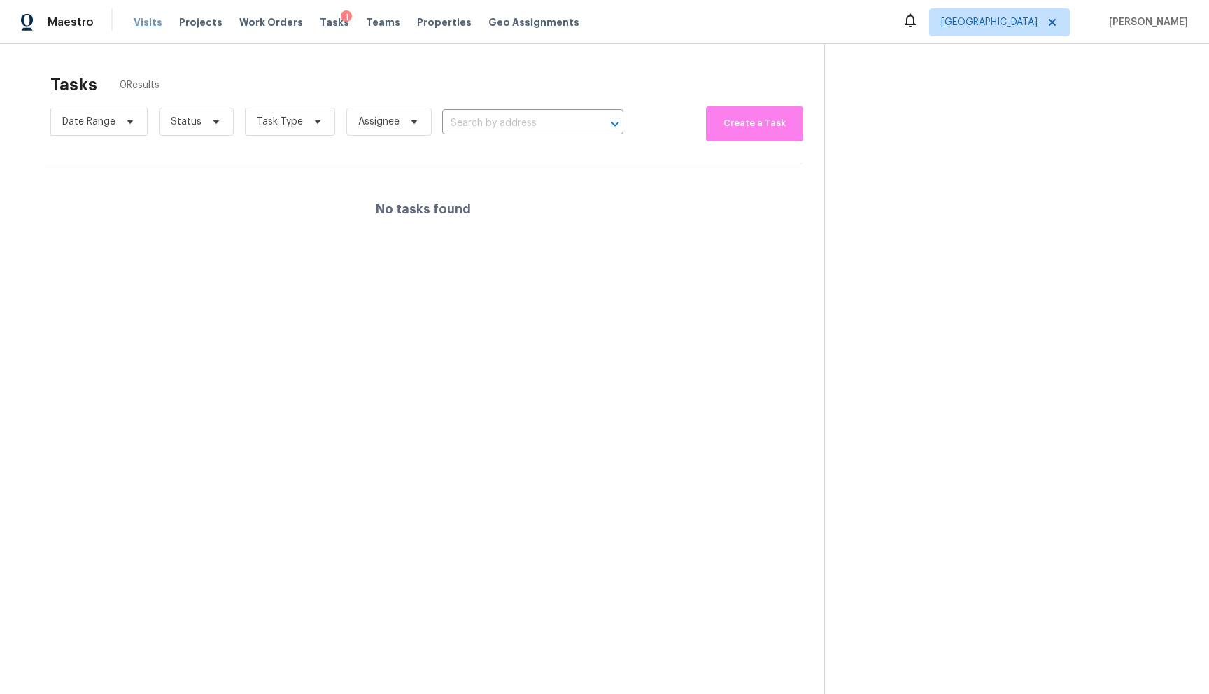
click at [141, 23] on span "Visits" at bounding box center [148, 22] width 29 height 14
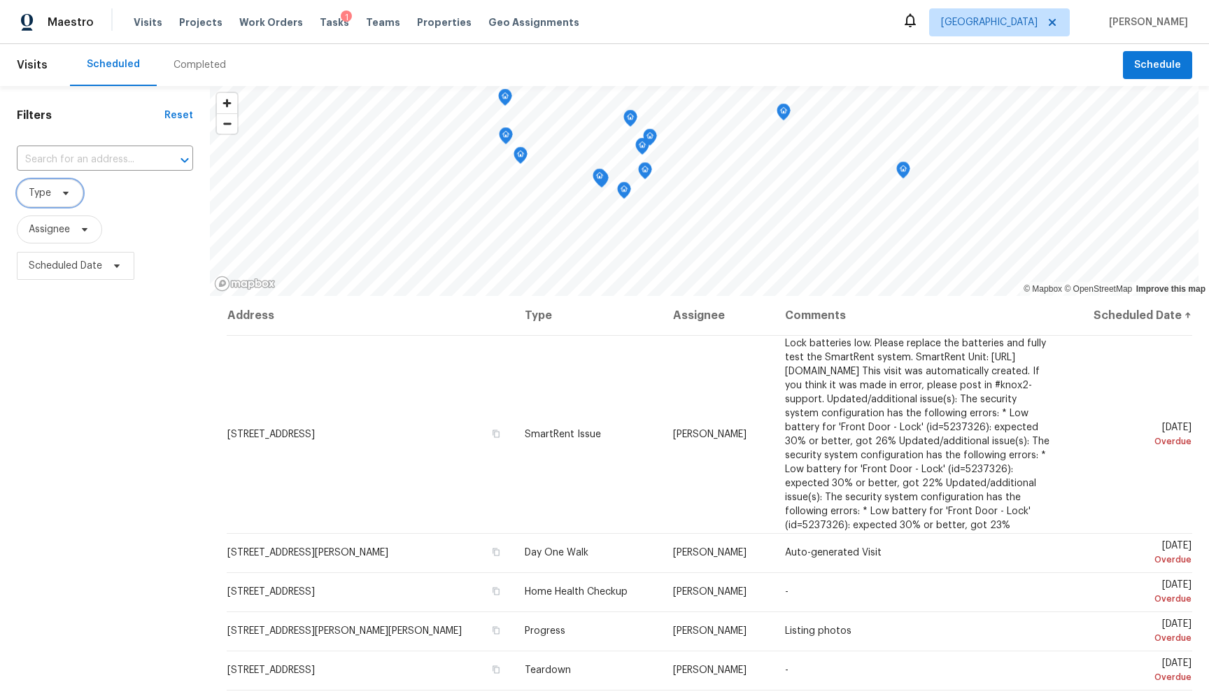
click at [62, 194] on icon at bounding box center [65, 192] width 11 height 11
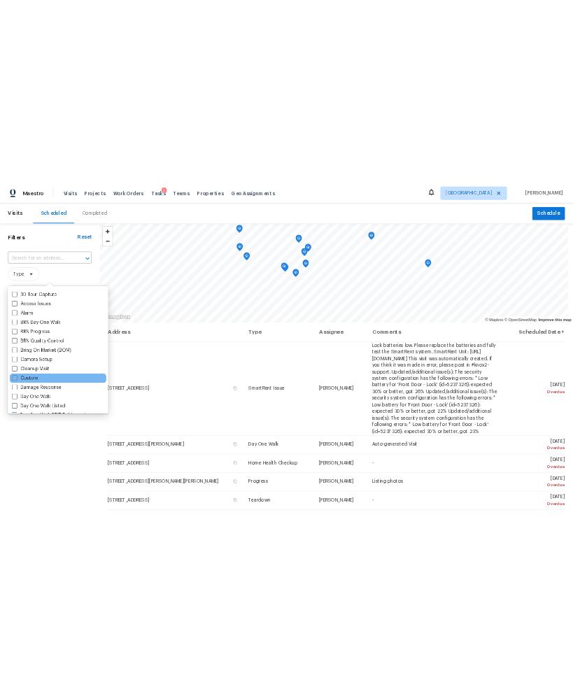
scroll to position [212, 0]
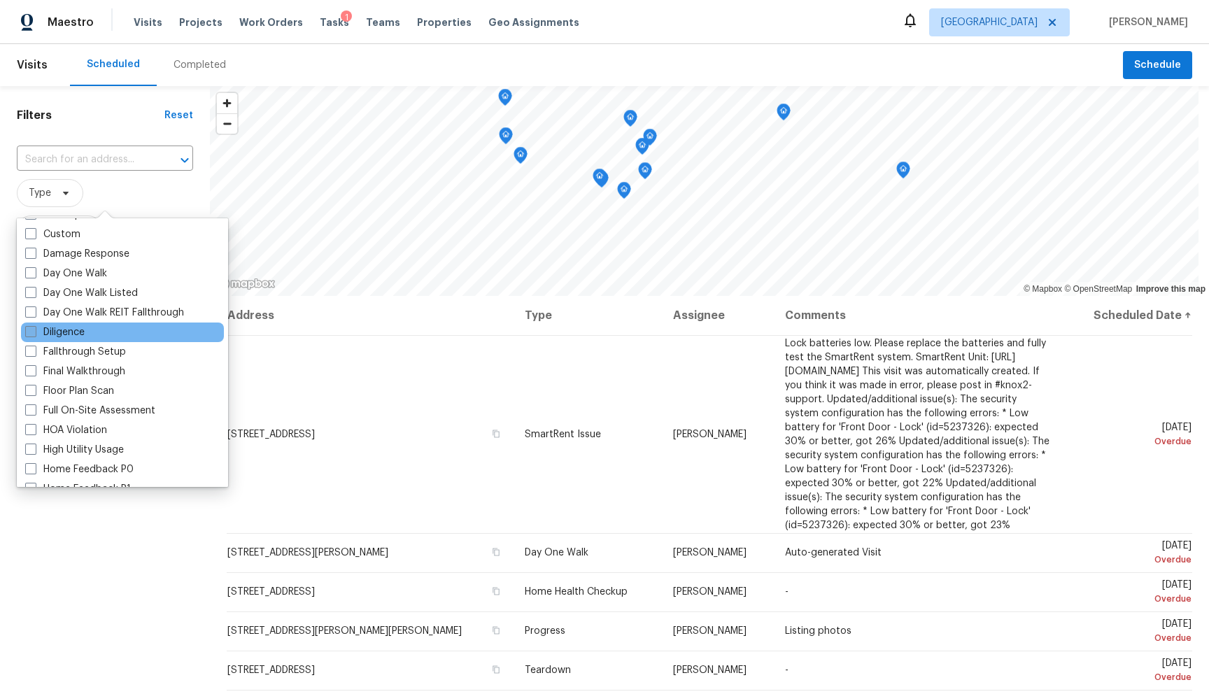
click at [59, 327] on label "Diligence" at bounding box center [54, 332] width 59 height 14
click at [34, 327] on input "Diligence" at bounding box center [29, 329] width 9 height 9
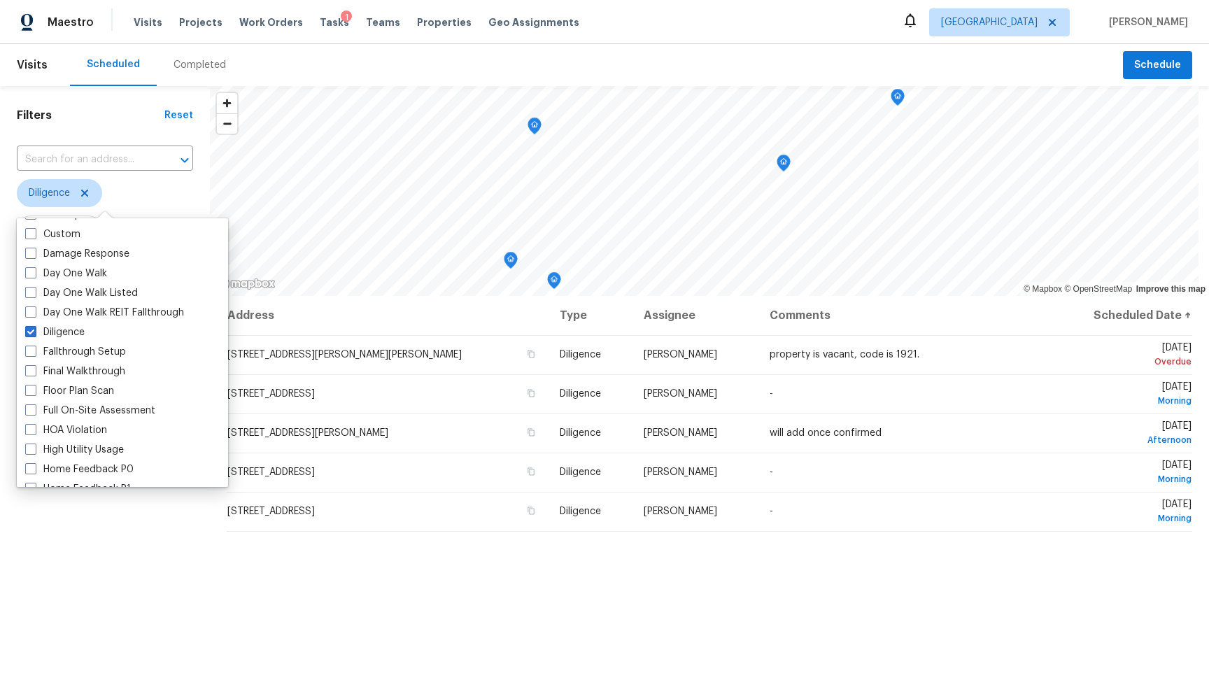
click at [162, 589] on div "Filters Reset ​ Diligence Assignee Scheduled Date" at bounding box center [105, 468] width 210 height 765
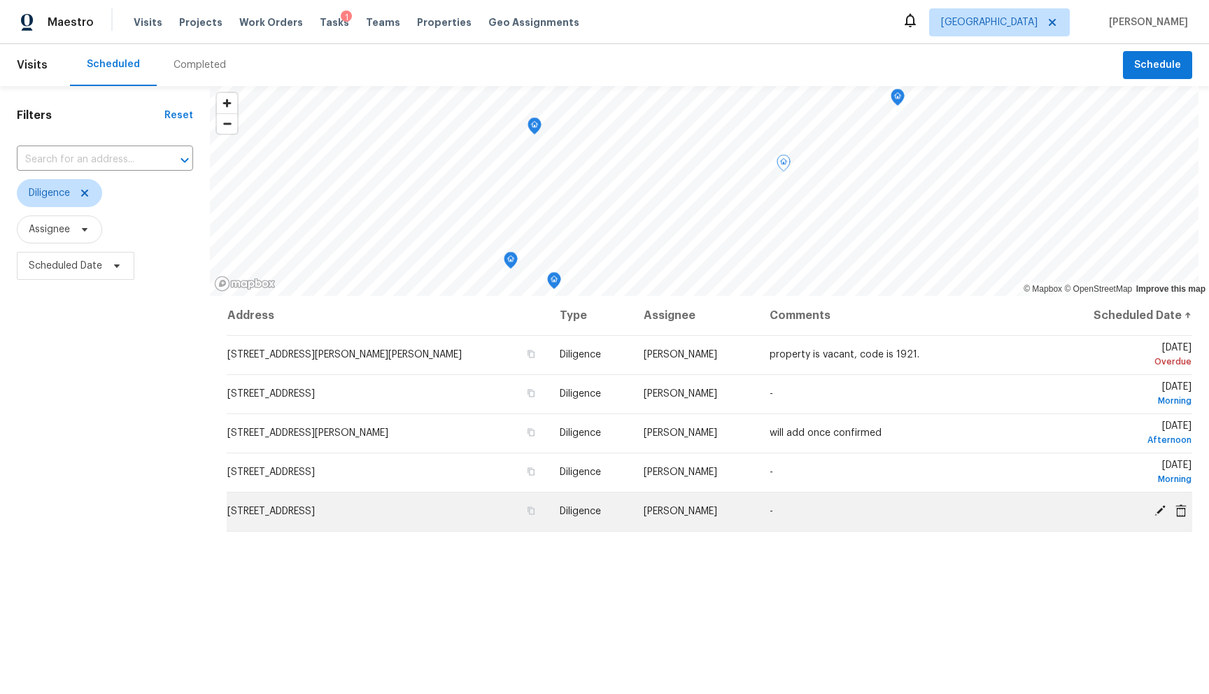
click at [957, 507] on td "-" at bounding box center [903, 511] width 290 height 39
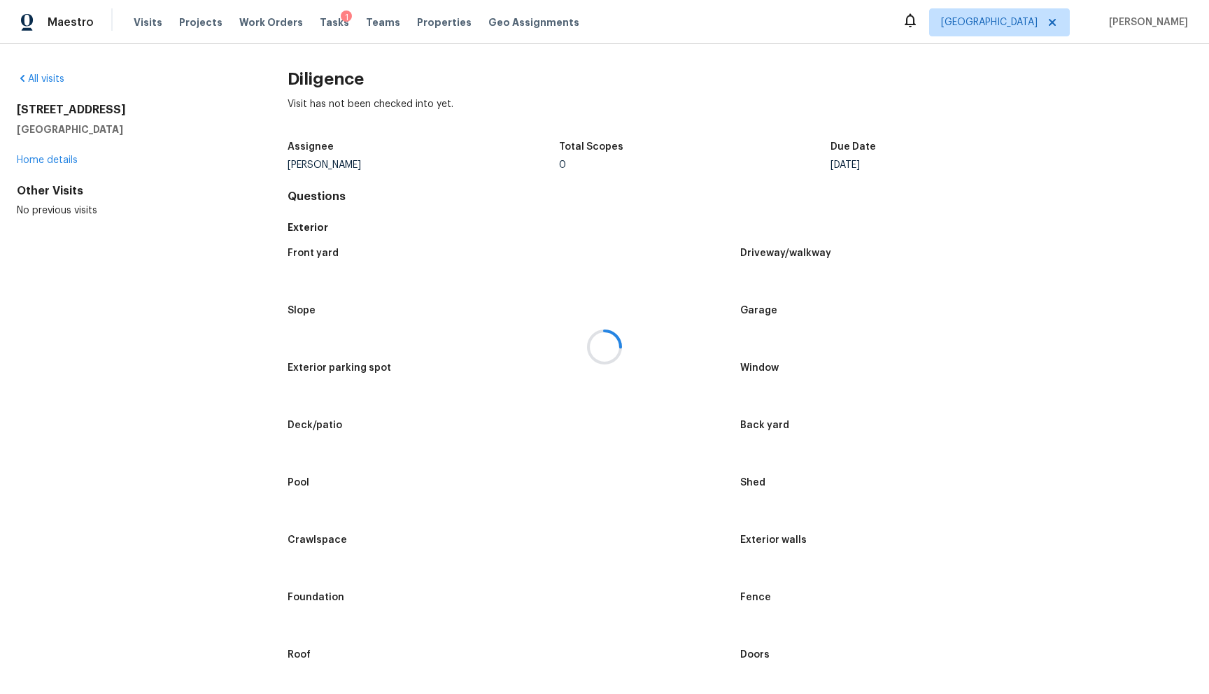
click at [754, 78] on div at bounding box center [604, 347] width 1209 height 694
click at [774, 119] on div "Visit has not been checked into yet." at bounding box center [740, 115] width 905 height 36
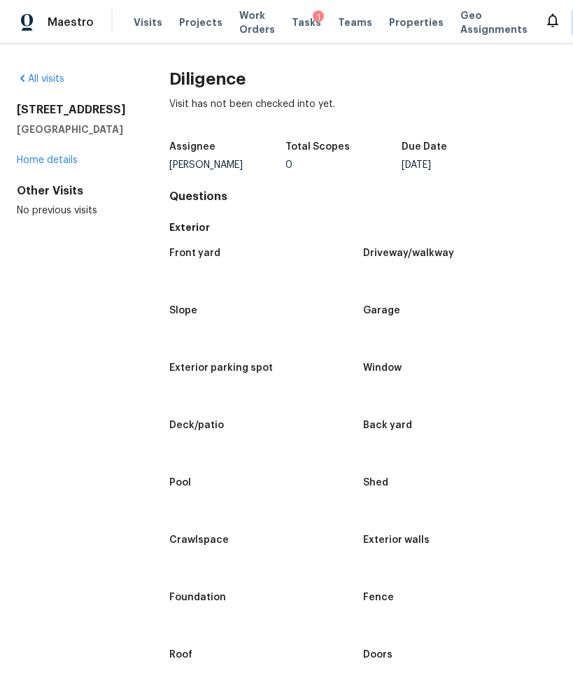
click at [516, 147] on div "Assignee Marcin Kozubek Total Scopes 0 Due Date Sat, Oct 04" at bounding box center [362, 156] width 387 height 45
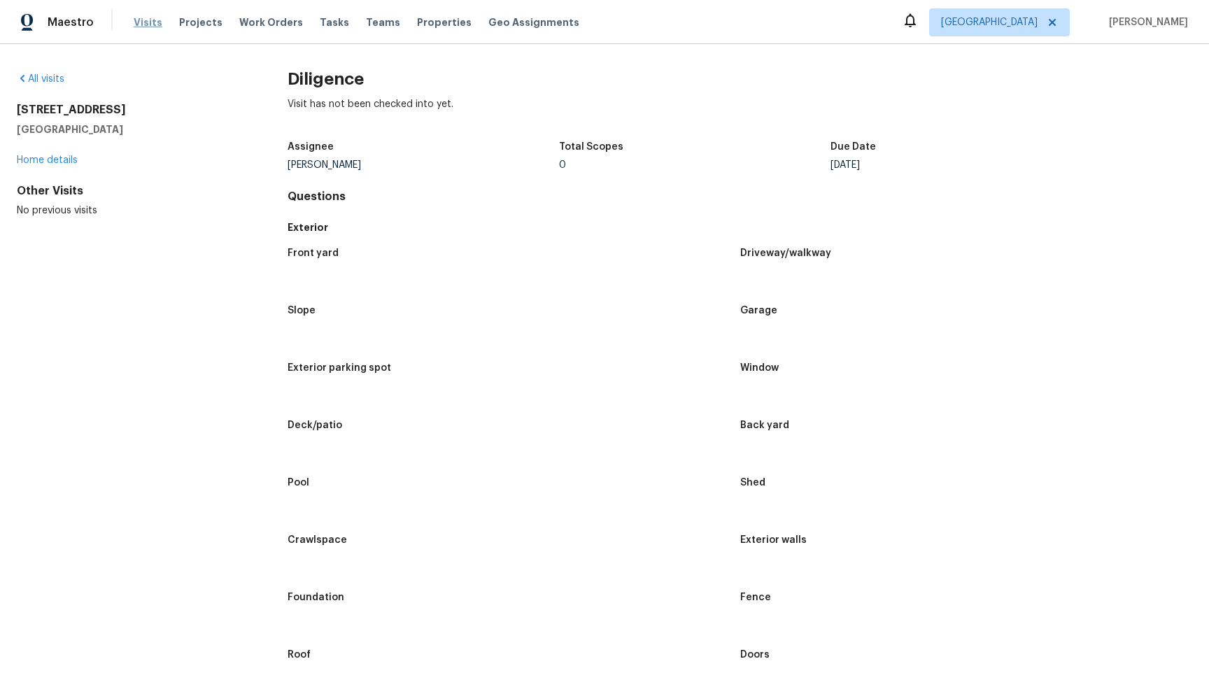
click at [136, 20] on span "Visits" at bounding box center [148, 22] width 29 height 14
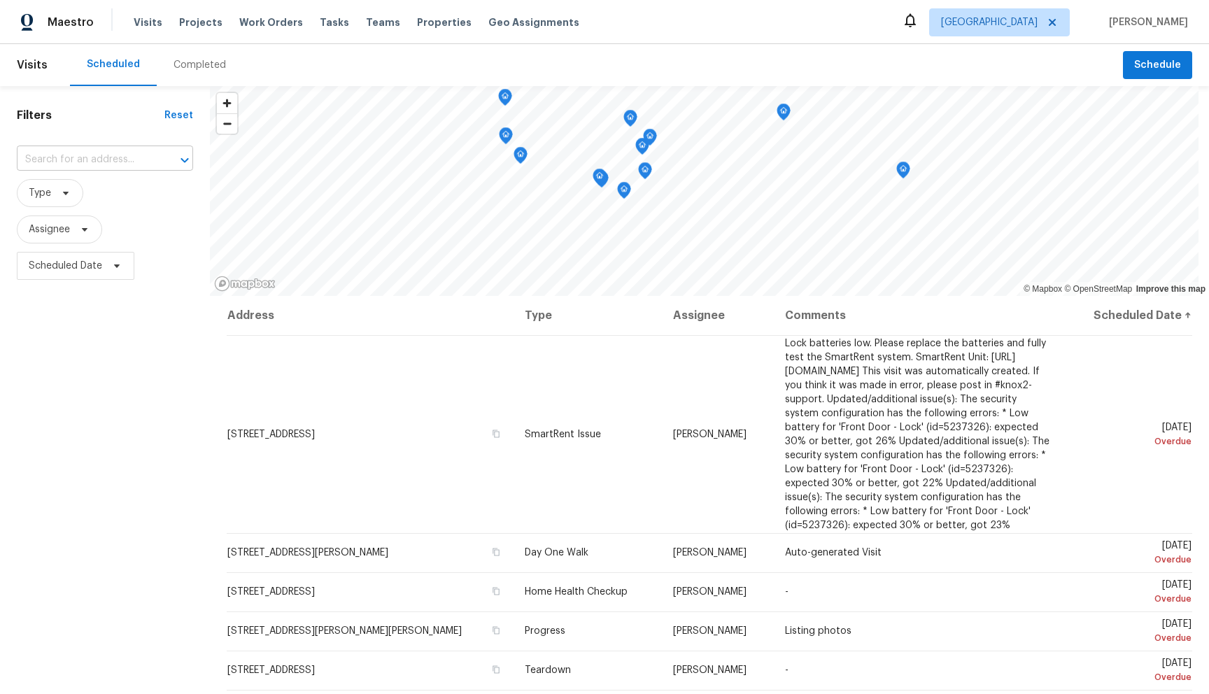
click at [156, 160] on div "​" at bounding box center [105, 160] width 176 height 22
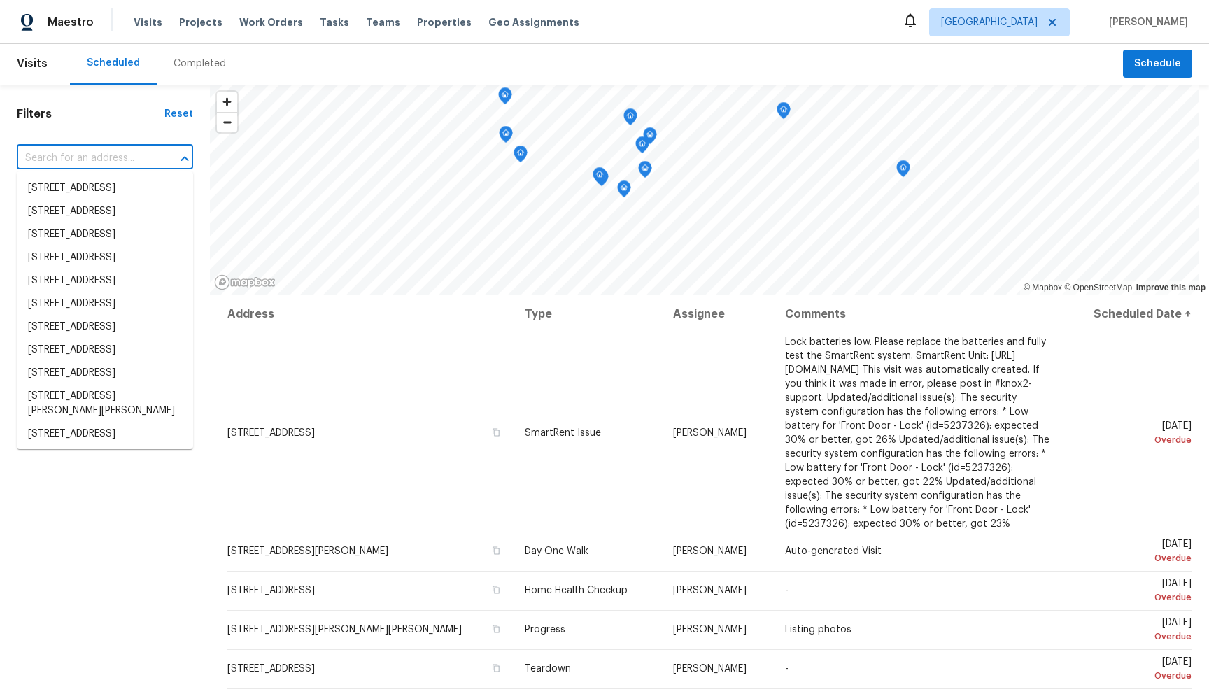
scroll to position [3, 0]
click at [143, 116] on h1 "Filters" at bounding box center [91, 113] width 148 height 14
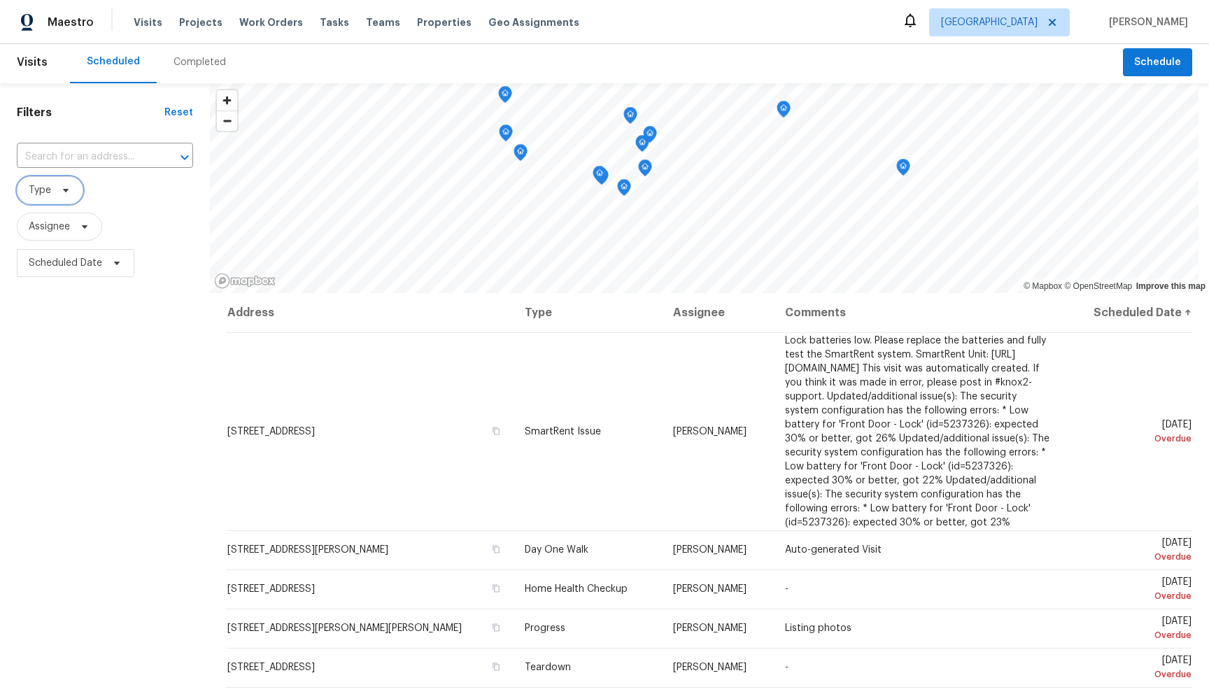
click at [64, 194] on icon at bounding box center [65, 190] width 11 height 11
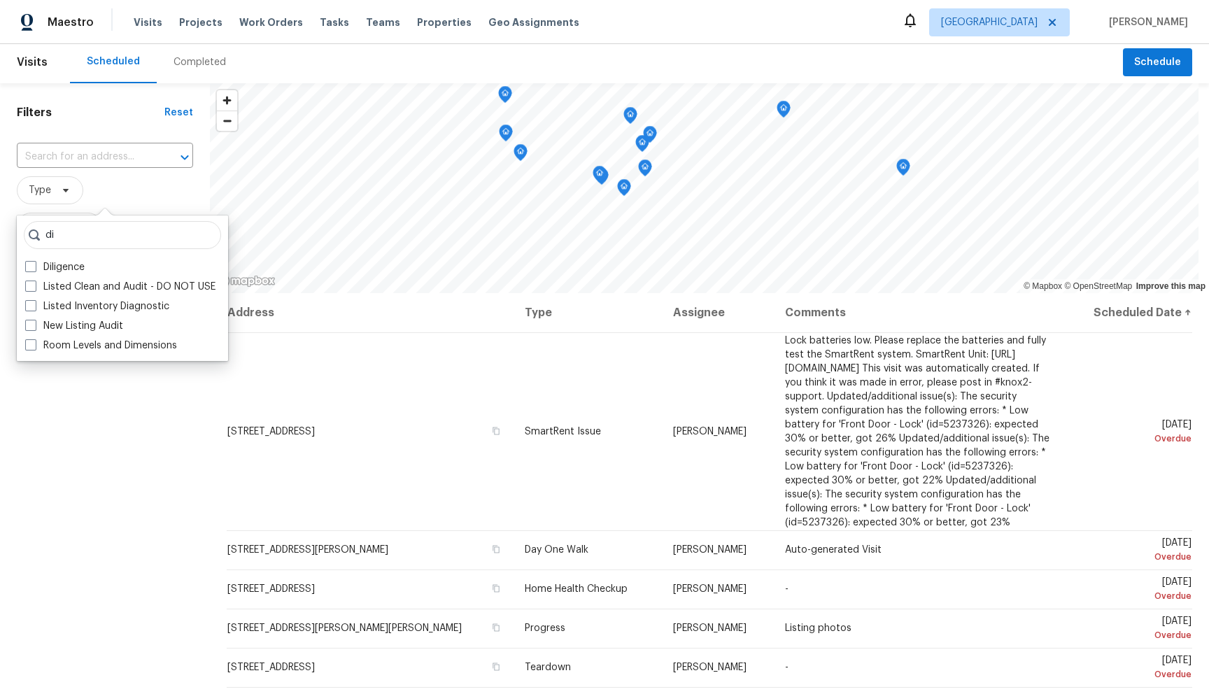
scroll to position [0, 0]
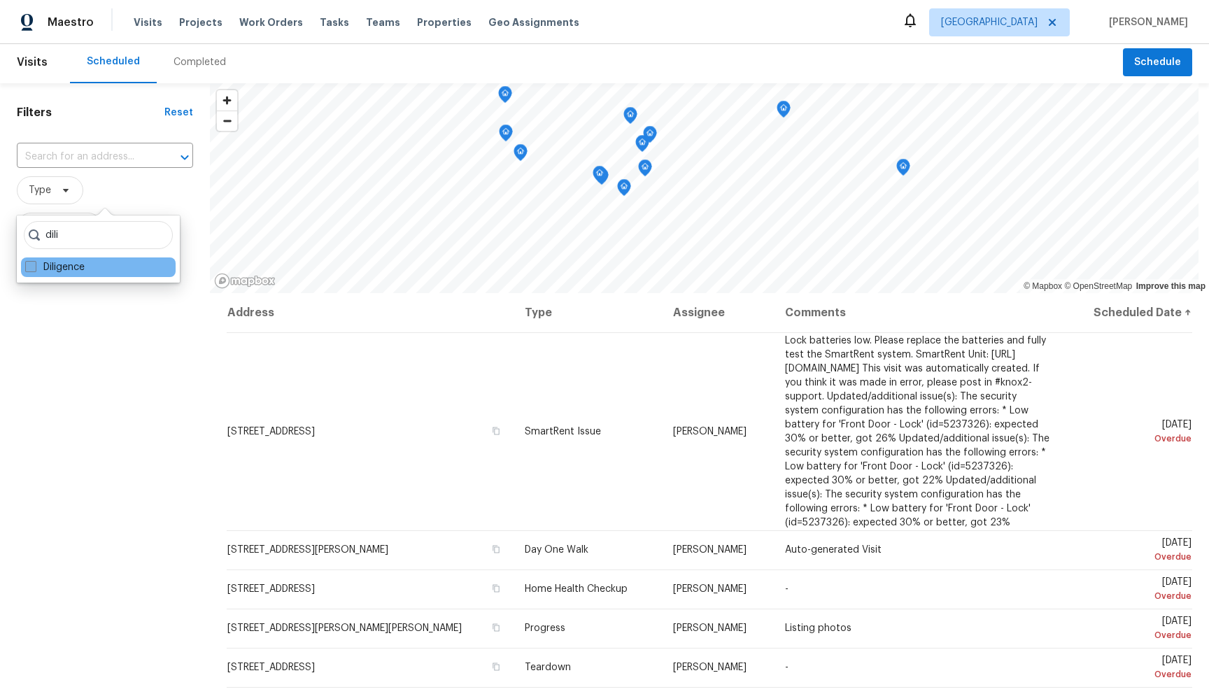
type input "dili"
click at [41, 271] on label "Diligence" at bounding box center [54, 267] width 59 height 14
click at [34, 269] on input "Diligence" at bounding box center [29, 264] width 9 height 9
checkbox input "true"
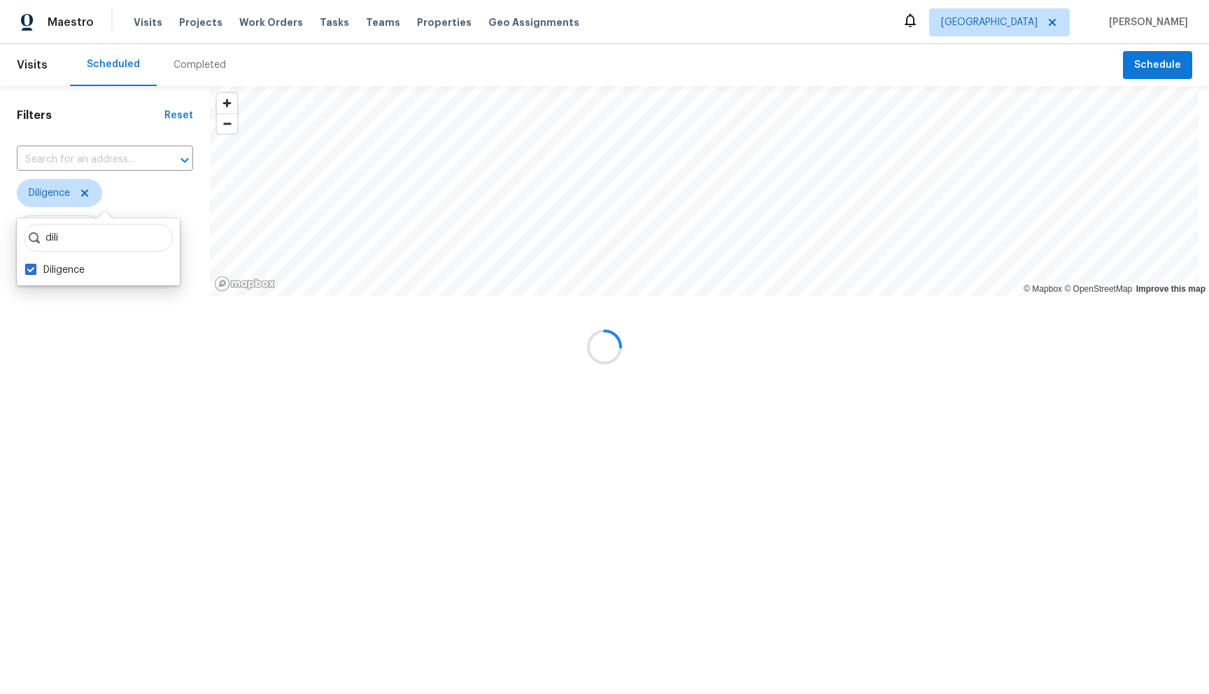
click at [72, 338] on div at bounding box center [604, 347] width 1209 height 694
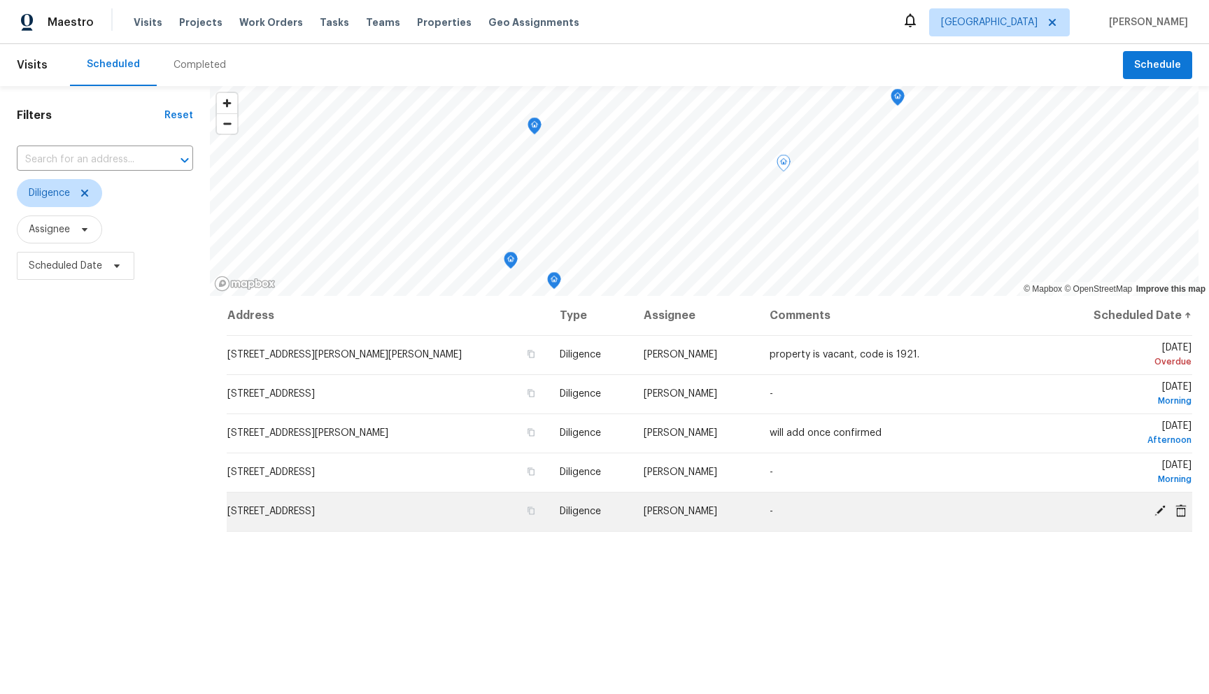
click at [572, 519] on td "-" at bounding box center [903, 511] width 290 height 39
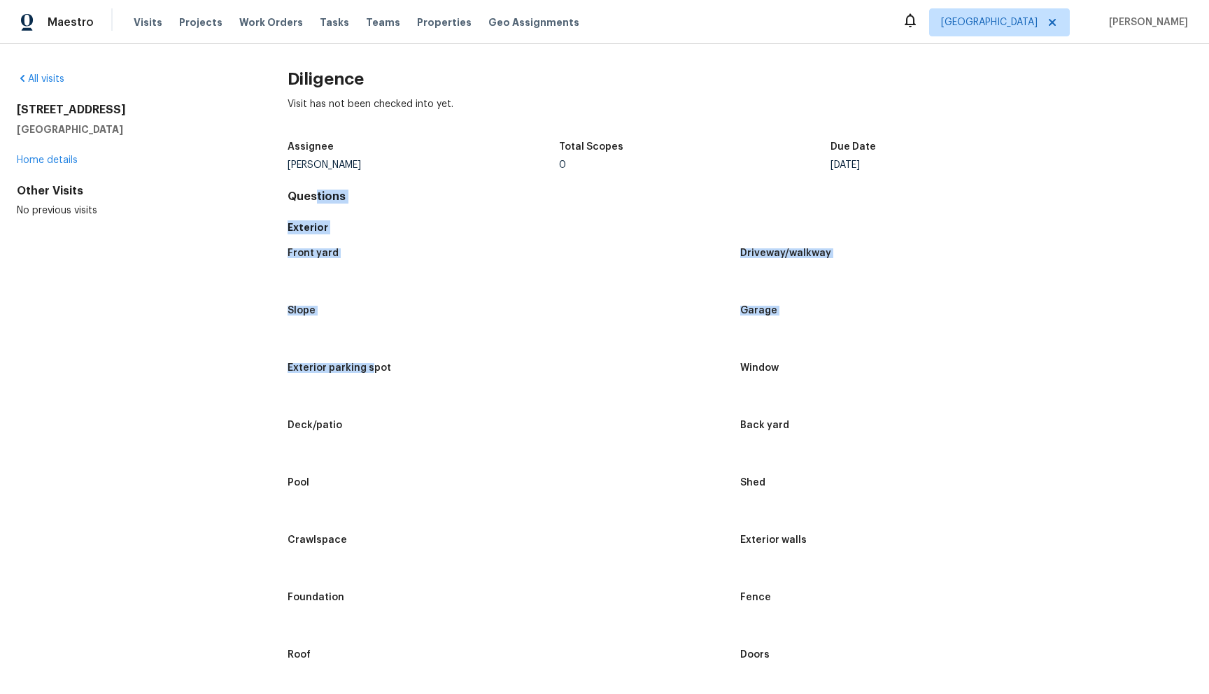
drag, startPoint x: 314, startPoint y: 192, endPoint x: 368, endPoint y: 369, distance: 185.0
click at [368, 368] on h5 "Exterior parking spot" at bounding box center [340, 368] width 104 height 10
click at [34, 80] on link "All visits" at bounding box center [41, 79] width 48 height 10
